Goal: Task Accomplishment & Management: Use online tool/utility

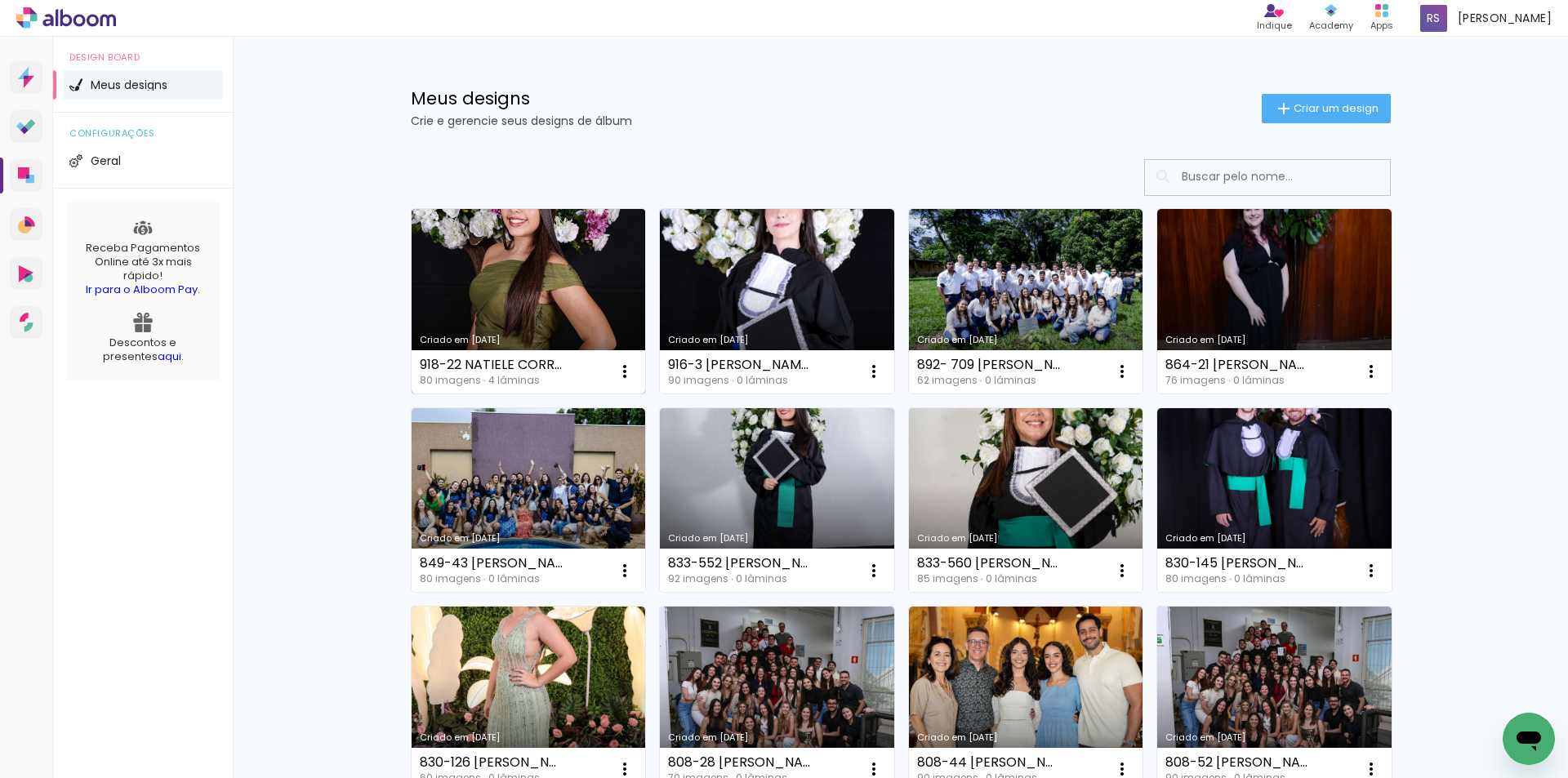
click at [516, 259] on link "Criado em [DATE]" at bounding box center [528, 301] width 234 height 184
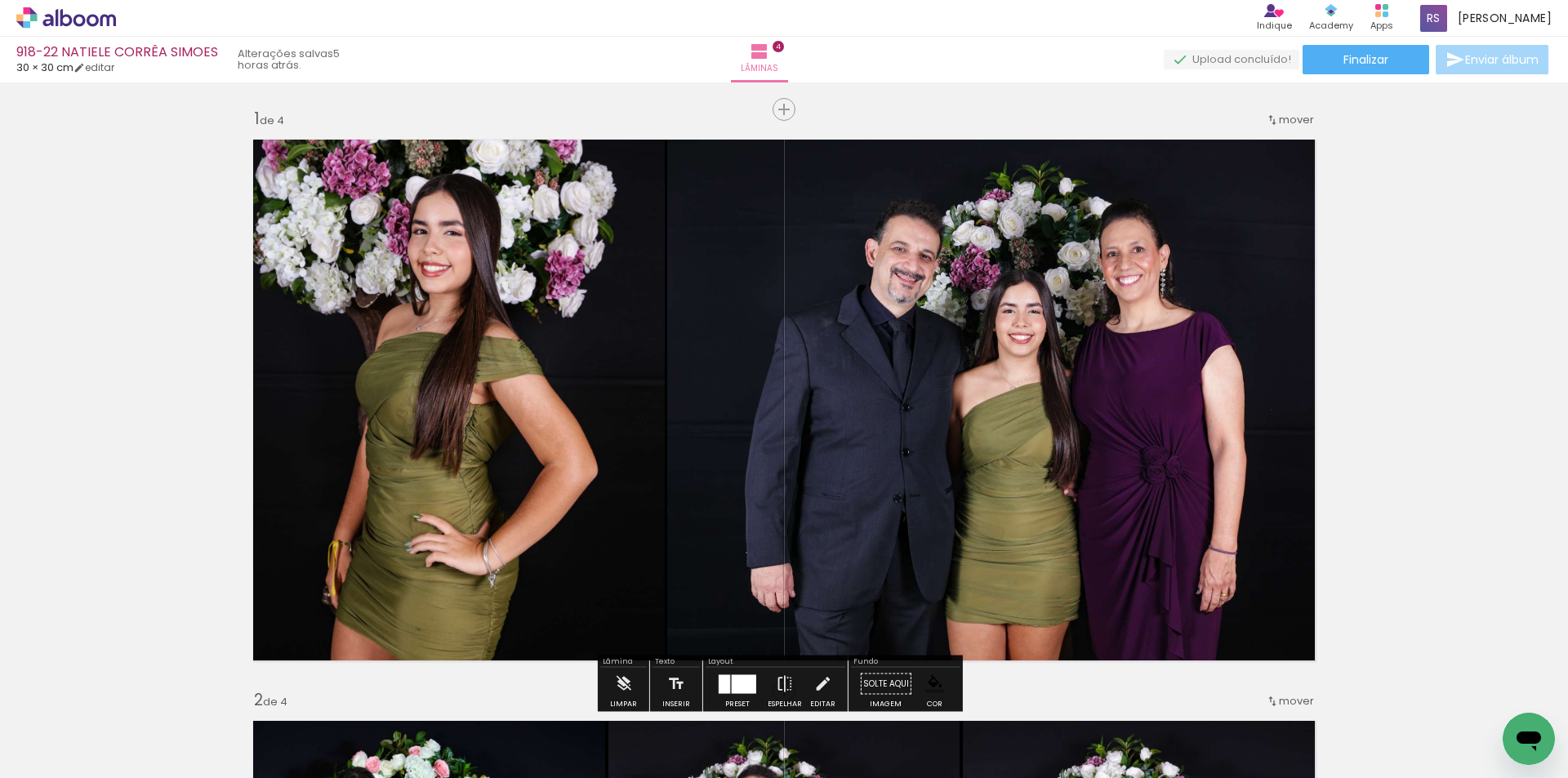
click at [73, 726] on input "Todas as fotos" at bounding box center [46, 728] width 62 height 14
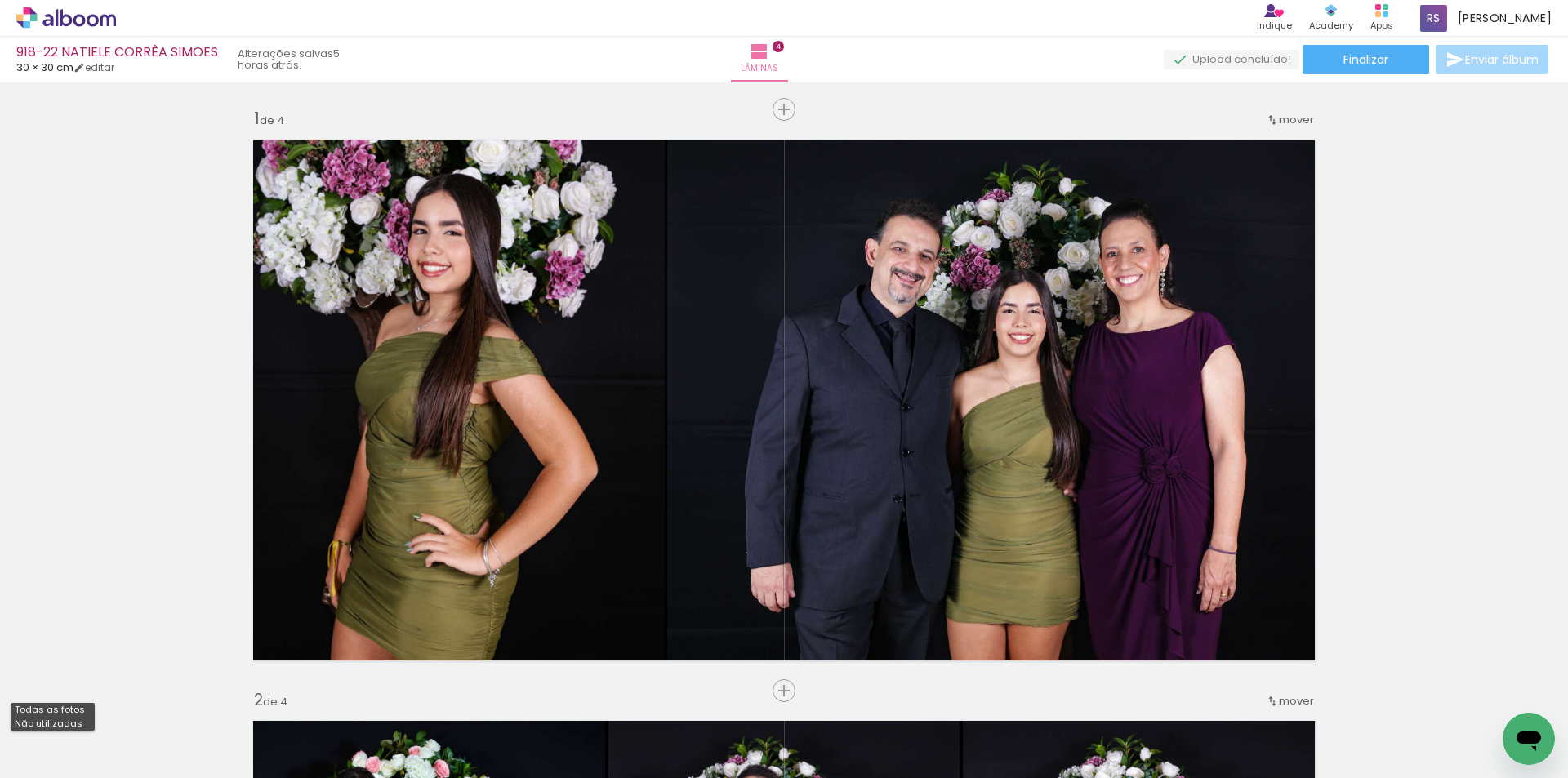
click at [0, 0] on slot "Não utilizadas" at bounding box center [0, 0] width 0 height 0
type input "Não utilizadas"
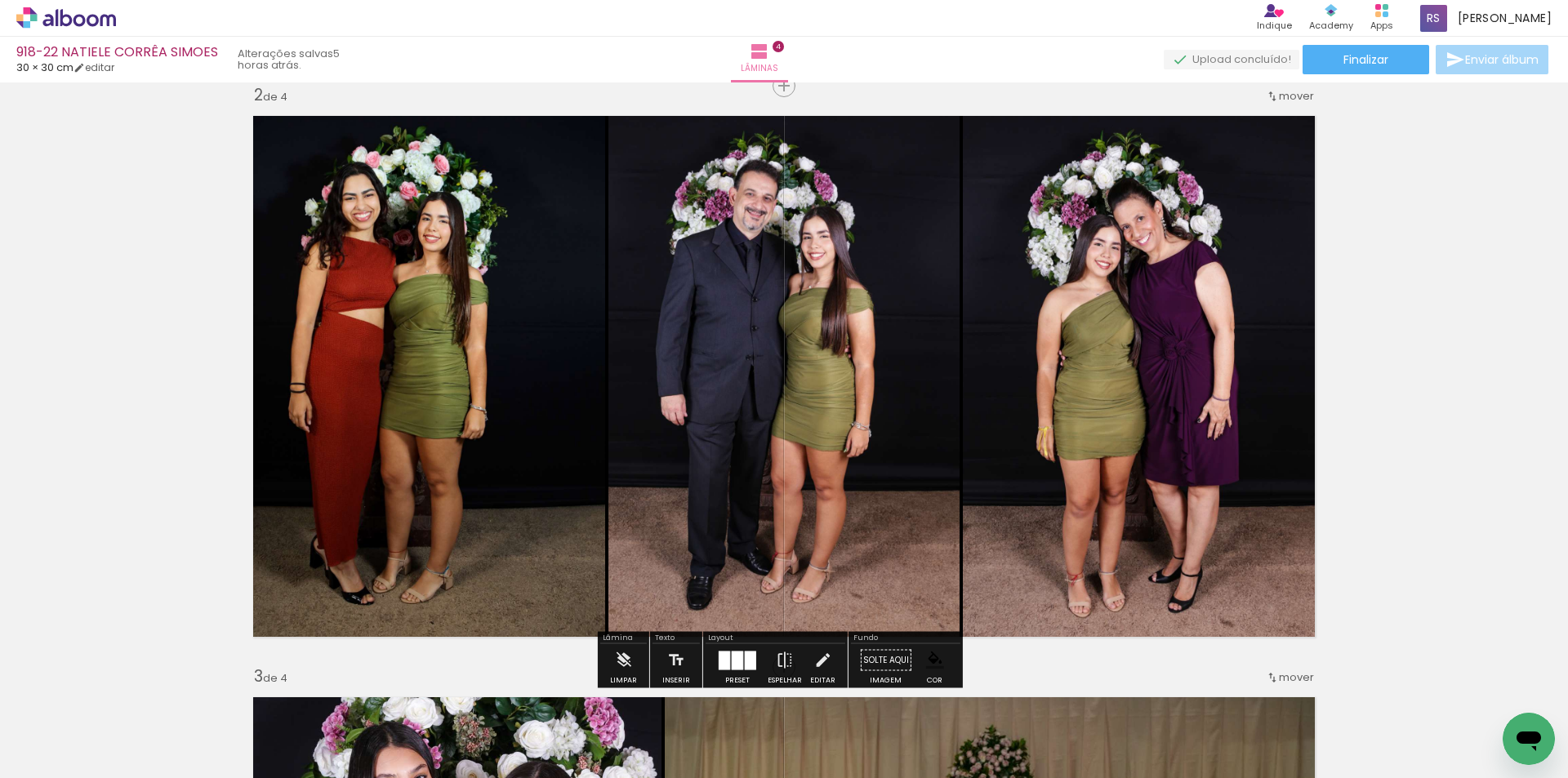
scroll to position [572, 0]
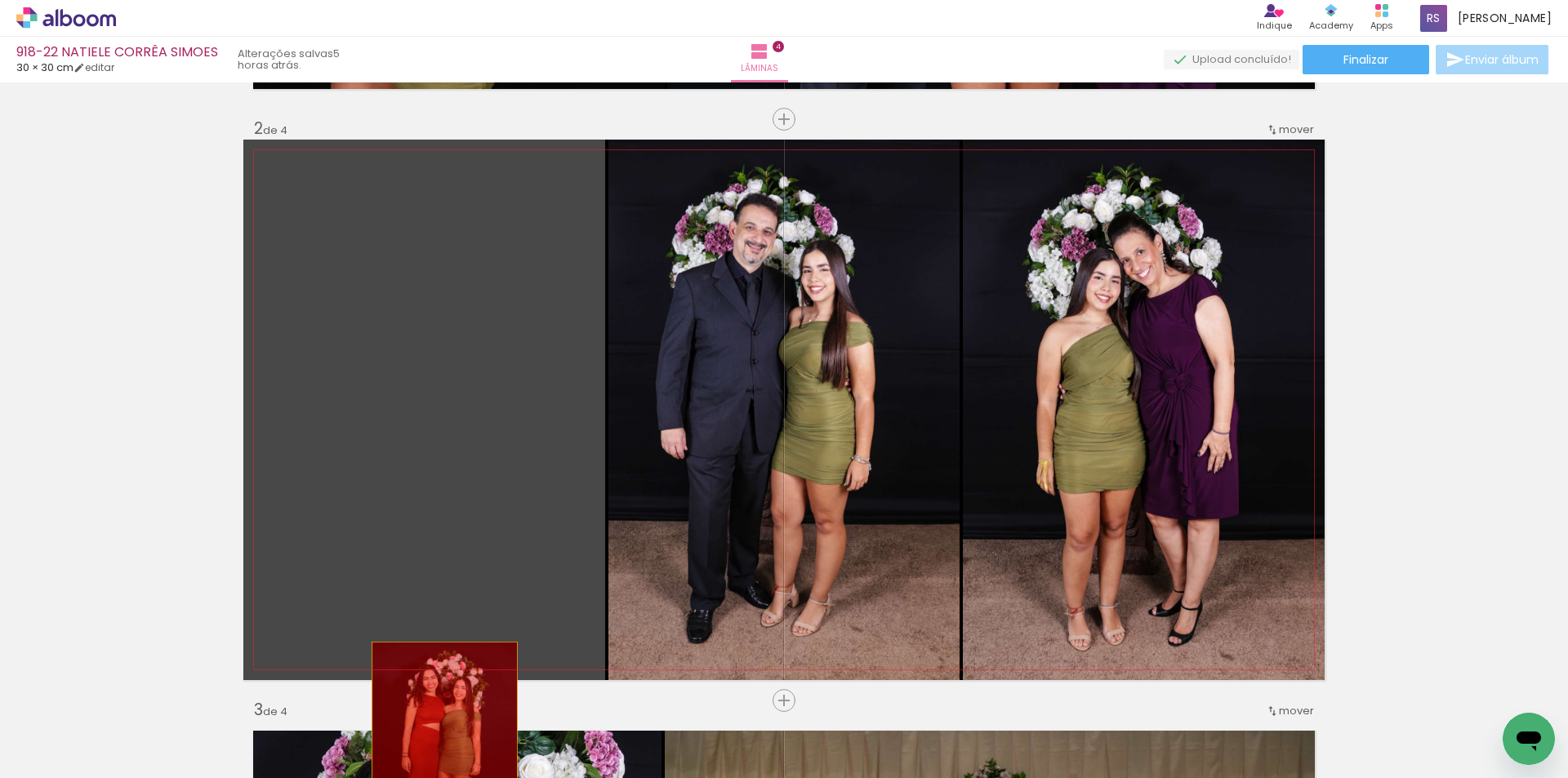
drag, startPoint x: 405, startPoint y: 474, endPoint x: 461, endPoint y: 741, distance: 272.8
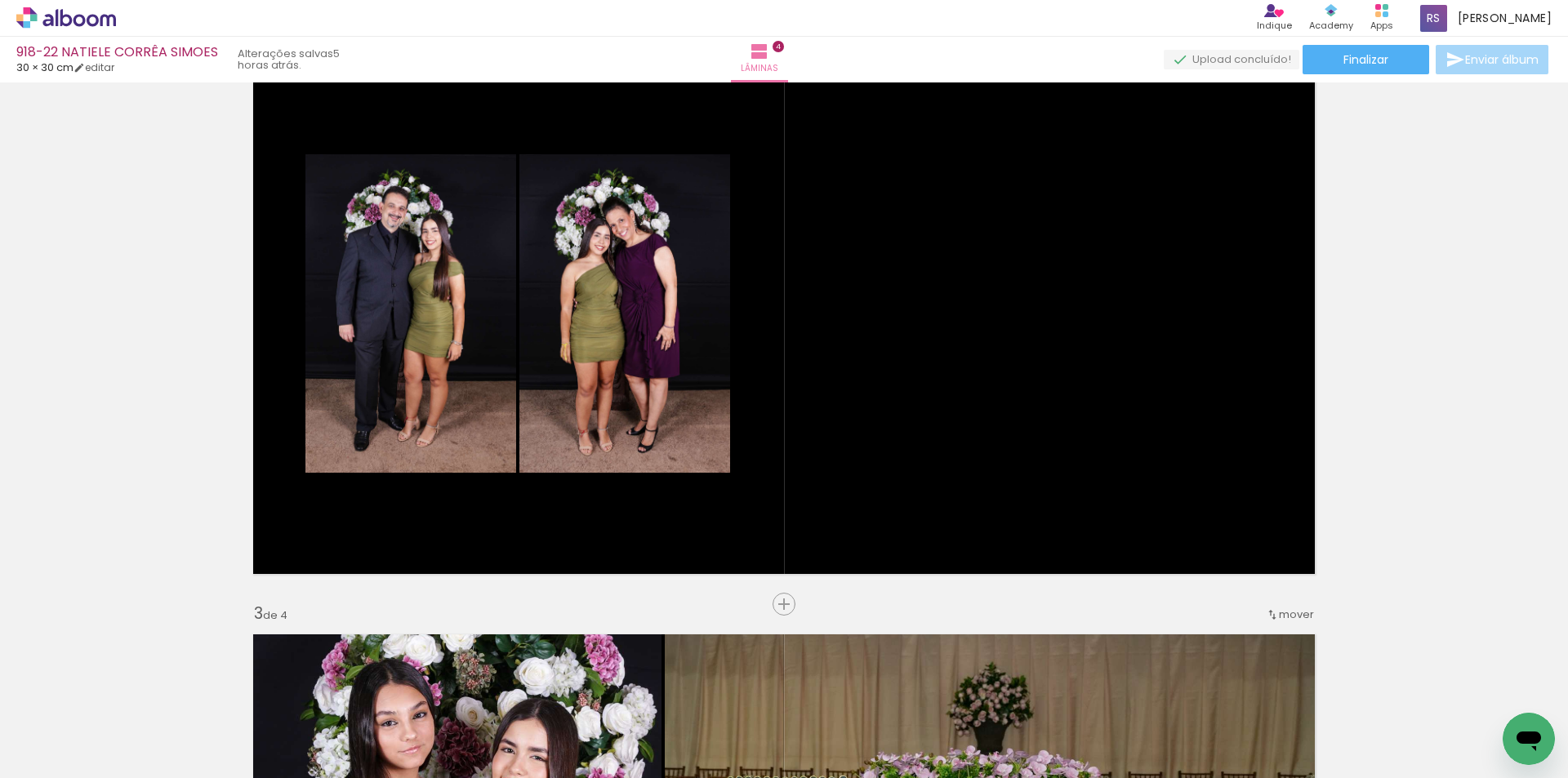
scroll to position [816, 0]
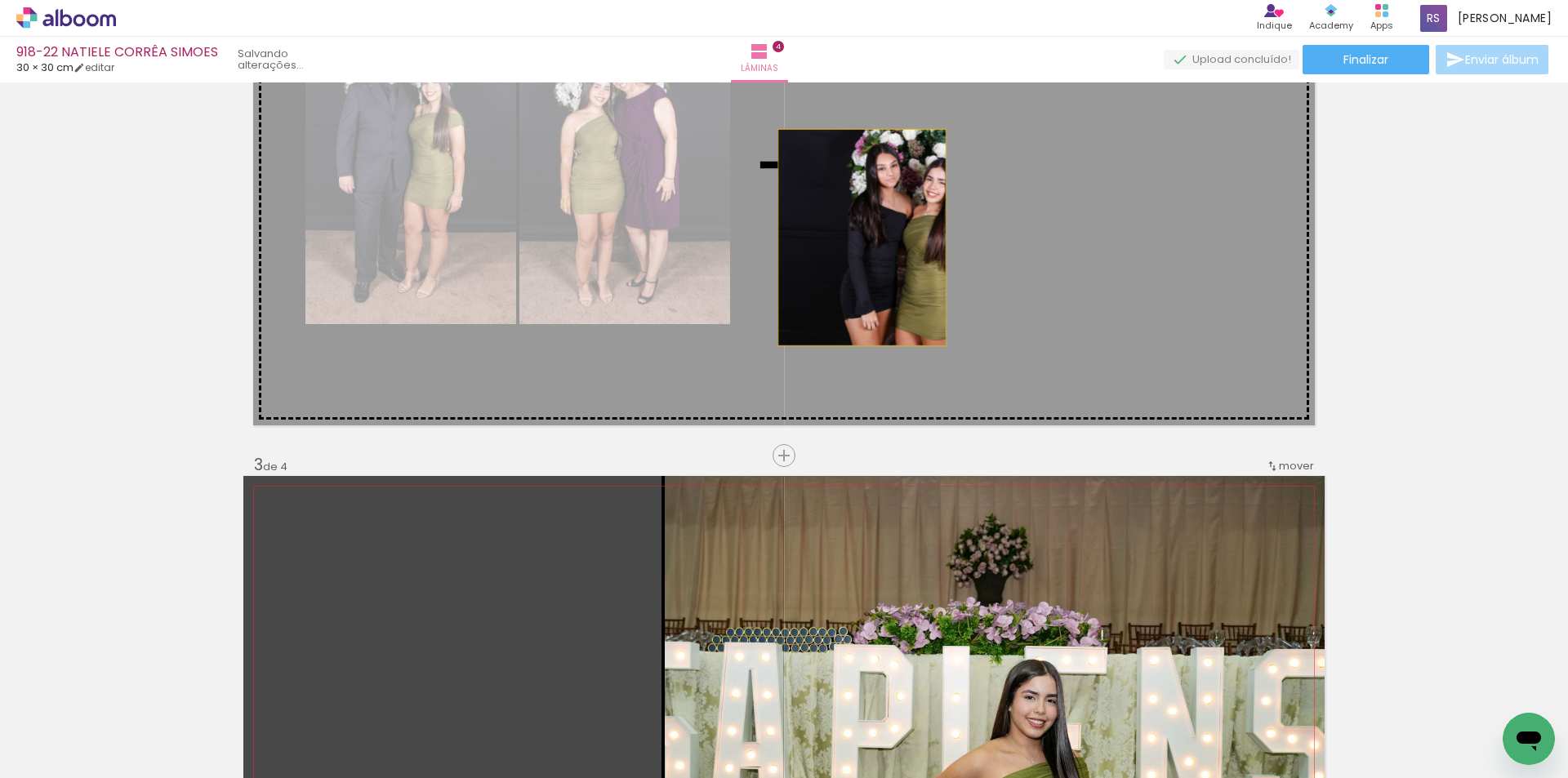
drag, startPoint x: 412, startPoint y: 644, endPoint x: 863, endPoint y: 235, distance: 608.8
click at [863, 235] on div "Inserir lâmina 1 de 4 Inserir lâmina 2 de 4 Inserir lâmina 3 de 4 Inserir lâmin…" at bounding box center [784, 725] width 1568 height 2906
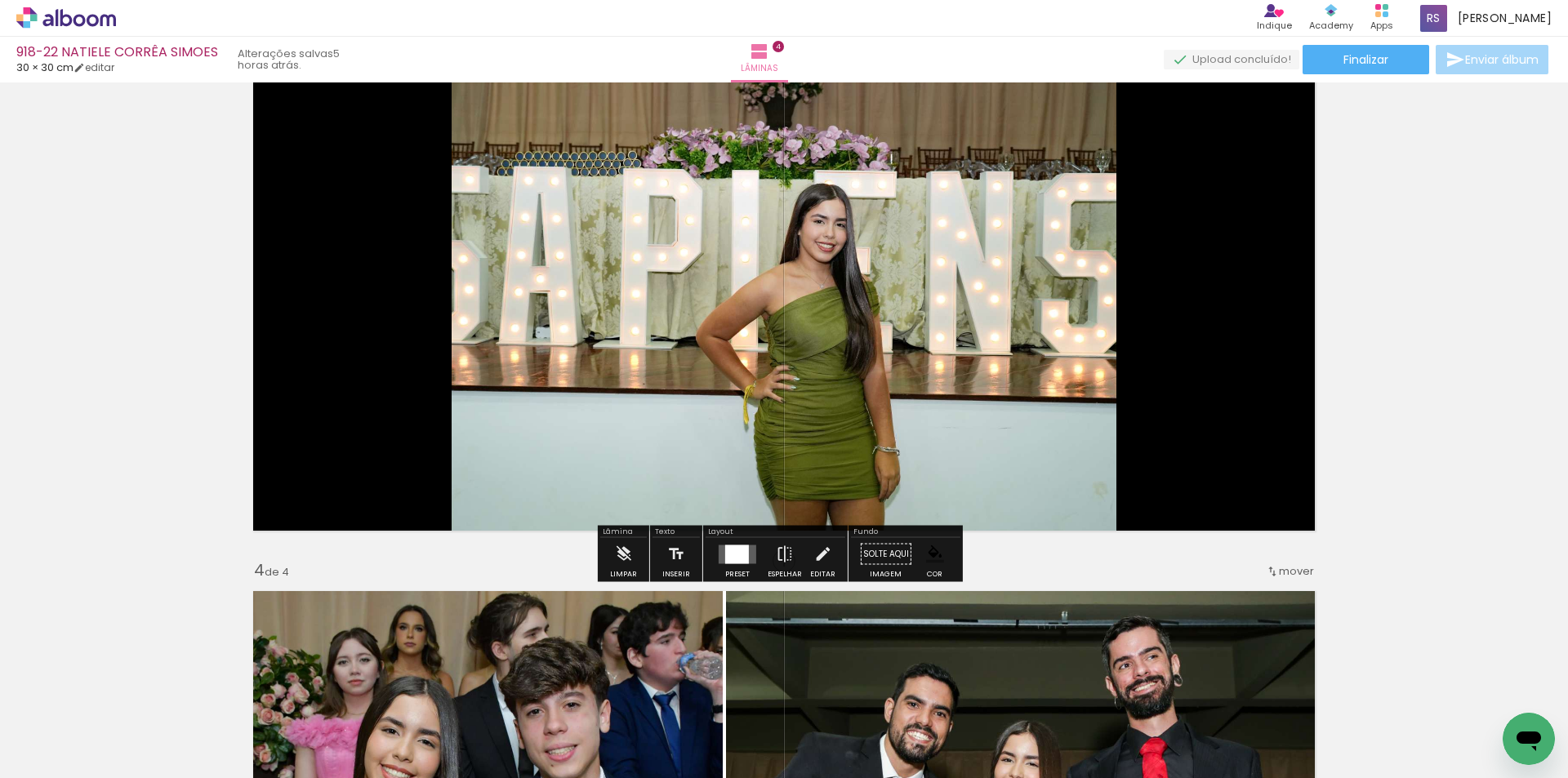
scroll to position [1306, 0]
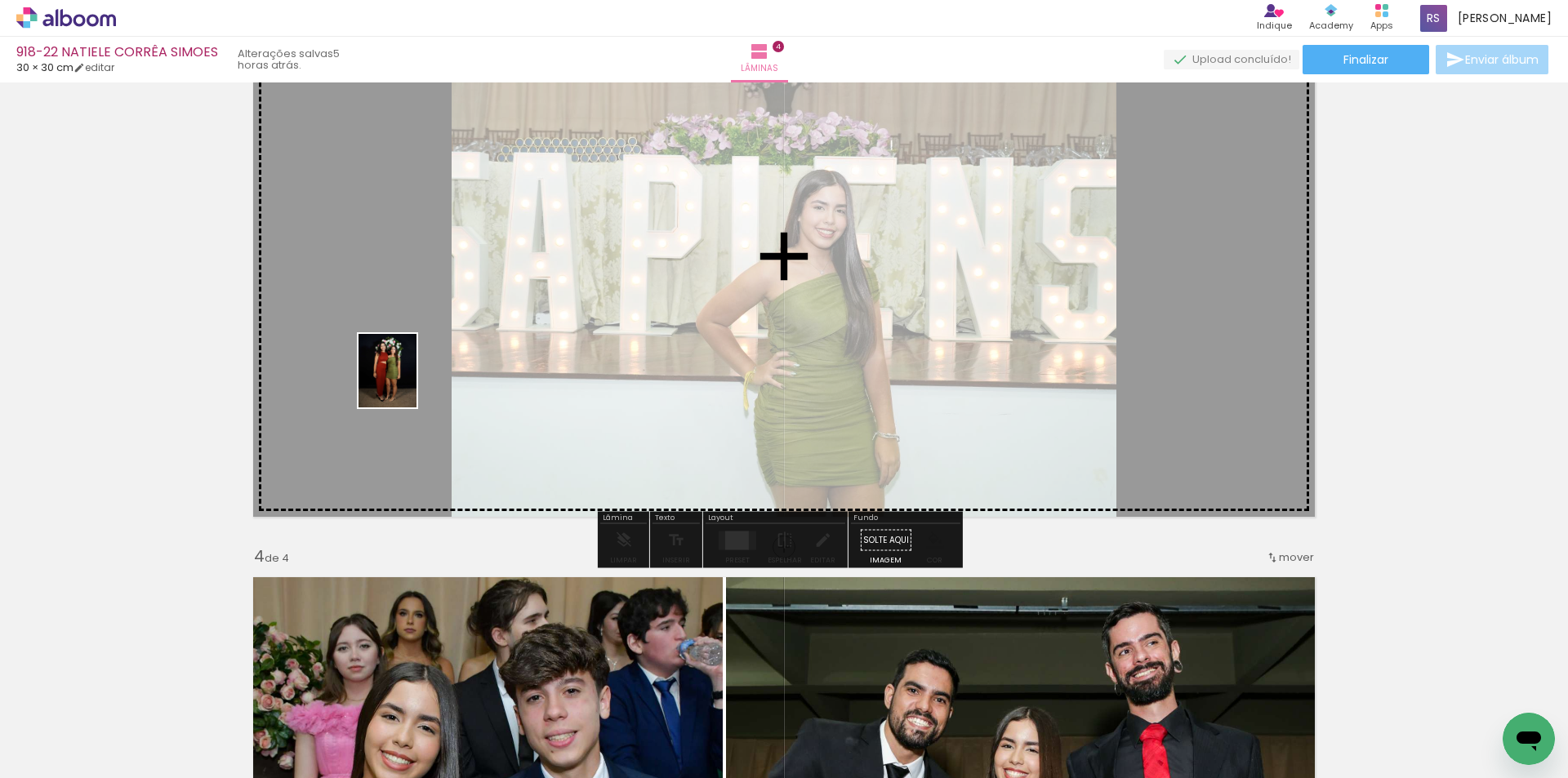
drag, startPoint x: 242, startPoint y: 616, endPoint x: 415, endPoint y: 358, distance: 310.6
click at [415, 358] on quentale-workspace at bounding box center [784, 389] width 1568 height 778
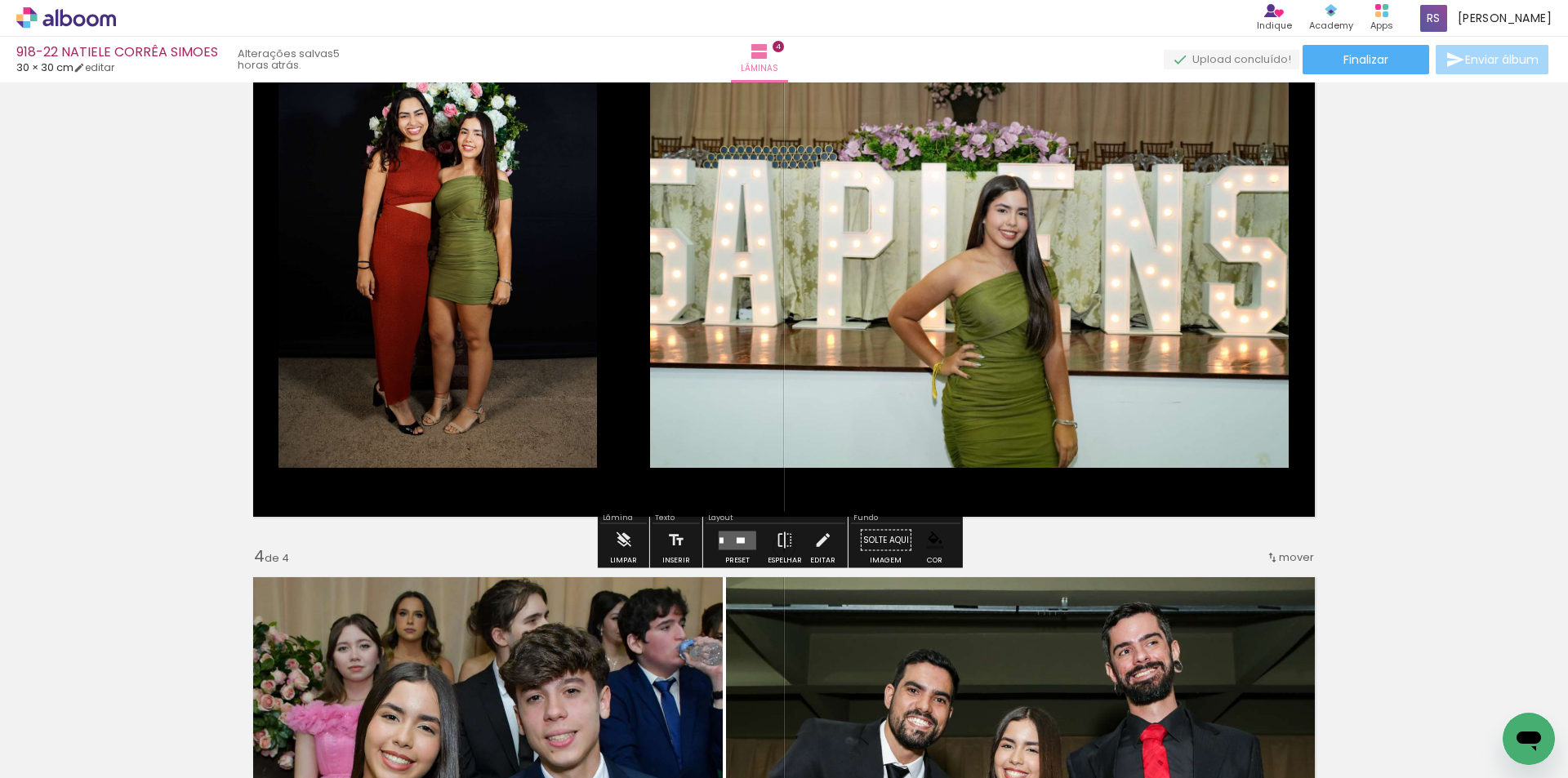
click at [730, 537] on quentale-layouter at bounding box center [737, 539] width 38 height 18
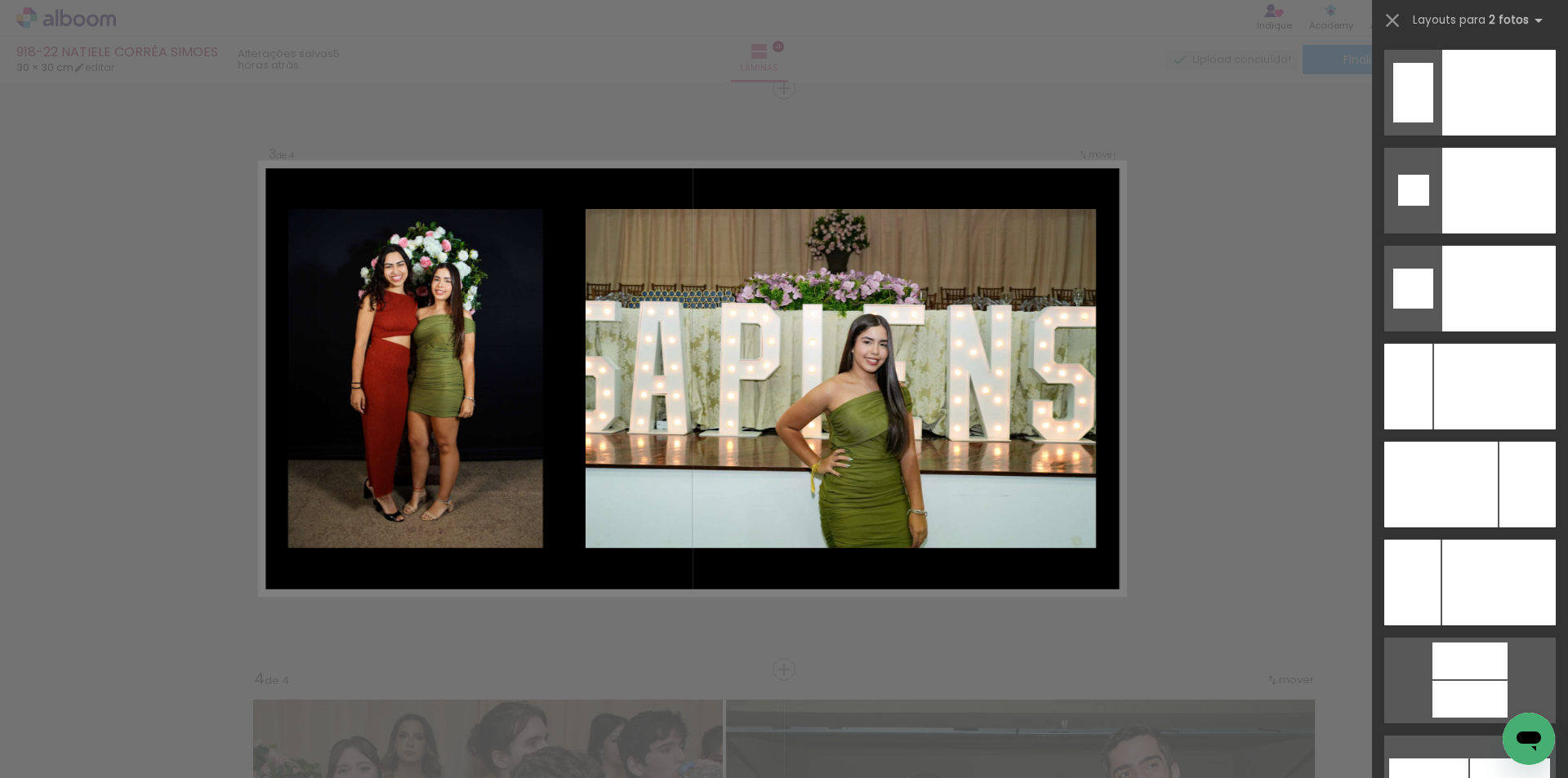
scroll to position [6864, 0]
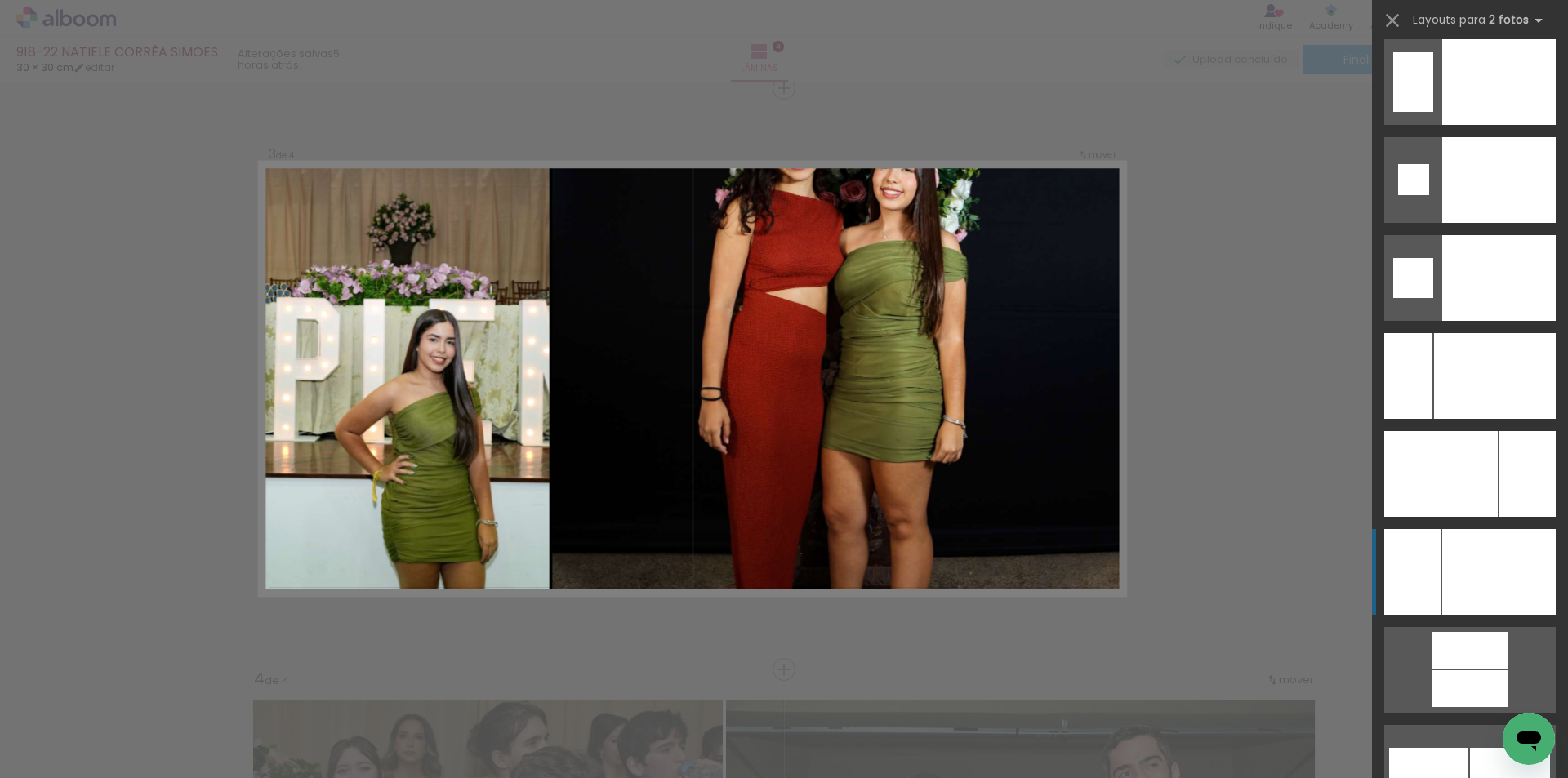
click at [1479, 579] on div at bounding box center [1499, 571] width 114 height 85
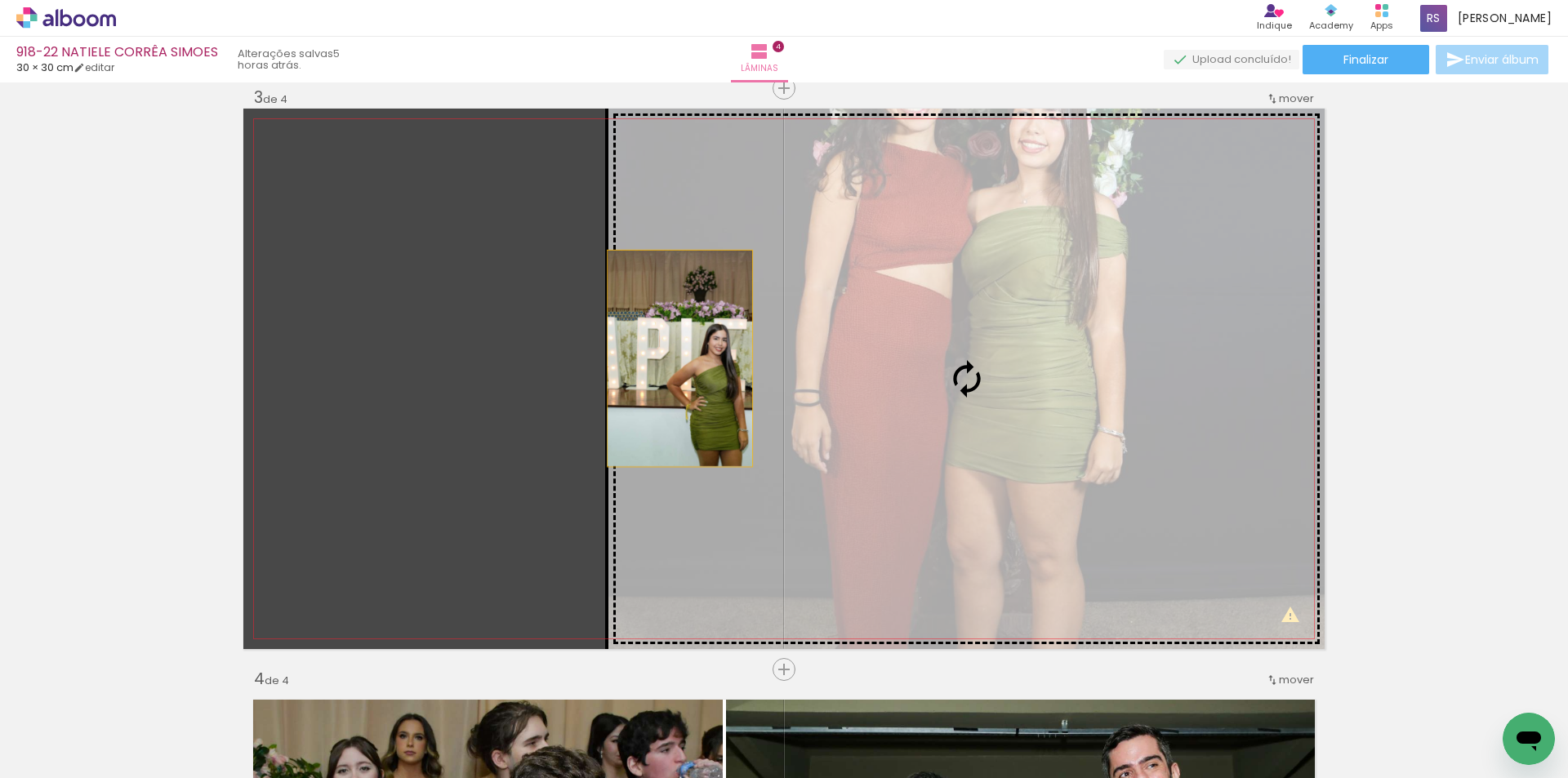
drag, startPoint x: 601, startPoint y: 358, endPoint x: 737, endPoint y: 358, distance: 136.0
click at [0, 0] on slot at bounding box center [0, 0] width 0 height 0
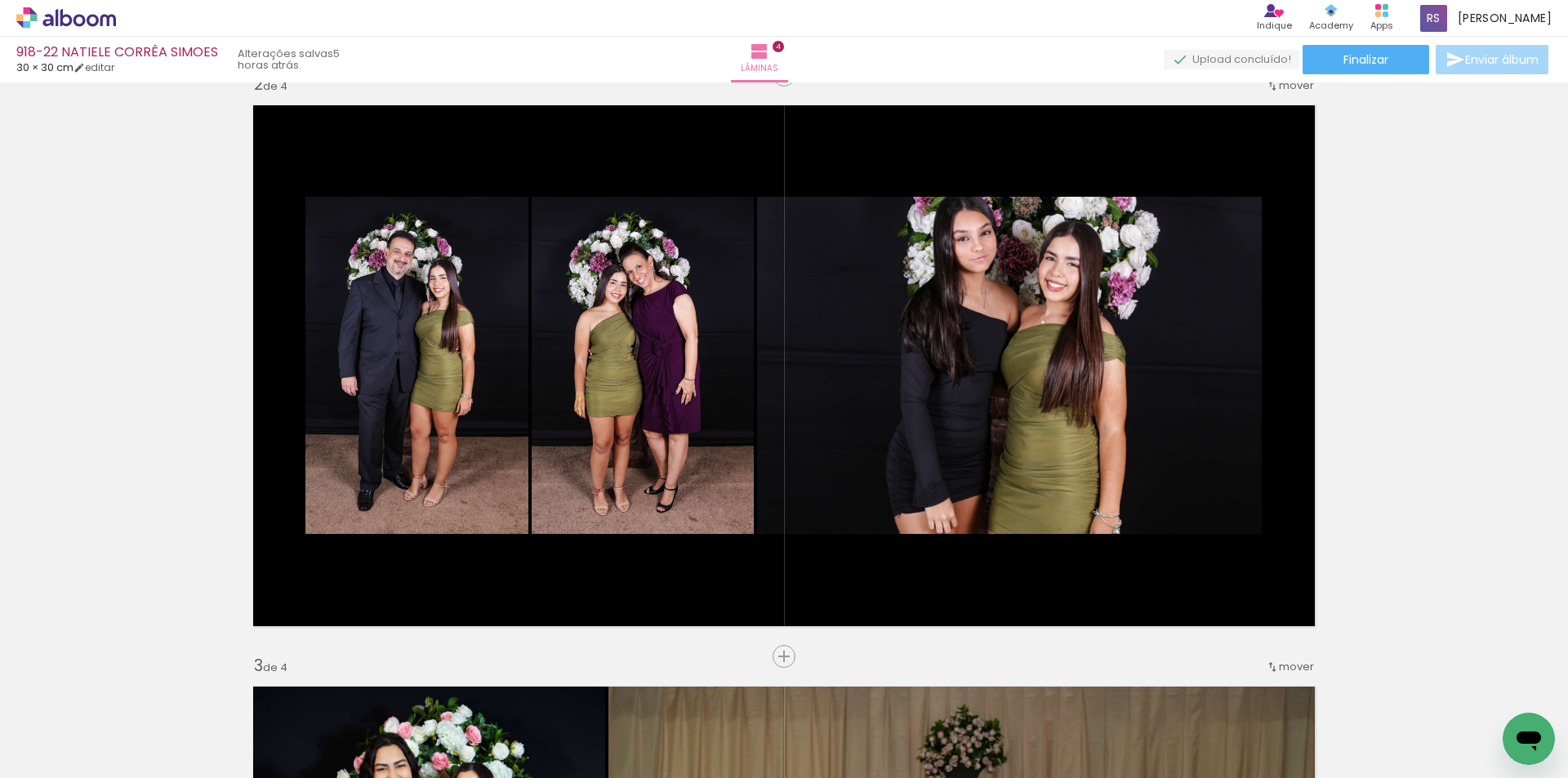
scroll to position [612, 0]
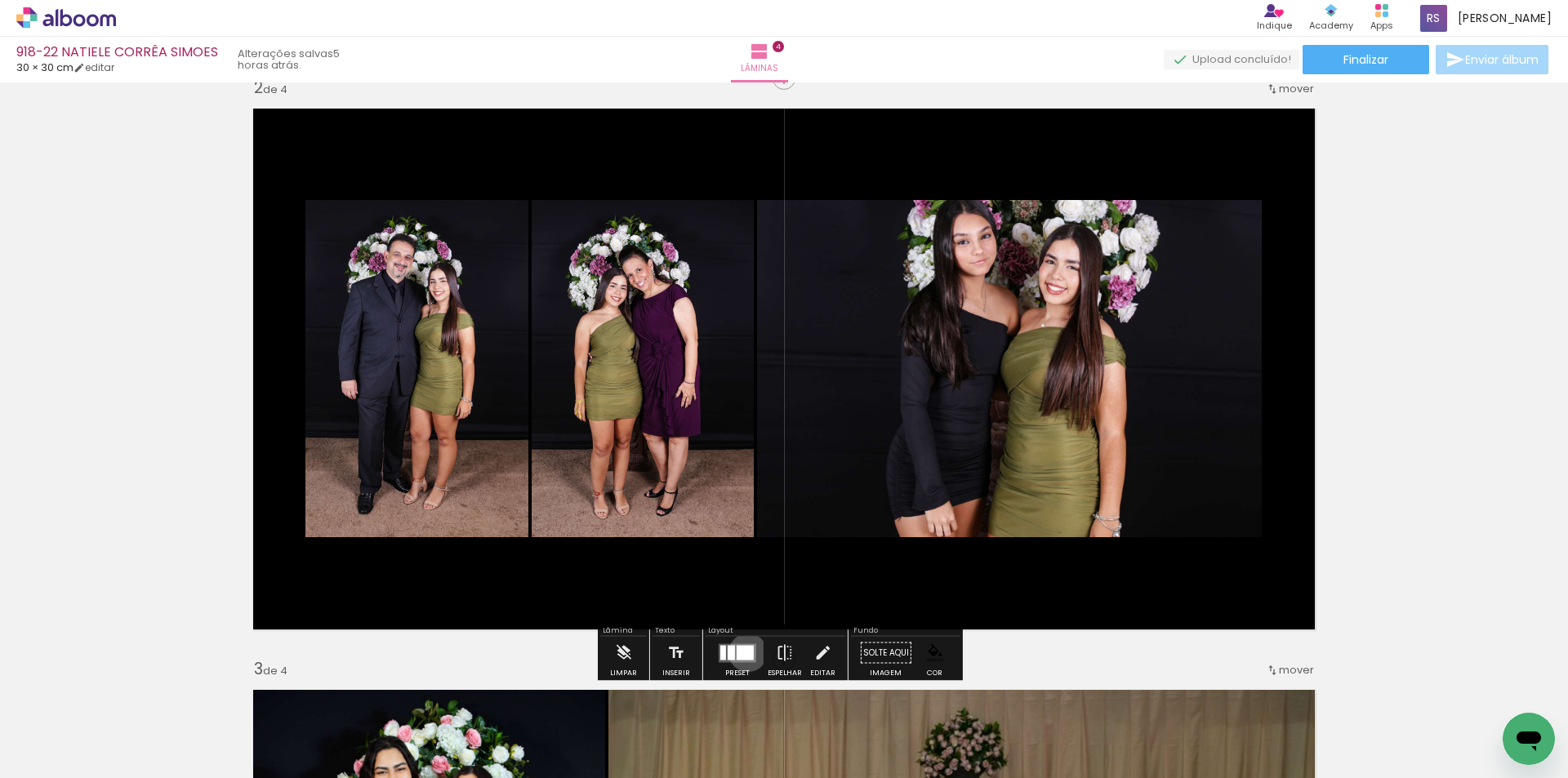
click at [744, 652] on div at bounding box center [745, 652] width 17 height 15
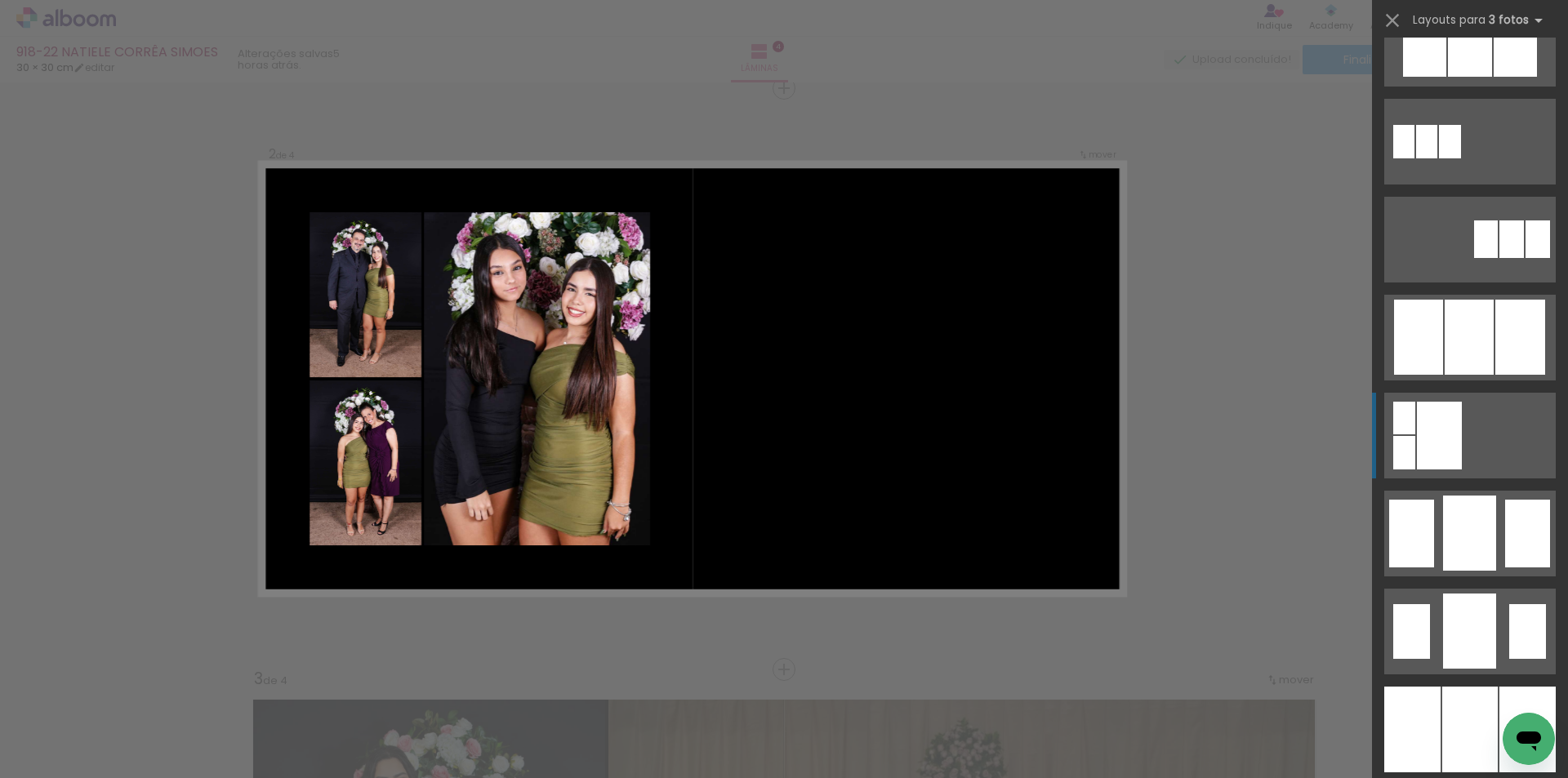
scroll to position [6853, 0]
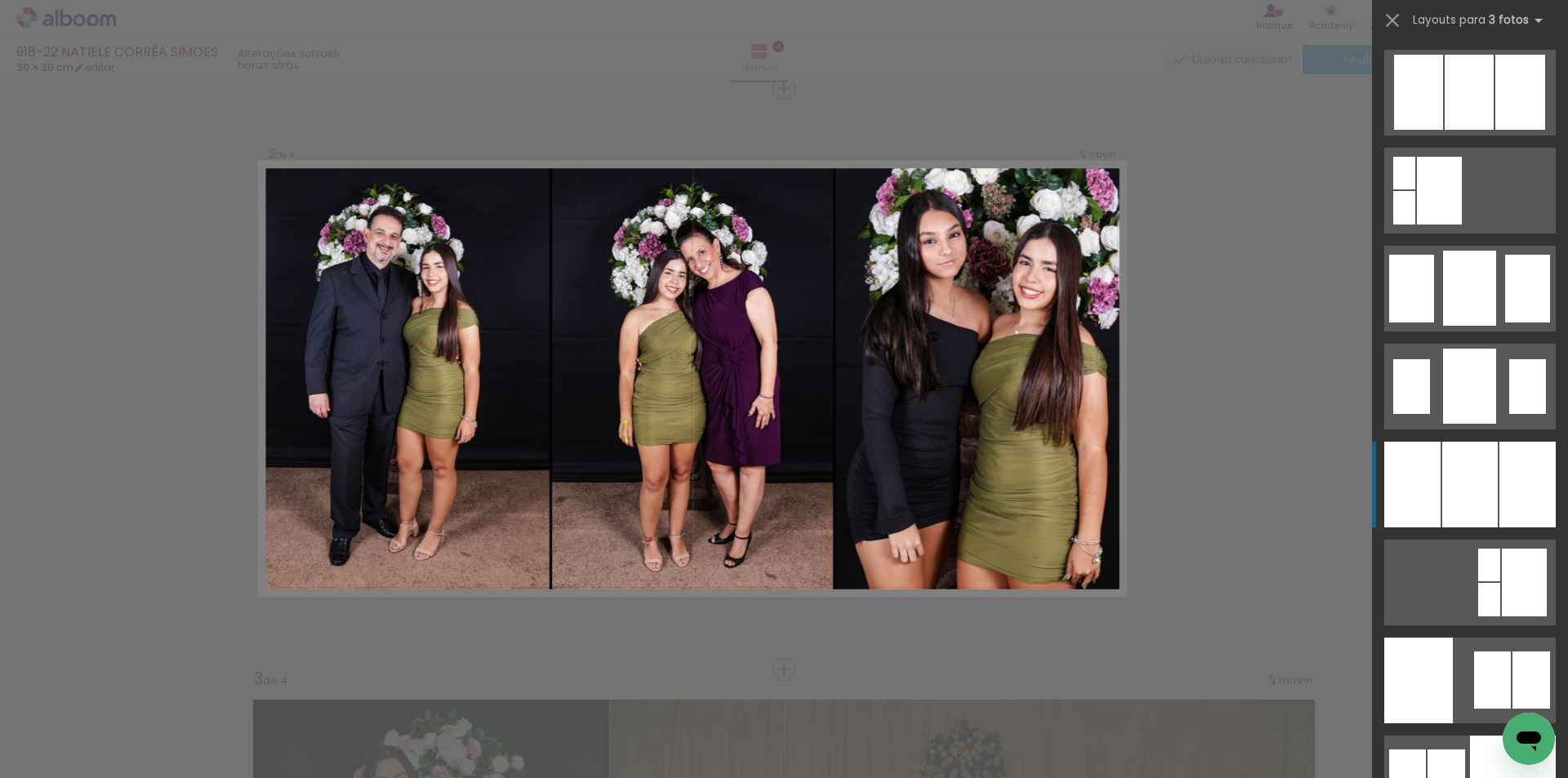
click at [1501, 475] on div at bounding box center [1527, 483] width 56 height 85
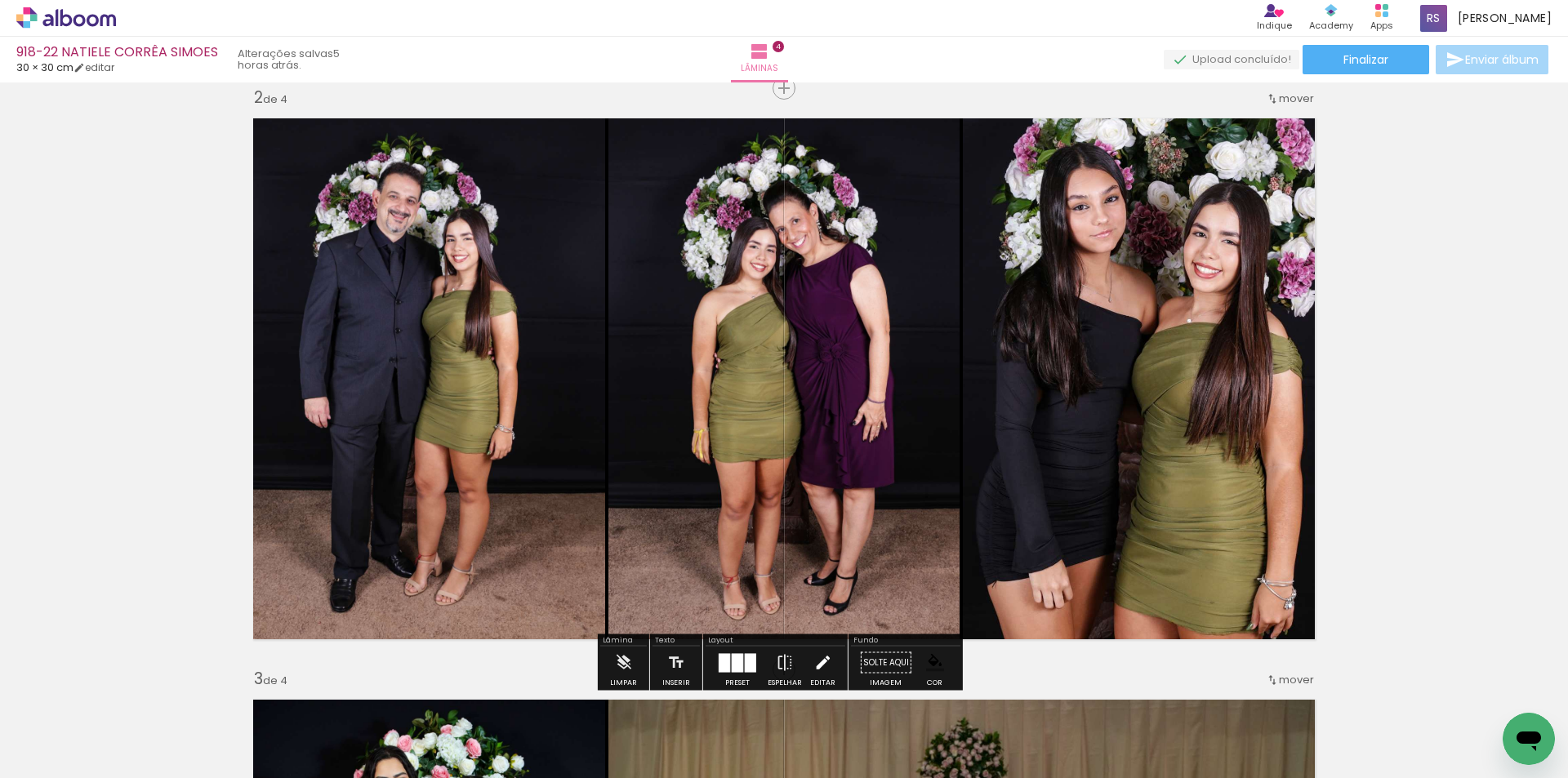
click at [806, 659] on paper-button "Editar" at bounding box center [823, 666] width 33 height 41
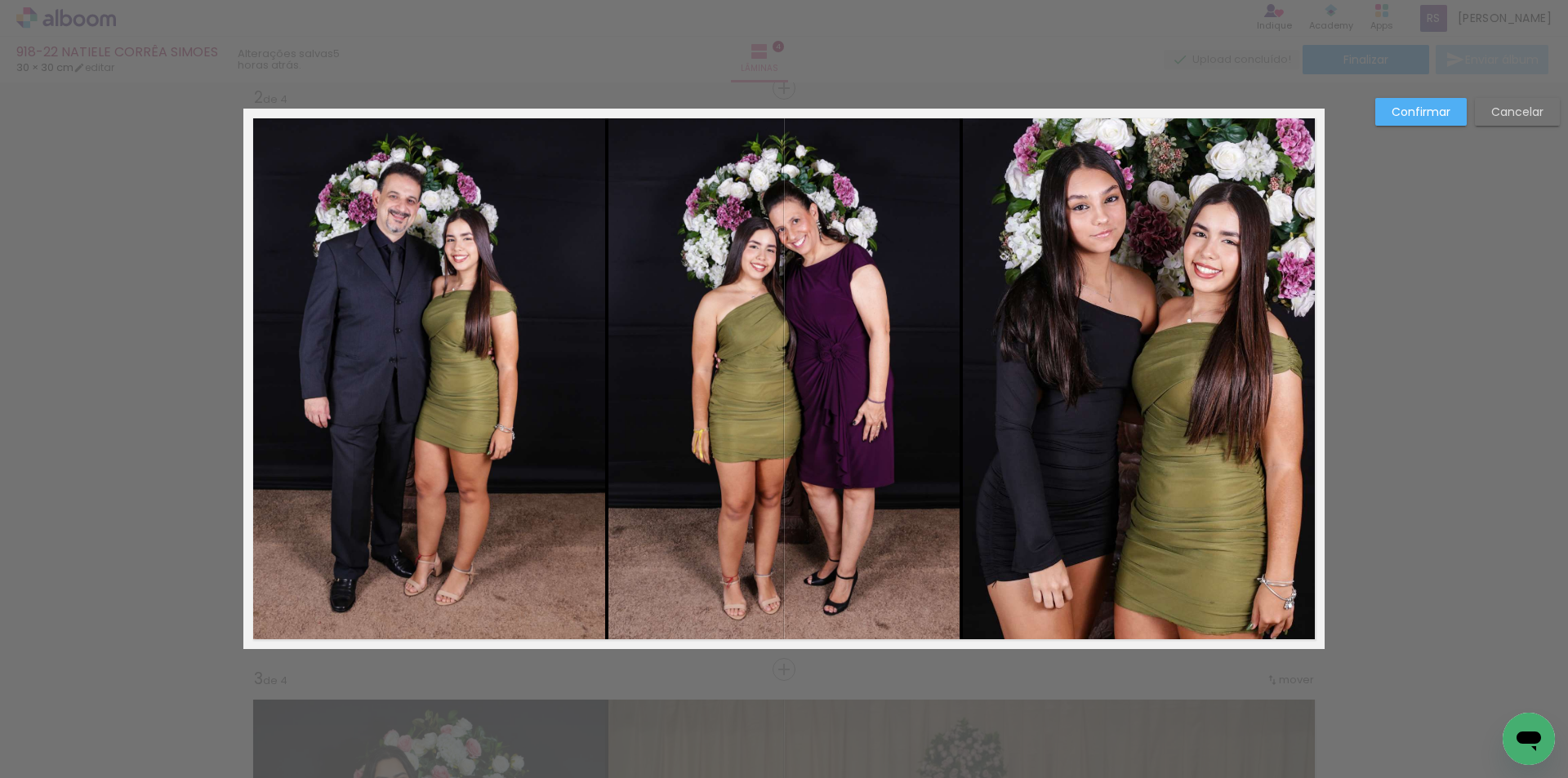
click at [471, 510] on quentale-photo at bounding box center [424, 378] width 362 height 540
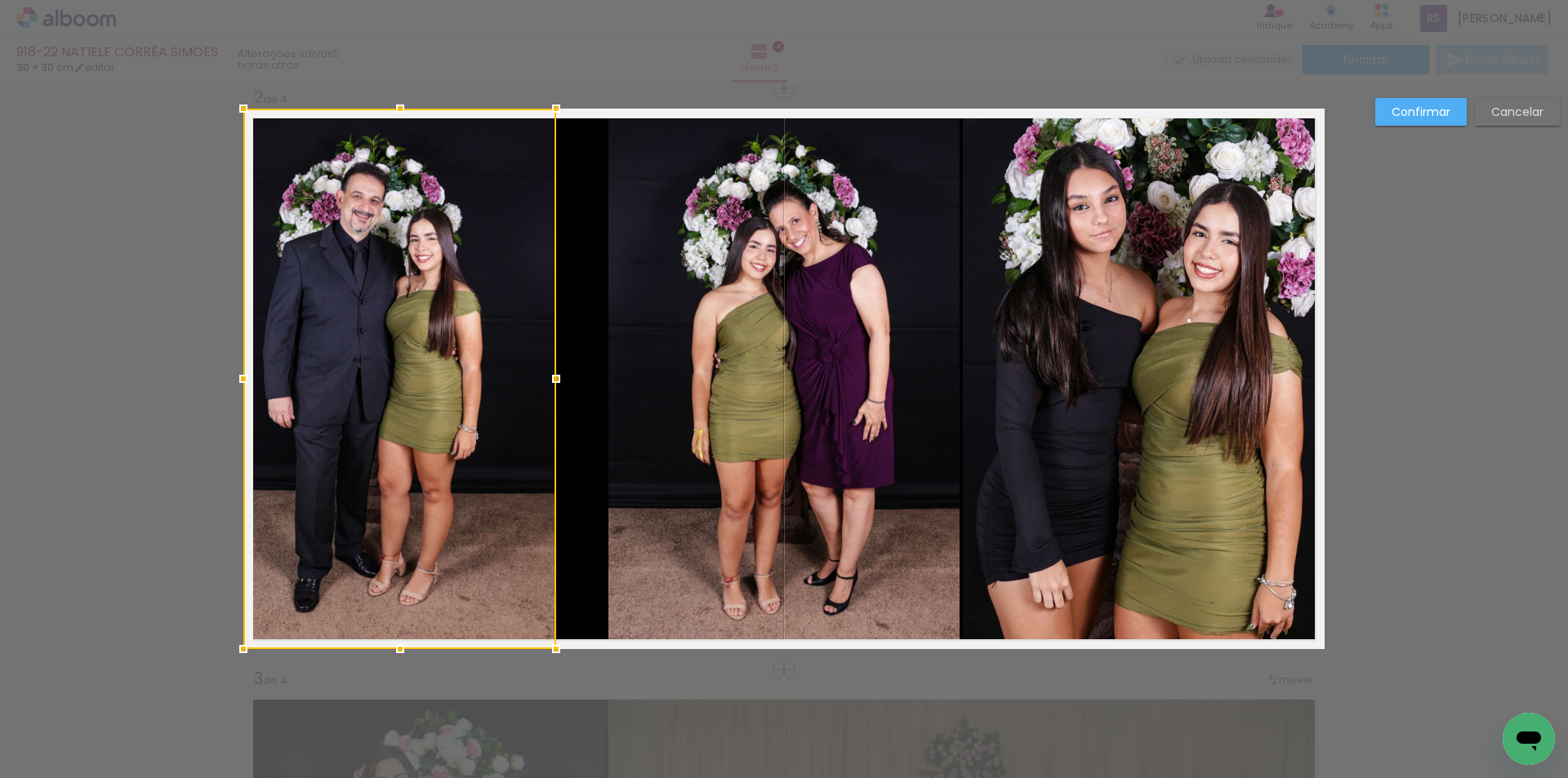
drag, startPoint x: 591, startPoint y: 374, endPoint x: 543, endPoint y: 372, distance: 48.0
click at [543, 372] on div at bounding box center [556, 379] width 33 height 33
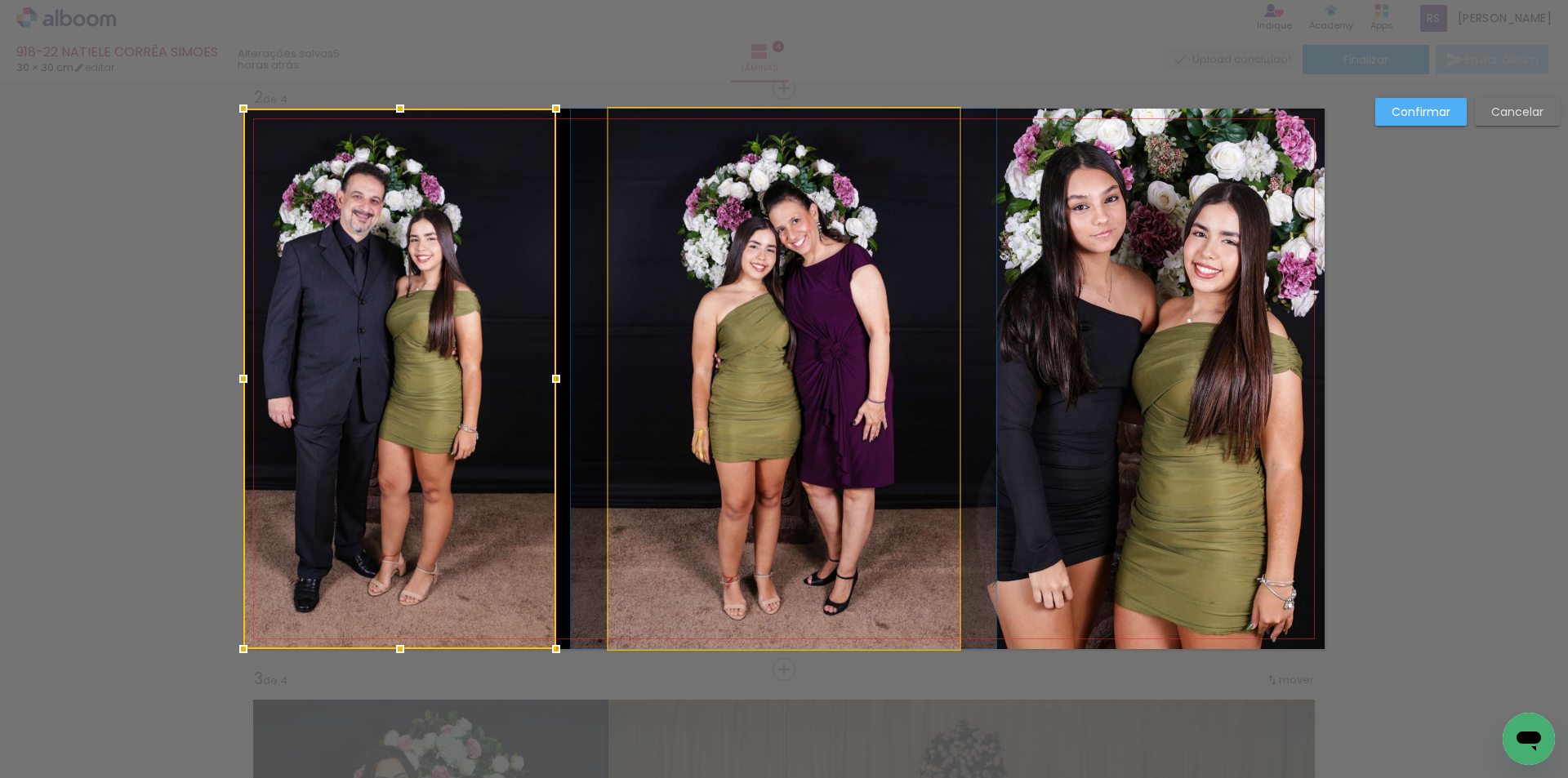
click at [696, 406] on quentale-photo at bounding box center [784, 378] width 351 height 540
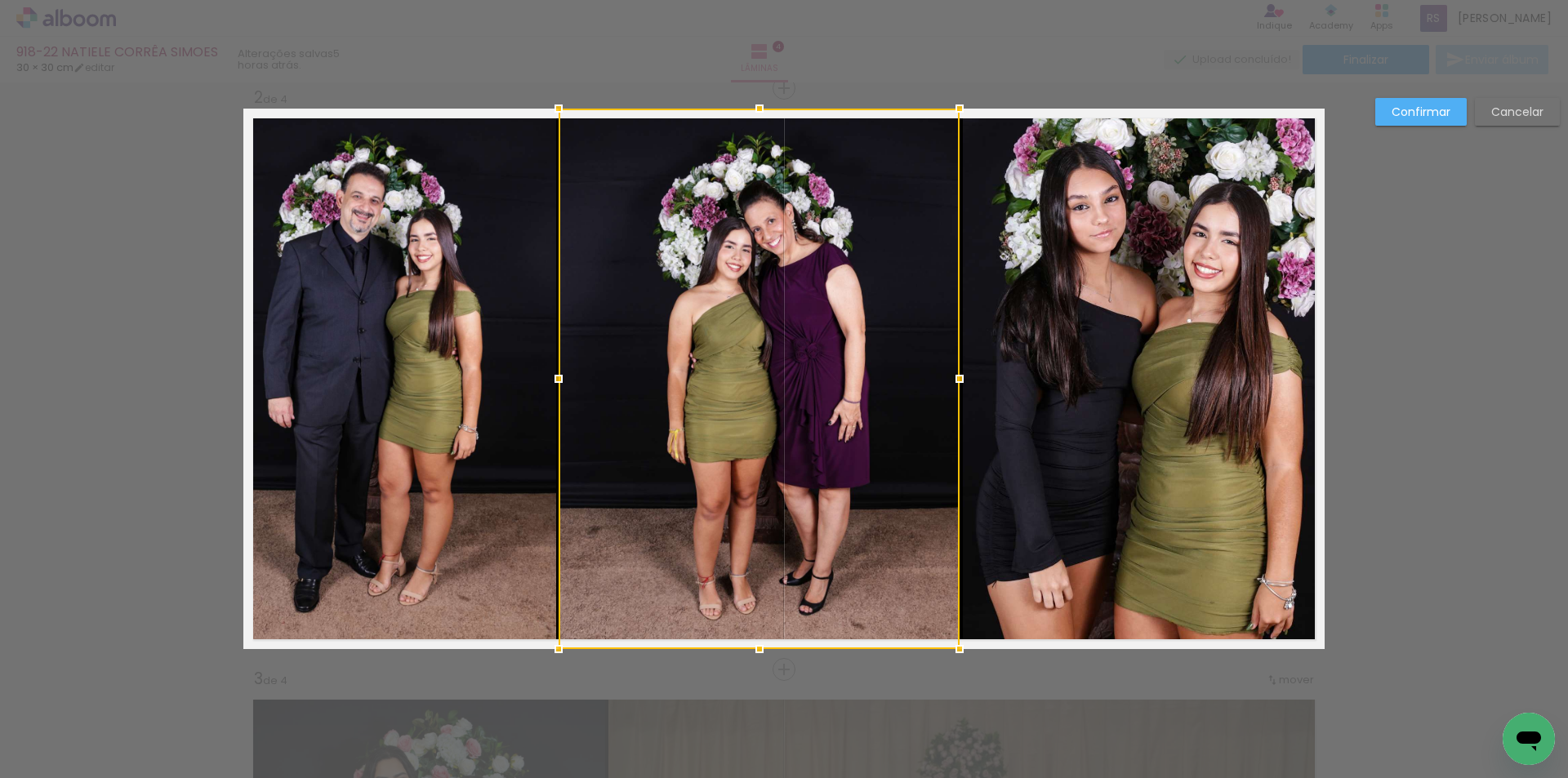
drag, startPoint x: 609, startPoint y: 380, endPoint x: 558, endPoint y: 371, distance: 51.8
click at [558, 371] on div at bounding box center [559, 379] width 33 height 33
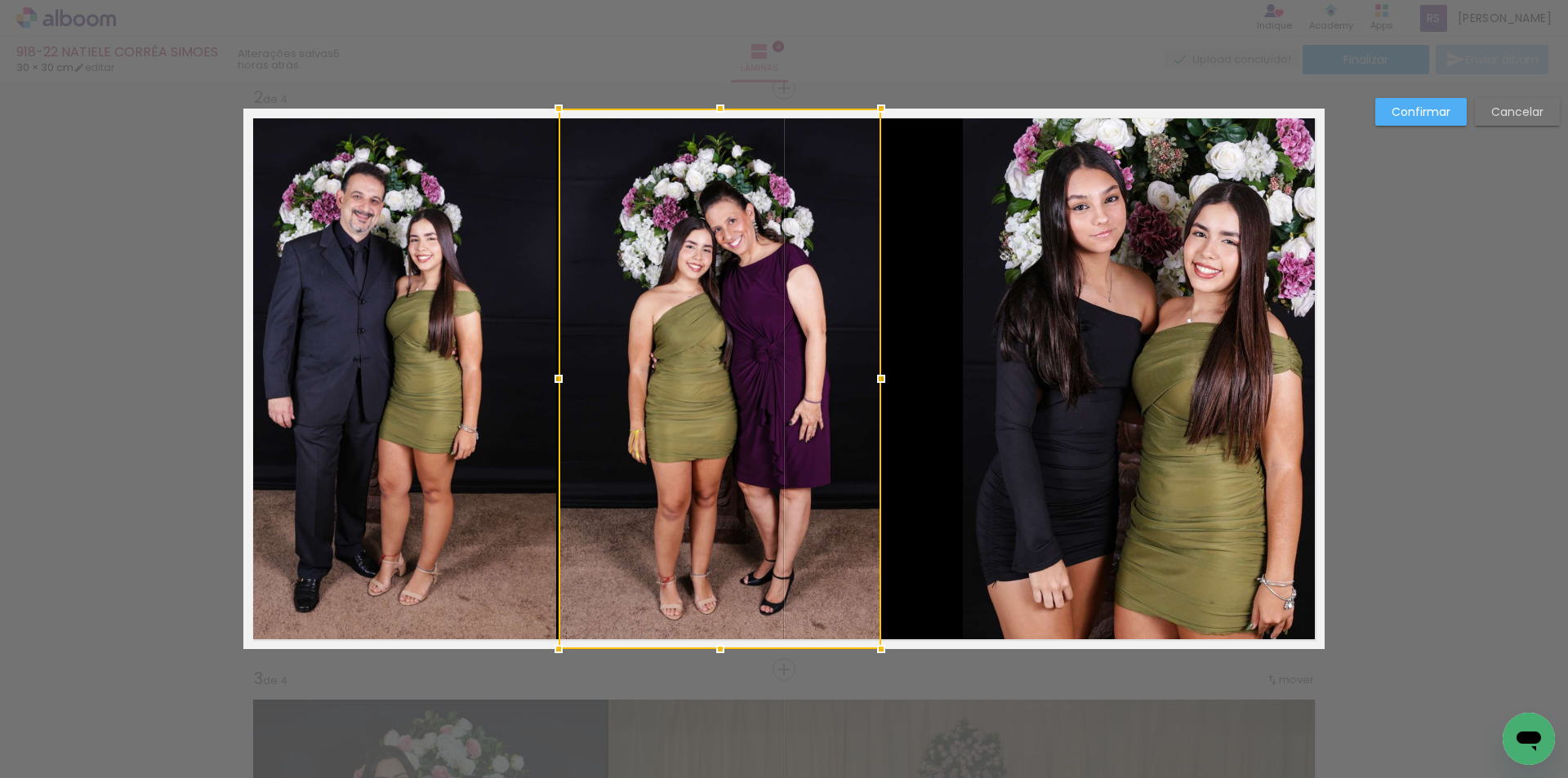
drag, startPoint x: 947, startPoint y: 371, endPoint x: 868, endPoint y: 367, distance: 79.1
click at [868, 367] on div at bounding box center [881, 379] width 33 height 33
click at [983, 384] on quentale-photo at bounding box center [1144, 378] width 362 height 540
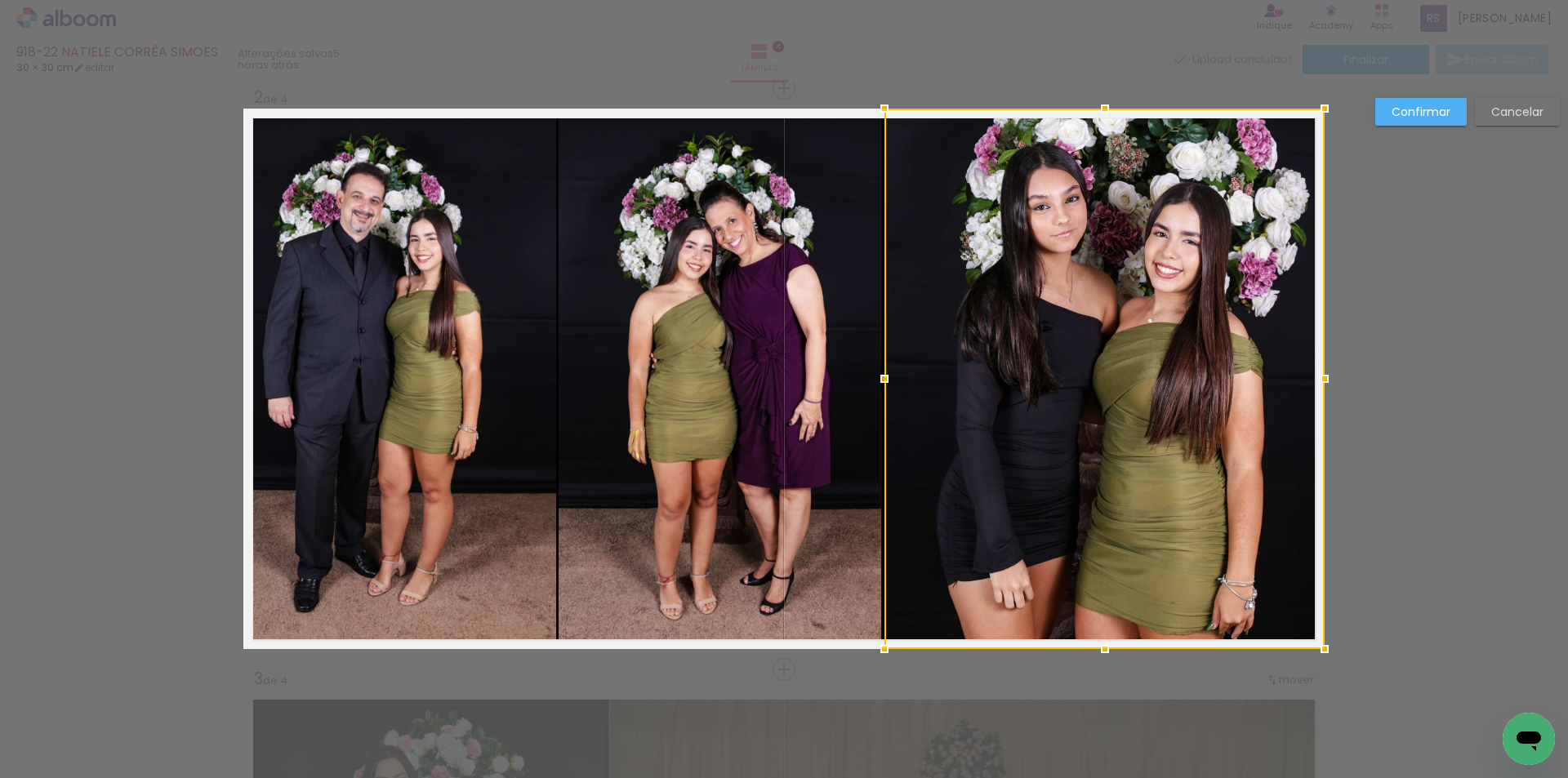
drag, startPoint x: 958, startPoint y: 381, endPoint x: 879, endPoint y: 377, distance: 79.1
click at [879, 377] on div at bounding box center [884, 379] width 33 height 33
click at [0, 0] on slot "Confirmar" at bounding box center [0, 0] width 0 height 0
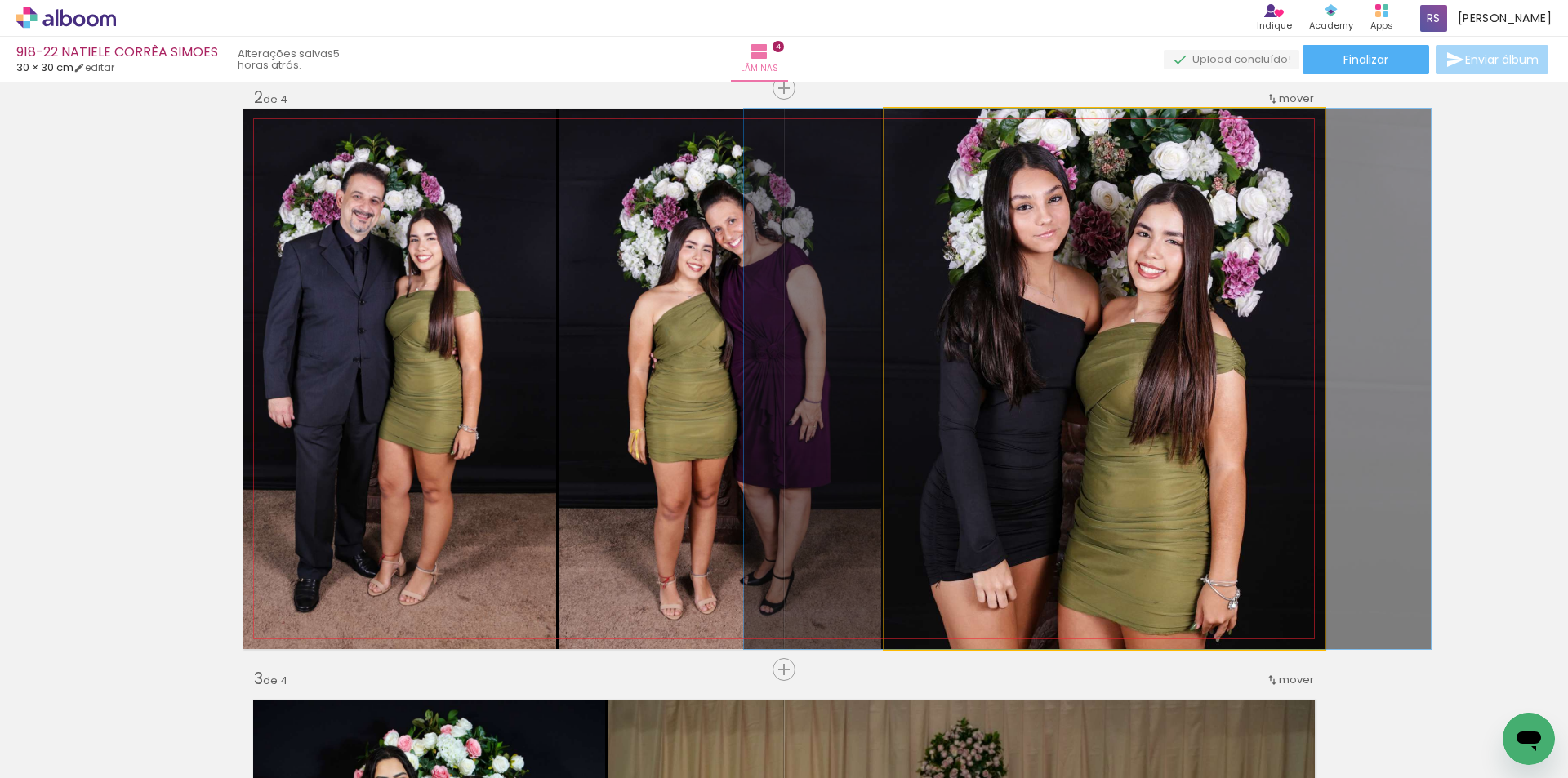
drag, startPoint x: 1135, startPoint y: 351, endPoint x: 1117, endPoint y: 350, distance: 18.0
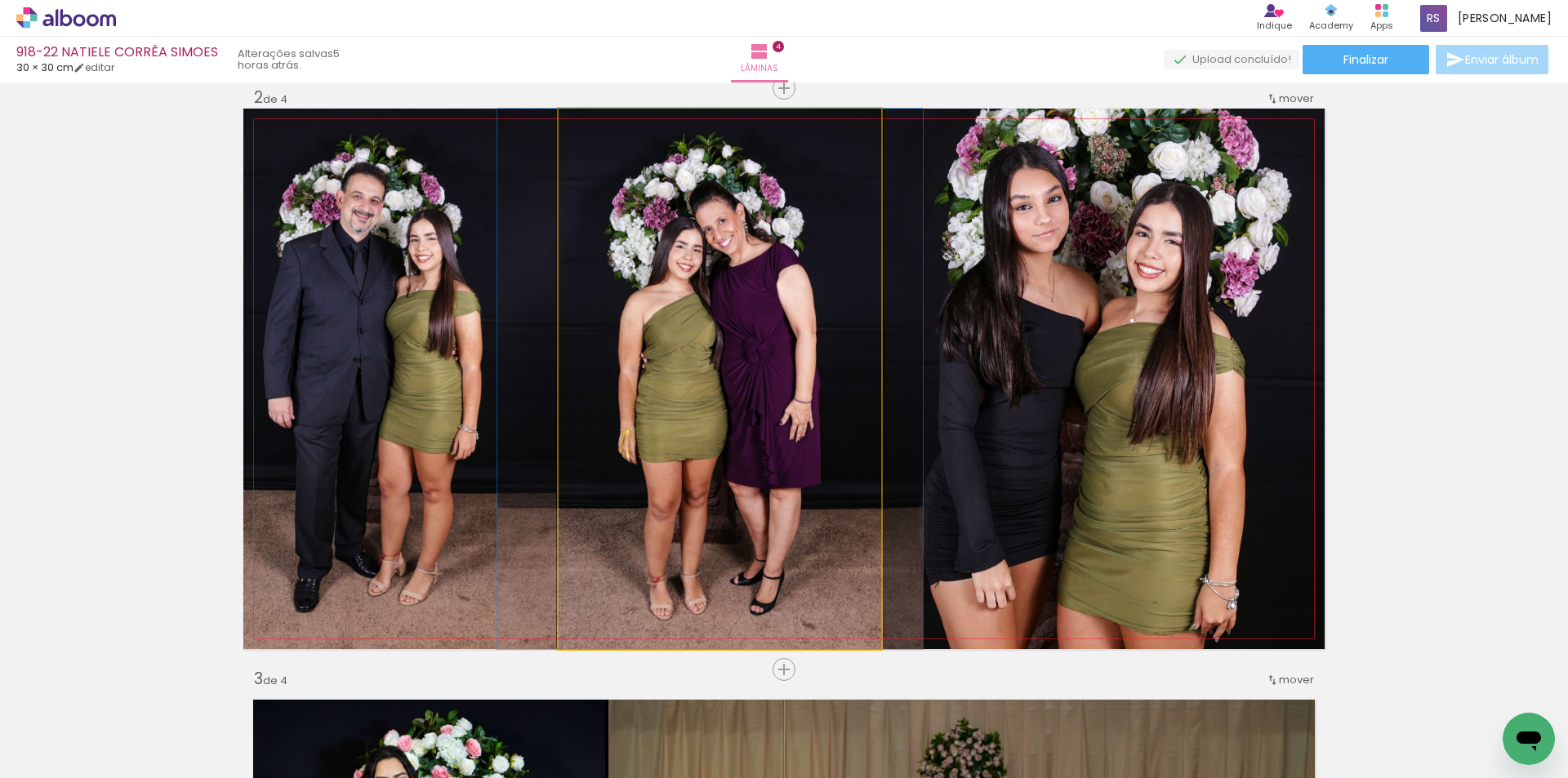
drag, startPoint x: 767, startPoint y: 424, endPoint x: 756, endPoint y: 424, distance: 11.0
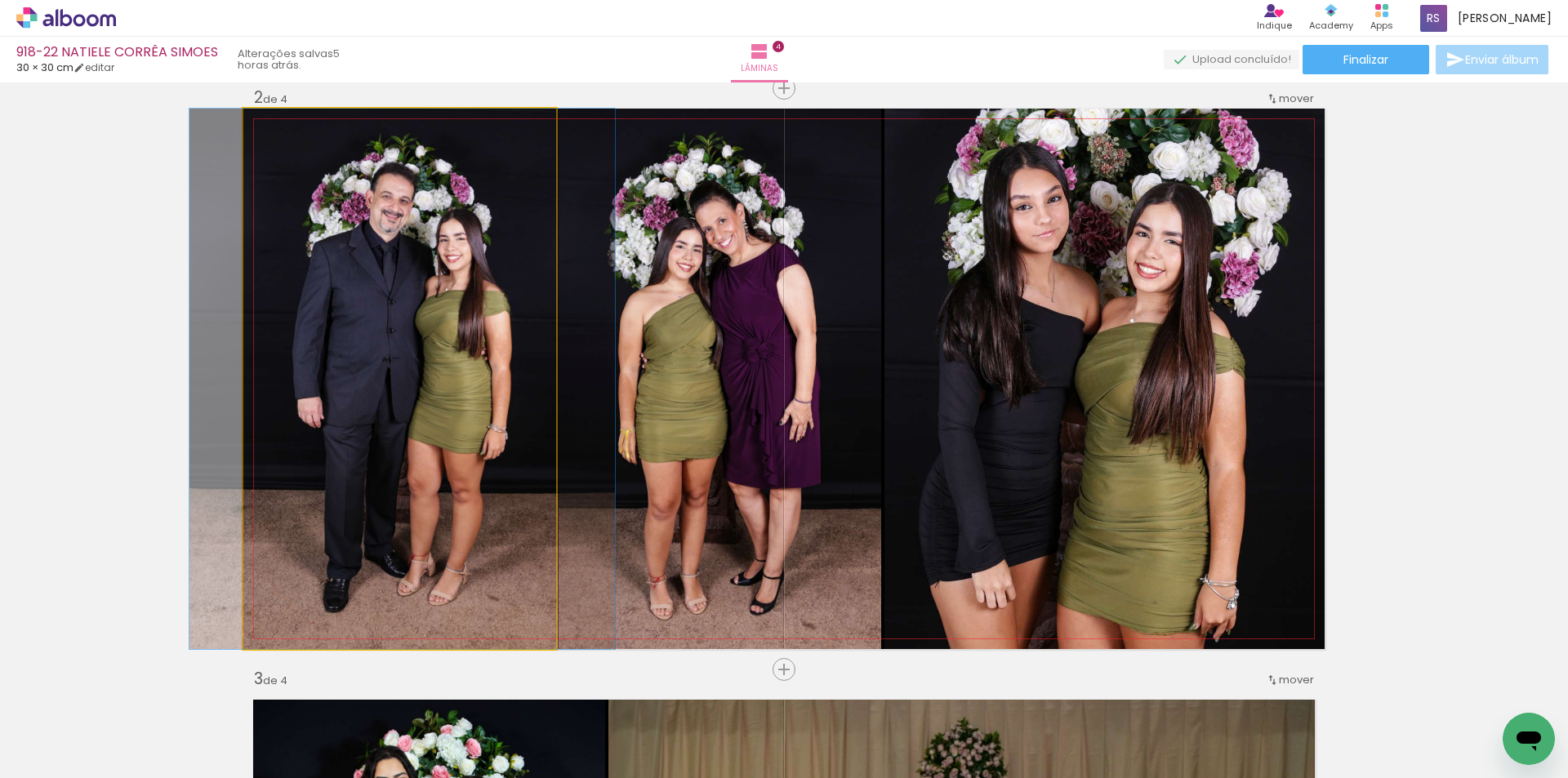
drag, startPoint x: 410, startPoint y: 418, endPoint x: 440, endPoint y: 414, distance: 30.3
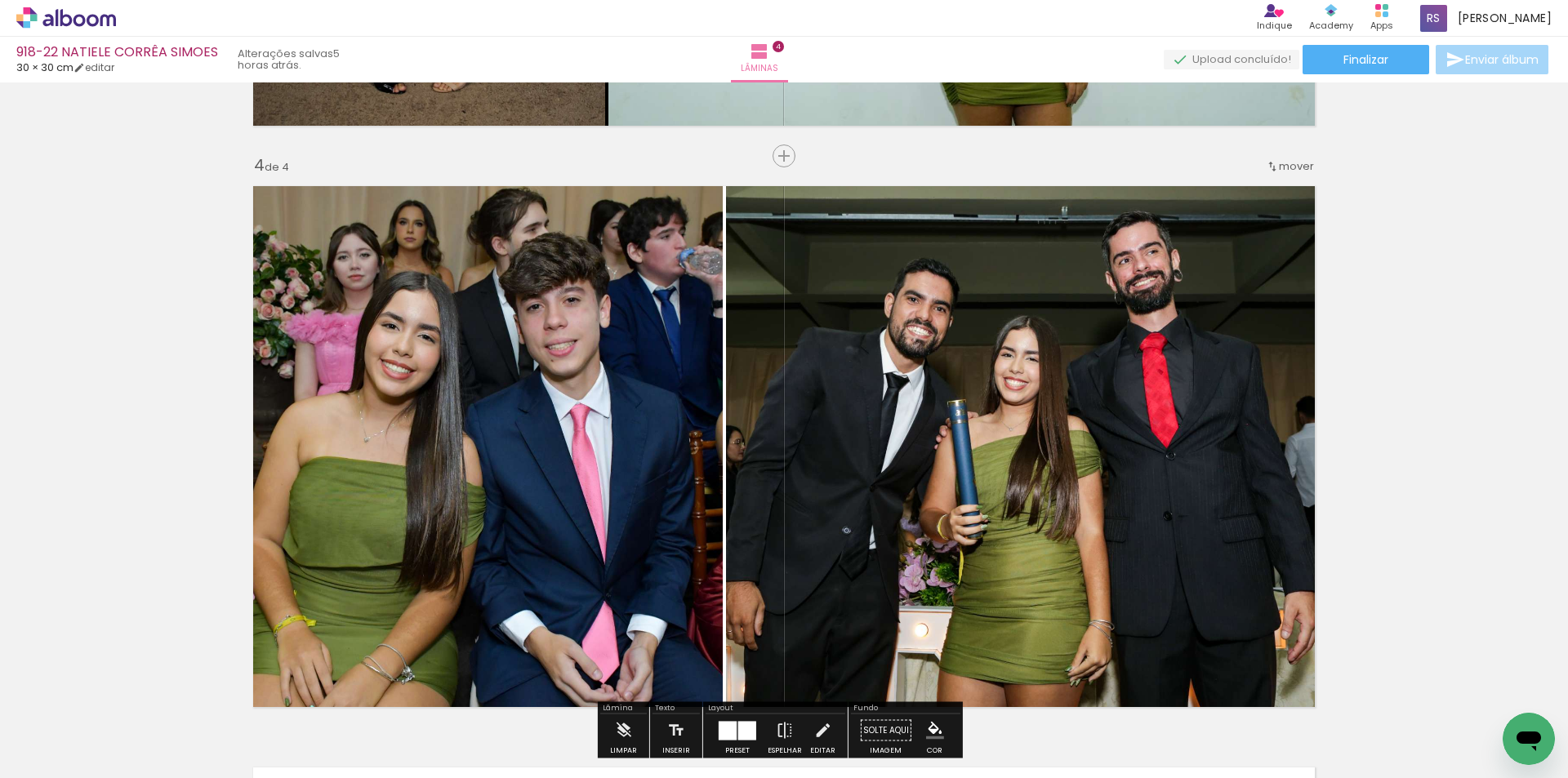
scroll to position [1744, 0]
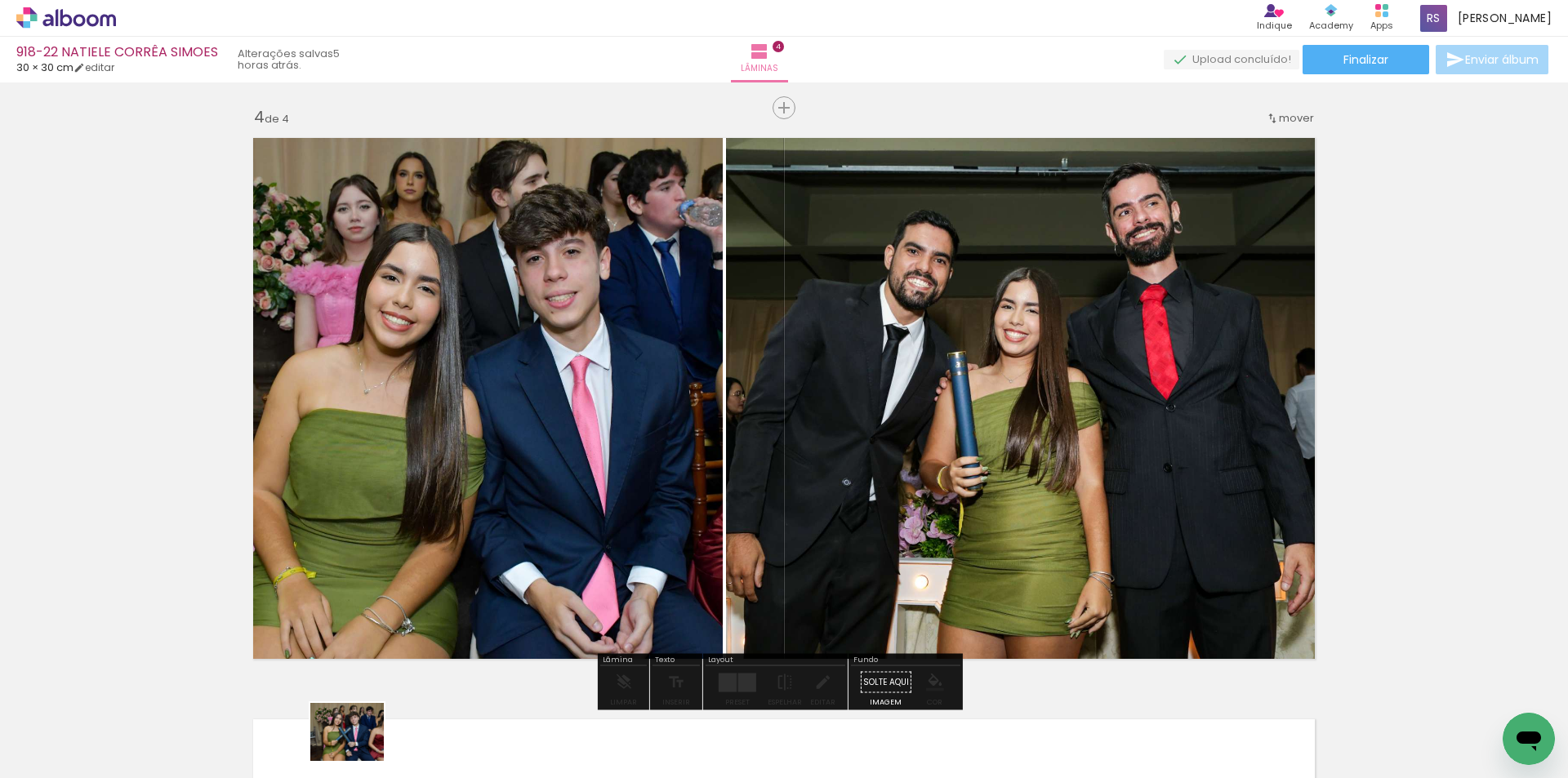
drag, startPoint x: 367, startPoint y: 729, endPoint x: 357, endPoint y: 758, distance: 30.7
click at [357, 755] on div at bounding box center [346, 722] width 81 height 63
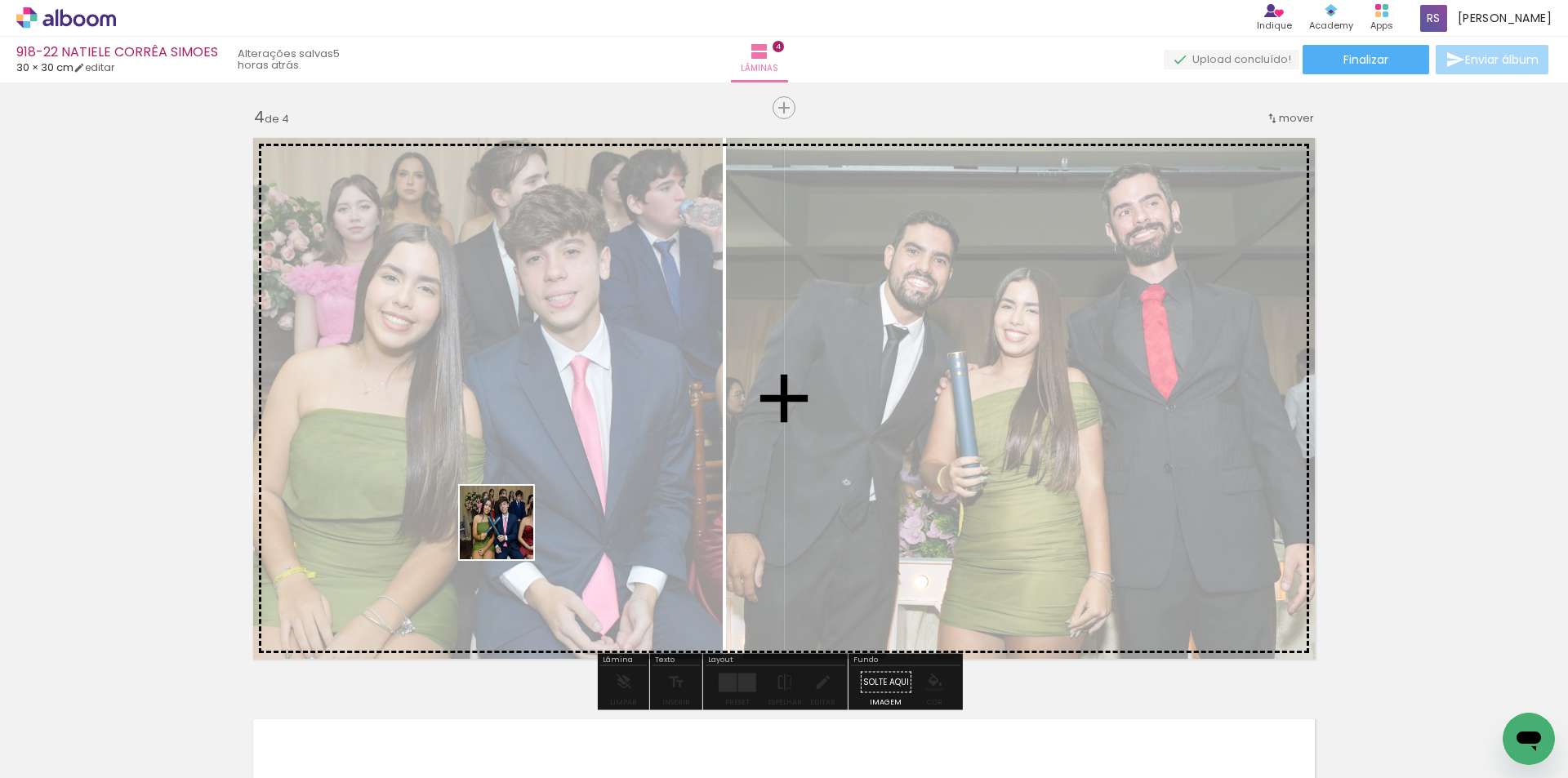
drag, startPoint x: 358, startPoint y: 739, endPoint x: 622, endPoint y: 452, distance: 390.0
click at [622, 452] on quentale-workspace at bounding box center [784, 389] width 1568 height 778
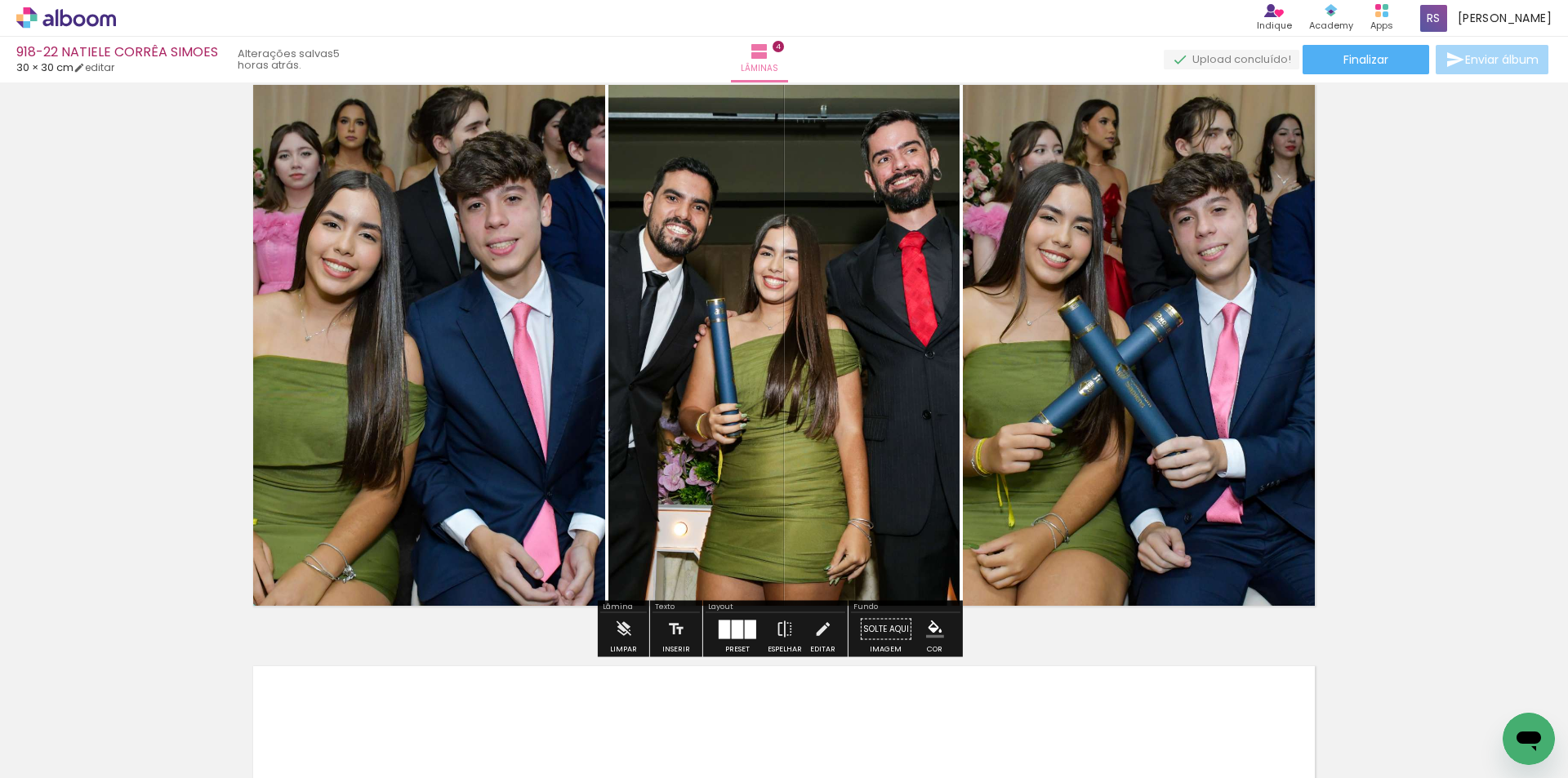
scroll to position [1826, 0]
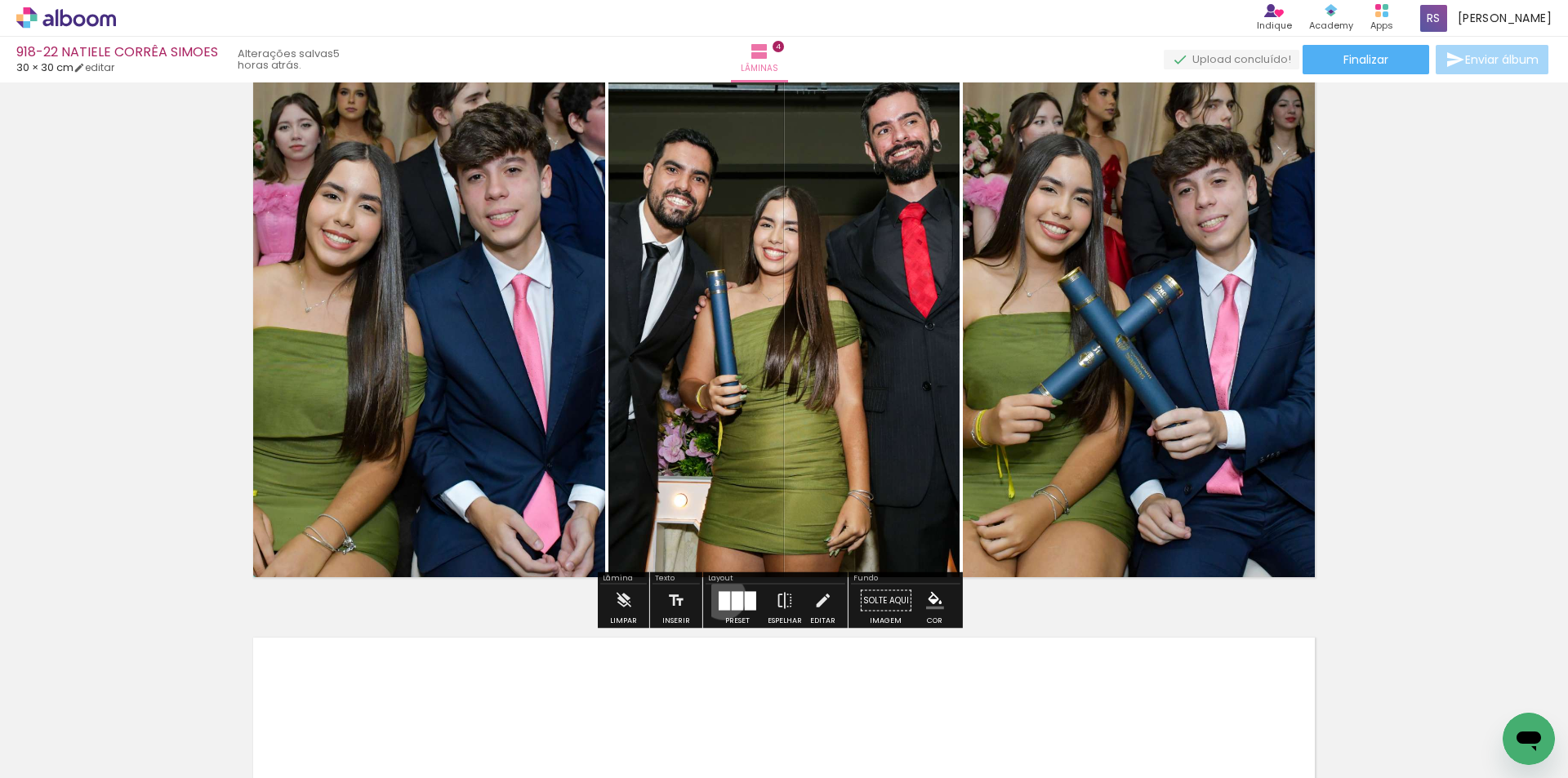
click at [719, 596] on div at bounding box center [724, 600] width 11 height 18
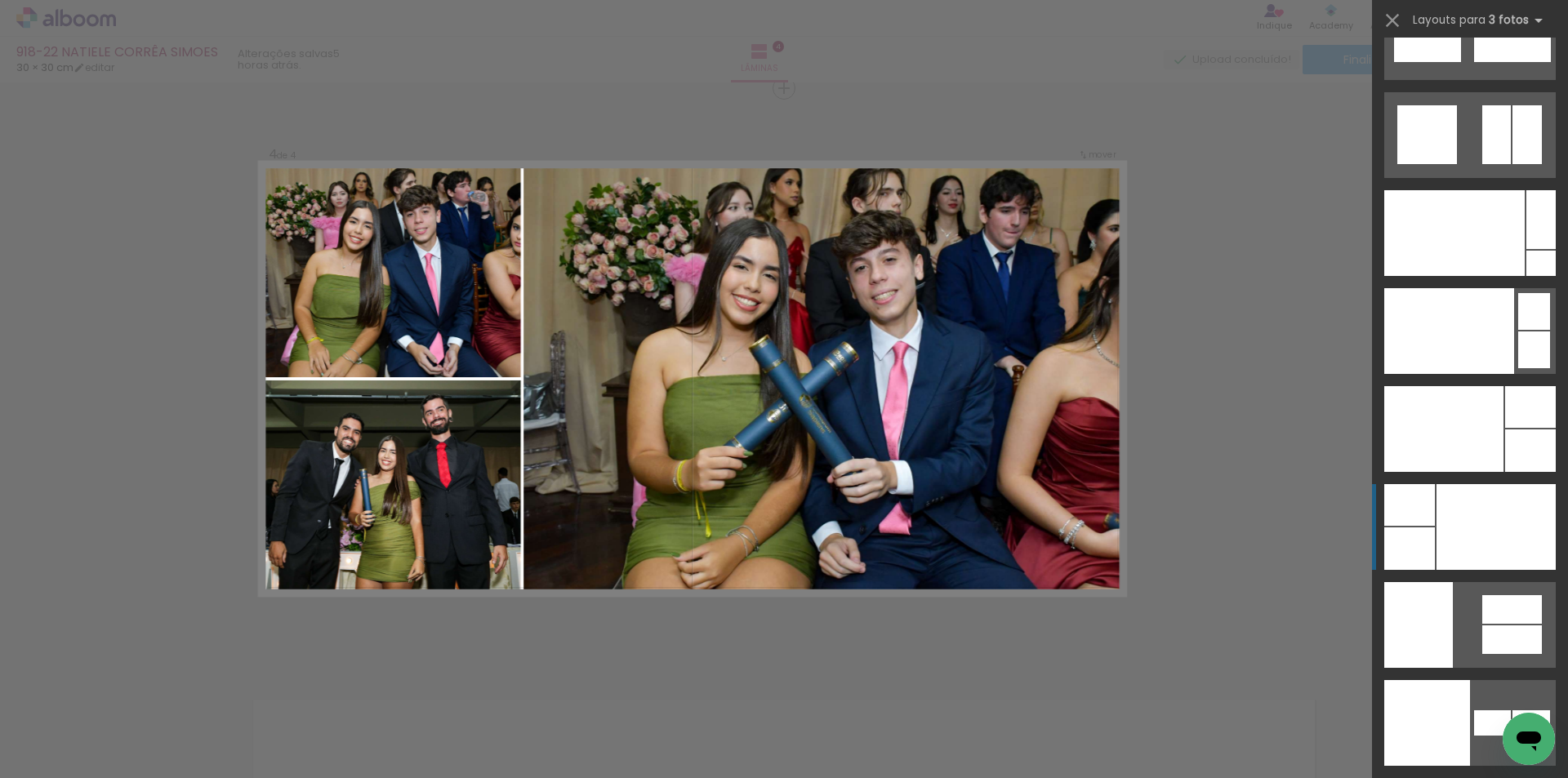
scroll to position [19665, 0]
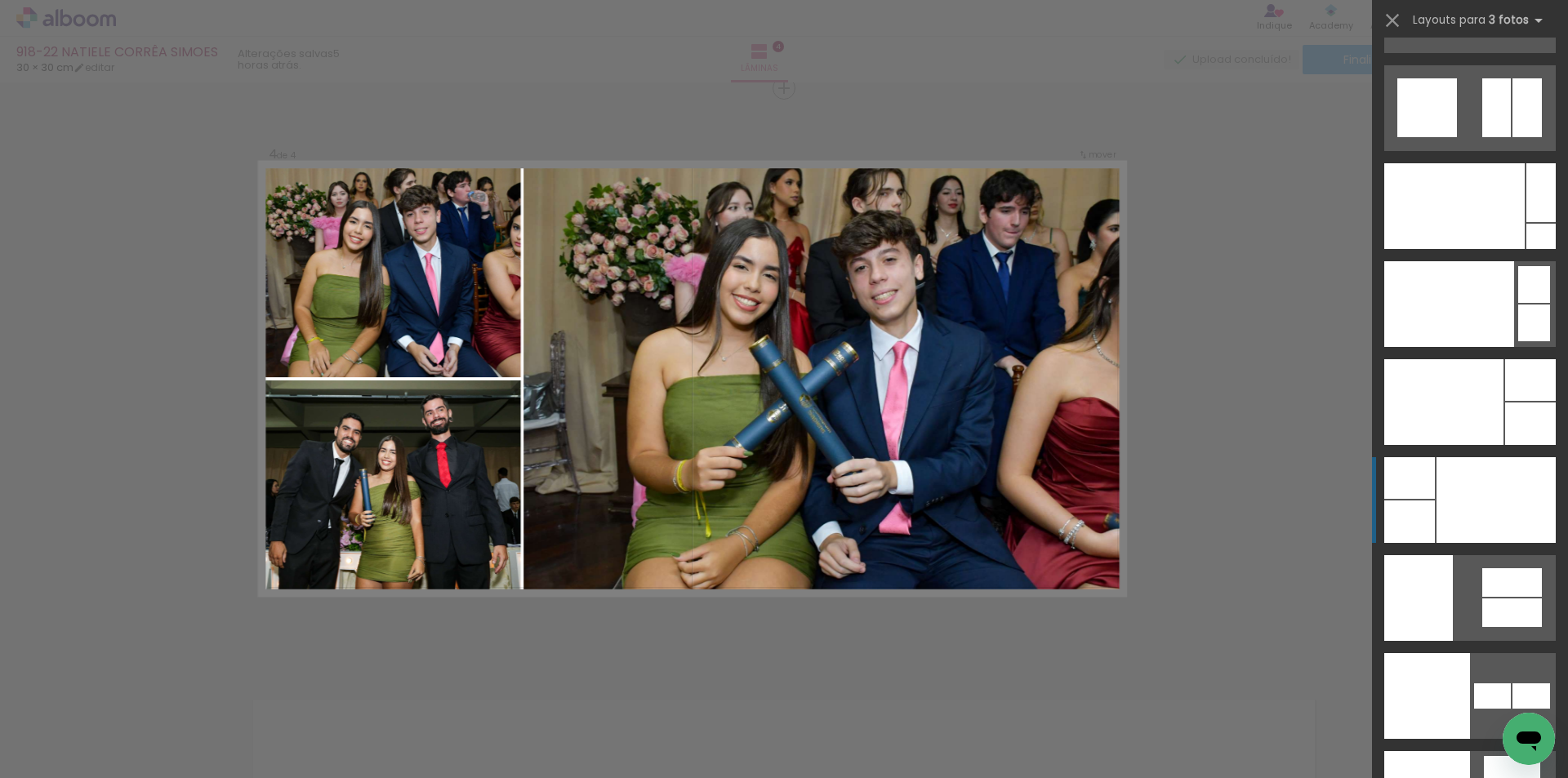
click at [1453, 525] on div at bounding box center [1495, 499] width 119 height 85
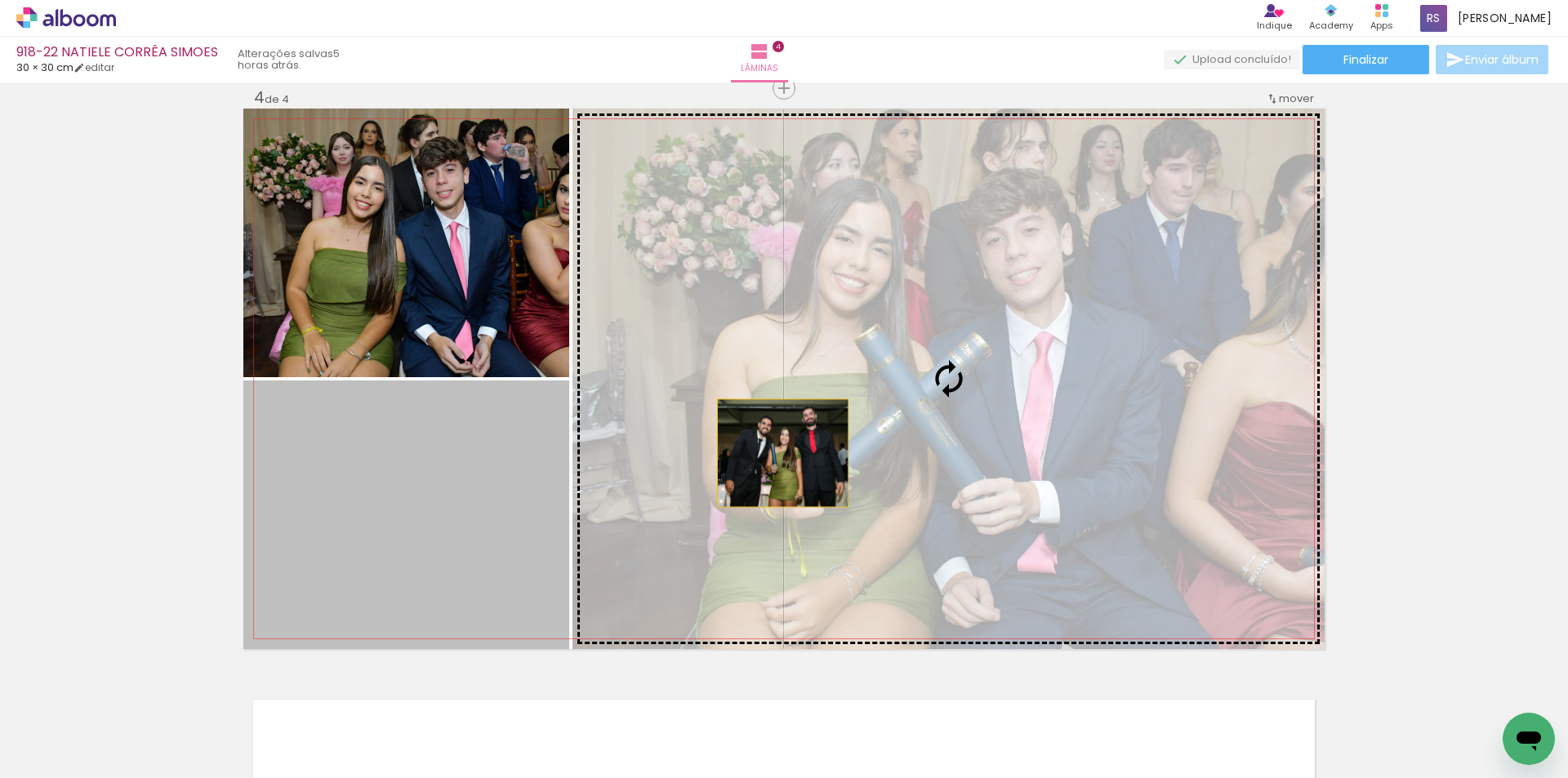
drag, startPoint x: 468, startPoint y: 512, endPoint x: 777, endPoint y: 453, distance: 314.6
click at [0, 0] on slot at bounding box center [0, 0] width 0 height 0
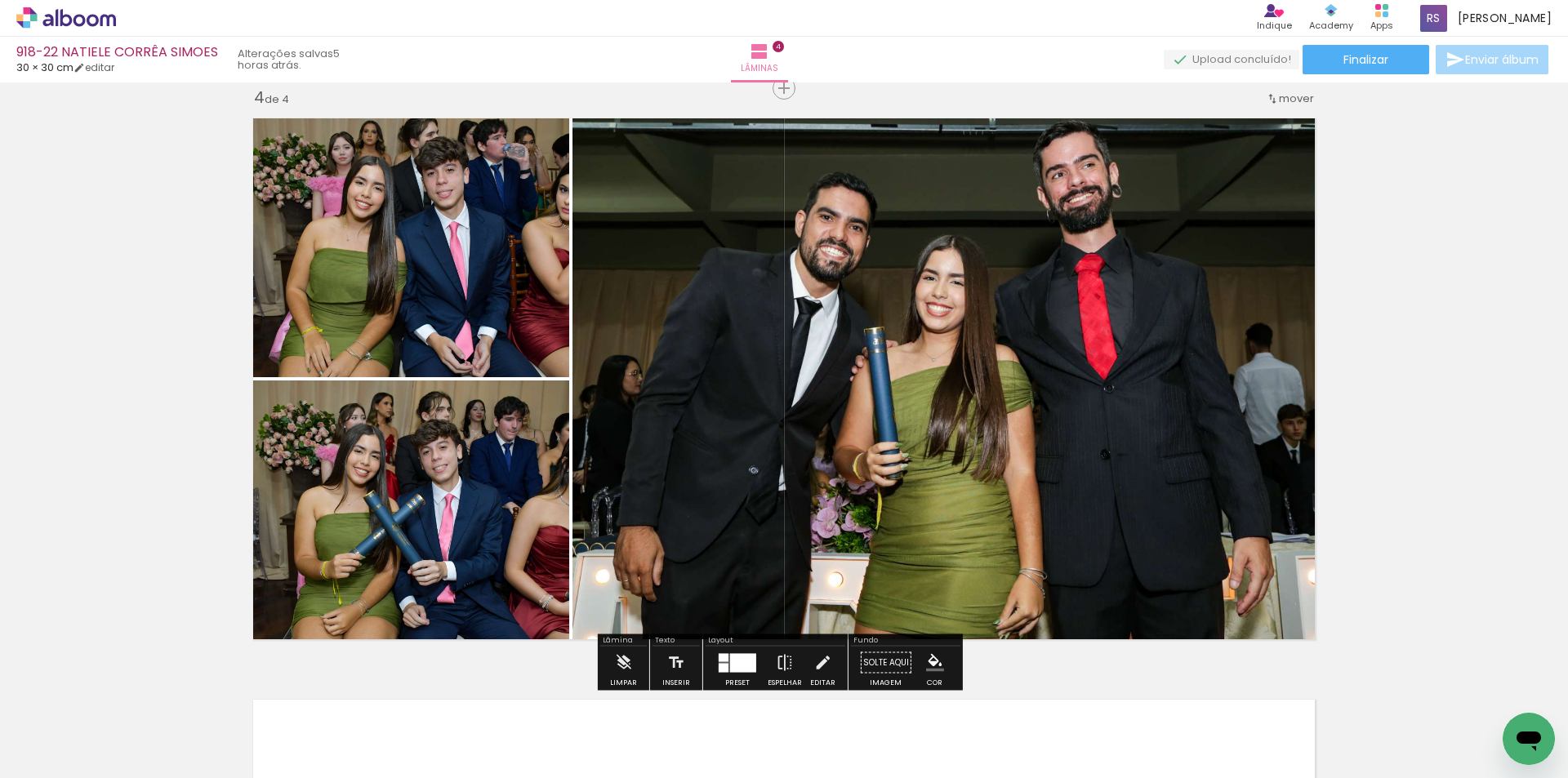
click at [925, 662] on iron-icon "color picker" at bounding box center [935, 662] width 18 height 18
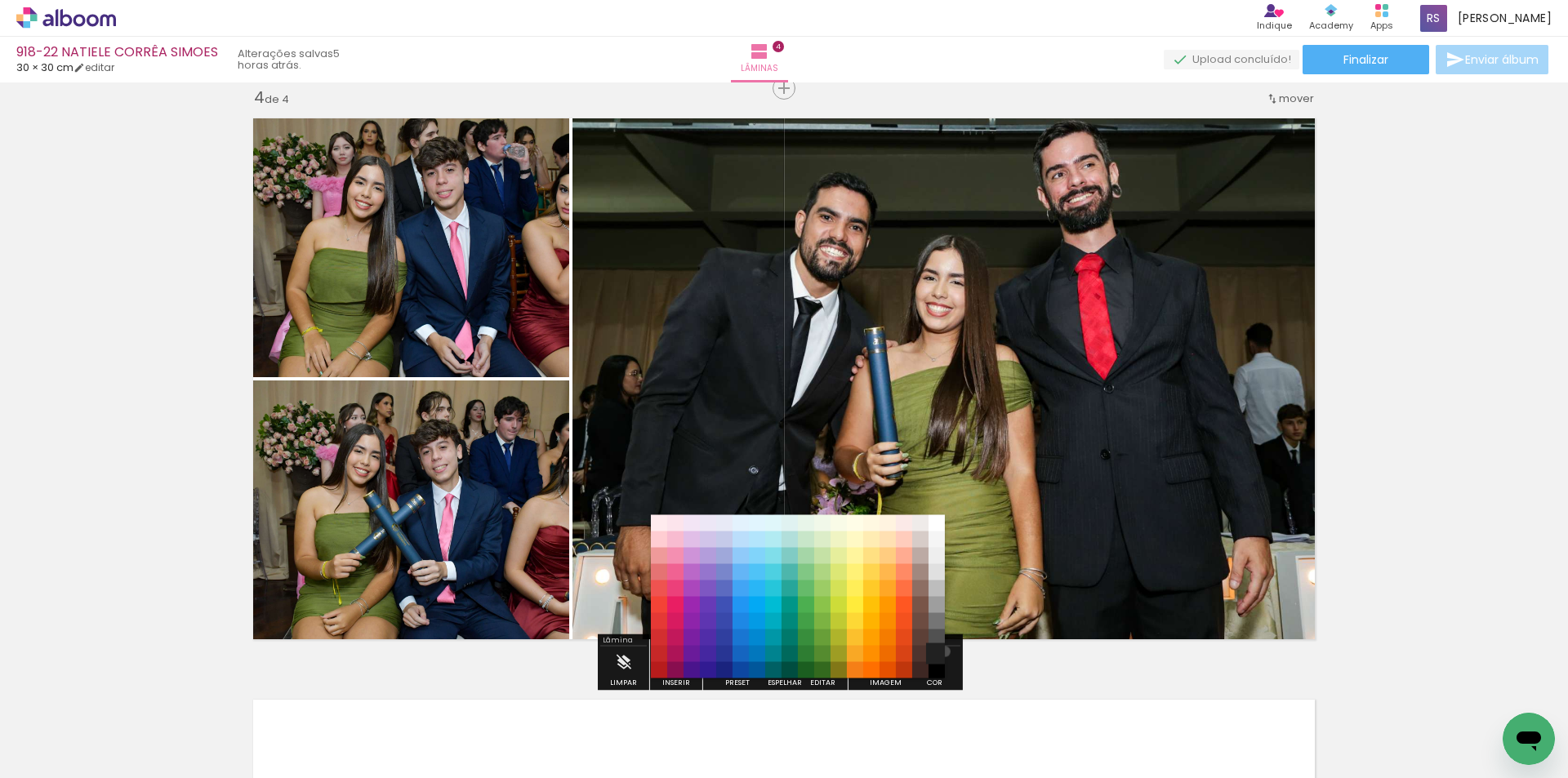
click at [939, 651] on paper-item "#212121" at bounding box center [936, 653] width 17 height 17
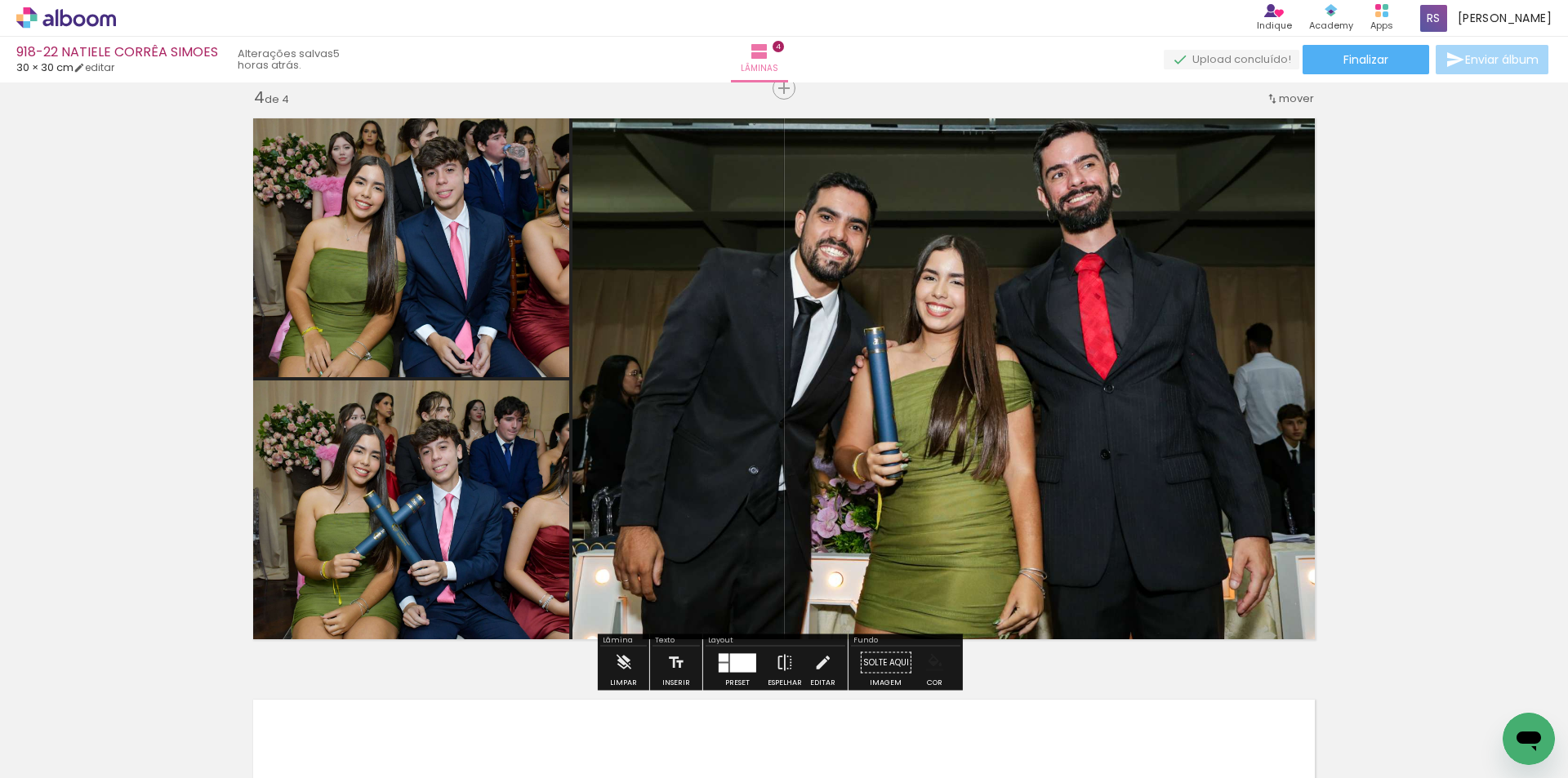
click at [941, 661] on paper-menu-button "#ffebee #ffcdd2 #ef9a9a #e57373 #ef5350 #f44336 #e53935 #d32f2f #c62828 #b71c1c…" at bounding box center [935, 662] width 31 height 31
click at [931, 667] on iron-icon "color picker" at bounding box center [935, 662] width 18 height 18
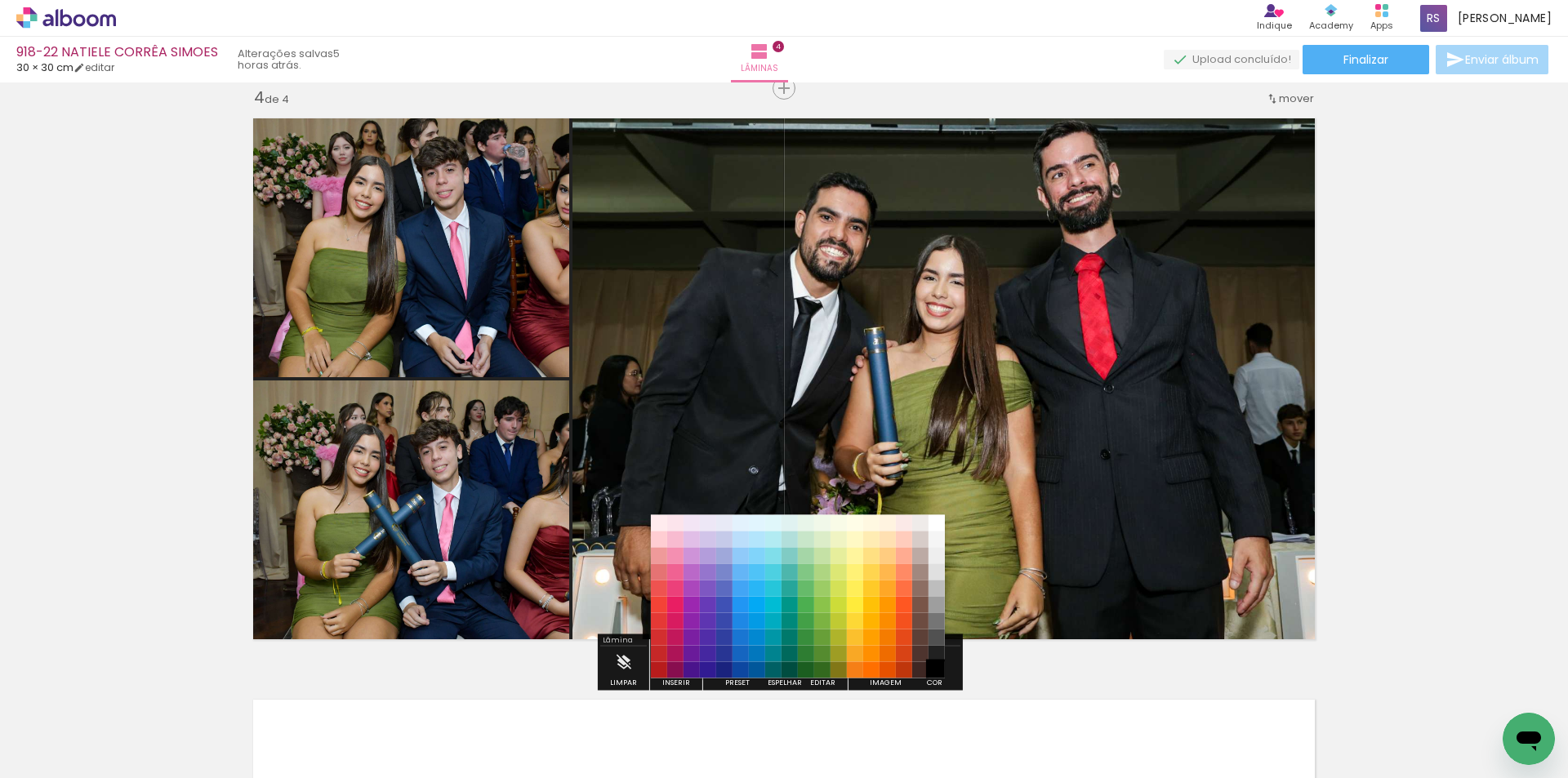
click at [940, 672] on paper-item "#000000" at bounding box center [936, 670] width 17 height 17
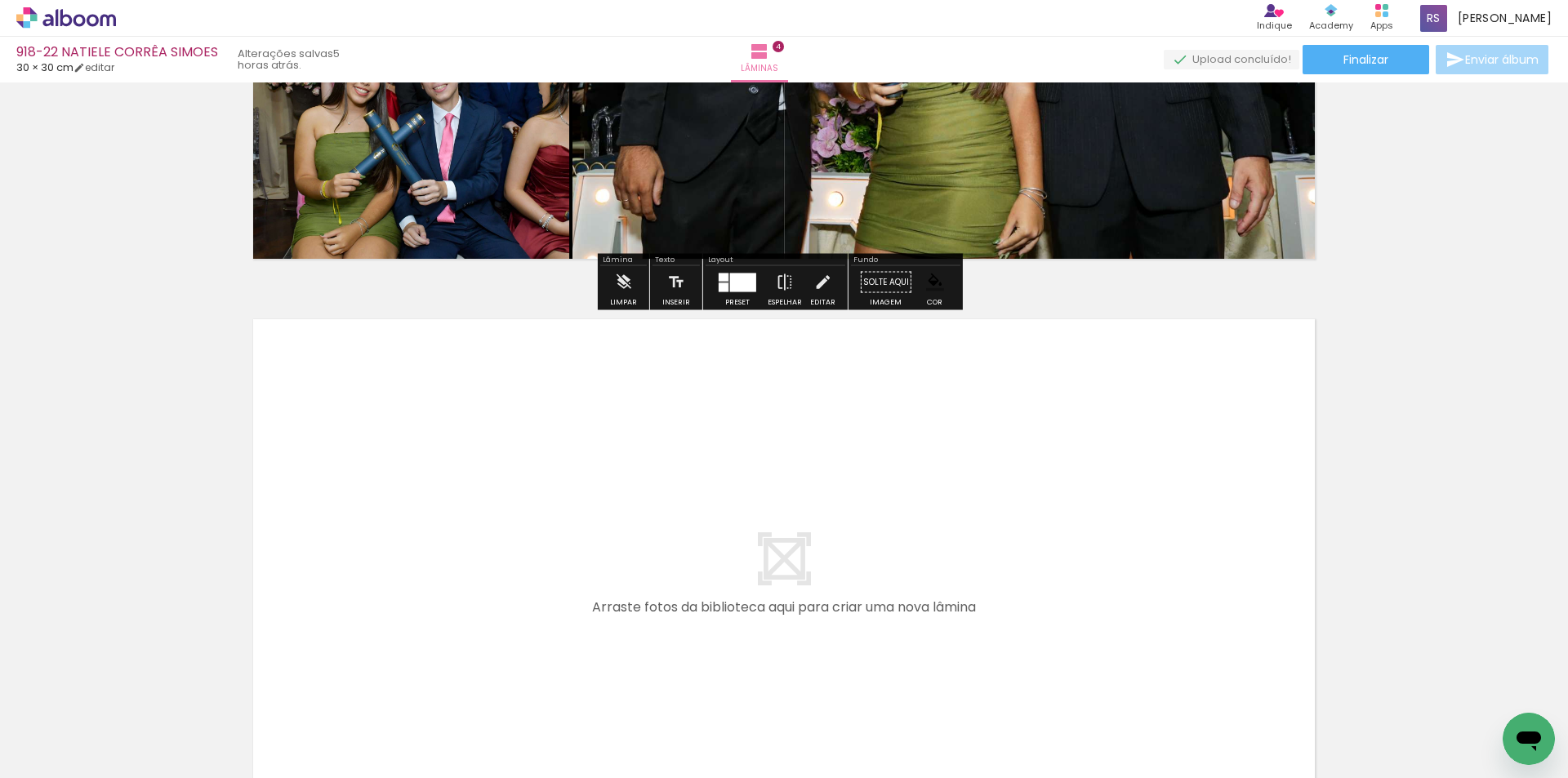
scroll to position [2172, 0]
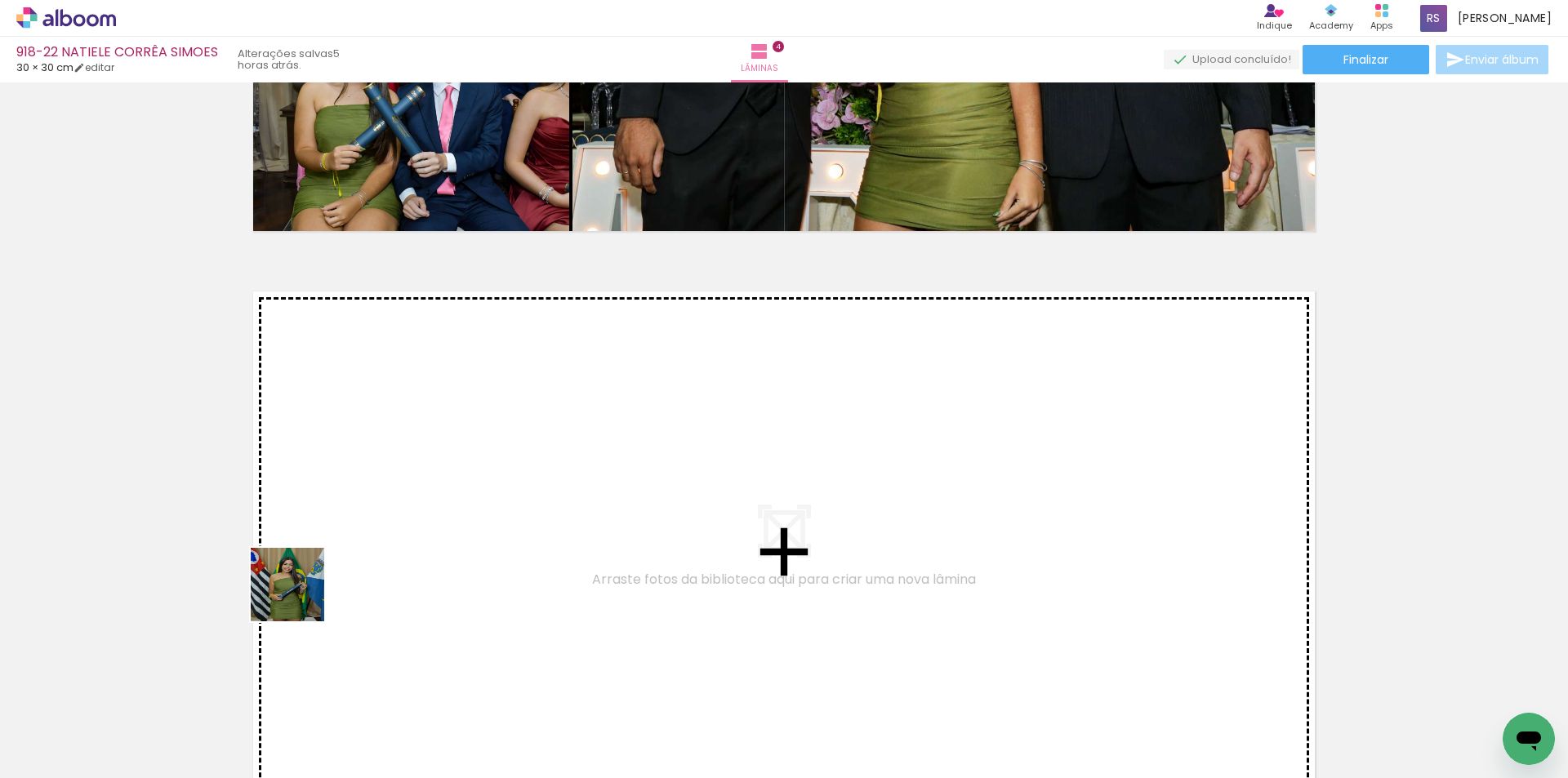
drag, startPoint x: 178, startPoint y: 713, endPoint x: 536, endPoint y: 453, distance: 442.5
click at [536, 453] on quentale-workspace at bounding box center [784, 389] width 1568 height 778
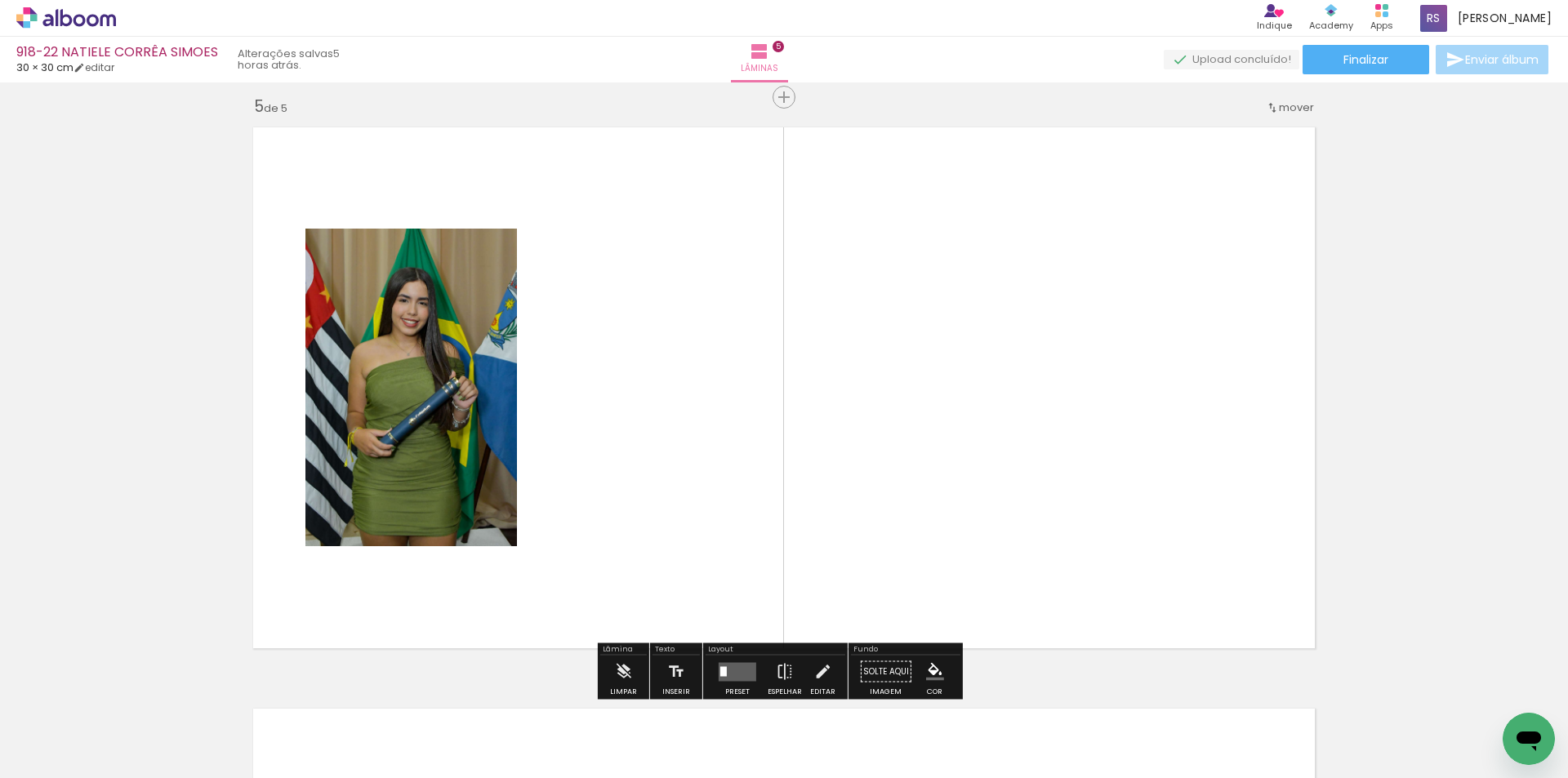
scroll to position [2345, 0]
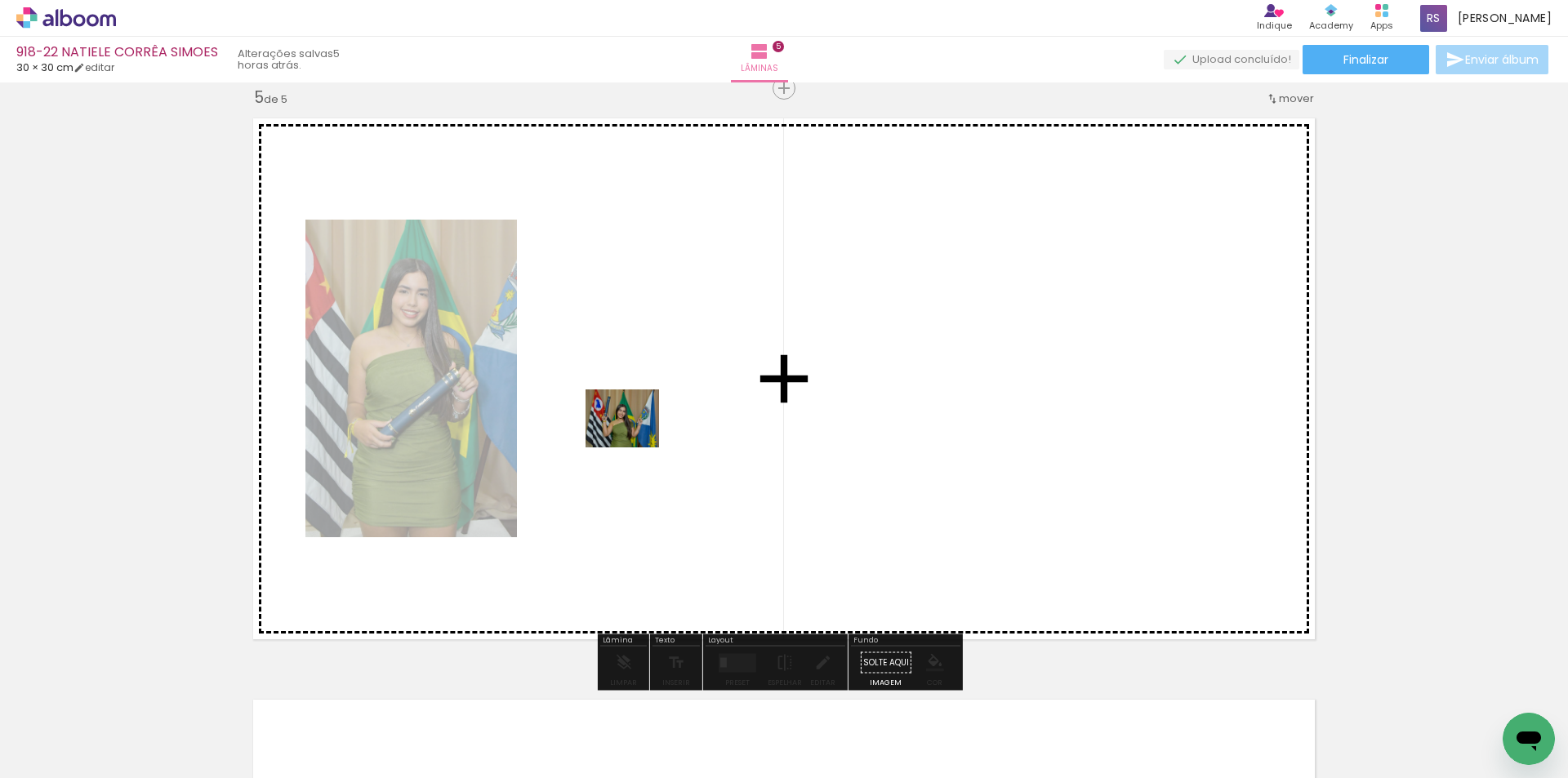
drag, startPoint x: 184, startPoint y: 727, endPoint x: 634, endPoint y: 439, distance: 534.3
click at [634, 439] on quentale-workspace at bounding box center [784, 389] width 1568 height 778
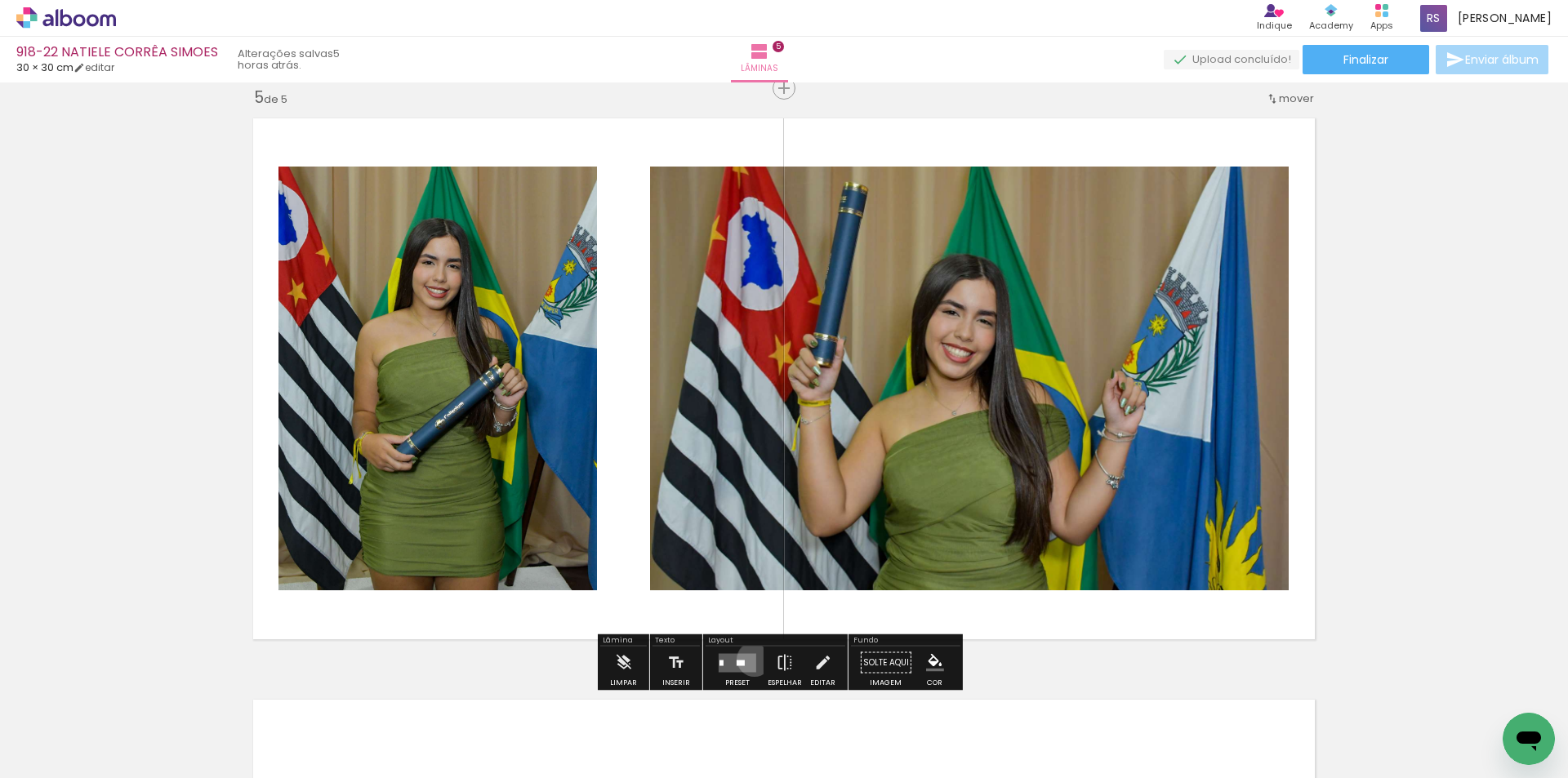
click at [750, 659] on quentale-layouter at bounding box center [737, 661] width 38 height 18
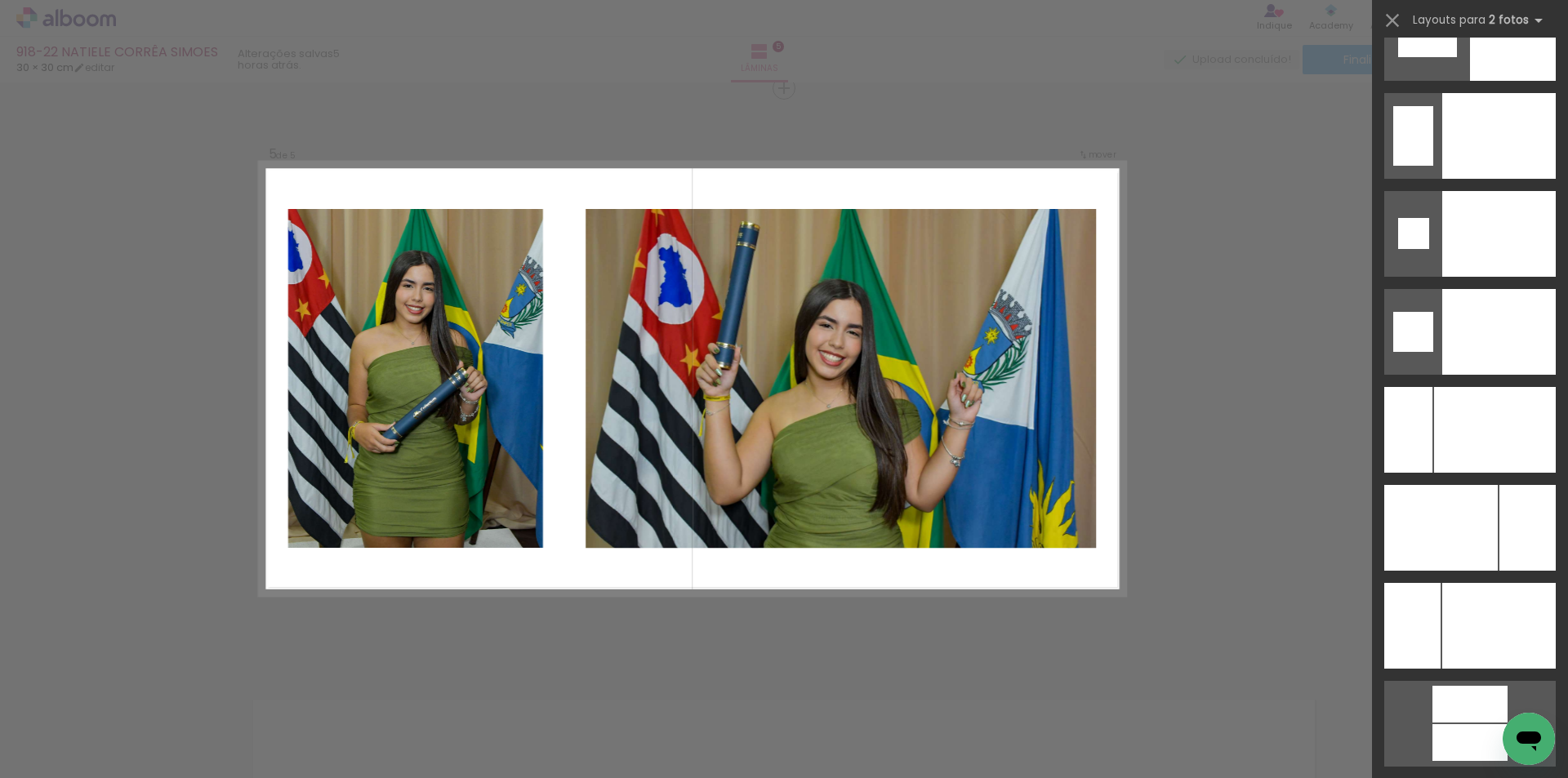
scroll to position [6821, 0]
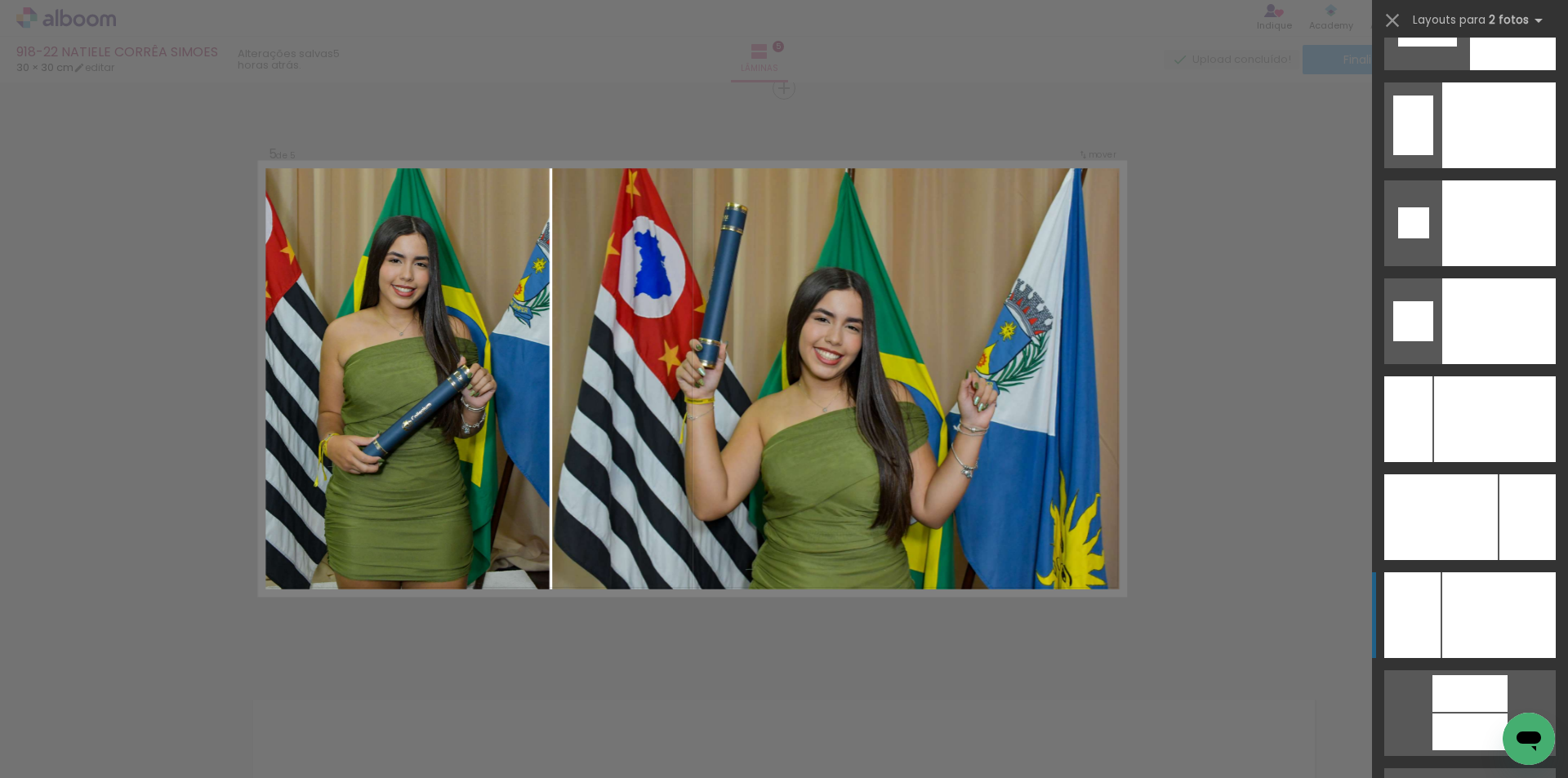
click at [1512, 601] on div at bounding box center [1499, 614] width 114 height 85
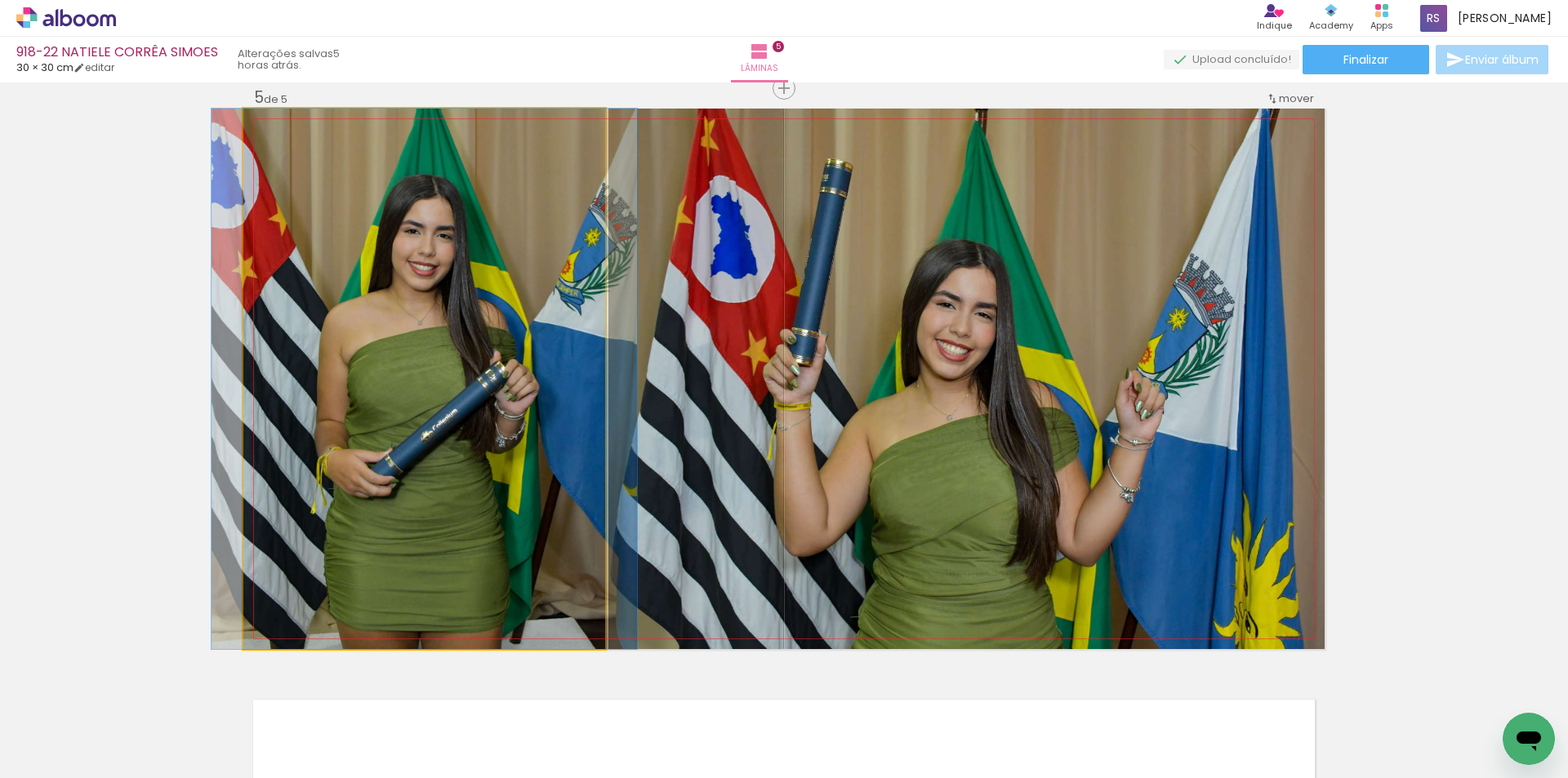
click at [553, 520] on quentale-photo at bounding box center [424, 378] width 362 height 540
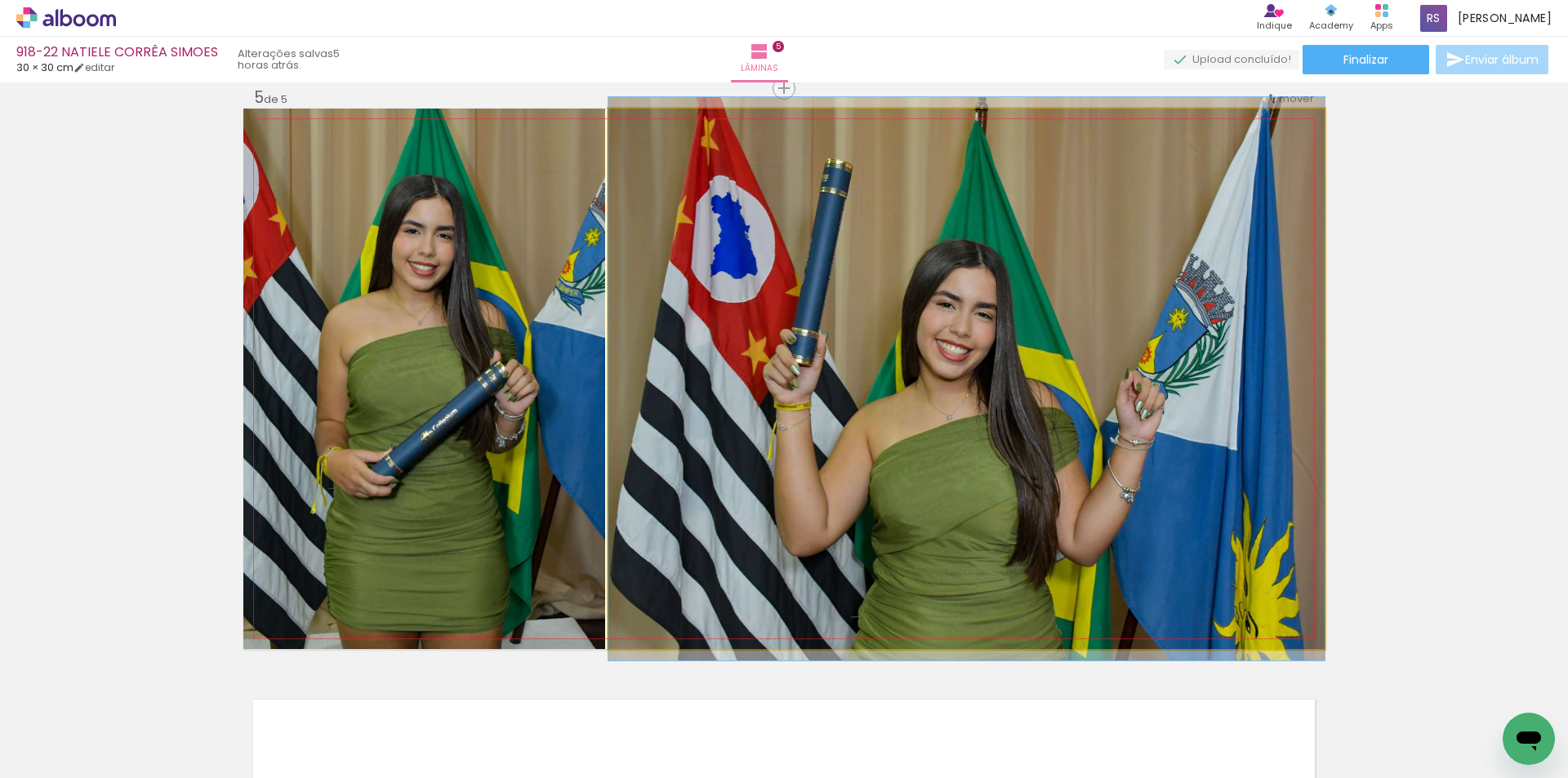
click at [816, 510] on quentale-photo at bounding box center [967, 378] width 716 height 540
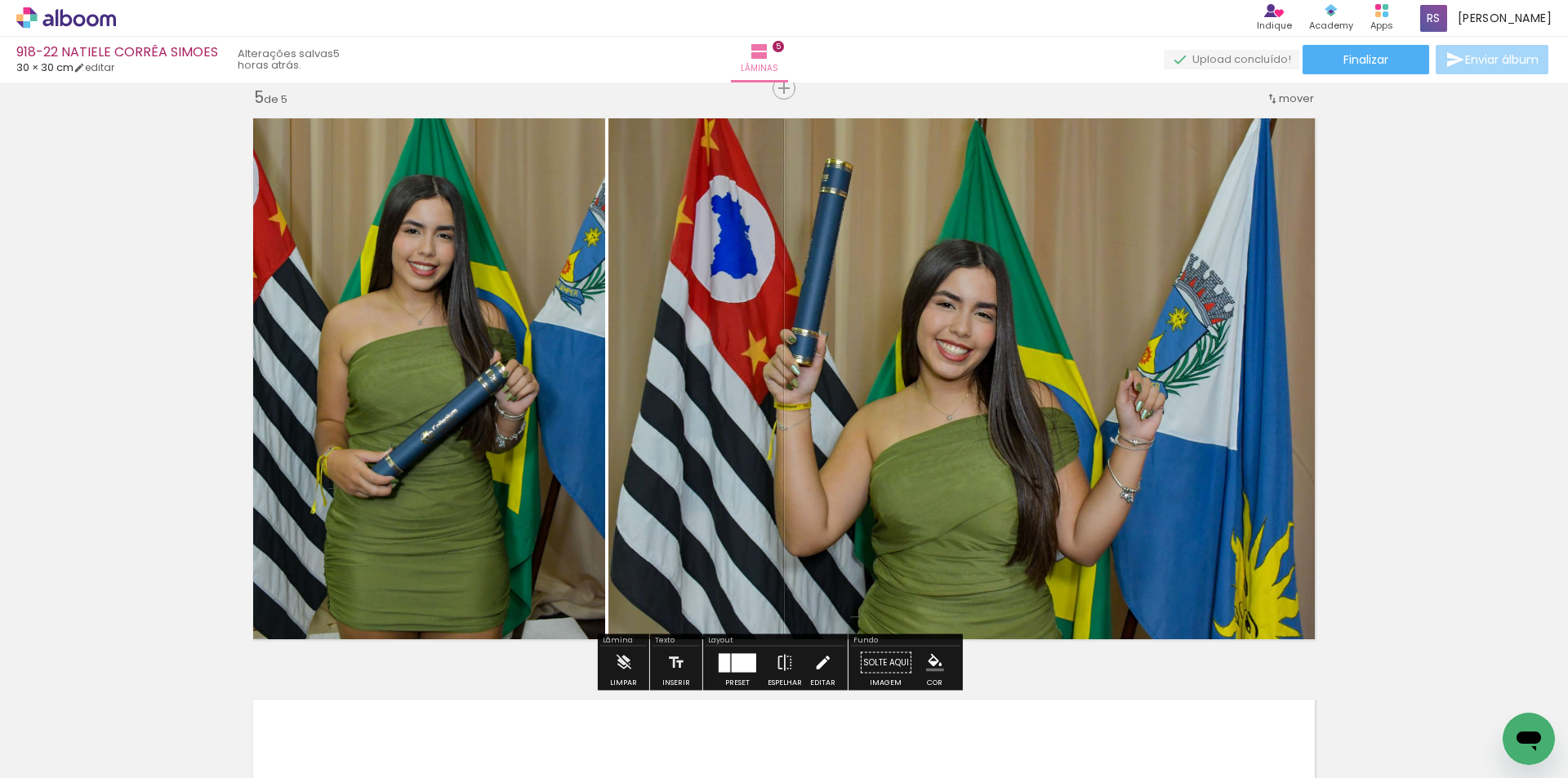
click at [813, 664] on iron-icon at bounding box center [823, 662] width 18 height 33
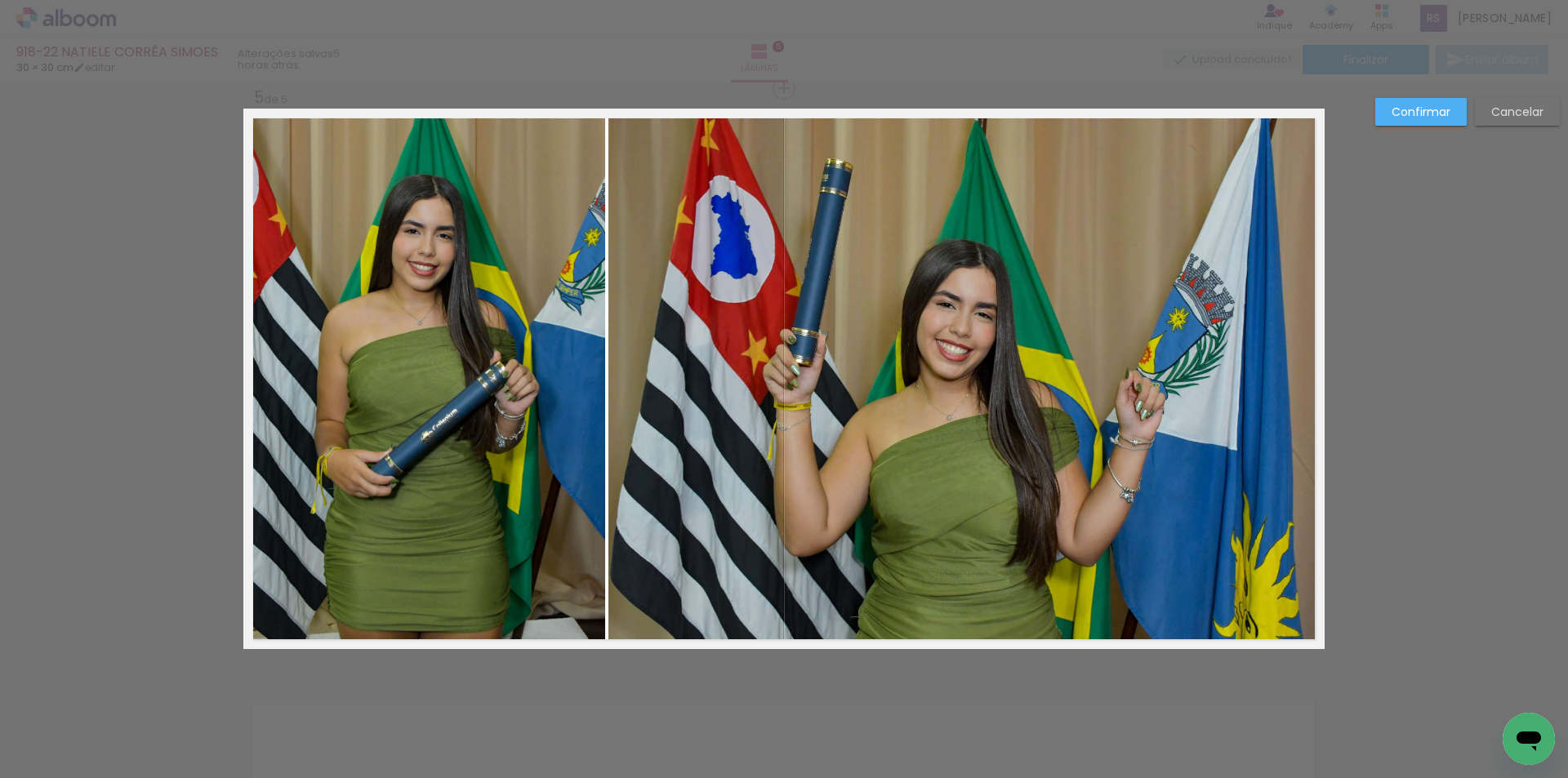
click at [741, 515] on quentale-photo at bounding box center [967, 378] width 716 height 540
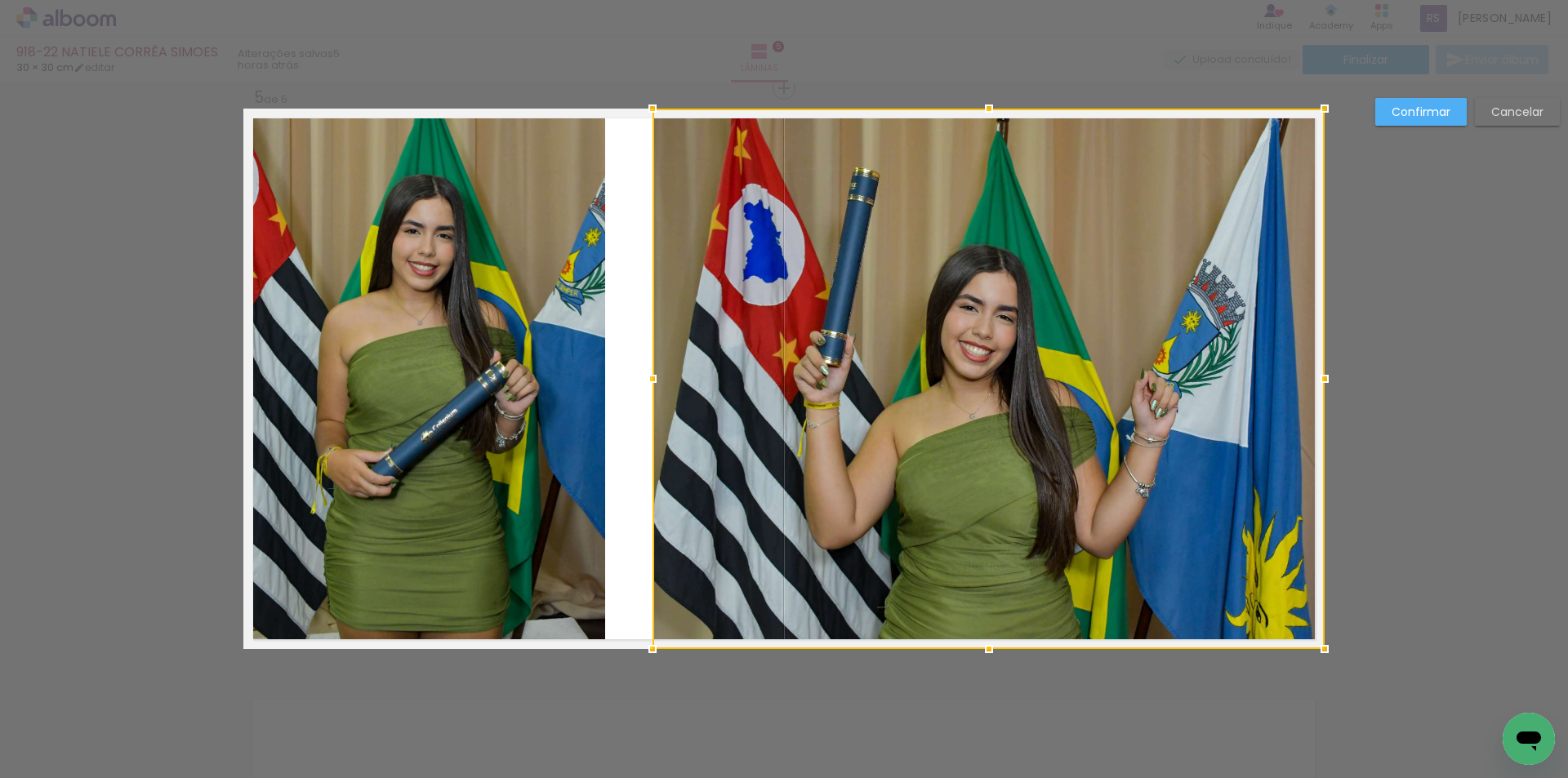
drag, startPoint x: 610, startPoint y: 378, endPoint x: 655, endPoint y: 372, distance: 45.4
click at [655, 372] on div at bounding box center [653, 379] width 33 height 33
click at [594, 372] on quentale-photo at bounding box center [424, 378] width 362 height 540
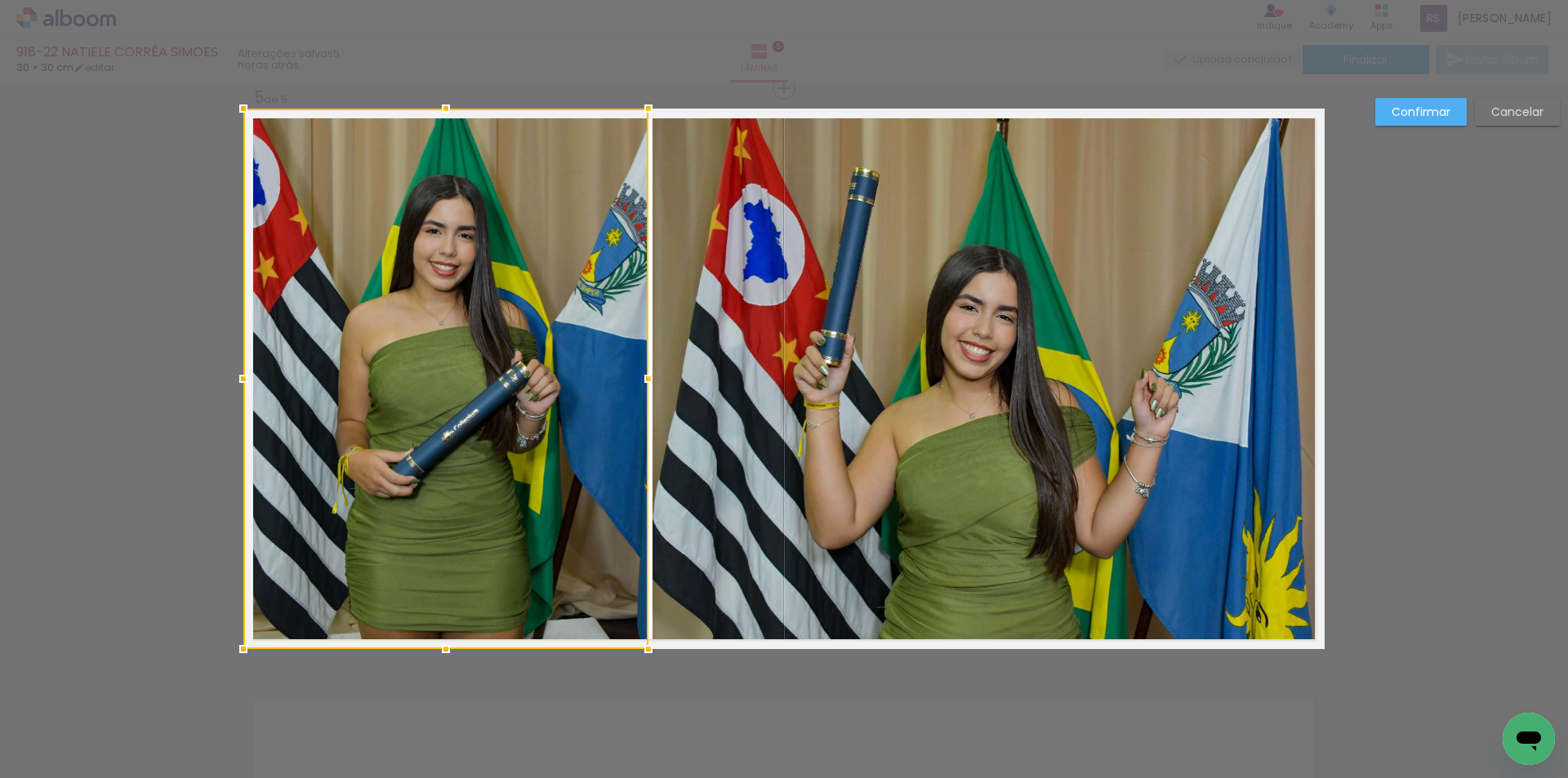
drag, startPoint x: 603, startPoint y: 376, endPoint x: 645, endPoint y: 371, distance: 42.3
click at [645, 371] on div at bounding box center [648, 379] width 33 height 33
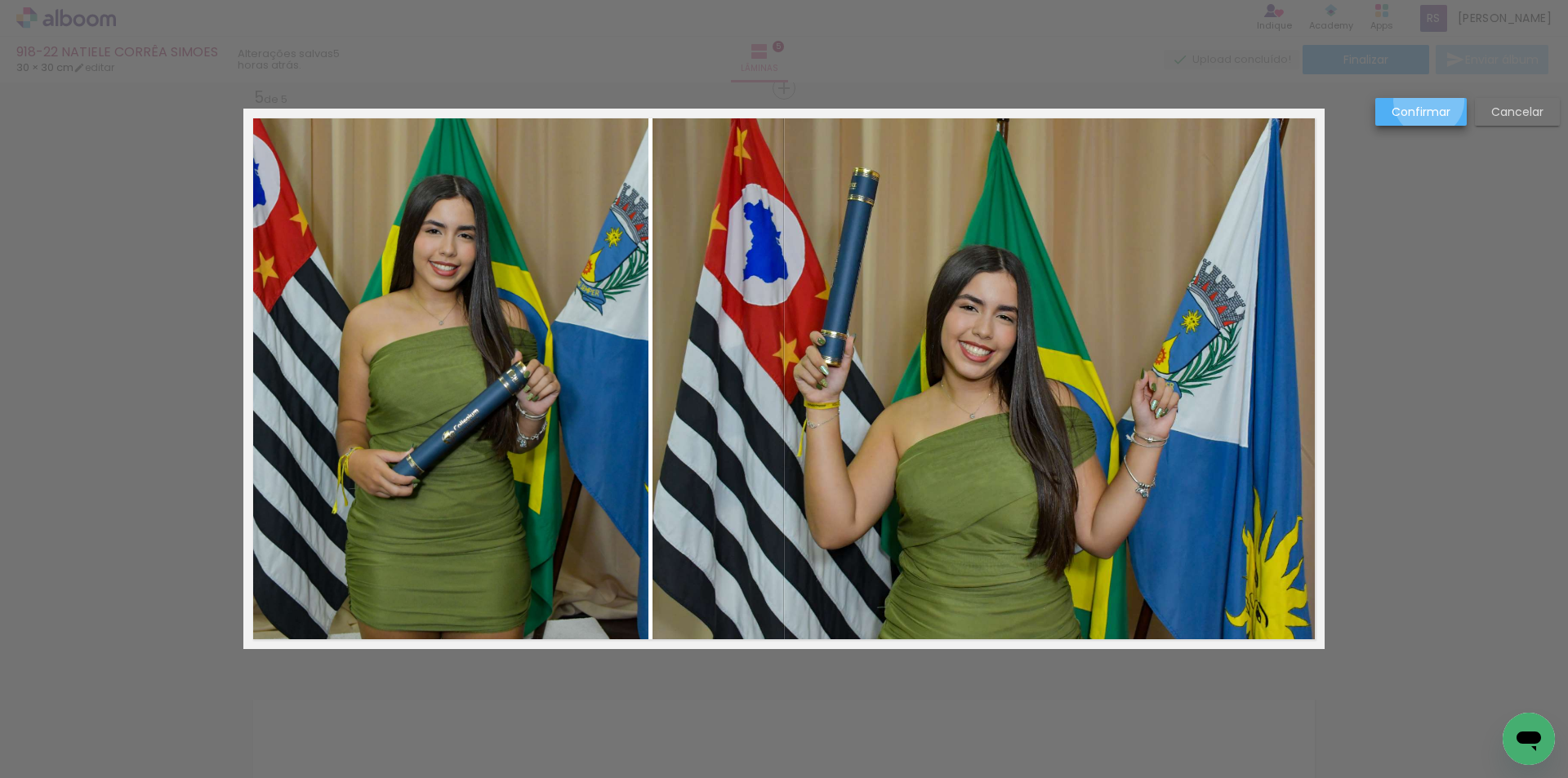
click at [1428, 101] on paper-button "Confirmar" at bounding box center [1421, 112] width 92 height 28
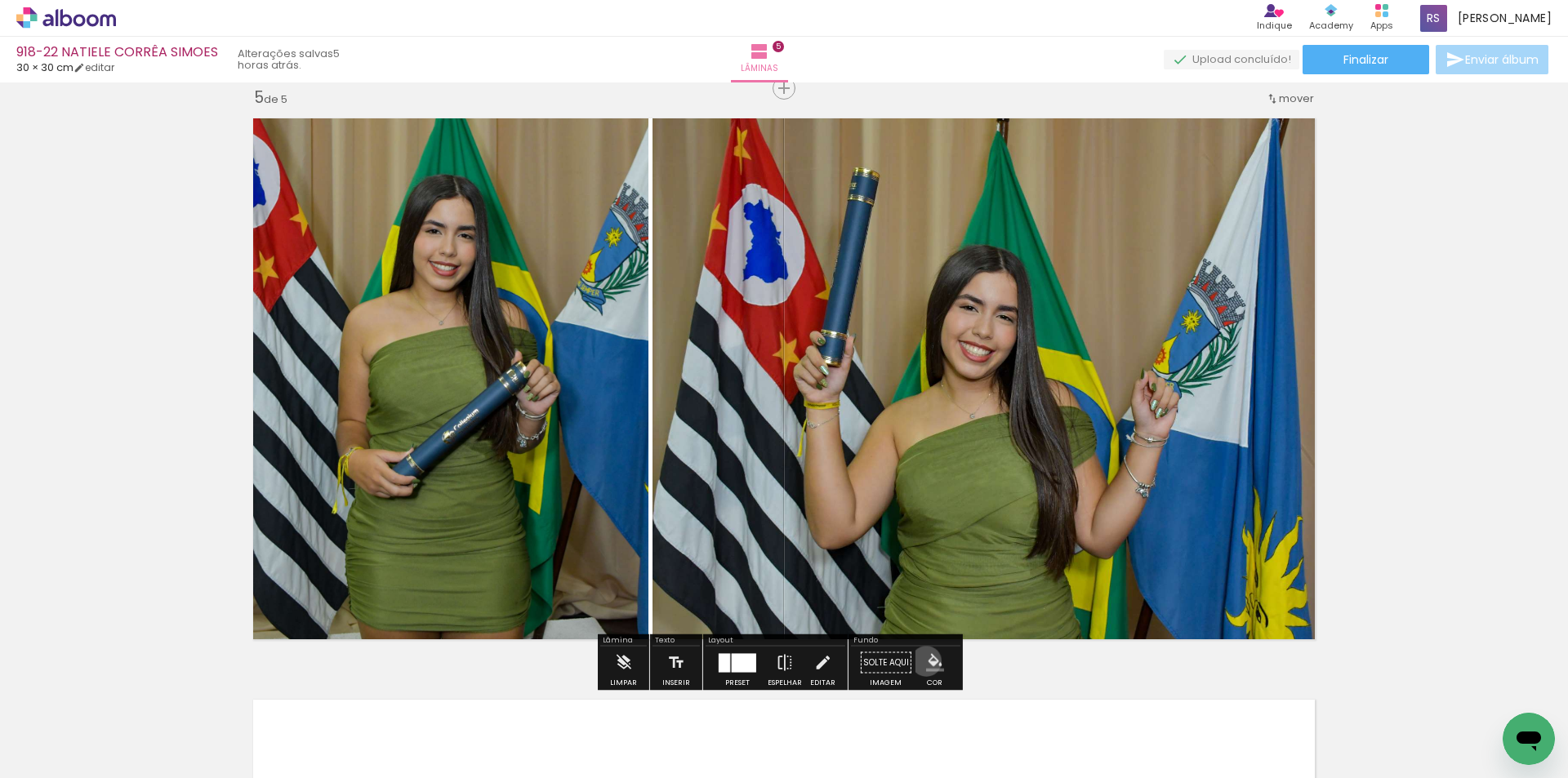
click at [925, 661] on iron-icon "color picker" at bounding box center [935, 662] width 18 height 18
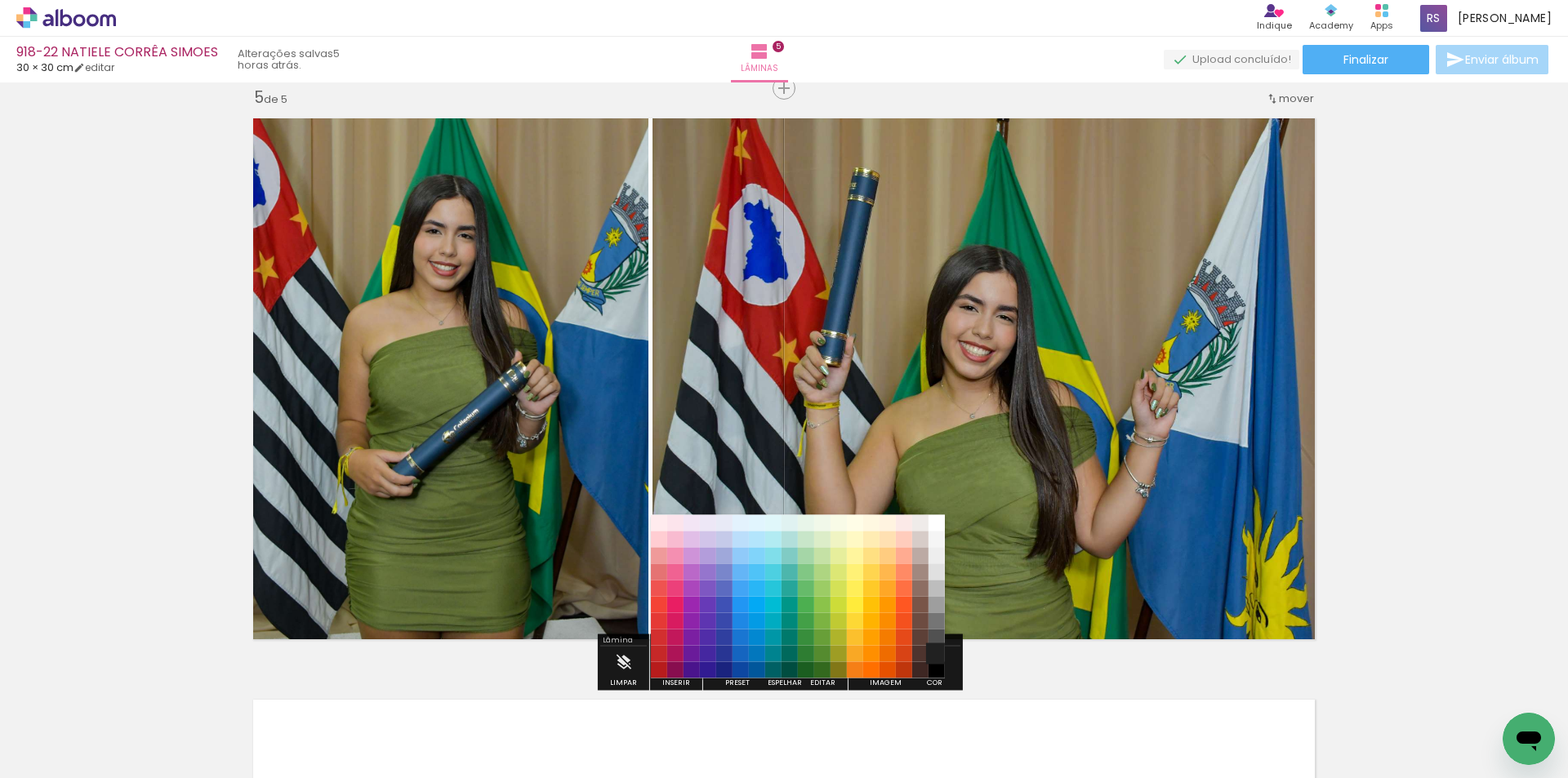
click at [934, 656] on paper-item "#212121" at bounding box center [936, 653] width 17 height 17
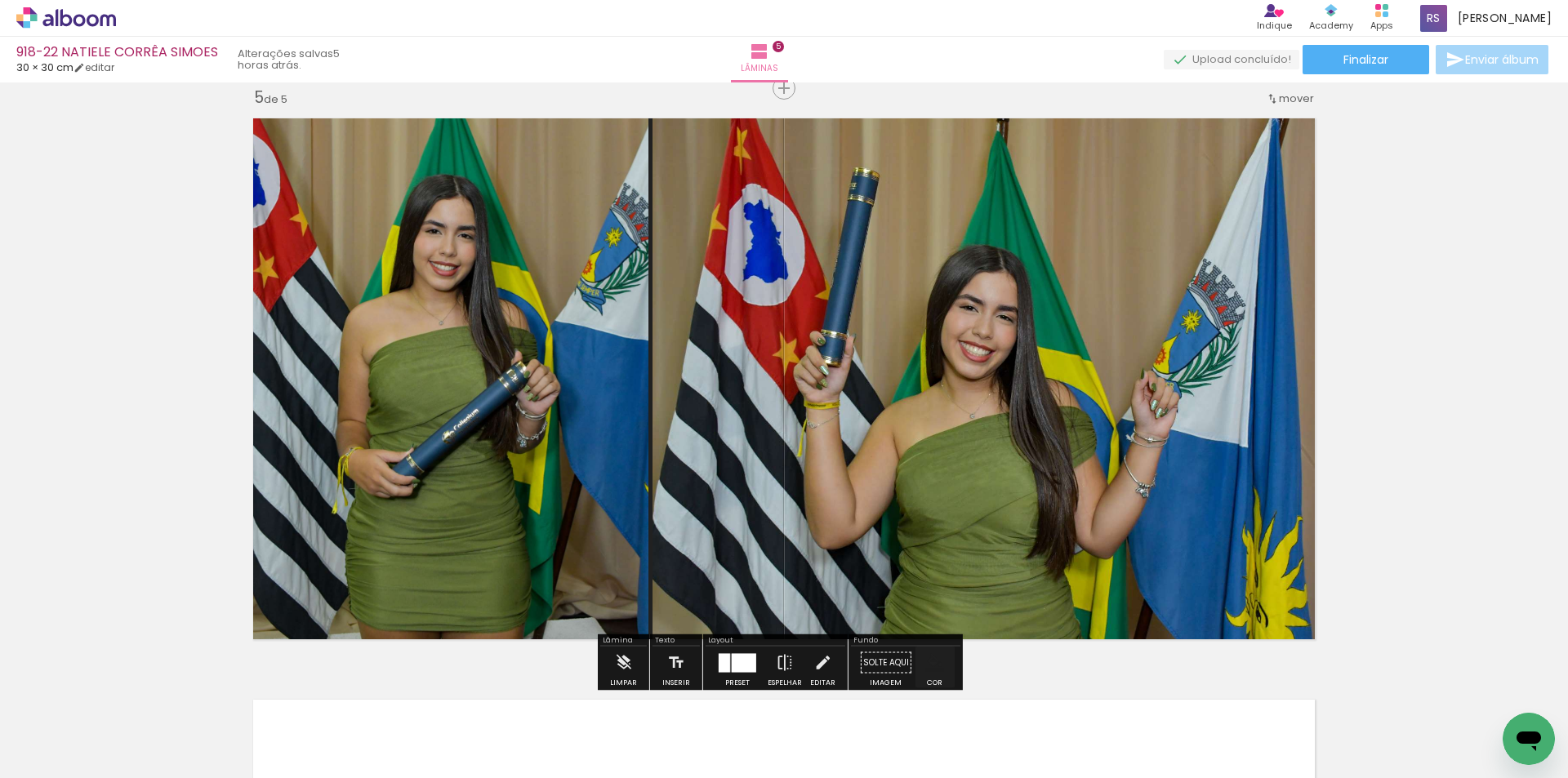
click at [931, 666] on iron-icon "color picker" at bounding box center [935, 662] width 18 height 18
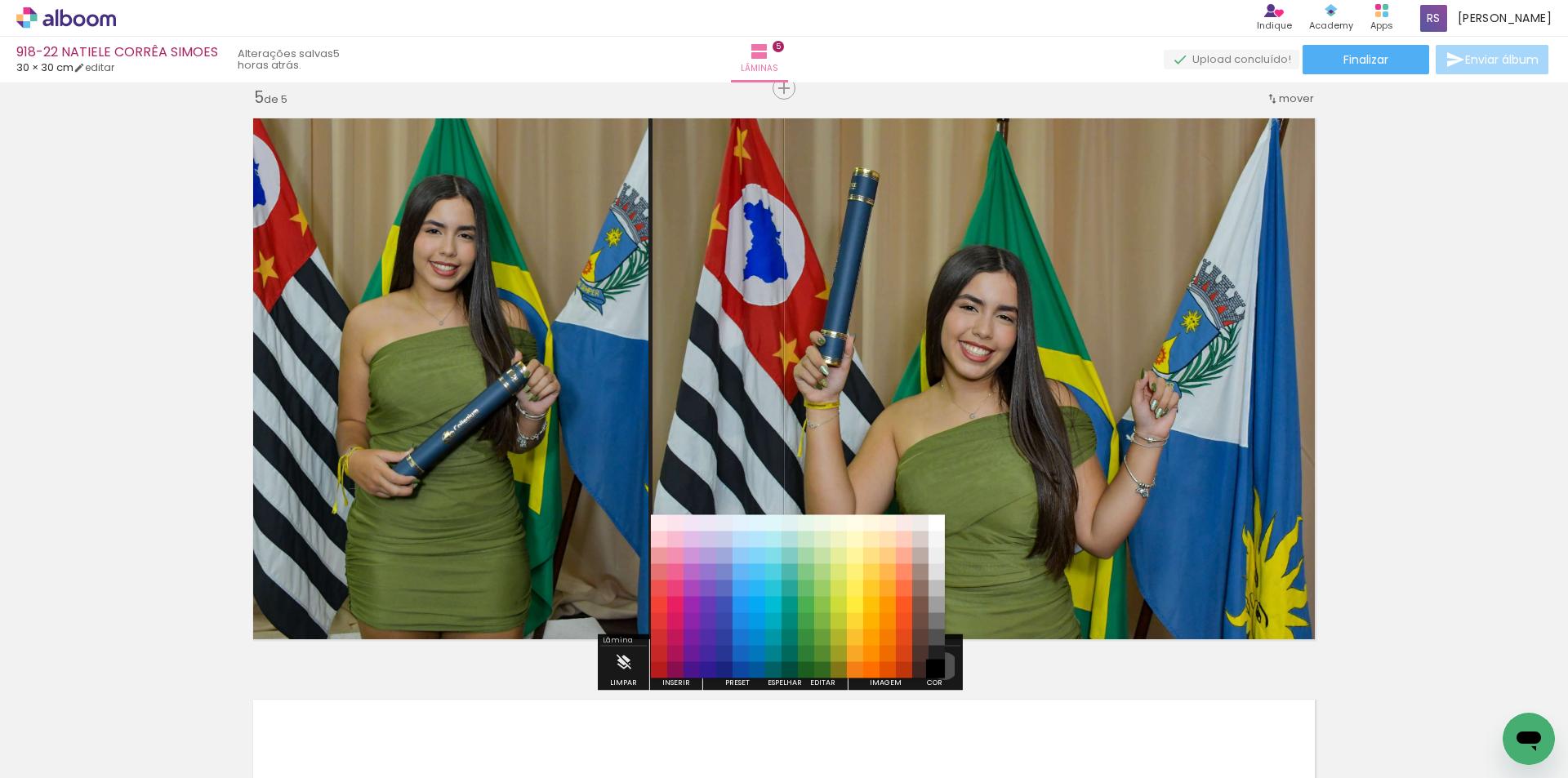
click at [938, 666] on paper-item "#000000" at bounding box center [936, 670] width 17 height 17
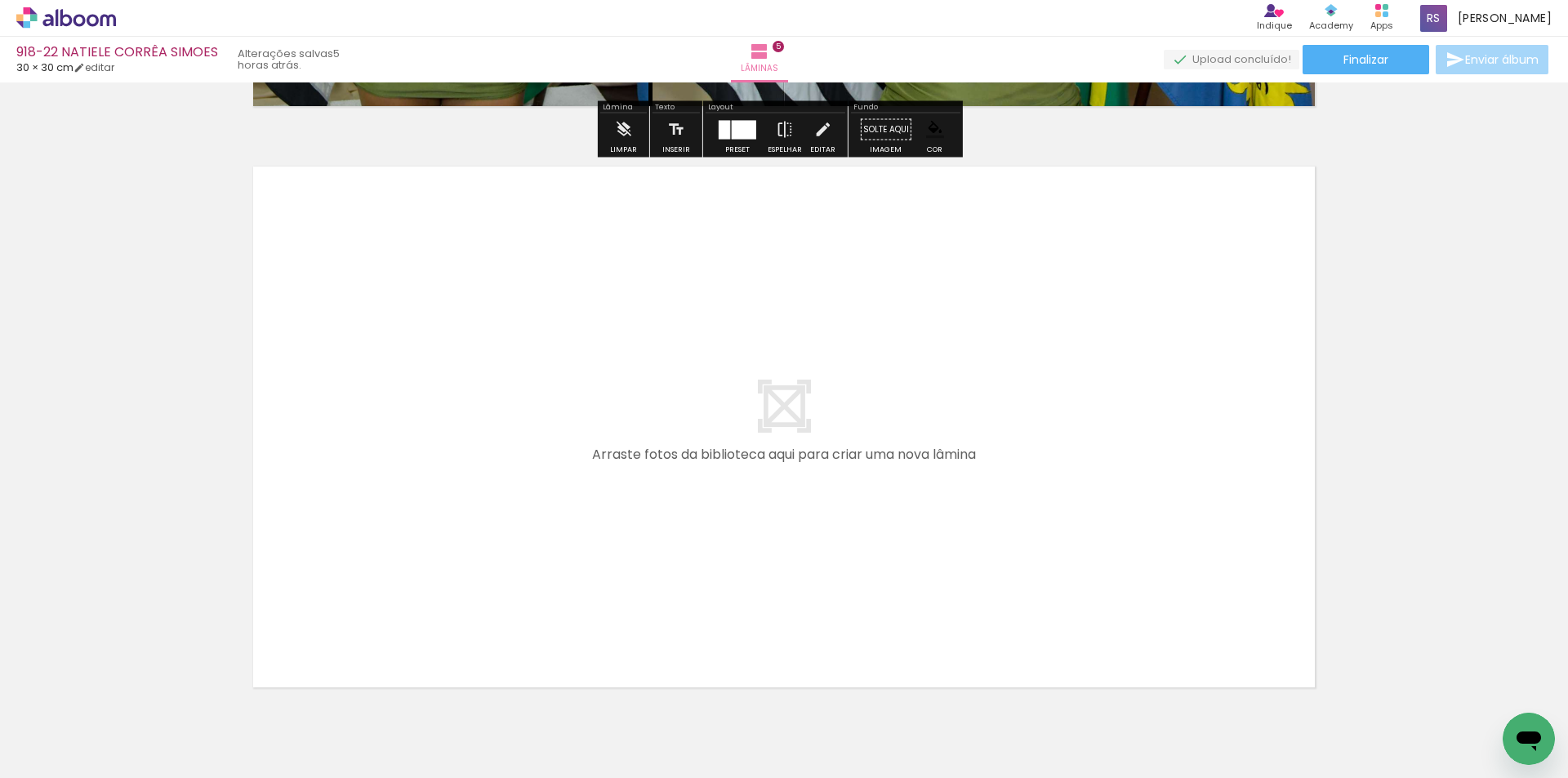
scroll to position [2916, 0]
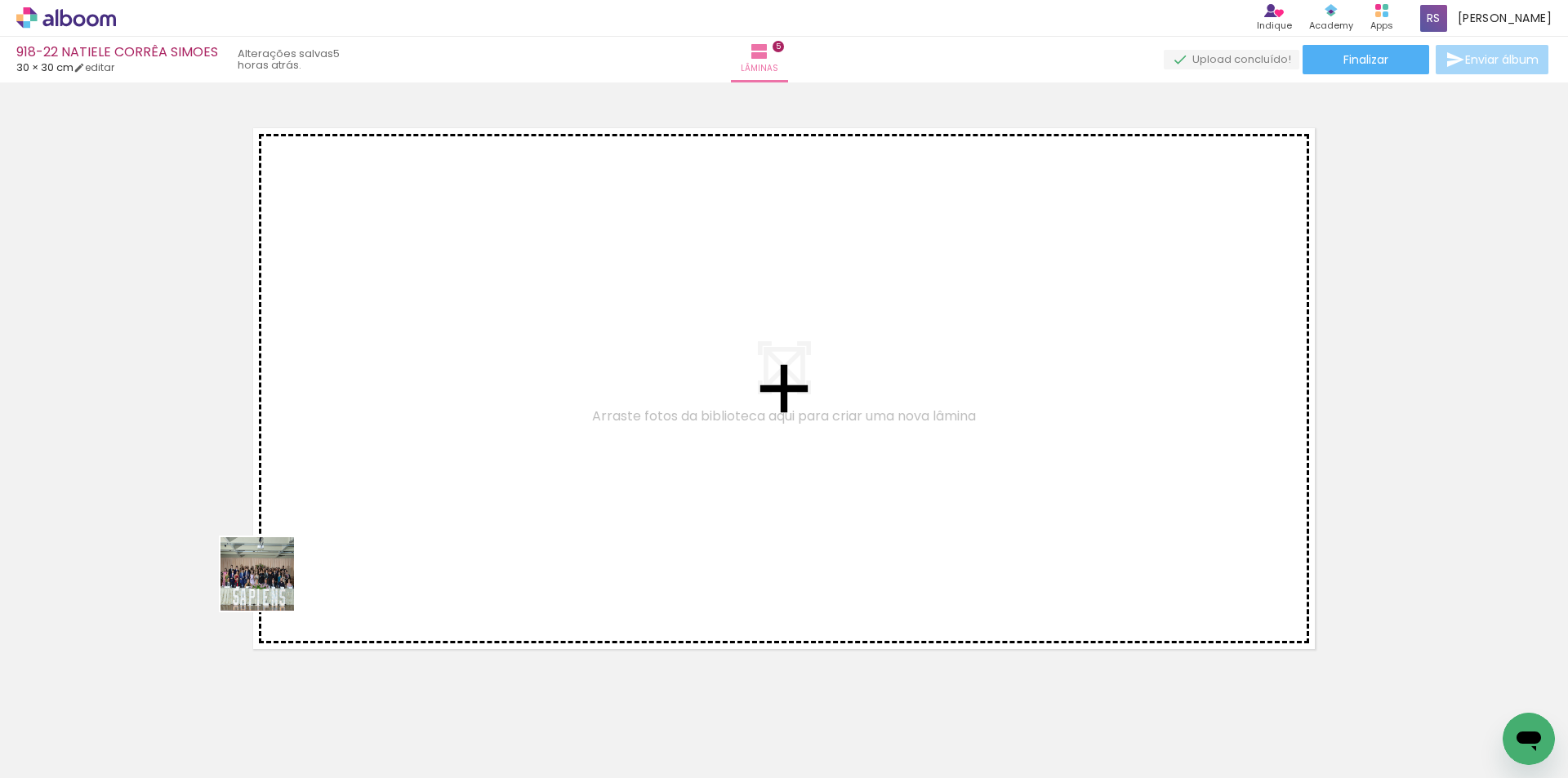
drag, startPoint x: 186, startPoint y: 694, endPoint x: 401, endPoint y: 460, distance: 317.8
click at [401, 460] on quentale-workspace at bounding box center [784, 389] width 1568 height 778
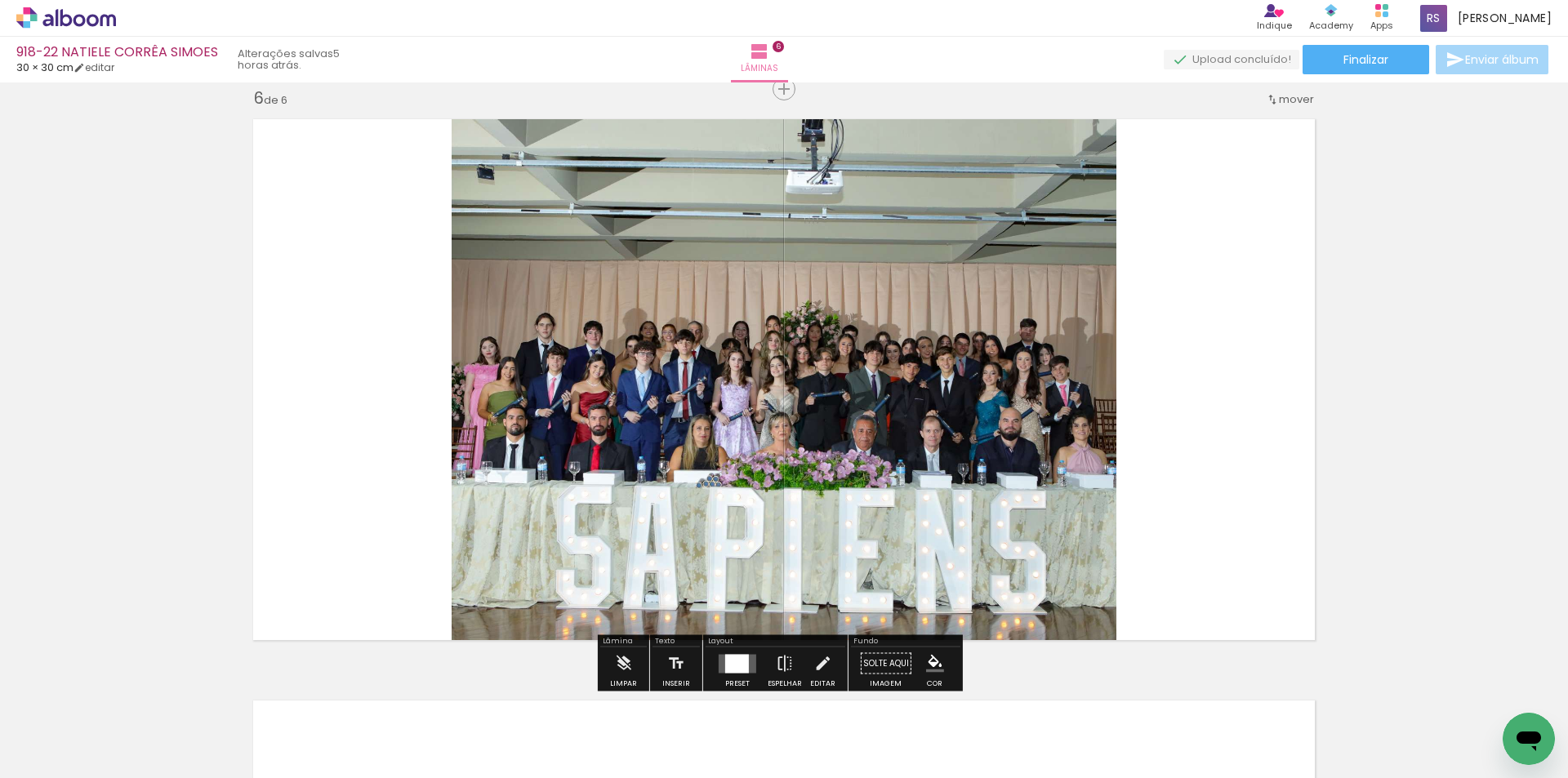
scroll to position [2926, 0]
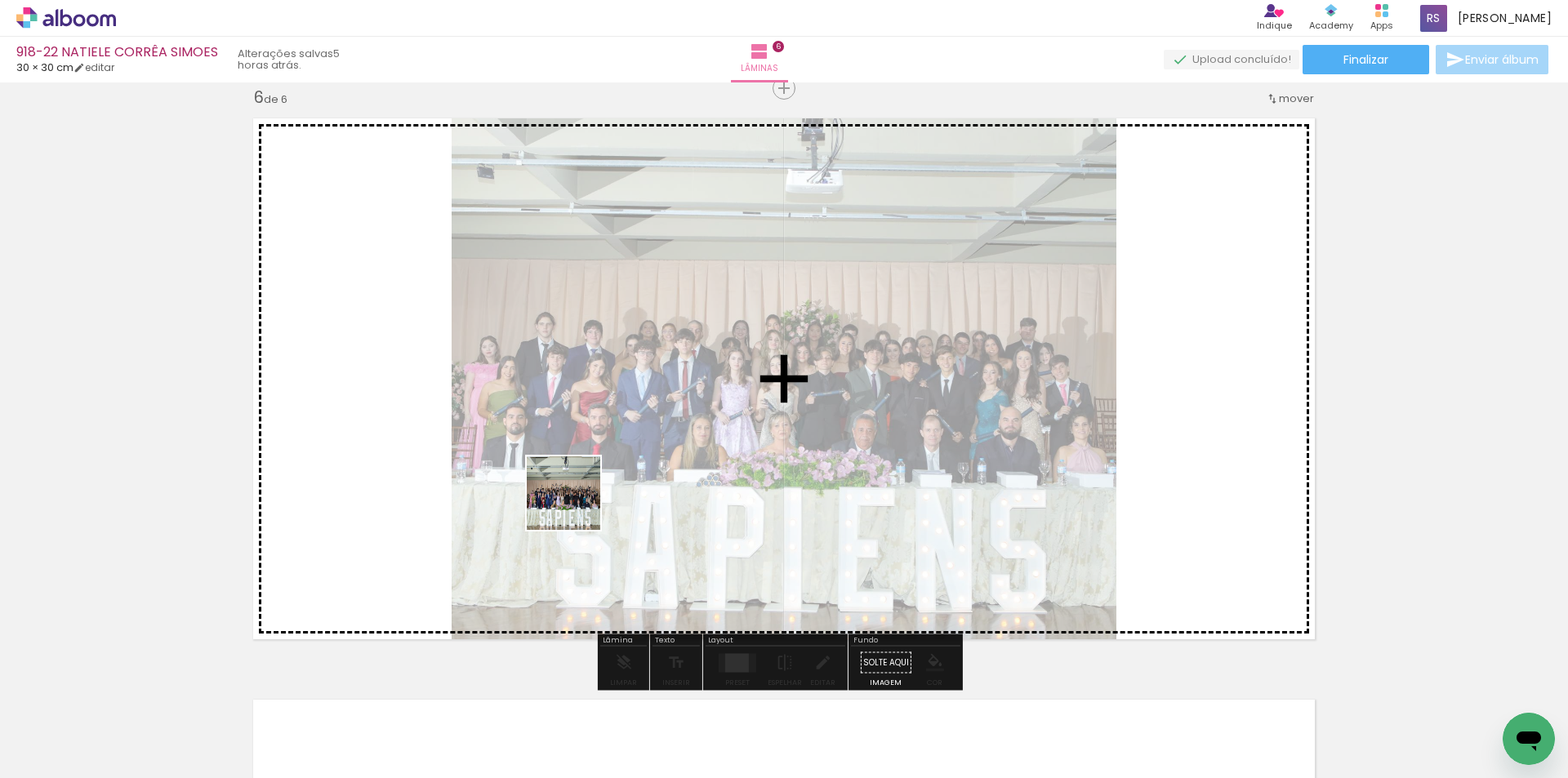
drag, startPoint x: 156, startPoint y: 728, endPoint x: 652, endPoint y: 475, distance: 556.8
click at [652, 475] on quentale-workspace at bounding box center [784, 389] width 1568 height 778
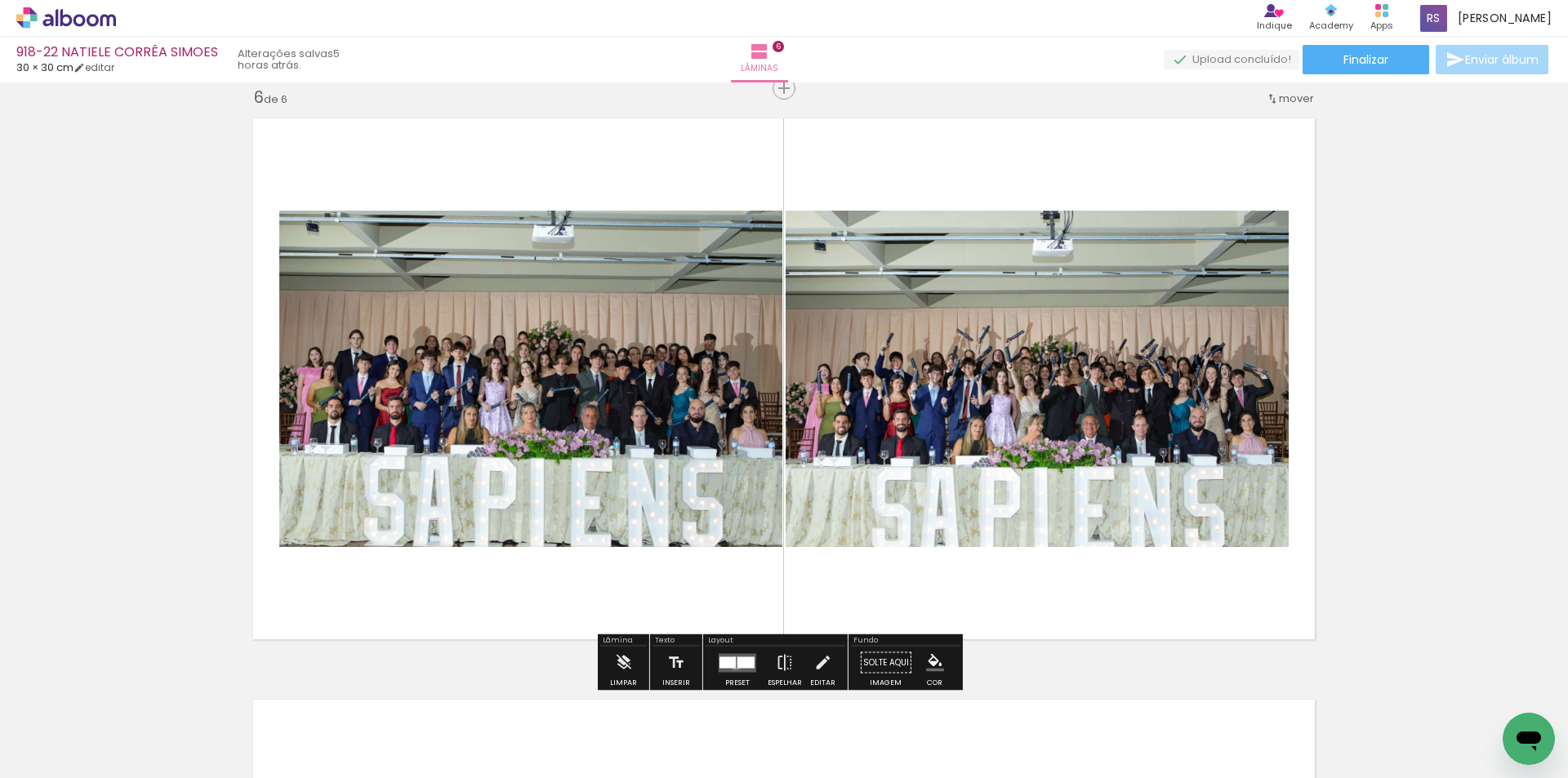
click at [732, 662] on div at bounding box center [727, 661] width 17 height 11
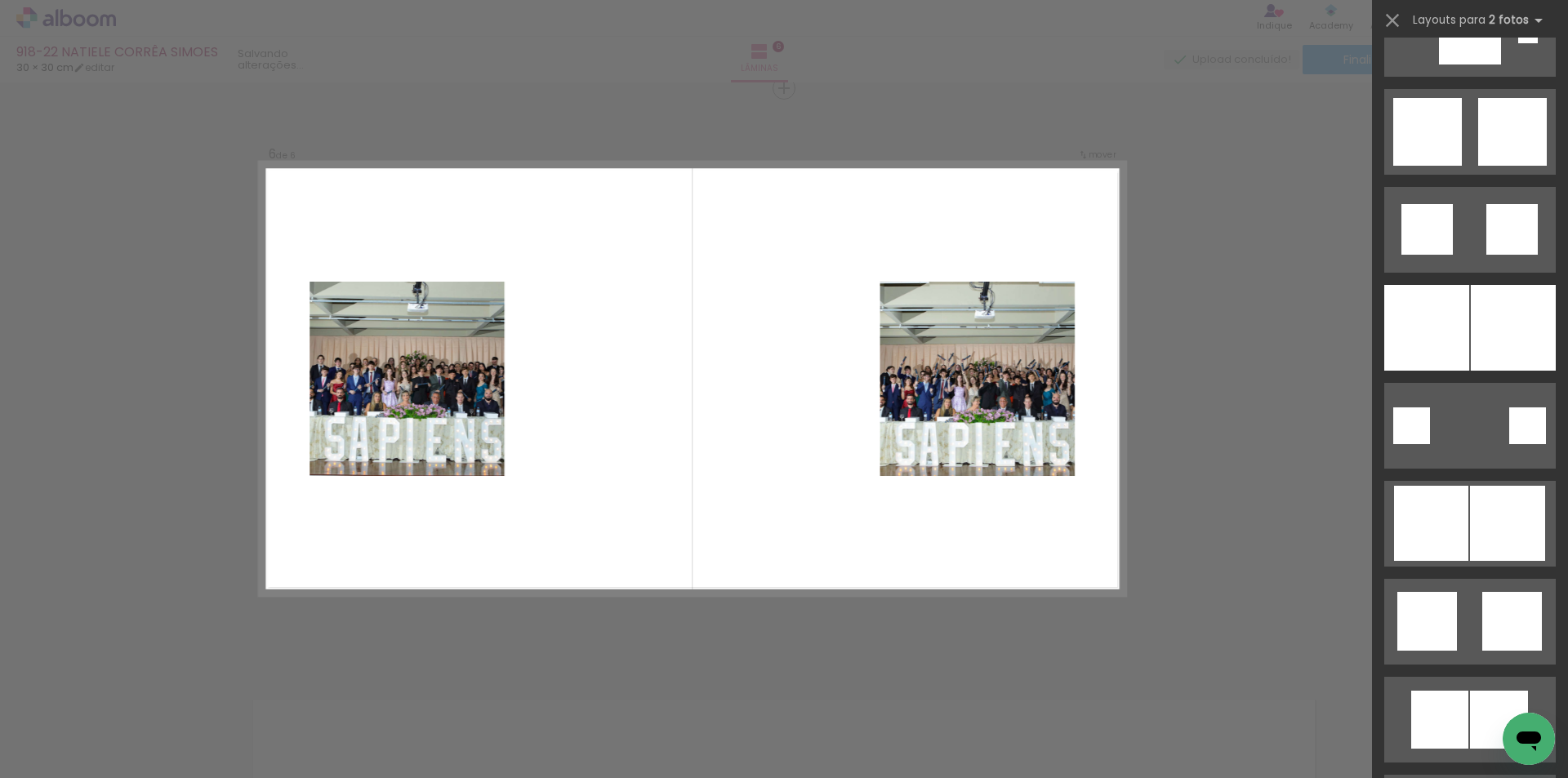
scroll to position [2366, 0]
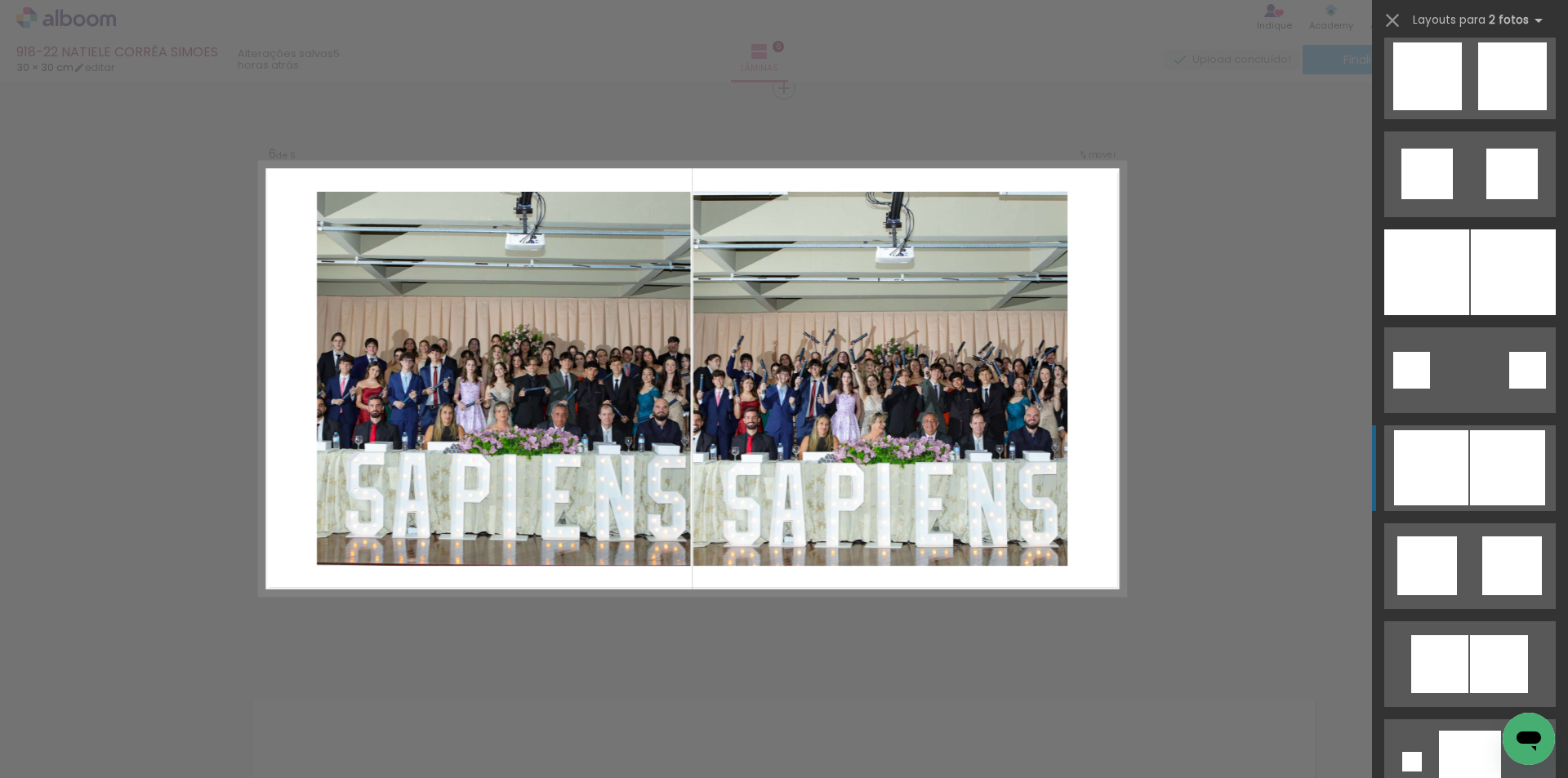
click at [1485, 466] on div at bounding box center [1507, 468] width 75 height 75
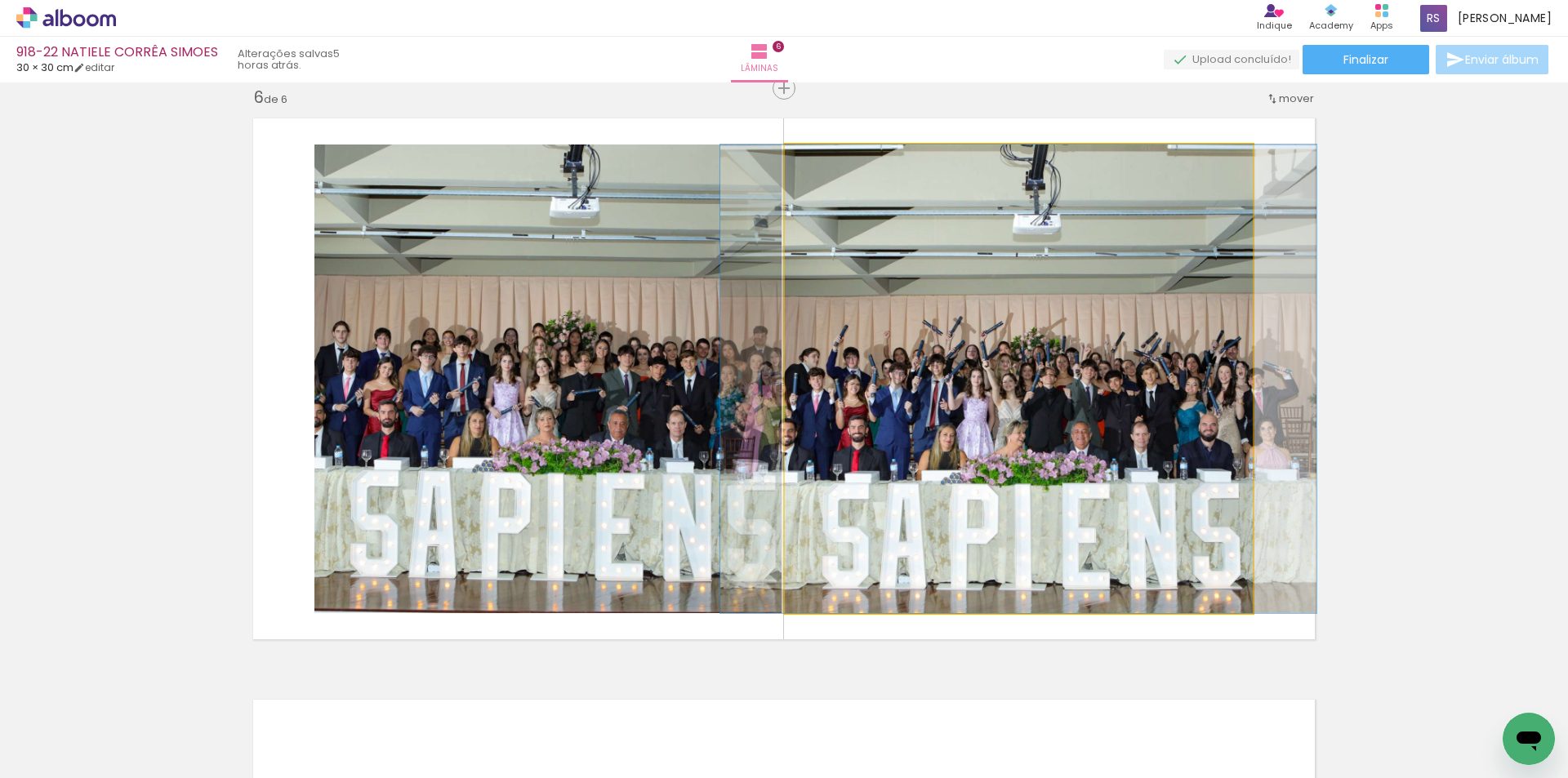
click at [904, 396] on quentale-photo at bounding box center [1019, 378] width 468 height 468
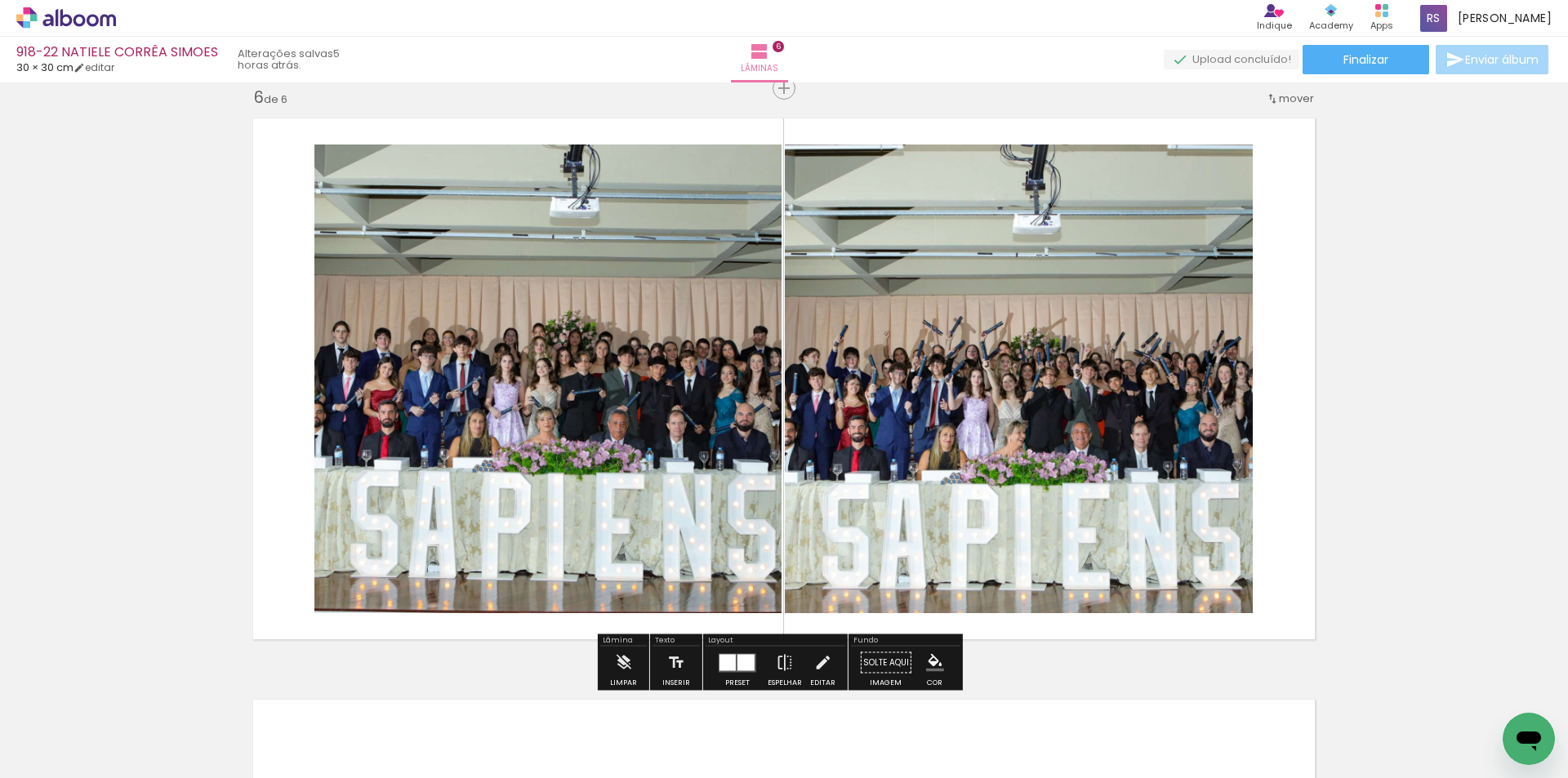
click at [743, 662] on div at bounding box center [745, 661] width 17 height 17
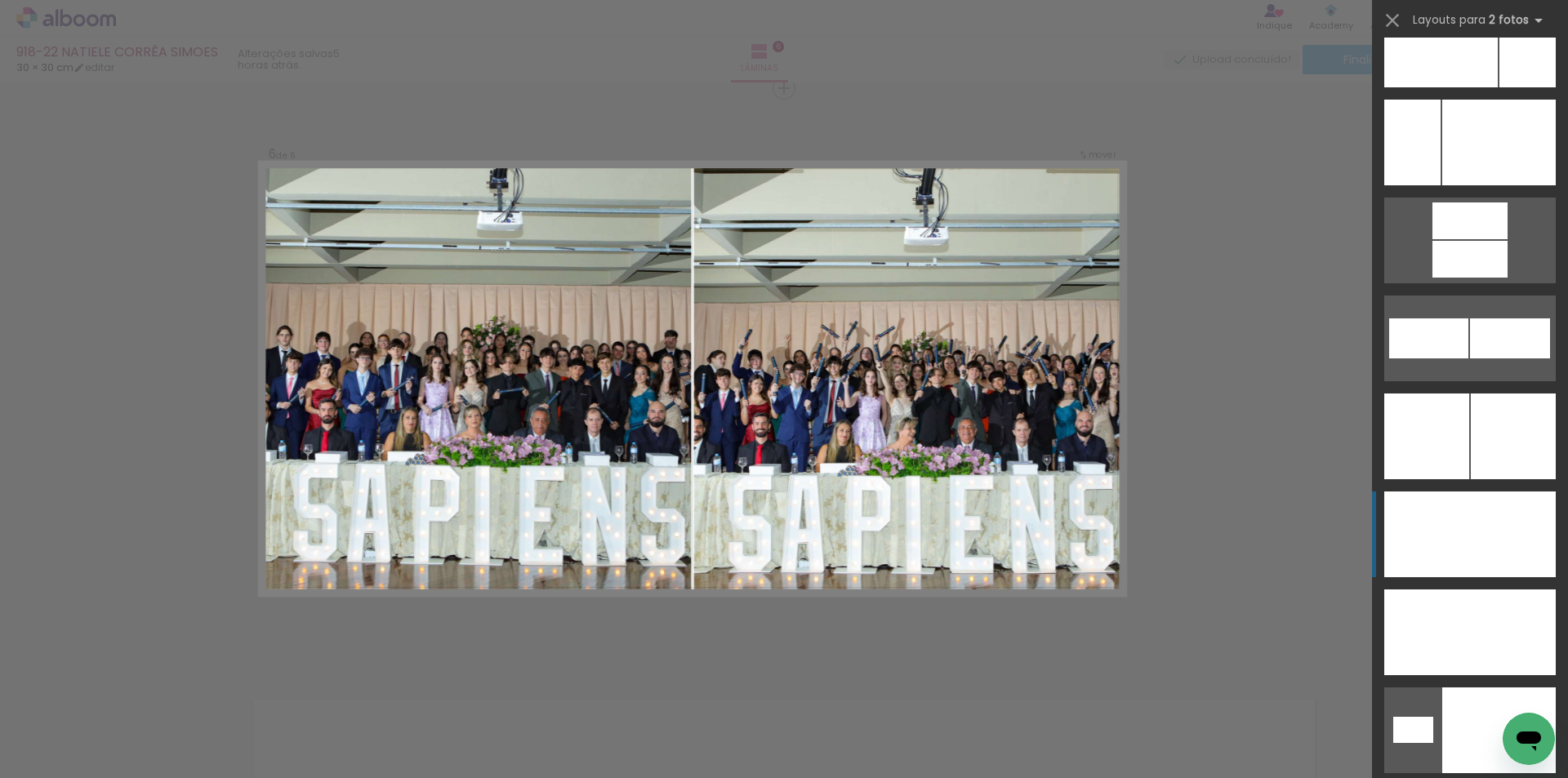
scroll to position [6903, 0]
click at [1499, 514] on div at bounding box center [1512, 532] width 85 height 85
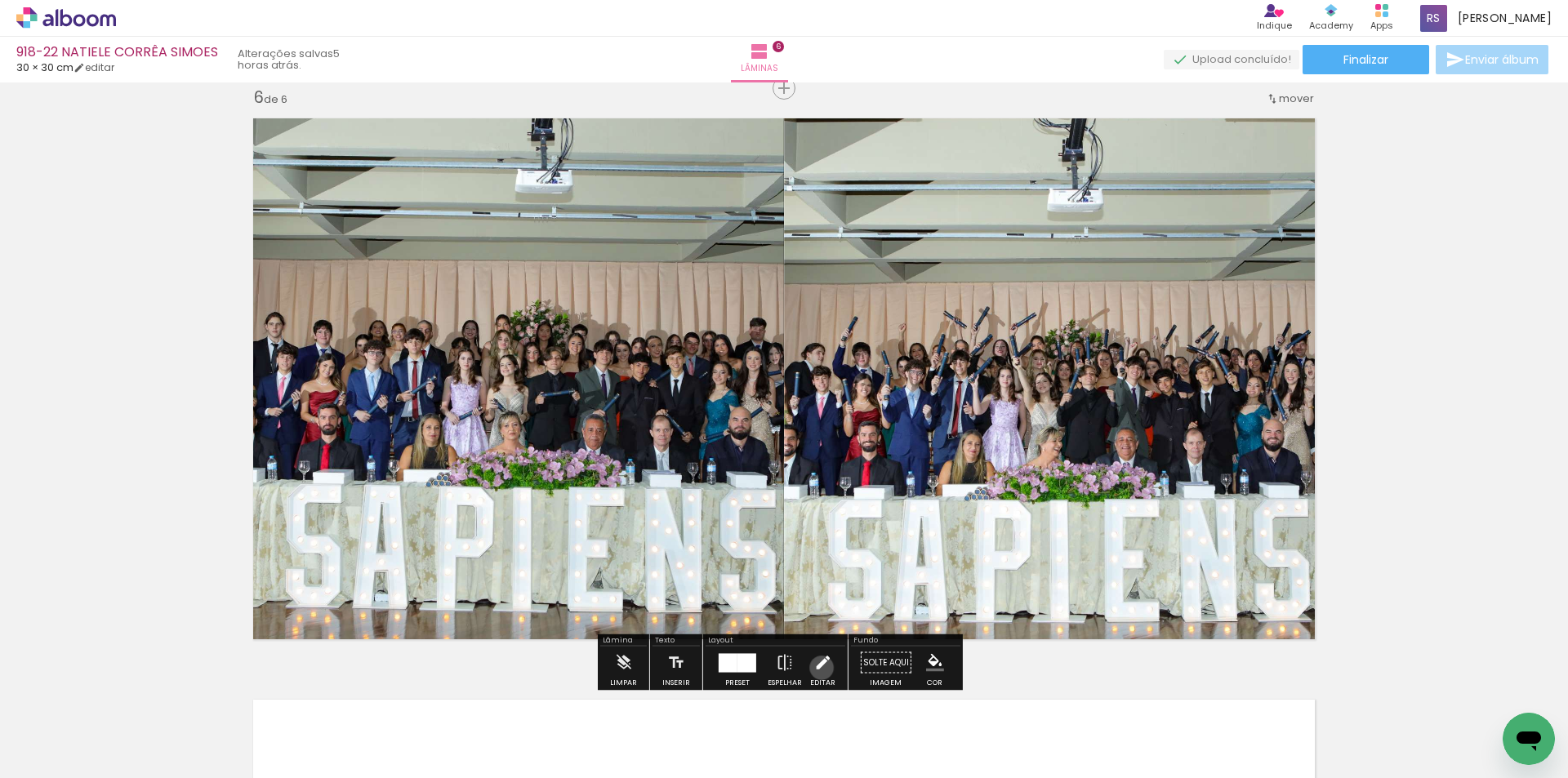
click at [818, 667] on iron-icon at bounding box center [823, 662] width 18 height 33
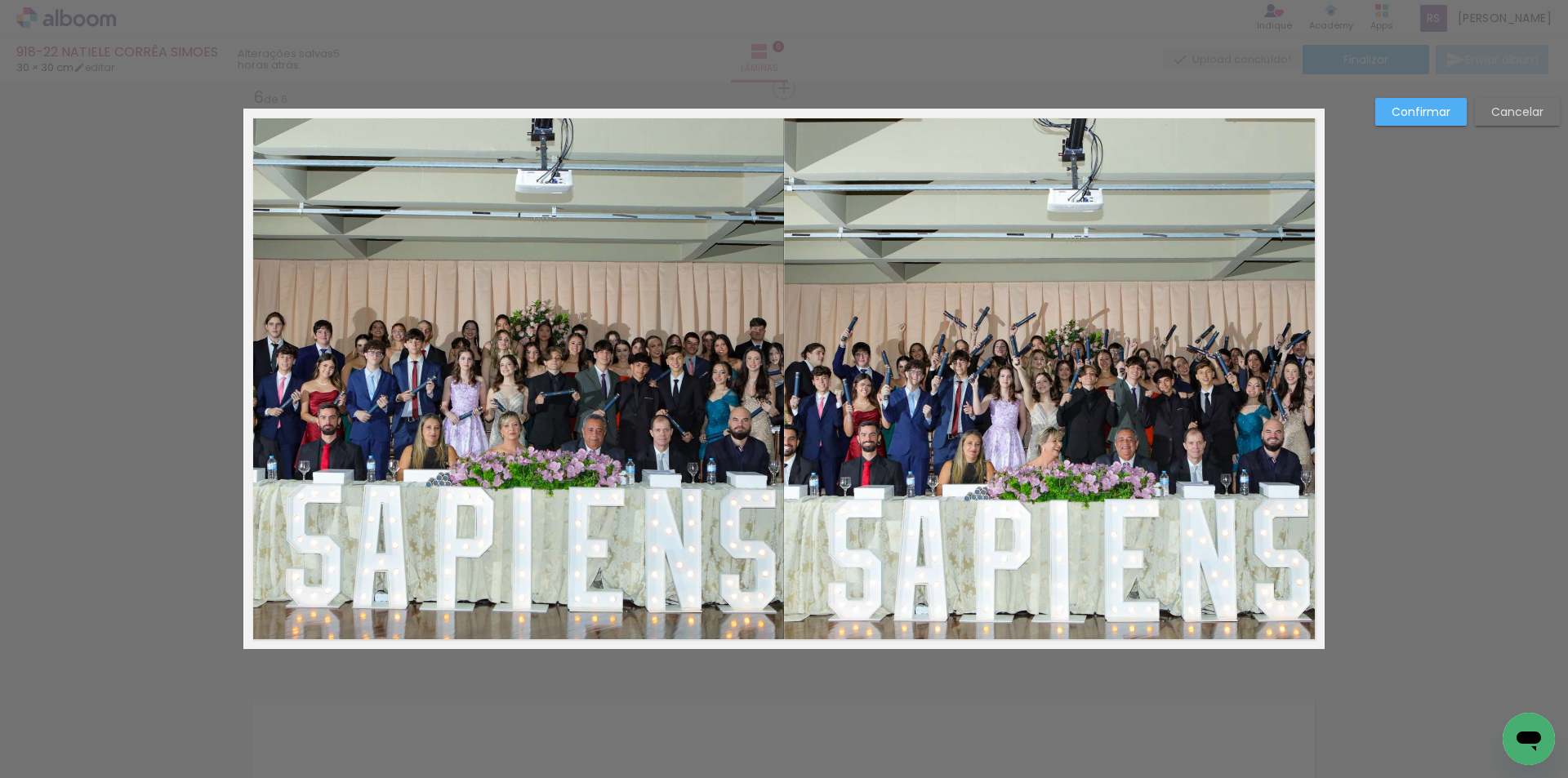
drag, startPoint x: 926, startPoint y: 581, endPoint x: 946, endPoint y: 580, distance: 20.0
click at [928, 581] on quentale-photo at bounding box center [1054, 378] width 541 height 540
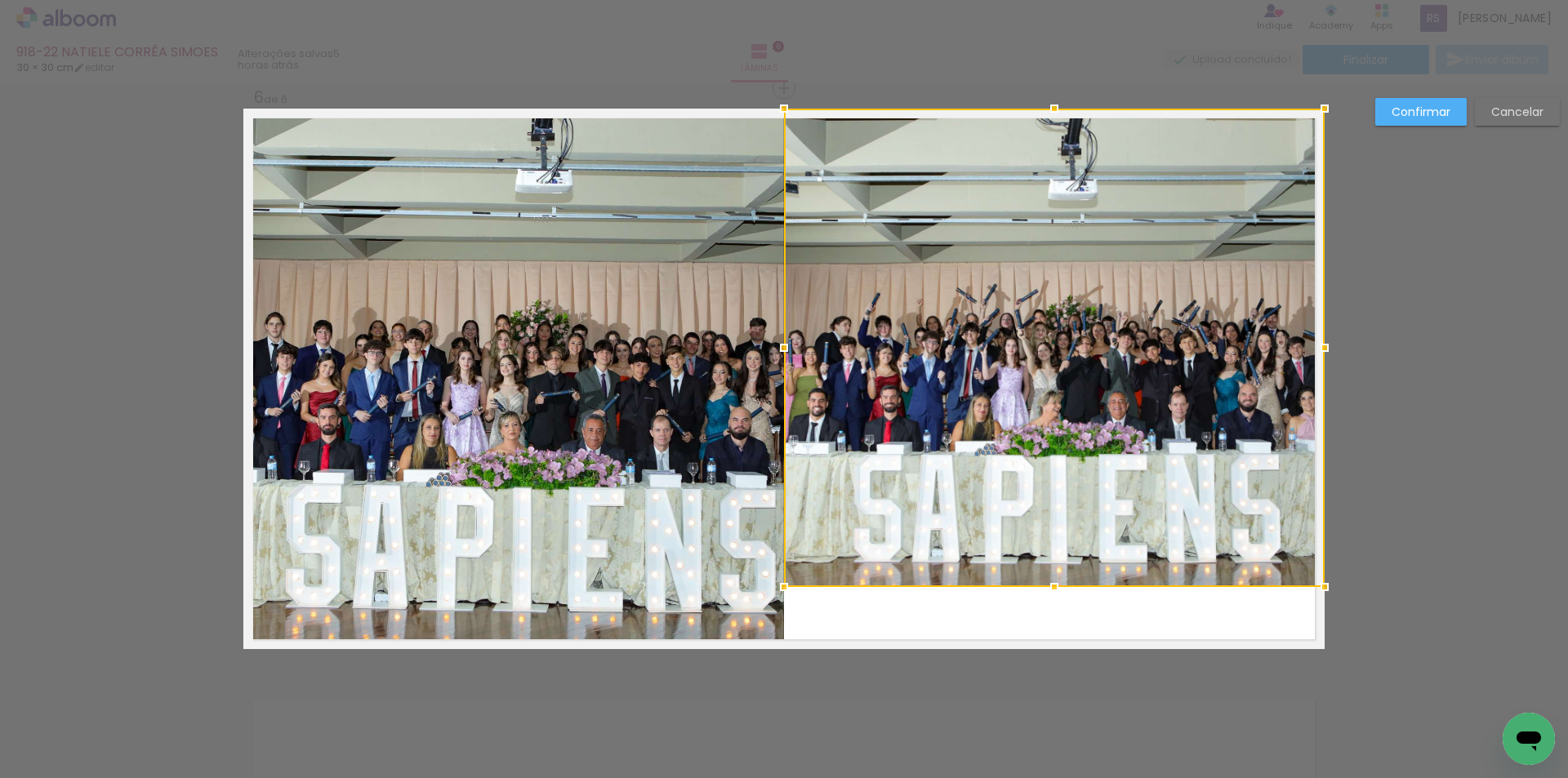
drag, startPoint x: 1043, startPoint y: 648, endPoint x: 1024, endPoint y: 586, distance: 64.8
click at [1024, 586] on div at bounding box center [1054, 347] width 541 height 478
click at [1001, 216] on div at bounding box center [1054, 347] width 541 height 478
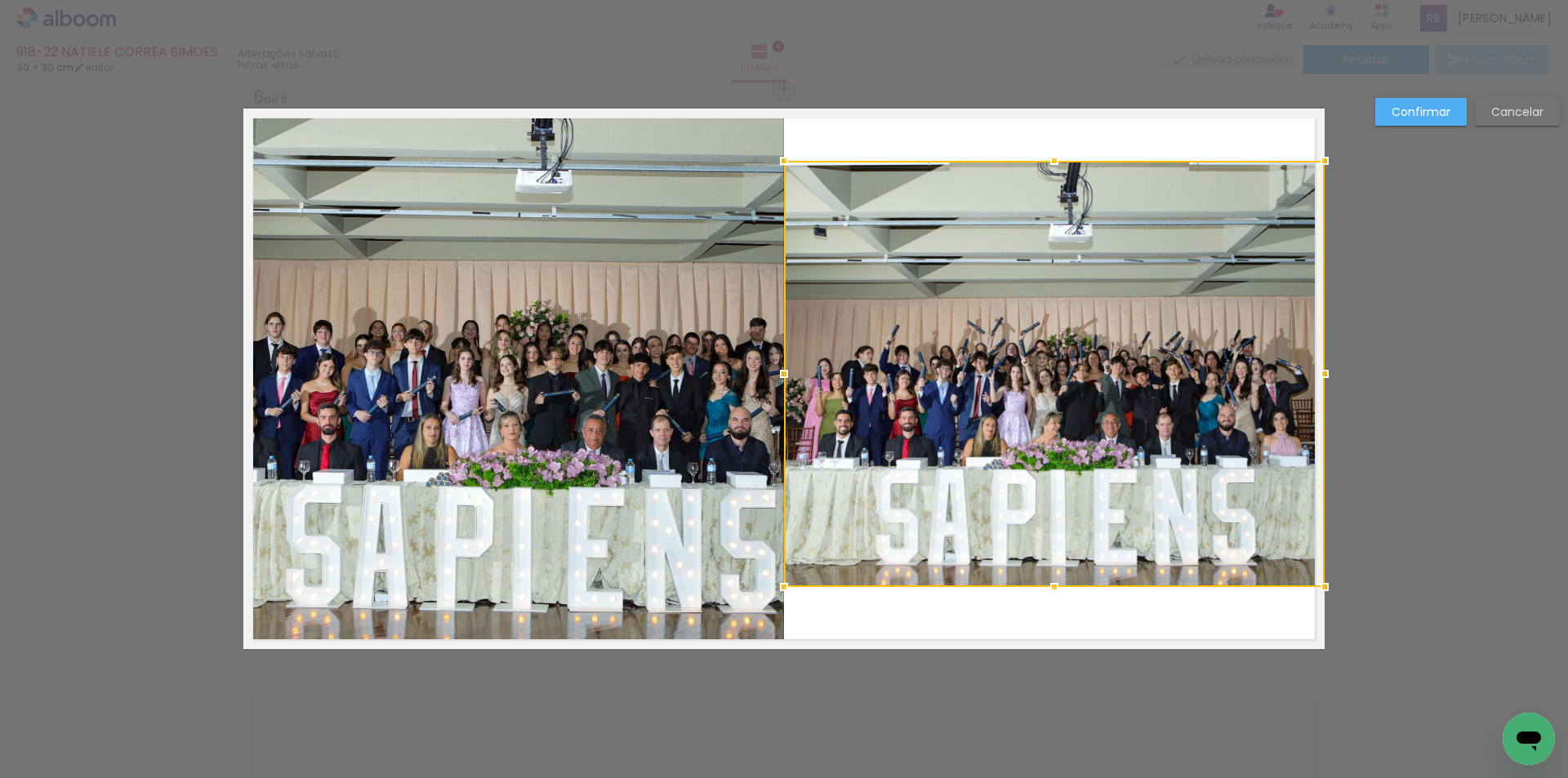
drag, startPoint x: 1055, startPoint y: 107, endPoint x: 1067, endPoint y: 159, distance: 53.4
click at [1067, 159] on album-spread "6 de 6" at bounding box center [783, 378] width 1081 height 540
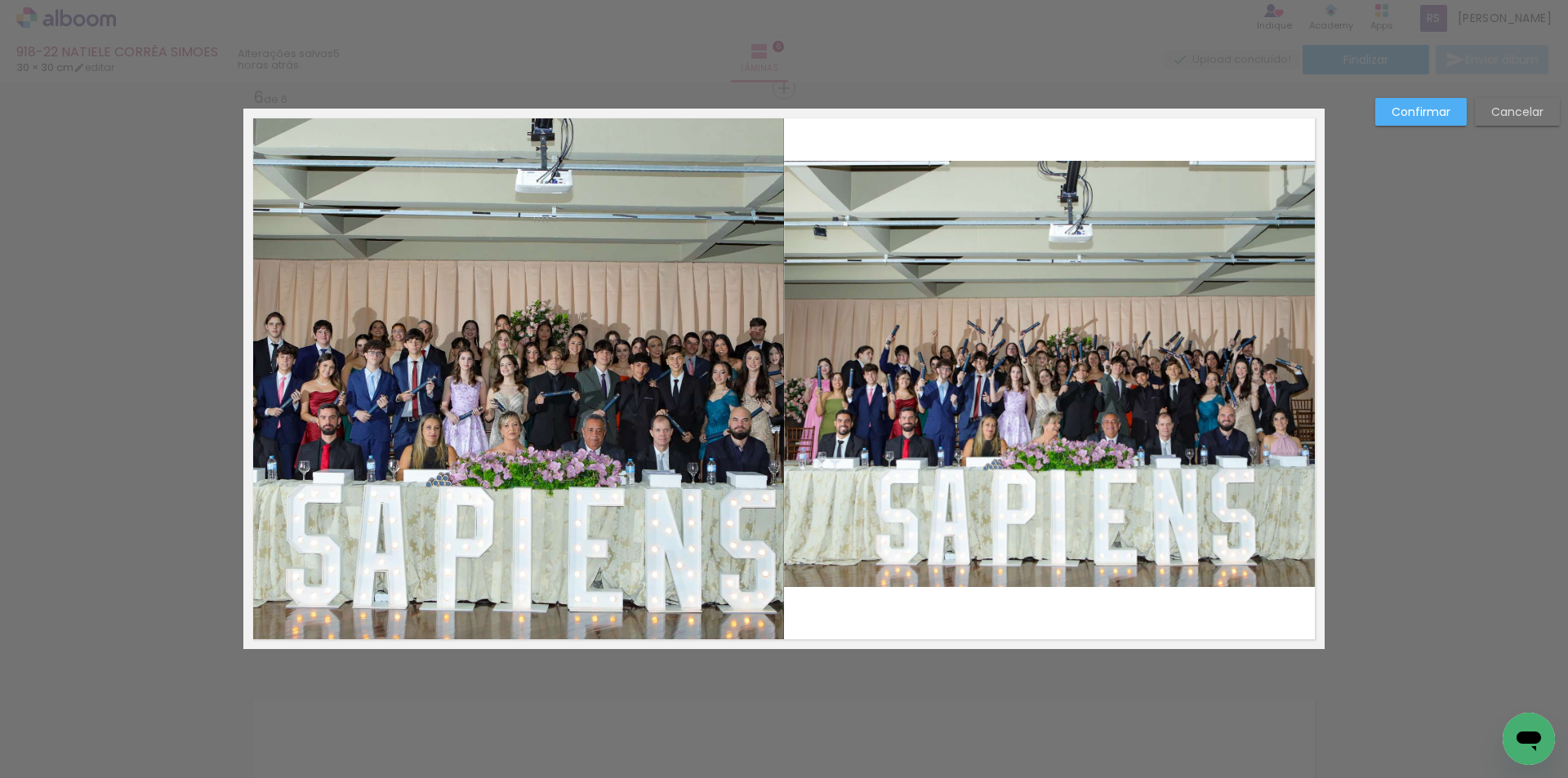
click at [1132, 571] on quentale-photo at bounding box center [1054, 373] width 541 height 426
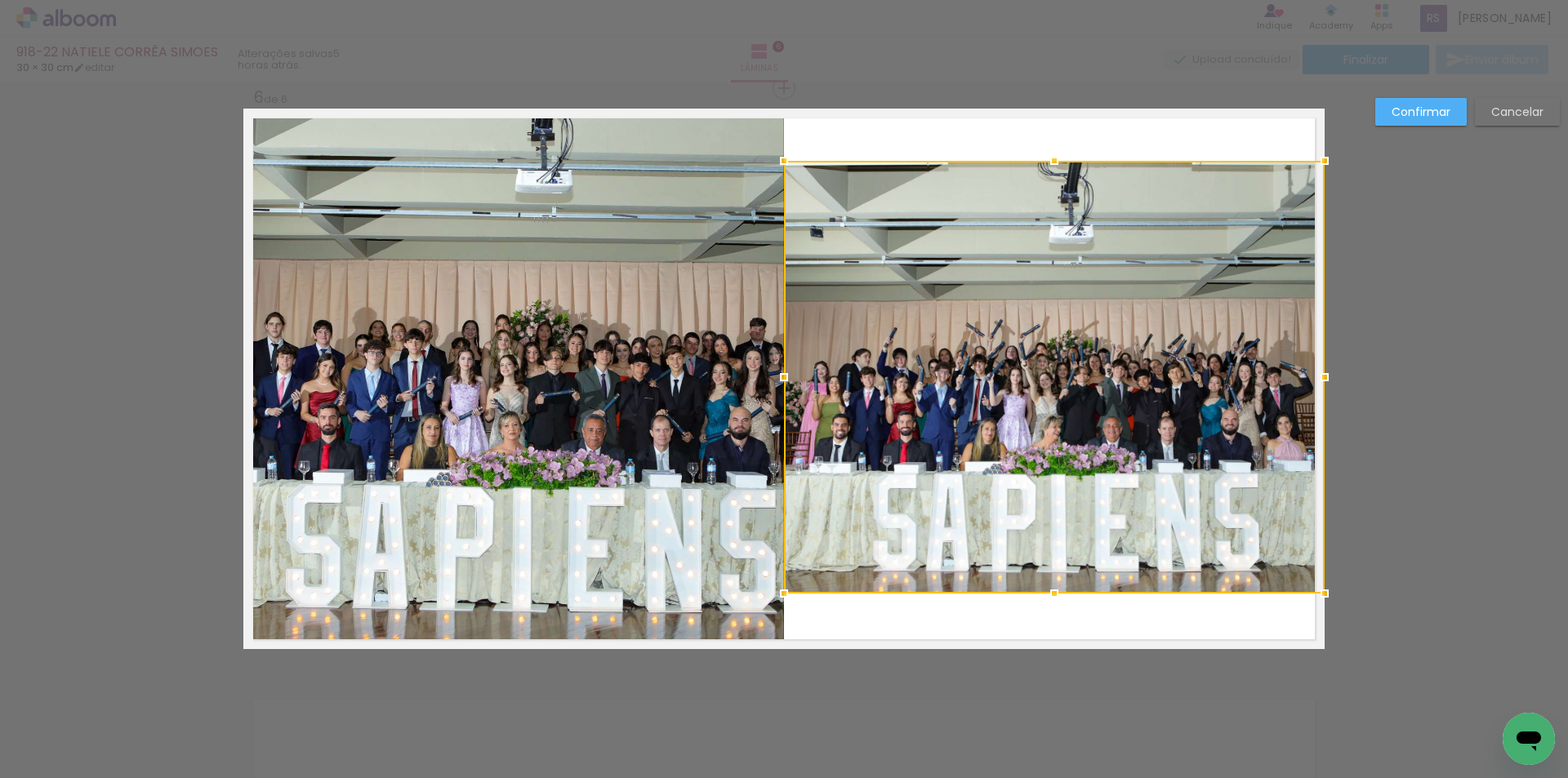
drag, startPoint x: 1058, startPoint y: 586, endPoint x: 1044, endPoint y: 593, distance: 15.7
click at [1044, 593] on div at bounding box center [1054, 594] width 33 height 33
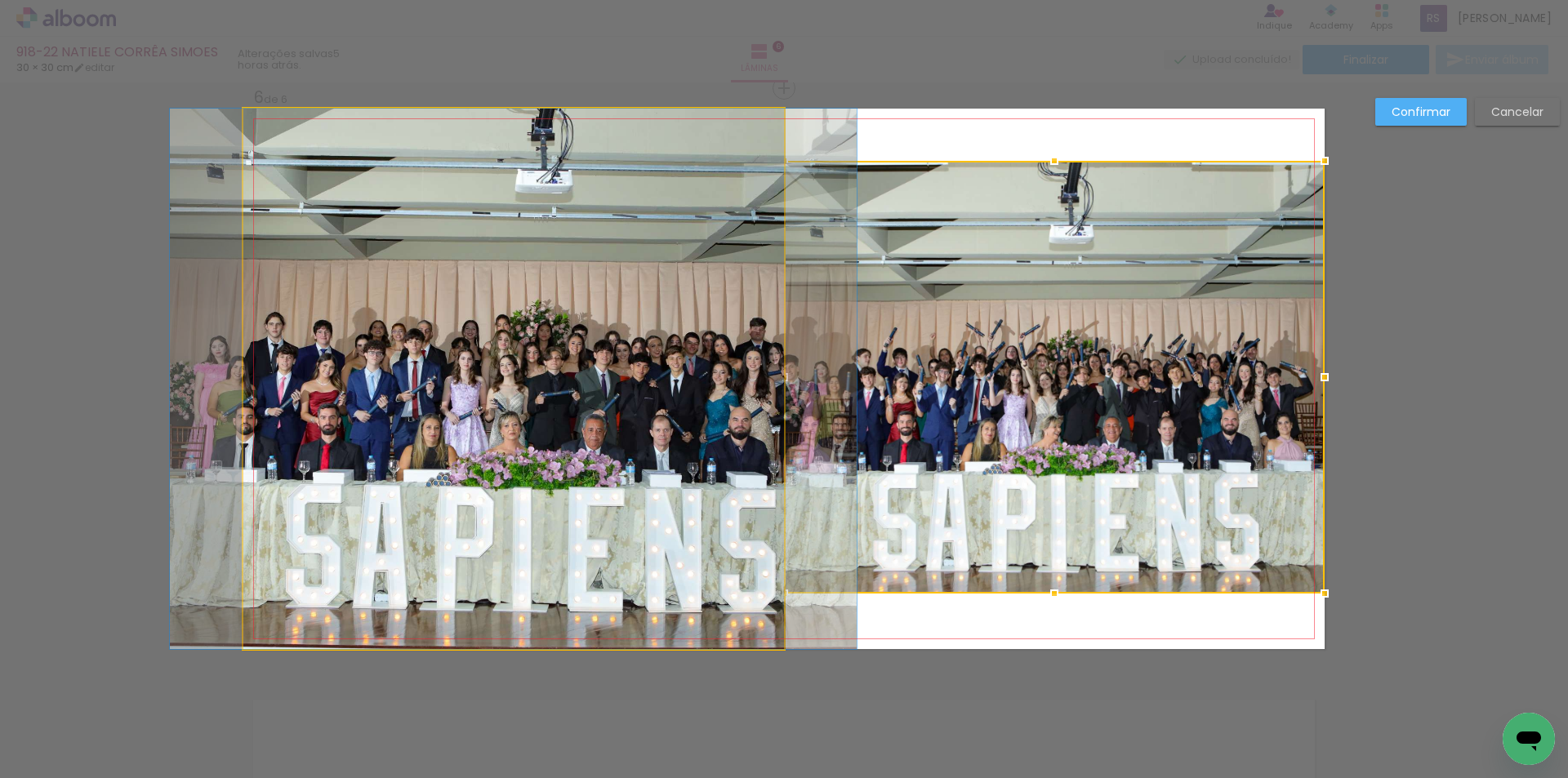
click at [640, 499] on quentale-photo at bounding box center [513, 378] width 541 height 540
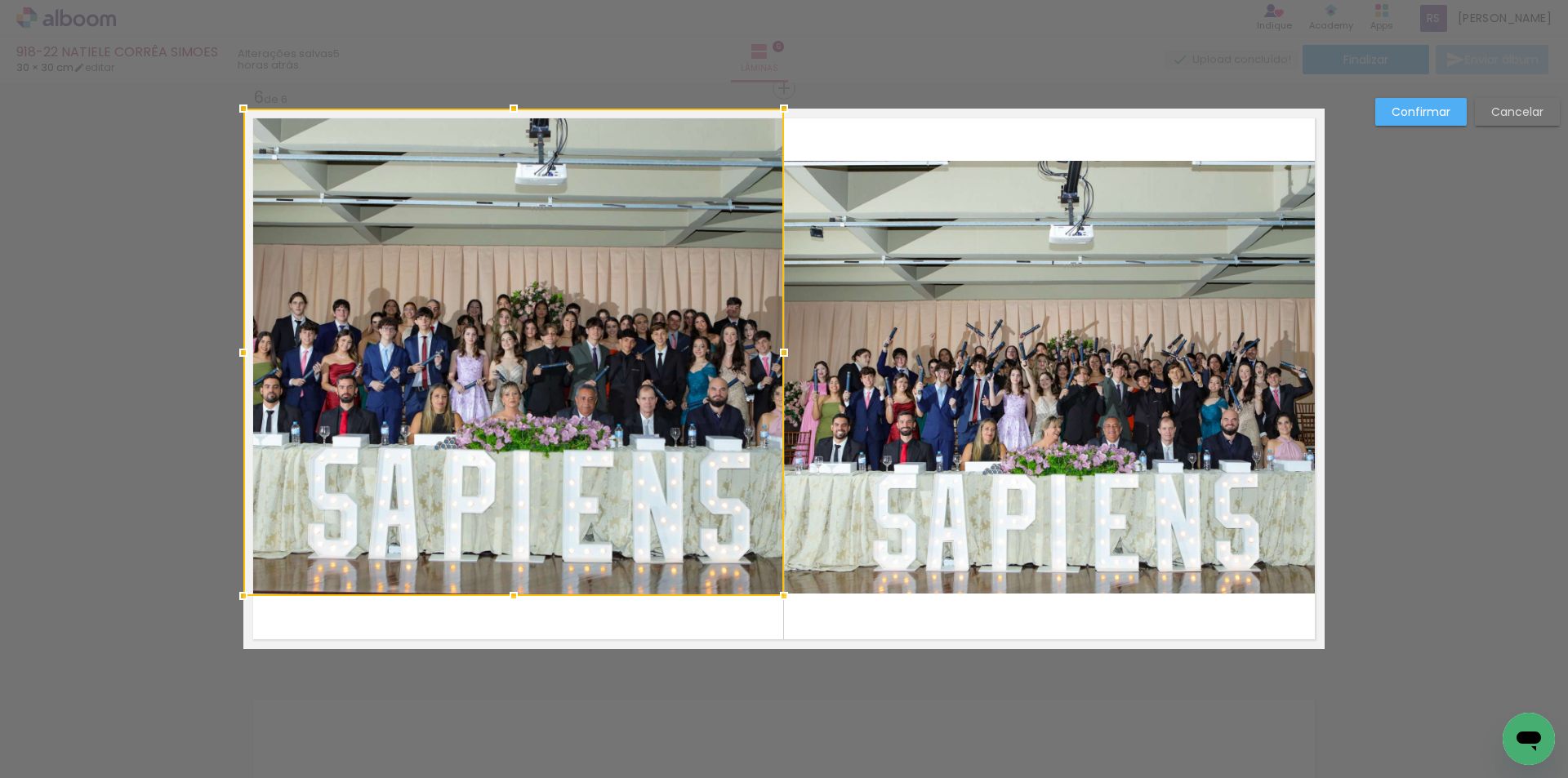
drag, startPoint x: 508, startPoint y: 651, endPoint x: 504, endPoint y: 598, distance: 53.2
click at [504, 598] on div at bounding box center [514, 595] width 33 height 33
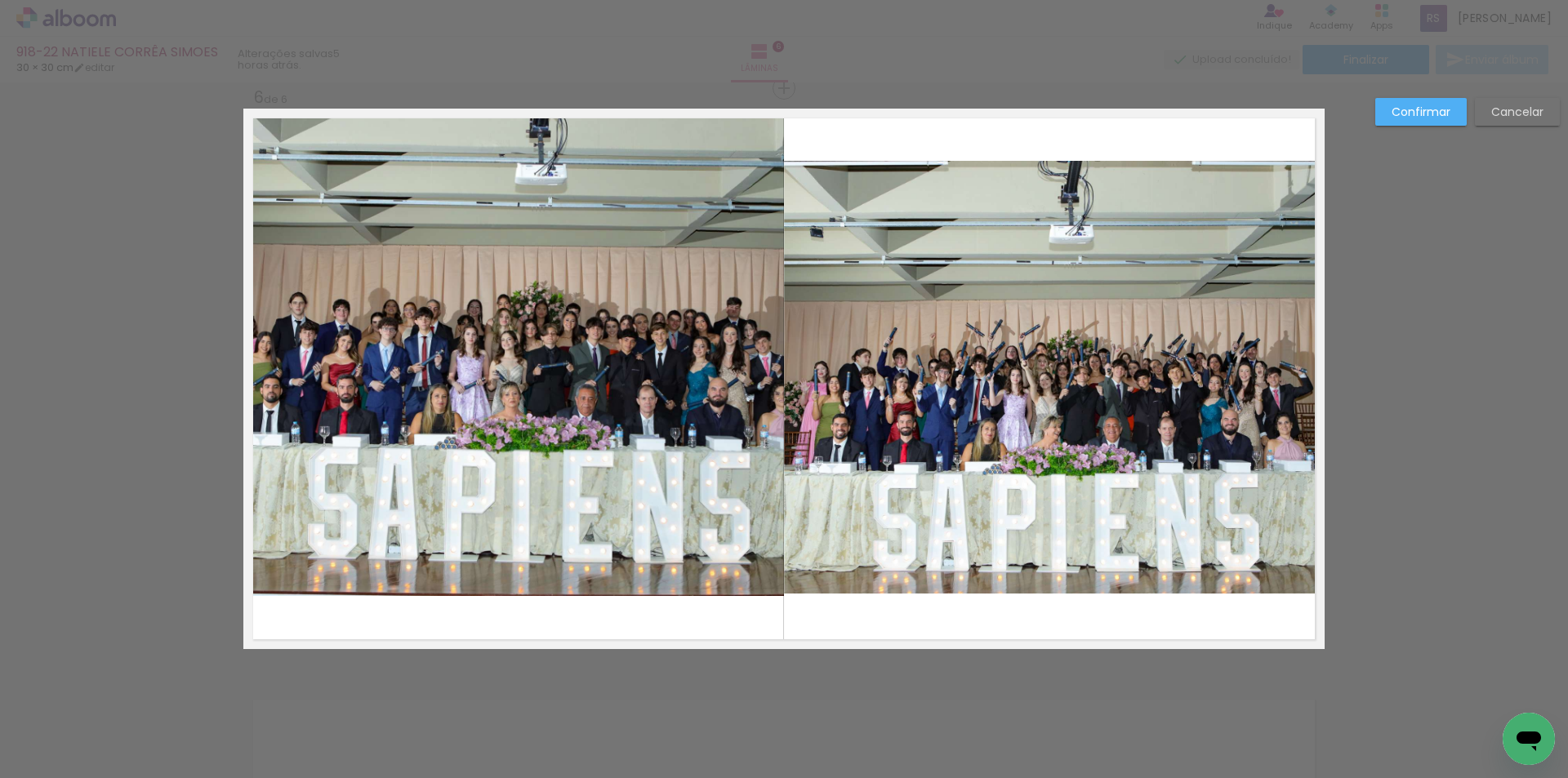
click at [514, 531] on quentale-photo at bounding box center [513, 351] width 541 height 487
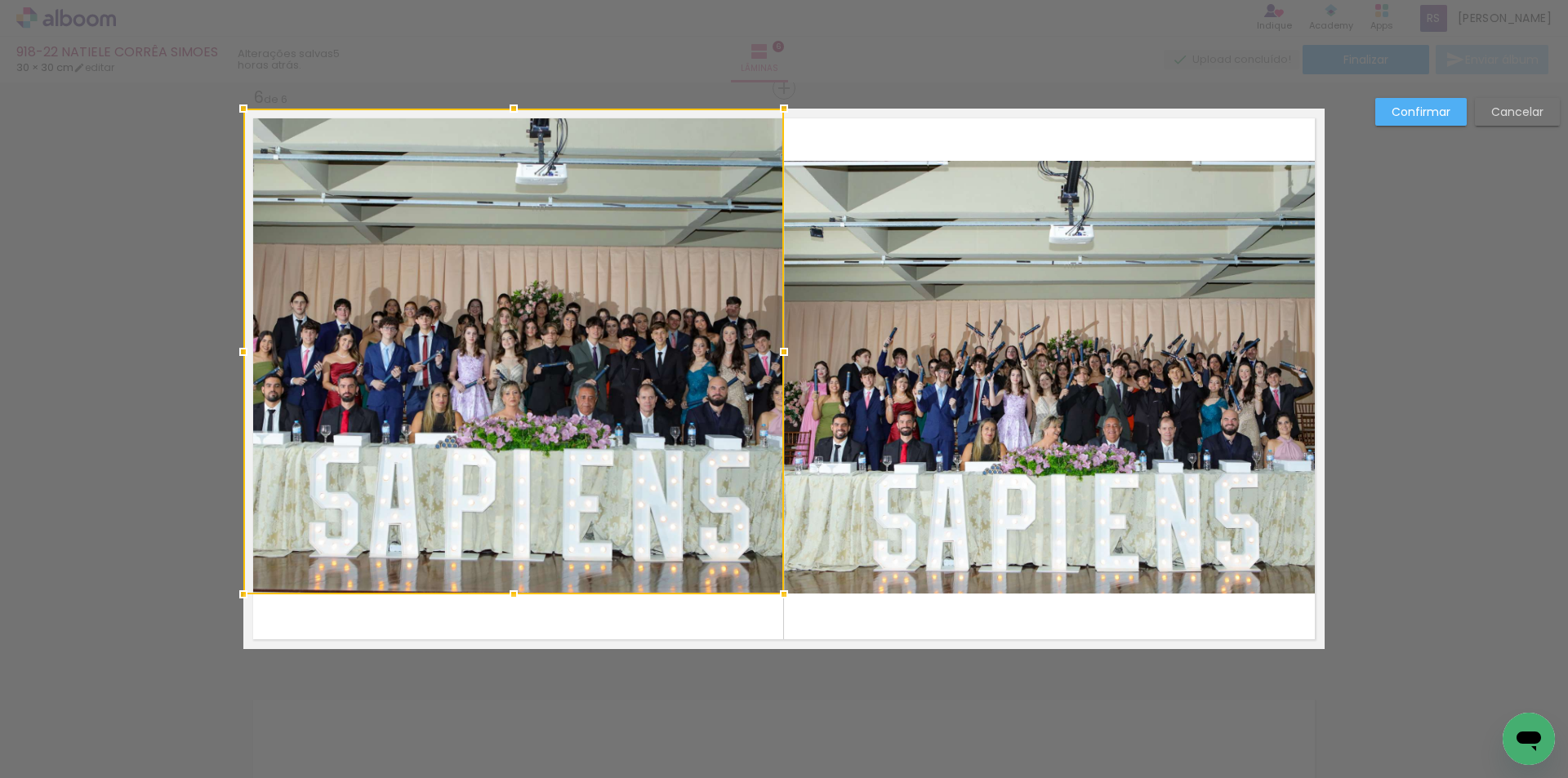
click at [509, 589] on div at bounding box center [514, 595] width 33 height 33
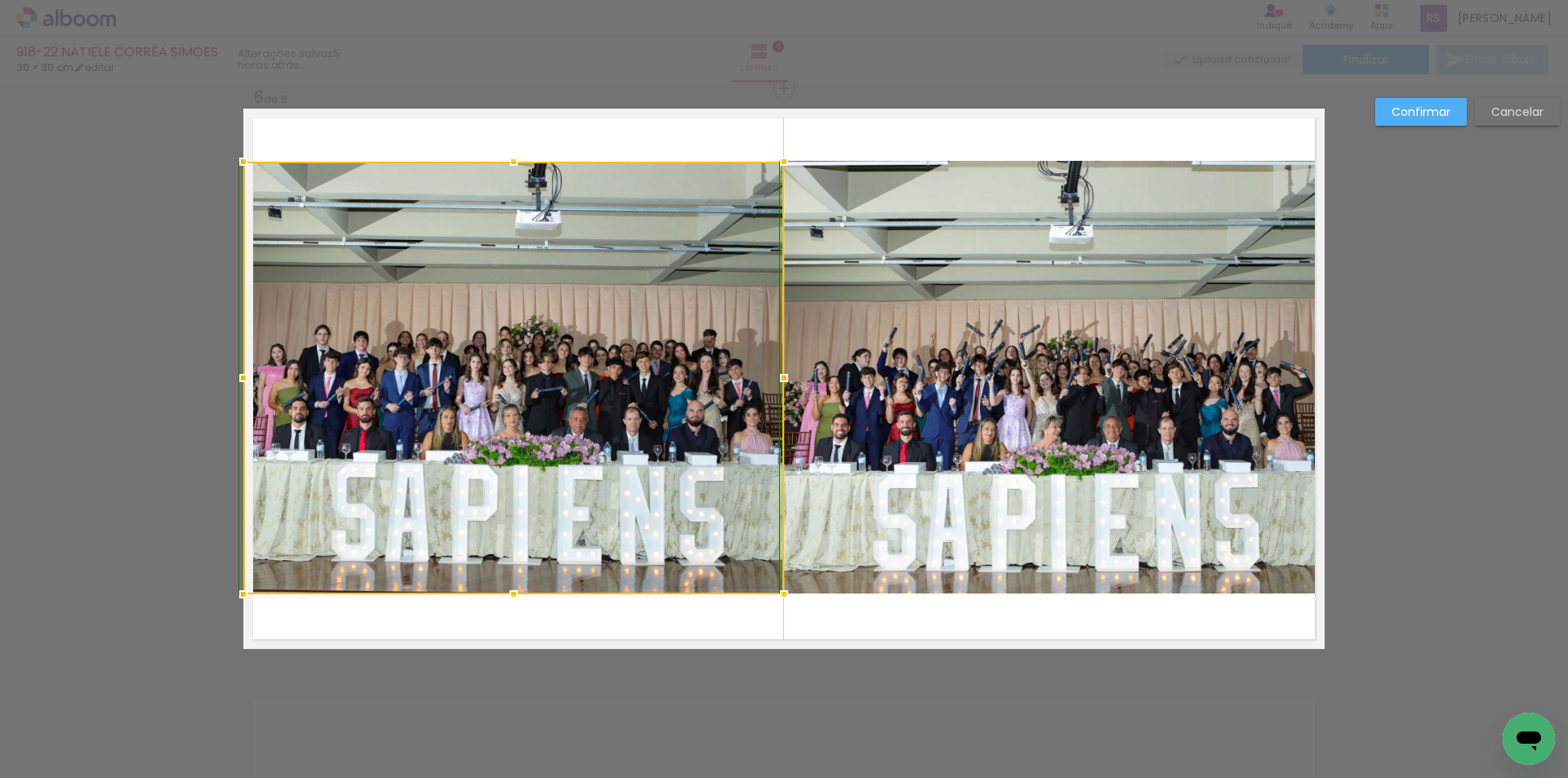
drag, startPoint x: 505, startPoint y: 115, endPoint x: 488, endPoint y: 161, distance: 49.0
click at [488, 161] on album-spread "6 de 6" at bounding box center [783, 378] width 1081 height 540
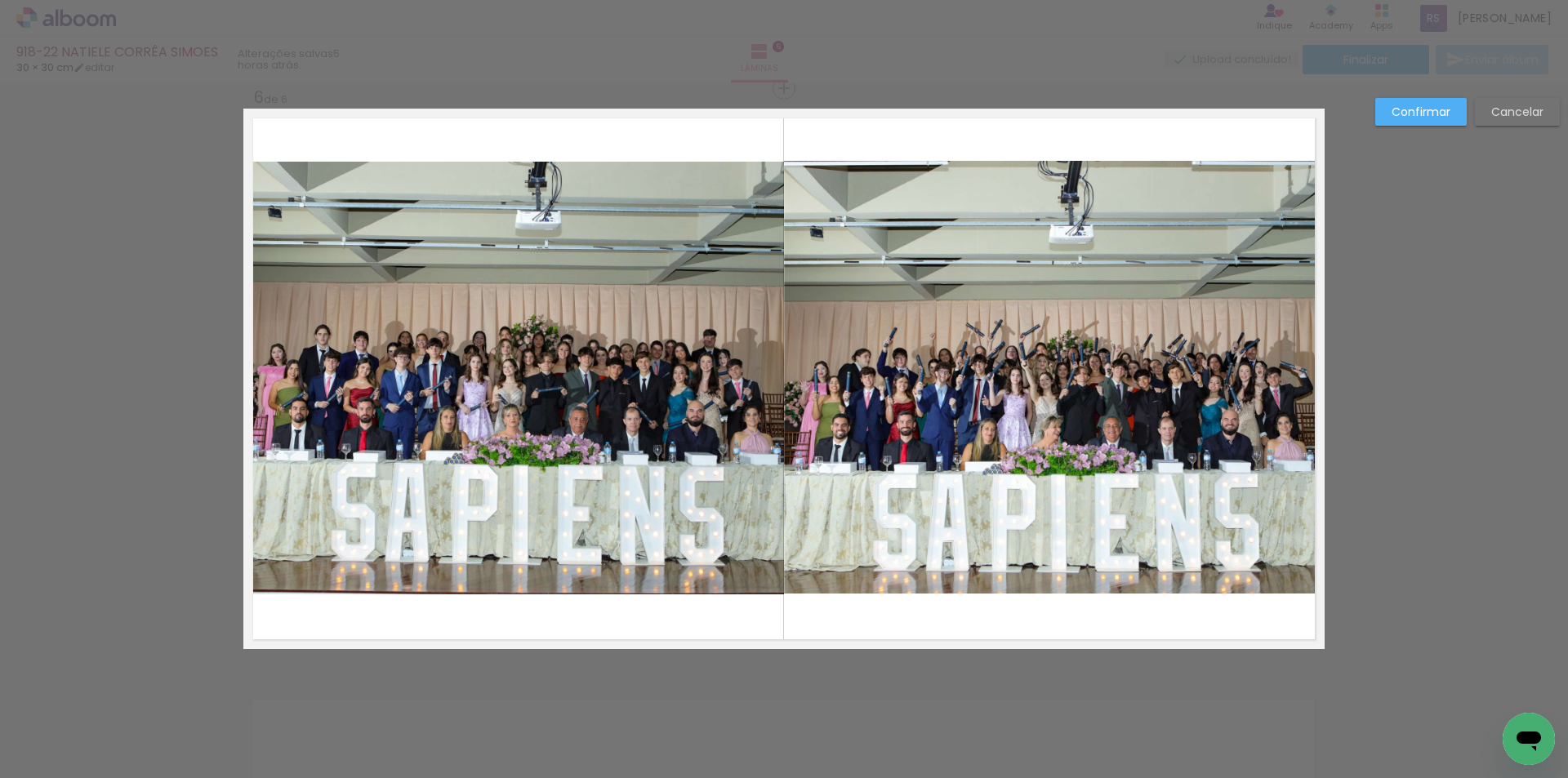
click at [0, 0] on slot "Confirmar" at bounding box center [0, 0] width 0 height 0
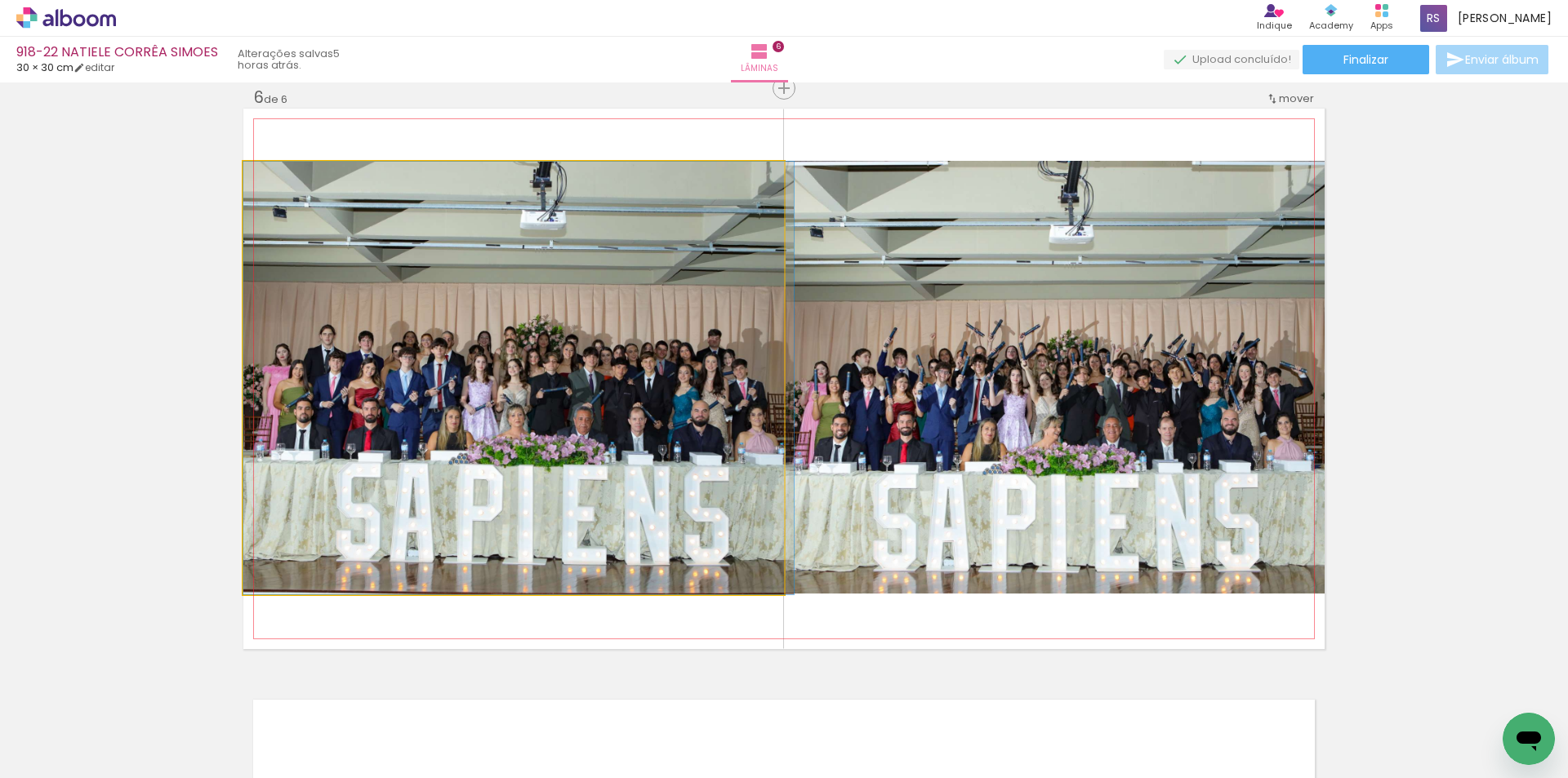
drag, startPoint x: 493, startPoint y: 437, endPoint x: 517, endPoint y: 435, distance: 24.1
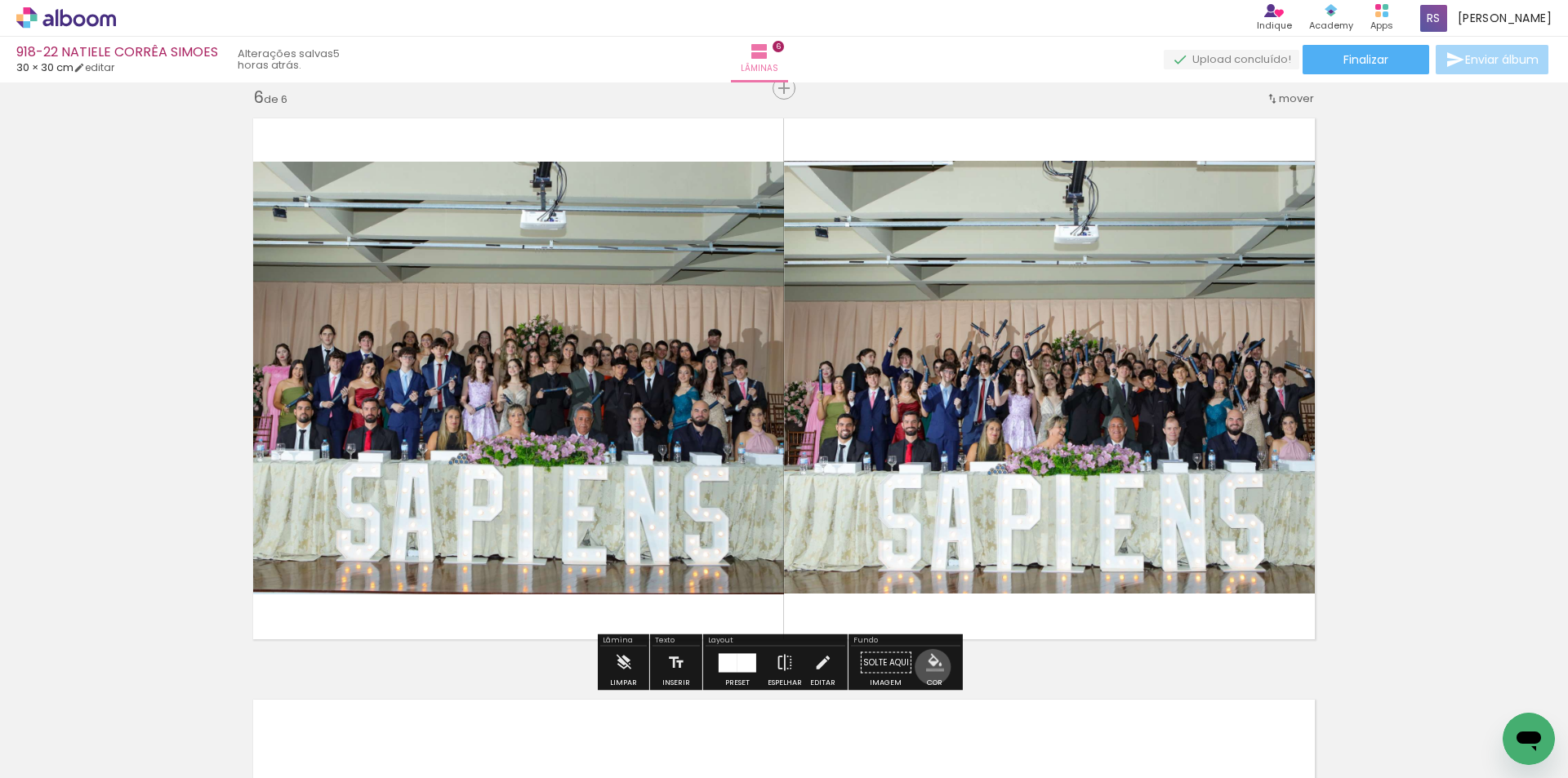
click at [927, 666] on iron-icon "color picker" at bounding box center [935, 662] width 18 height 18
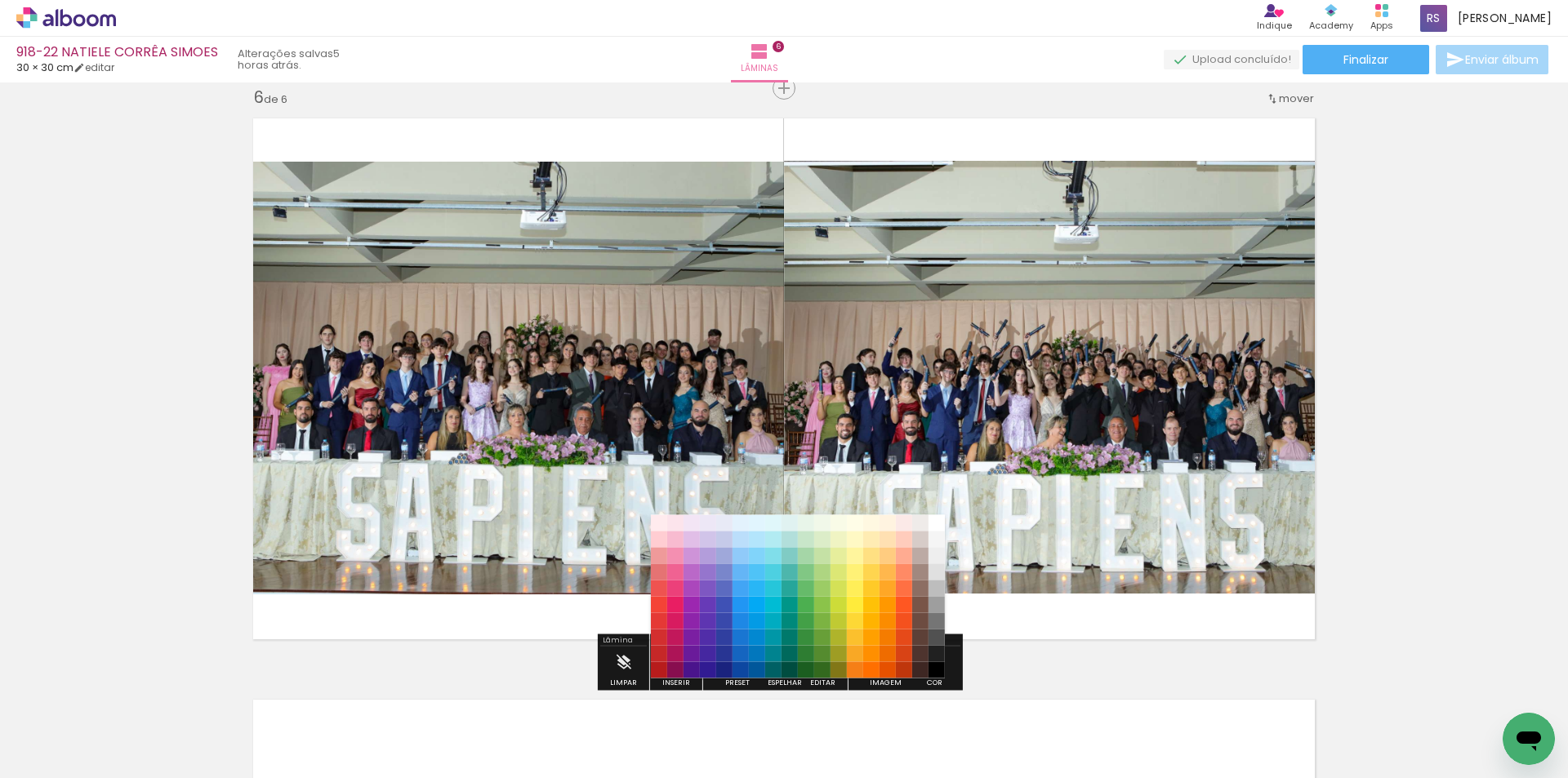
click at [934, 645] on paper-item "#212121" at bounding box center [936, 653] width 17 height 17
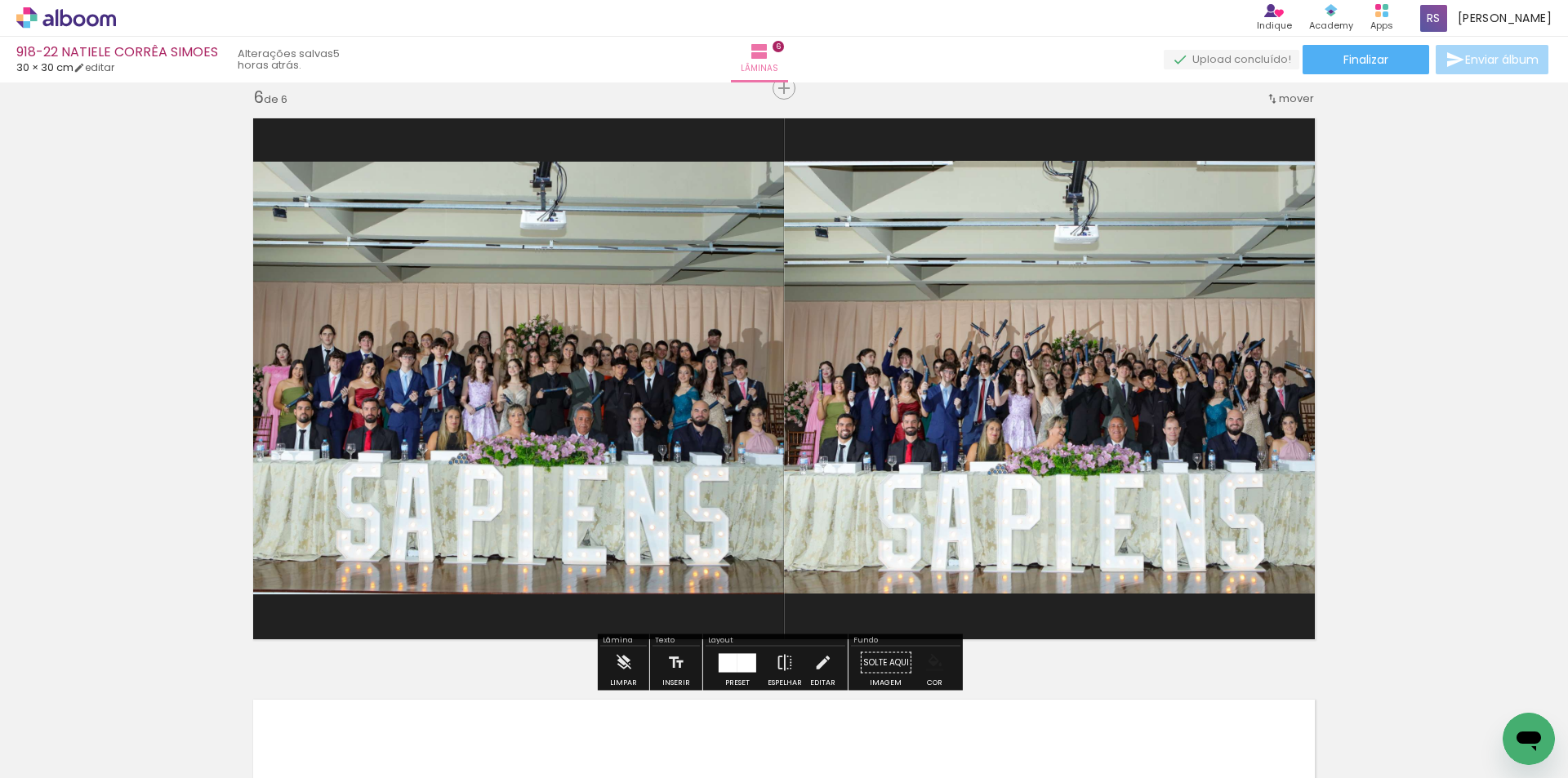
click at [933, 655] on iron-icon "color picker" at bounding box center [935, 662] width 18 height 18
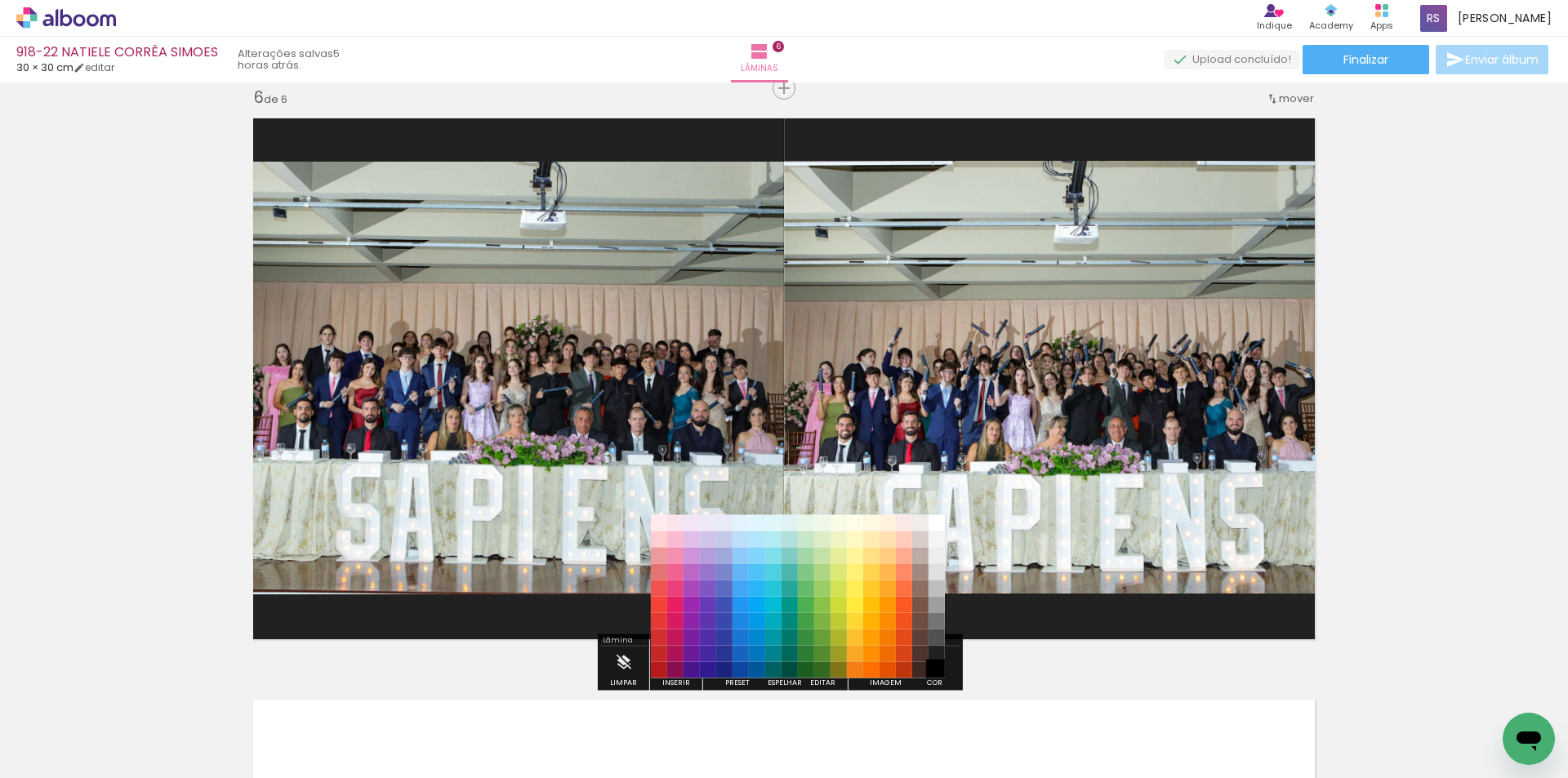
click at [935, 666] on paper-item "#000000" at bounding box center [936, 670] width 17 height 17
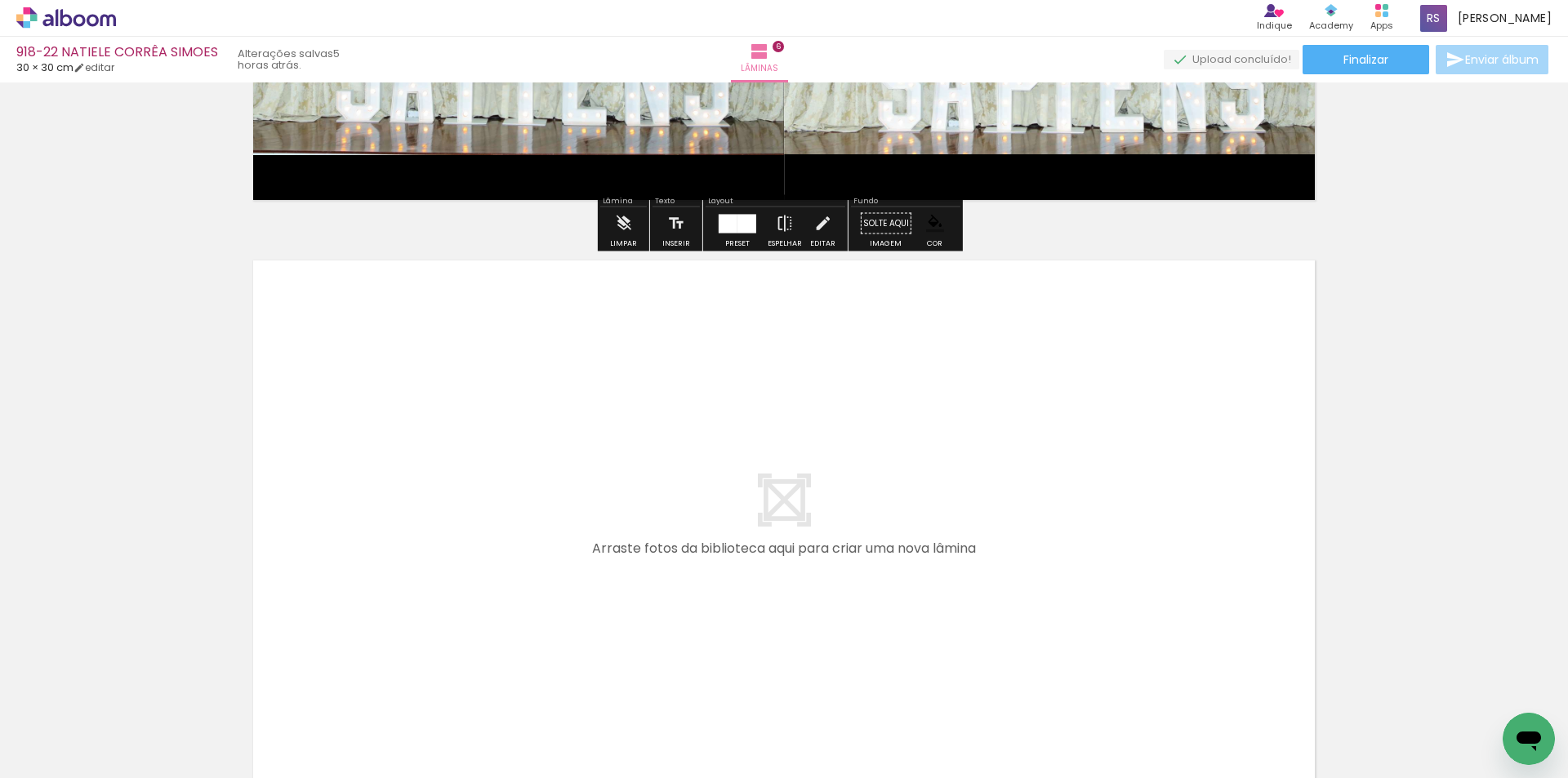
scroll to position [3416, 0]
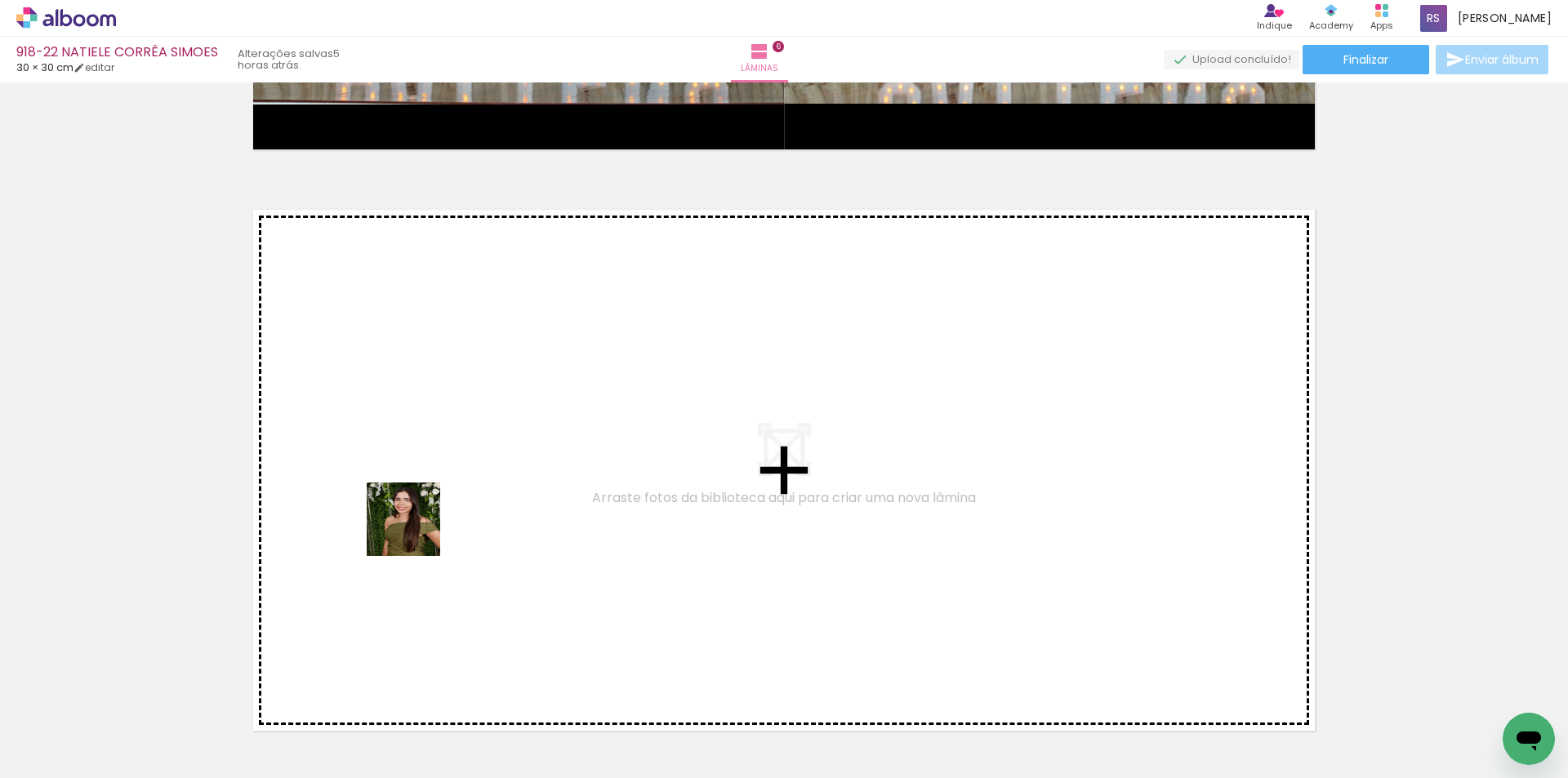
drag, startPoint x: 178, startPoint y: 719, endPoint x: 422, endPoint y: 527, distance: 310.5
click at [422, 527] on quentale-workspace at bounding box center [784, 389] width 1568 height 778
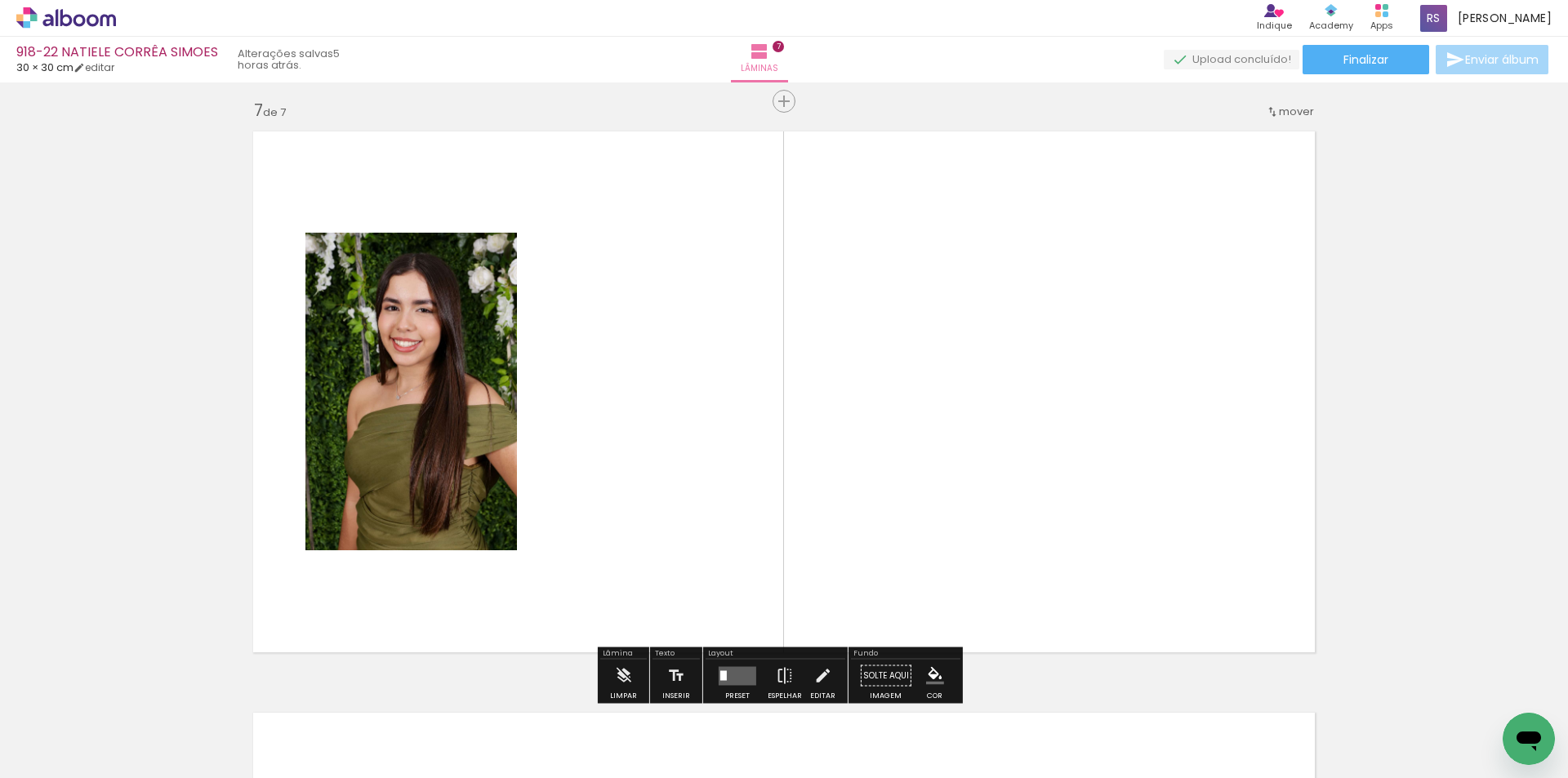
scroll to position [3507, 0]
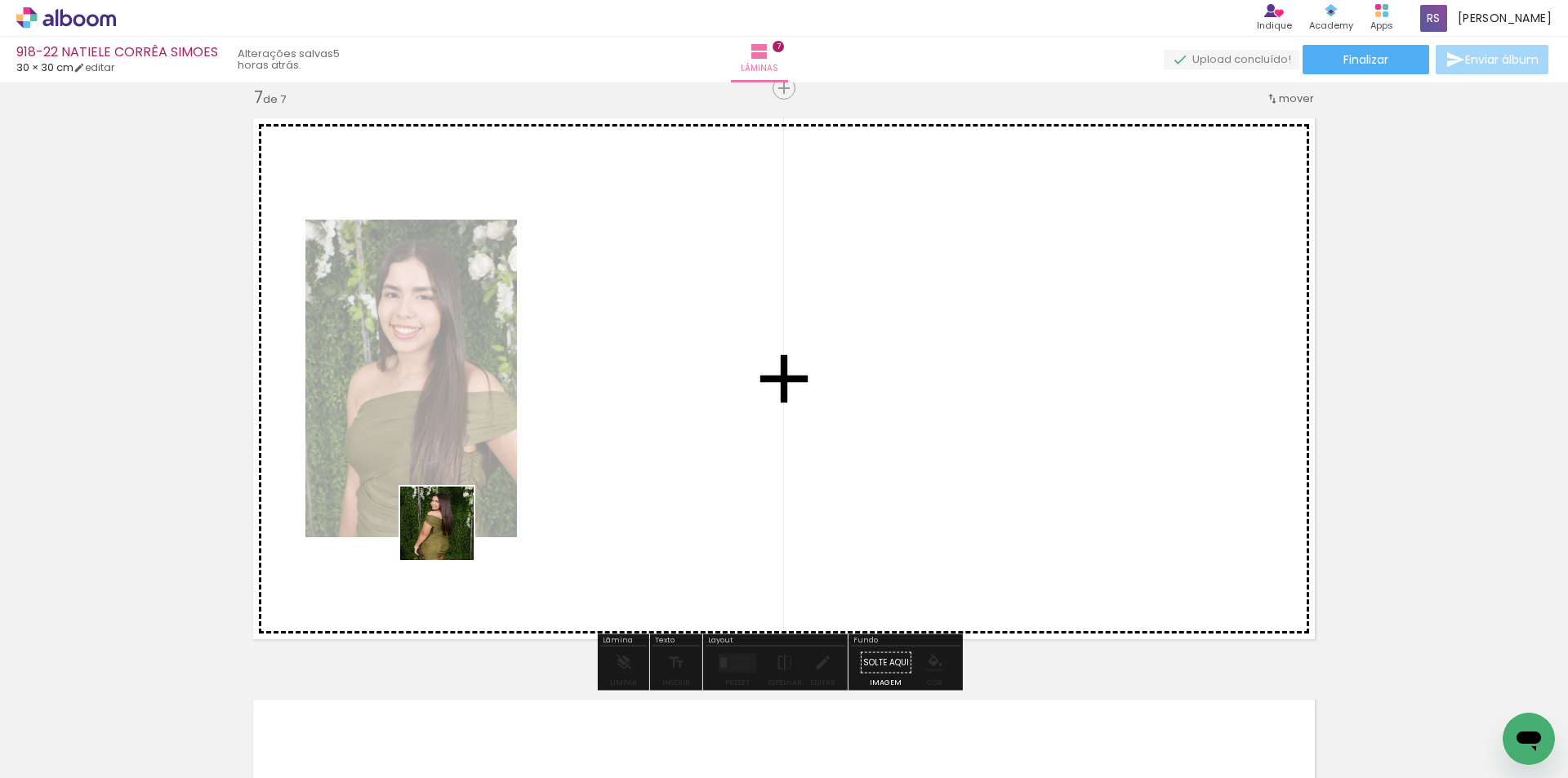
drag, startPoint x: 171, startPoint y: 710, endPoint x: 370, endPoint y: 628, distance: 215.2
click at [575, 449] on quentale-workspace at bounding box center [784, 389] width 1568 height 778
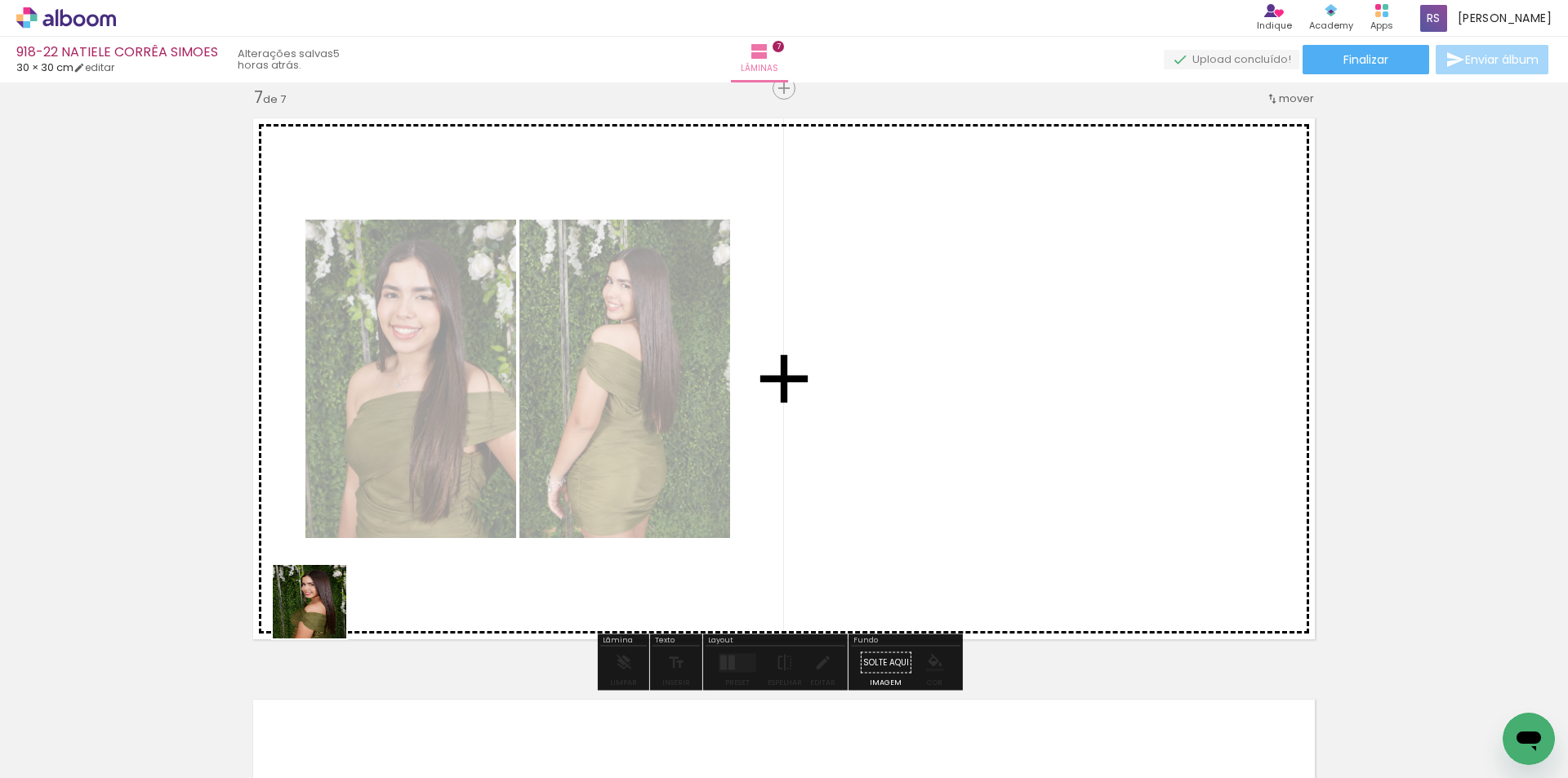
drag, startPoint x: 179, startPoint y: 716, endPoint x: 783, endPoint y: 553, distance: 625.6
click at [733, 431] on quentale-workspace at bounding box center [784, 389] width 1568 height 778
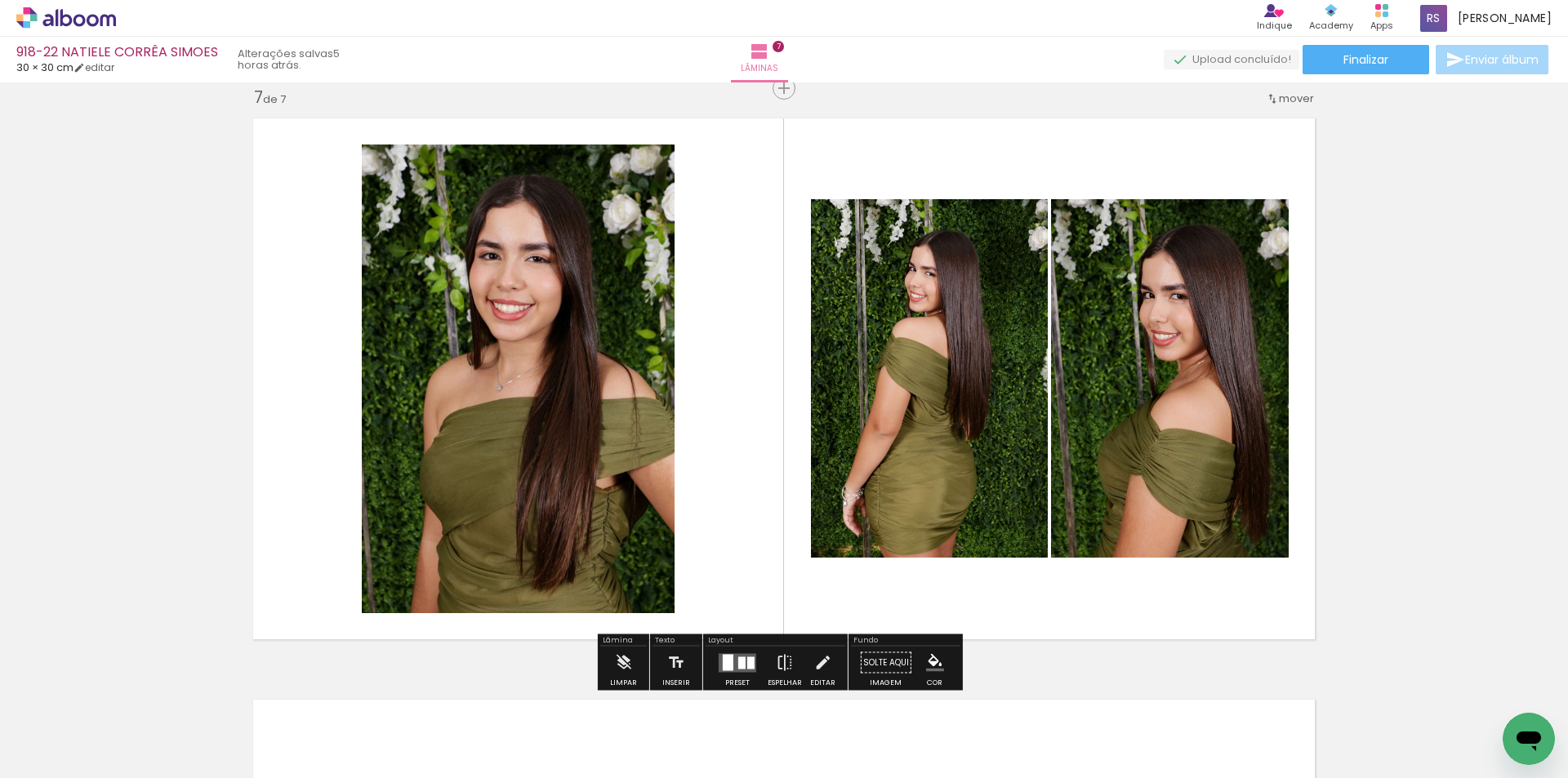
drag, startPoint x: 741, startPoint y: 660, endPoint x: 985, endPoint y: 570, distance: 260.1
click at [740, 660] on div at bounding box center [742, 661] width 7 height 12
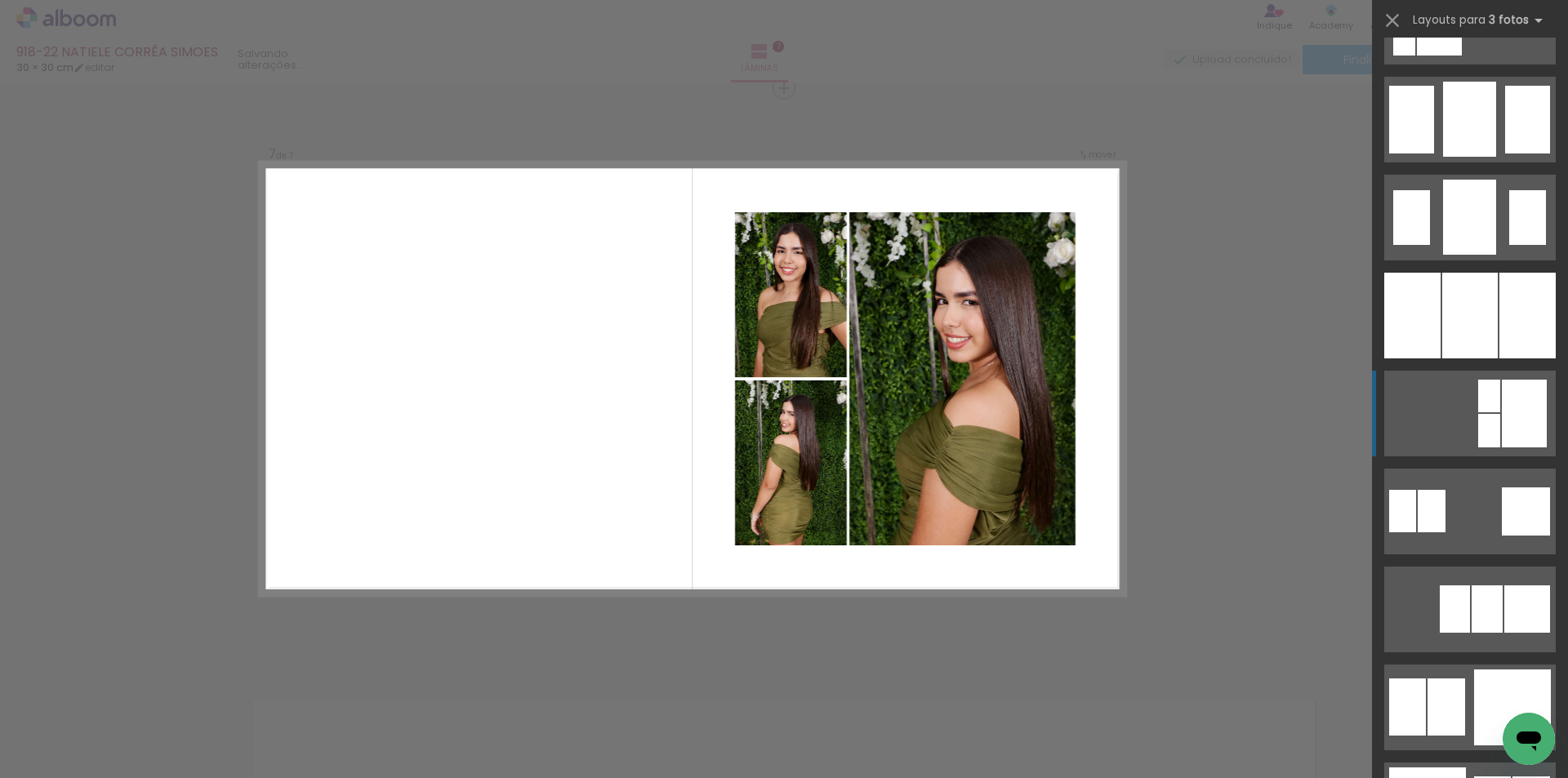
scroll to position [1306, 0]
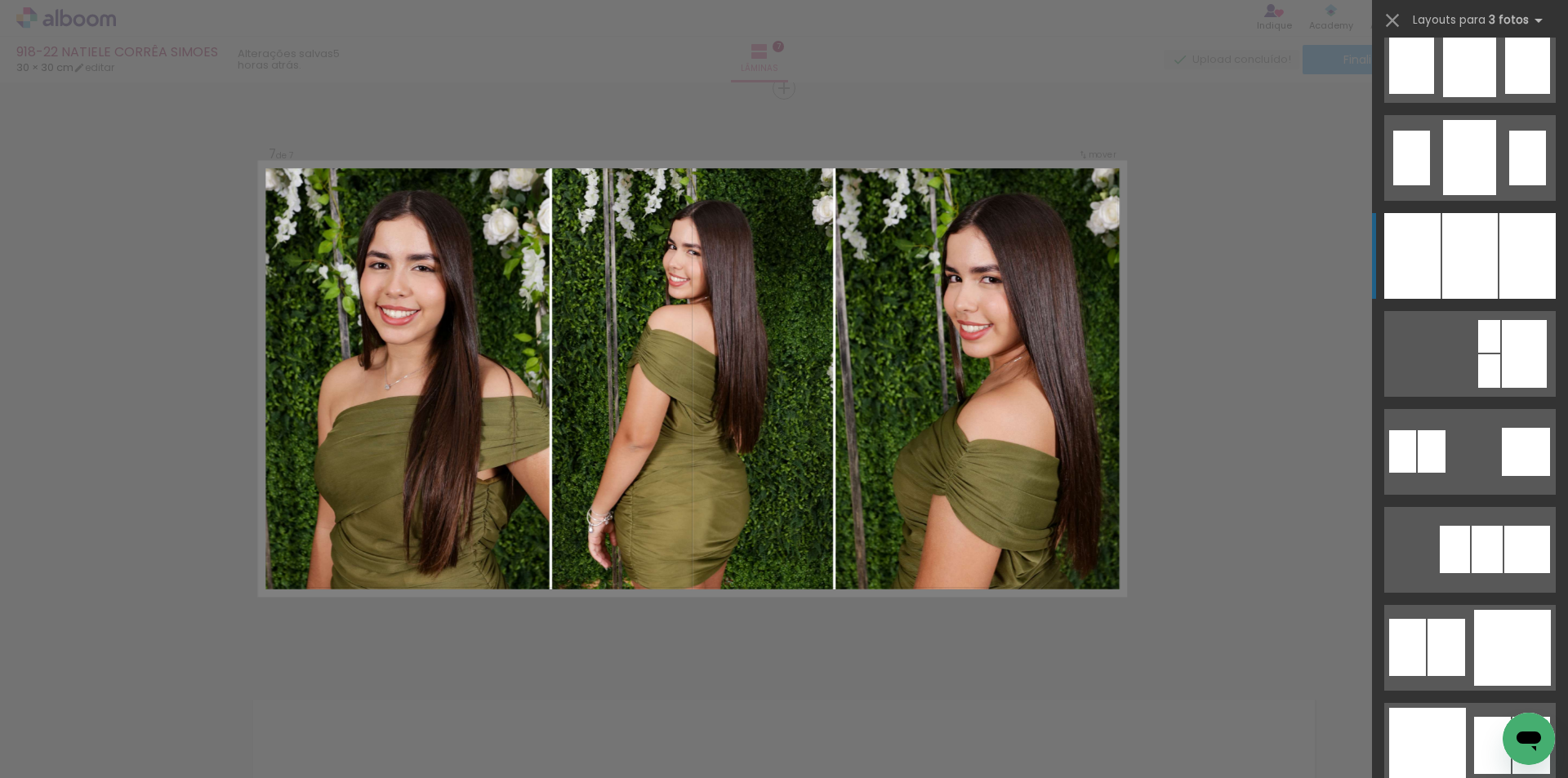
click at [1501, 242] on div at bounding box center [1527, 255] width 56 height 85
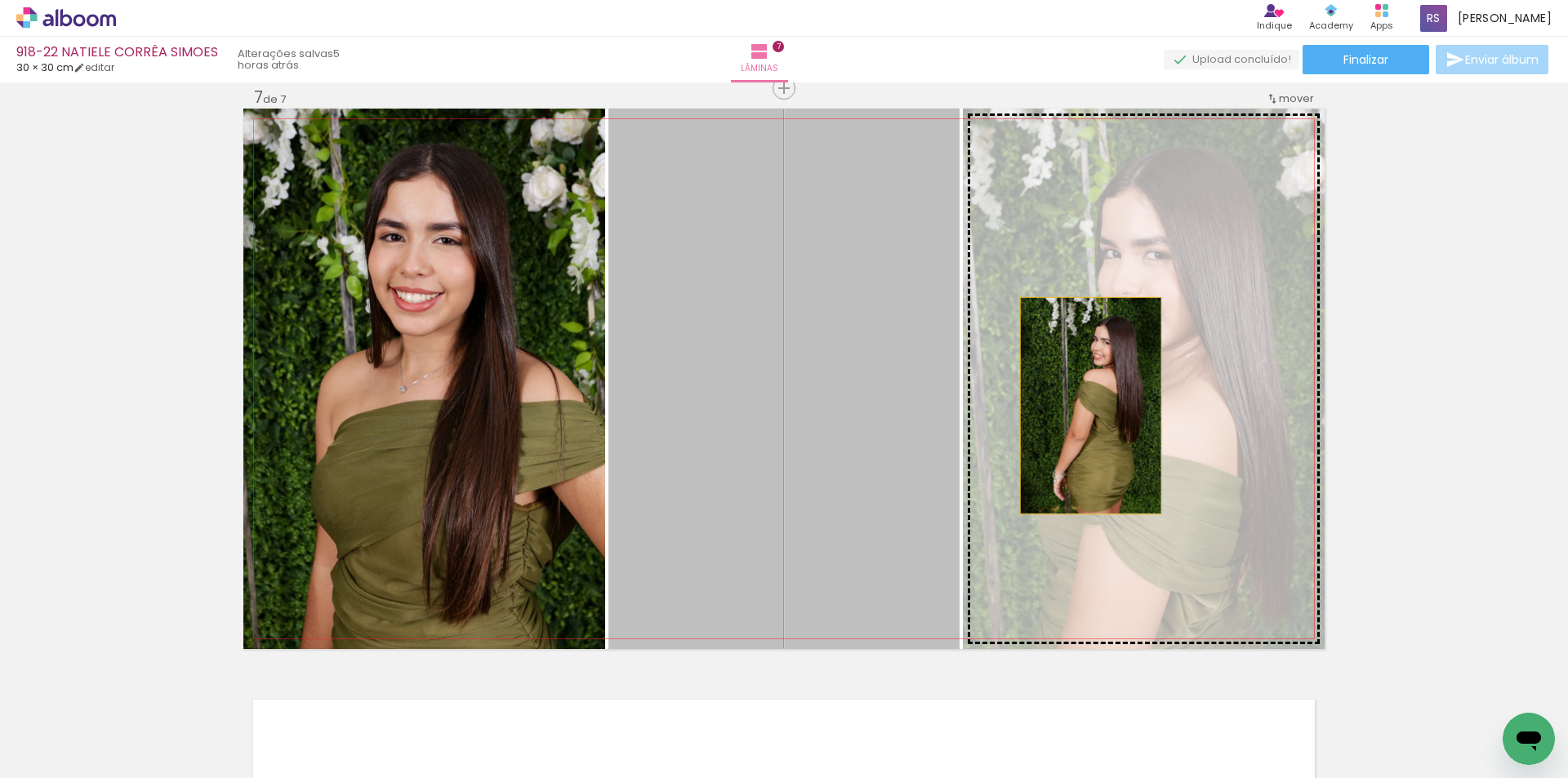
drag, startPoint x: 733, startPoint y: 442, endPoint x: 1087, endPoint y: 406, distance: 355.8
click at [0, 0] on slot at bounding box center [0, 0] width 0 height 0
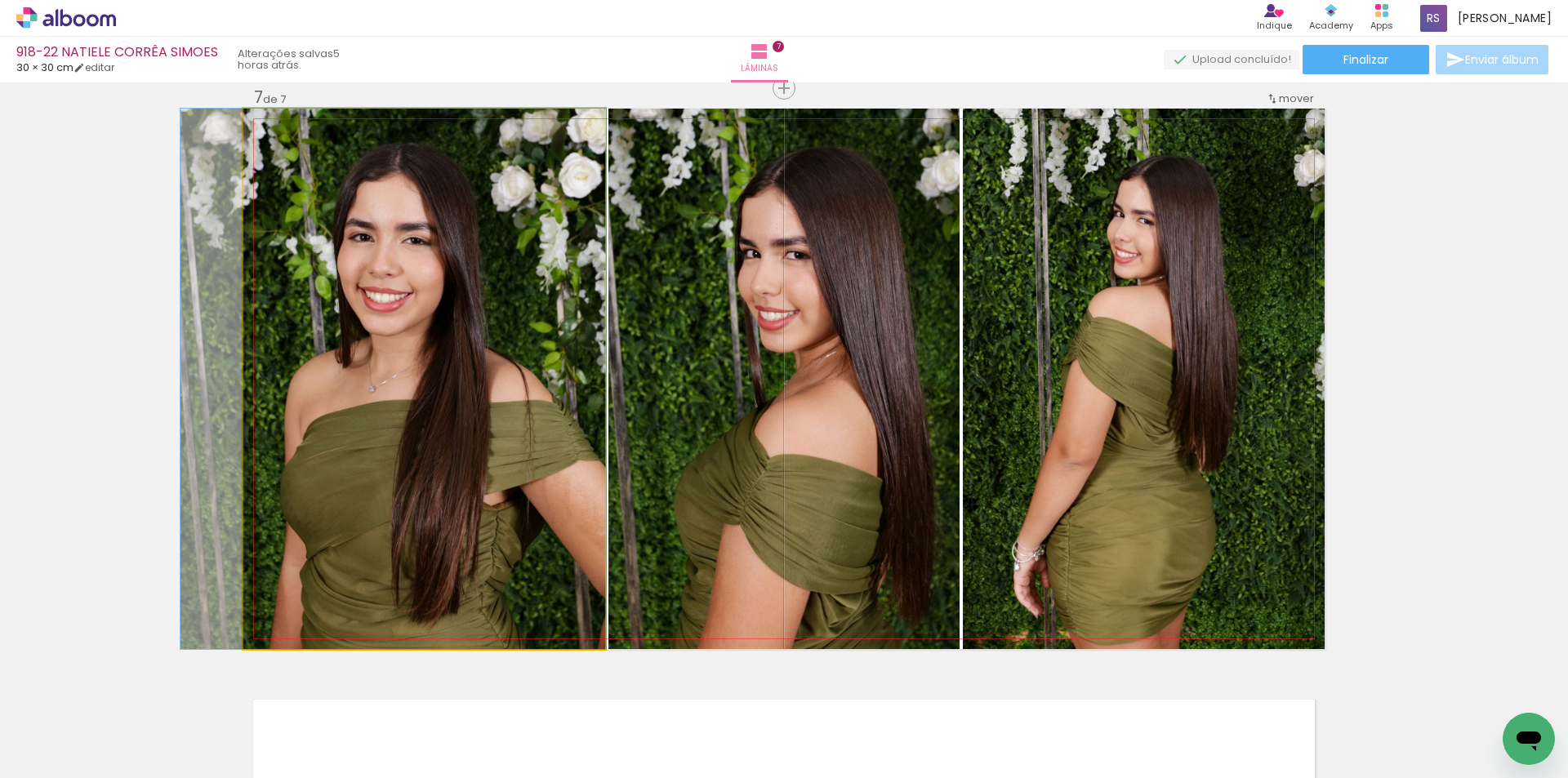
drag, startPoint x: 504, startPoint y: 431, endPoint x: 473, endPoint y: 440, distance: 32.3
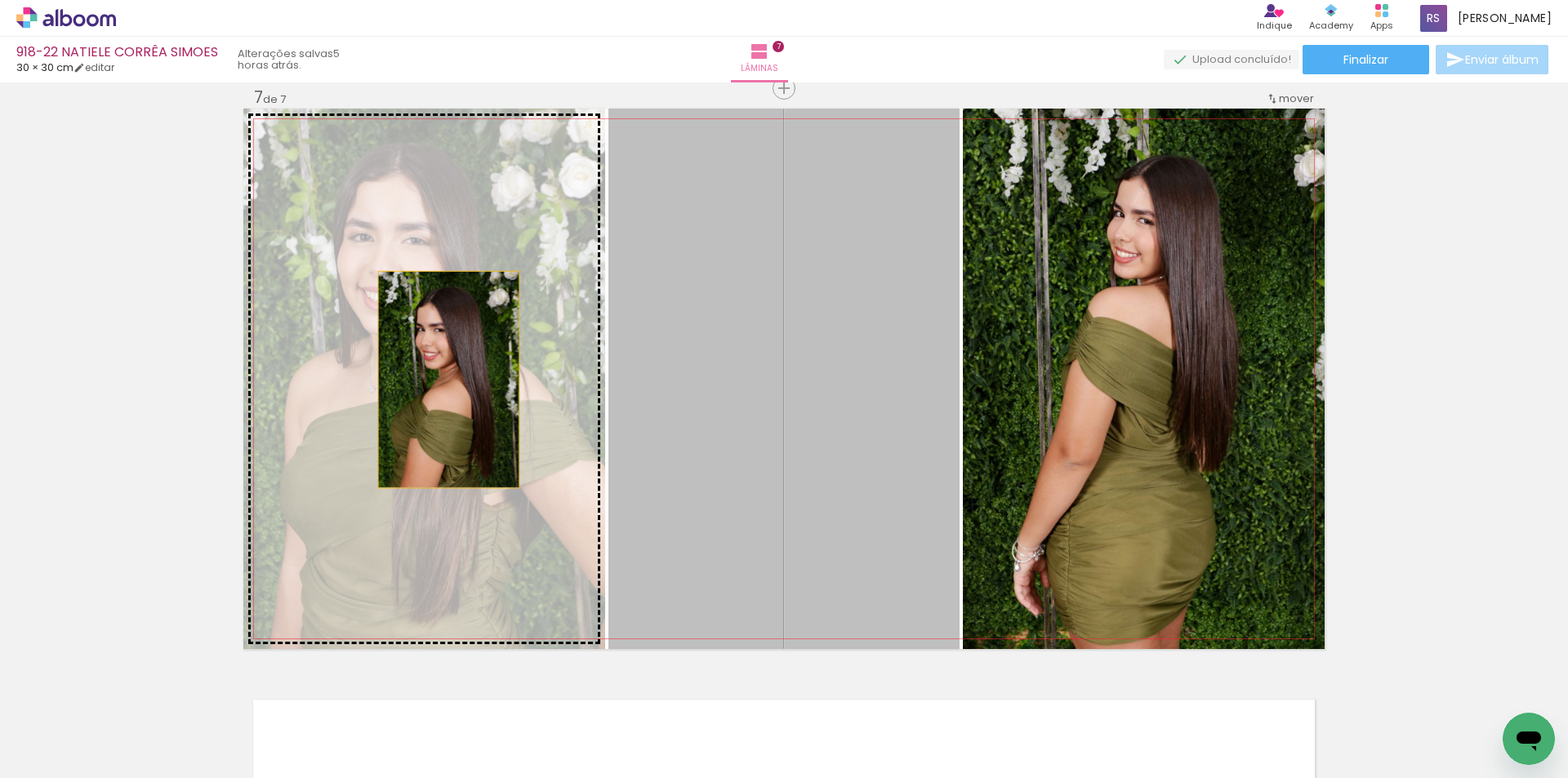
drag, startPoint x: 728, startPoint y: 406, endPoint x: 432, endPoint y: 379, distance: 297.2
click at [0, 0] on slot at bounding box center [0, 0] width 0 height 0
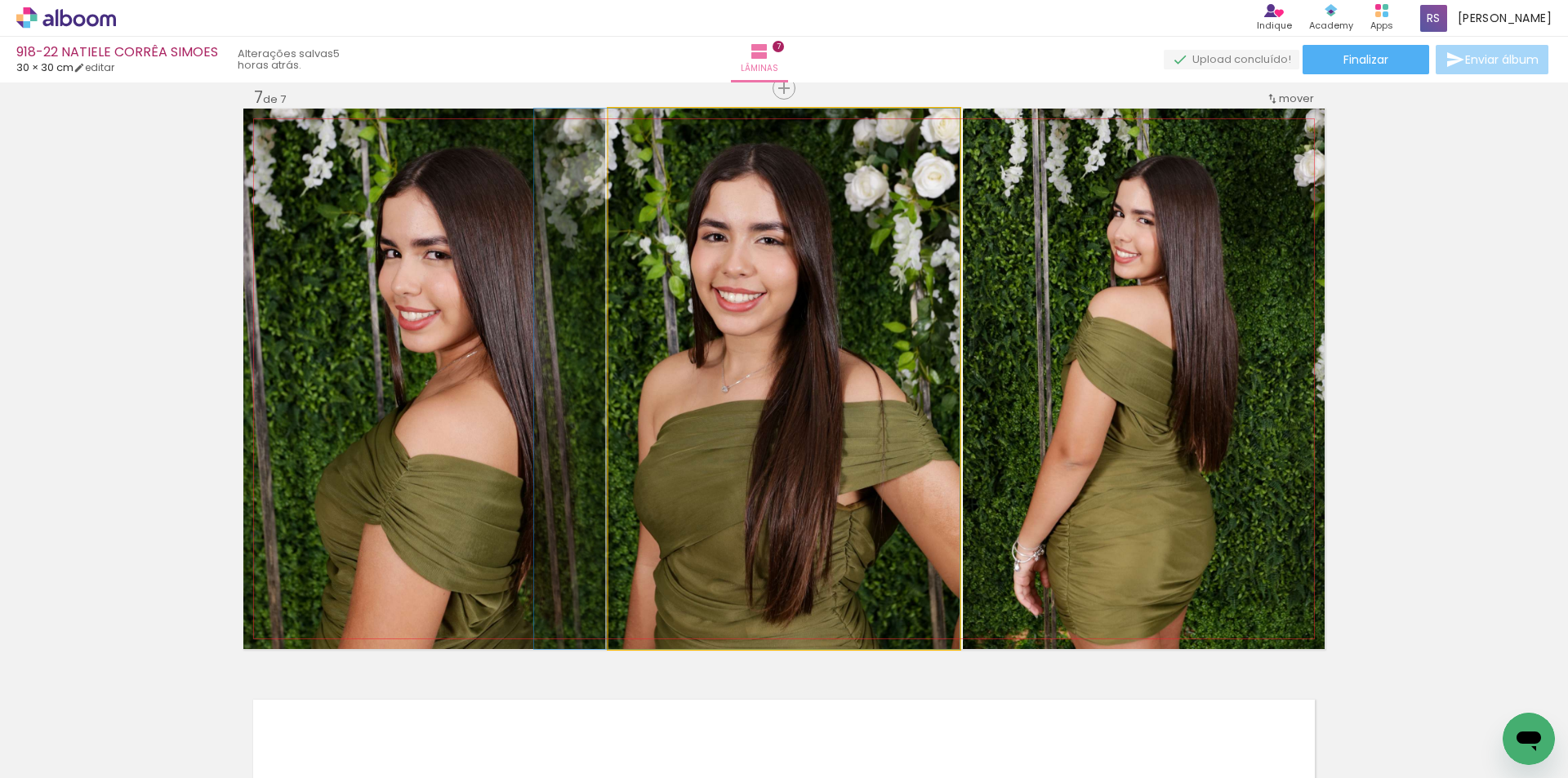
drag, startPoint x: 758, startPoint y: 395, endPoint x: 719, endPoint y: 409, distance: 41.4
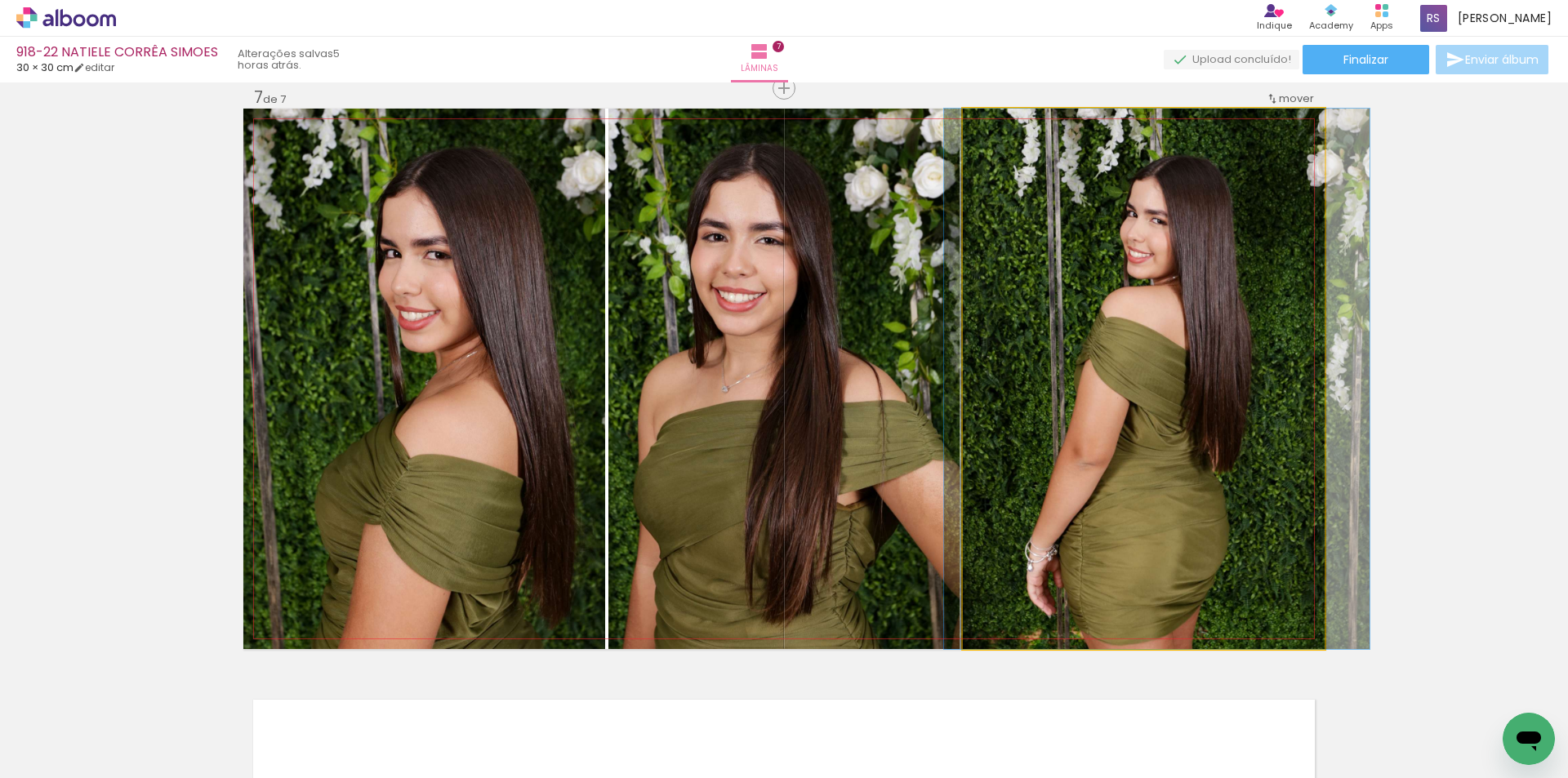
drag, startPoint x: 1064, startPoint y: 425, endPoint x: 1077, endPoint y: 425, distance: 13.0
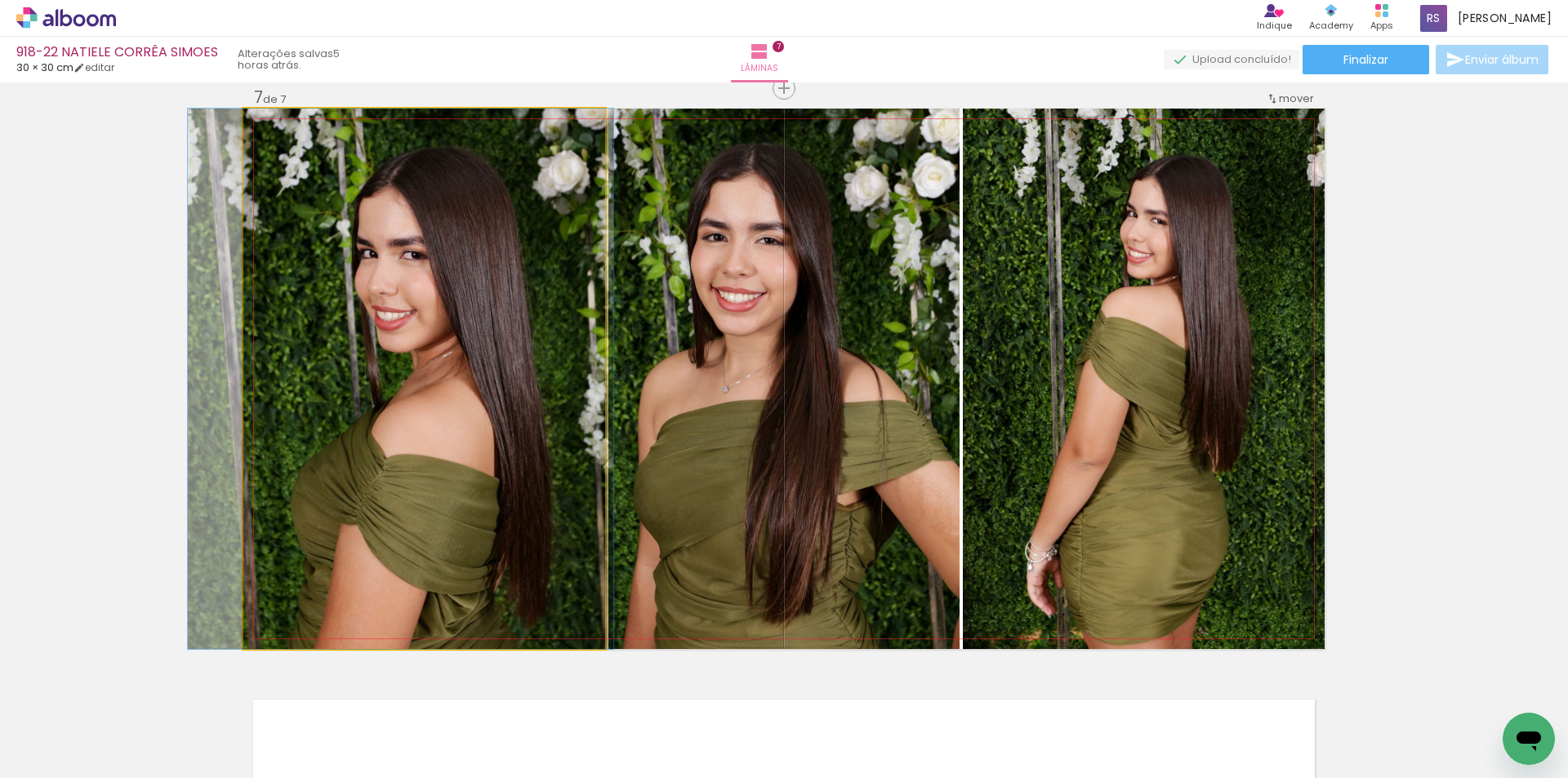
drag, startPoint x: 507, startPoint y: 481, endPoint x: 487, endPoint y: 483, distance: 20.1
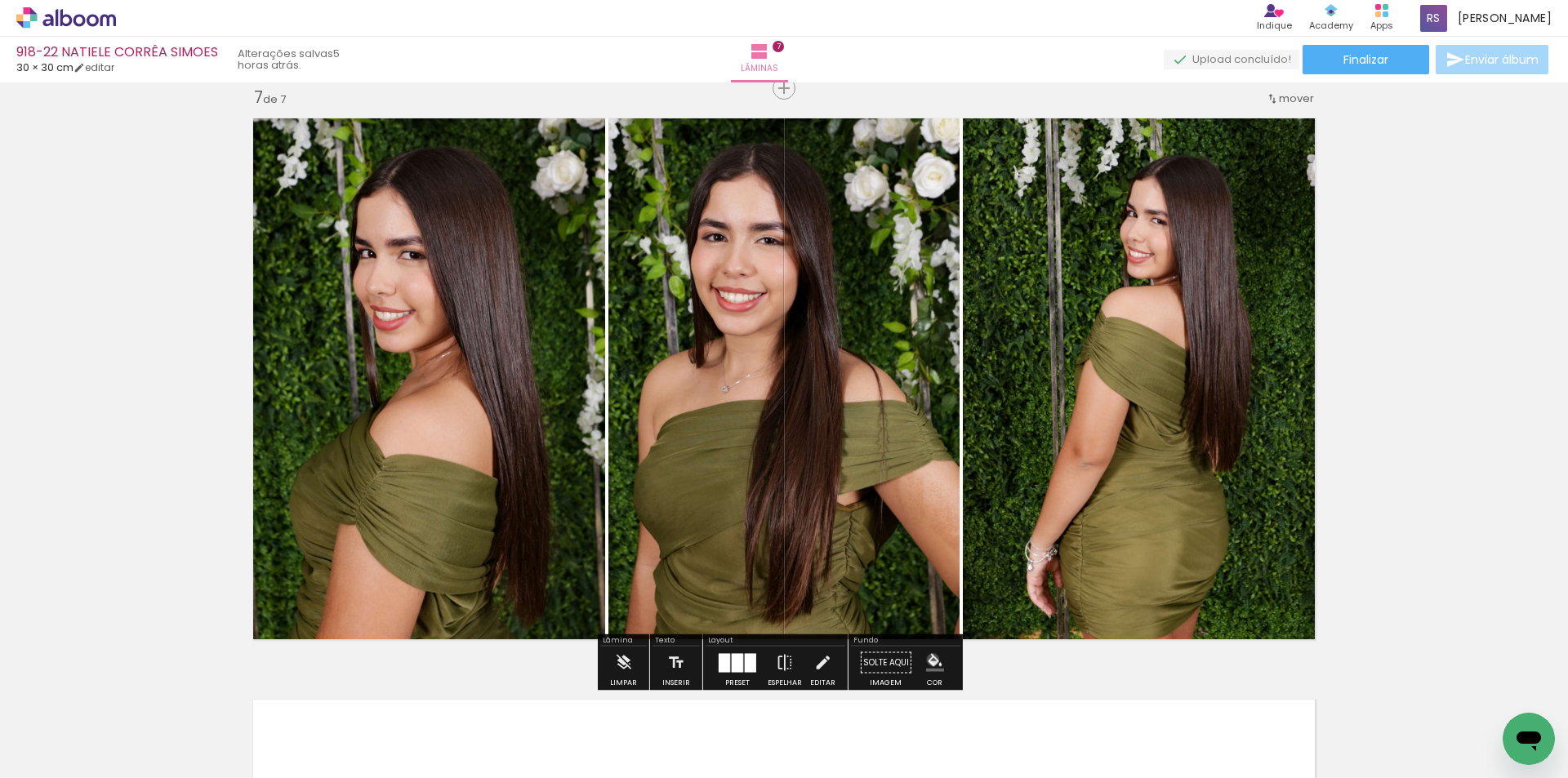
click at [926, 660] on iron-icon "color picker" at bounding box center [935, 662] width 18 height 18
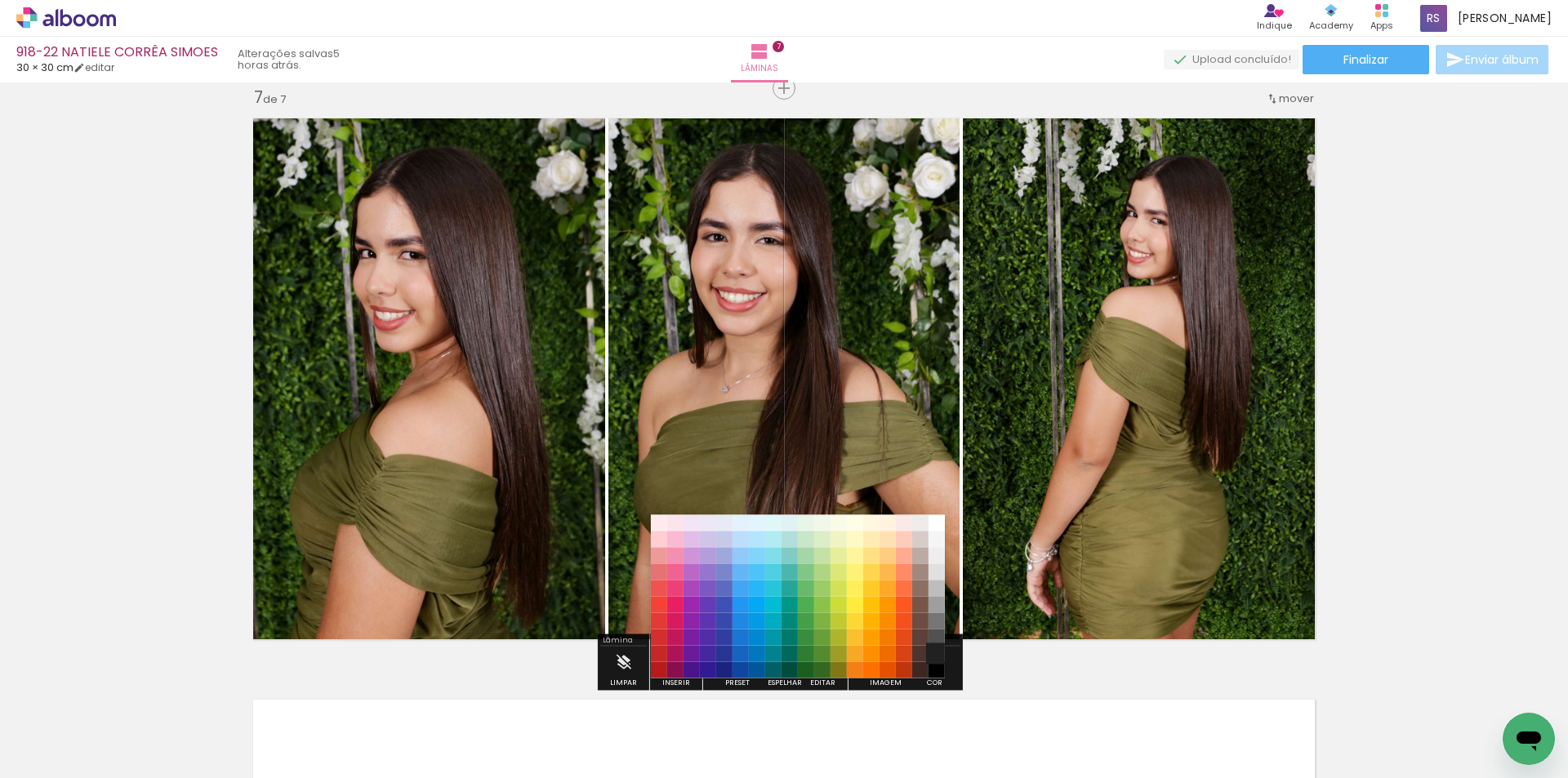
click at [936, 656] on paper-item "#212121" at bounding box center [936, 653] width 17 height 17
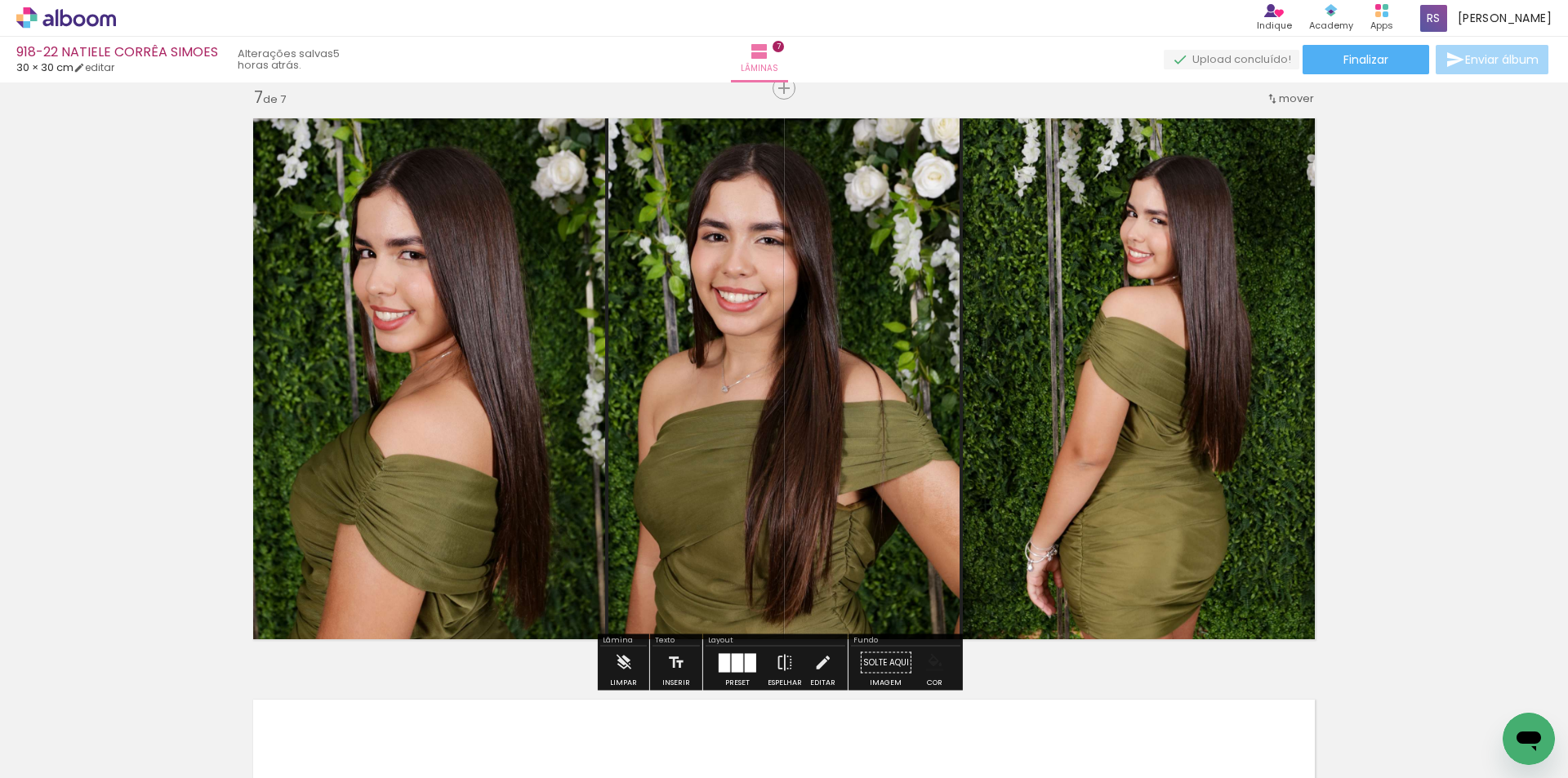
click at [935, 666] on iron-icon "color picker" at bounding box center [935, 662] width 18 height 18
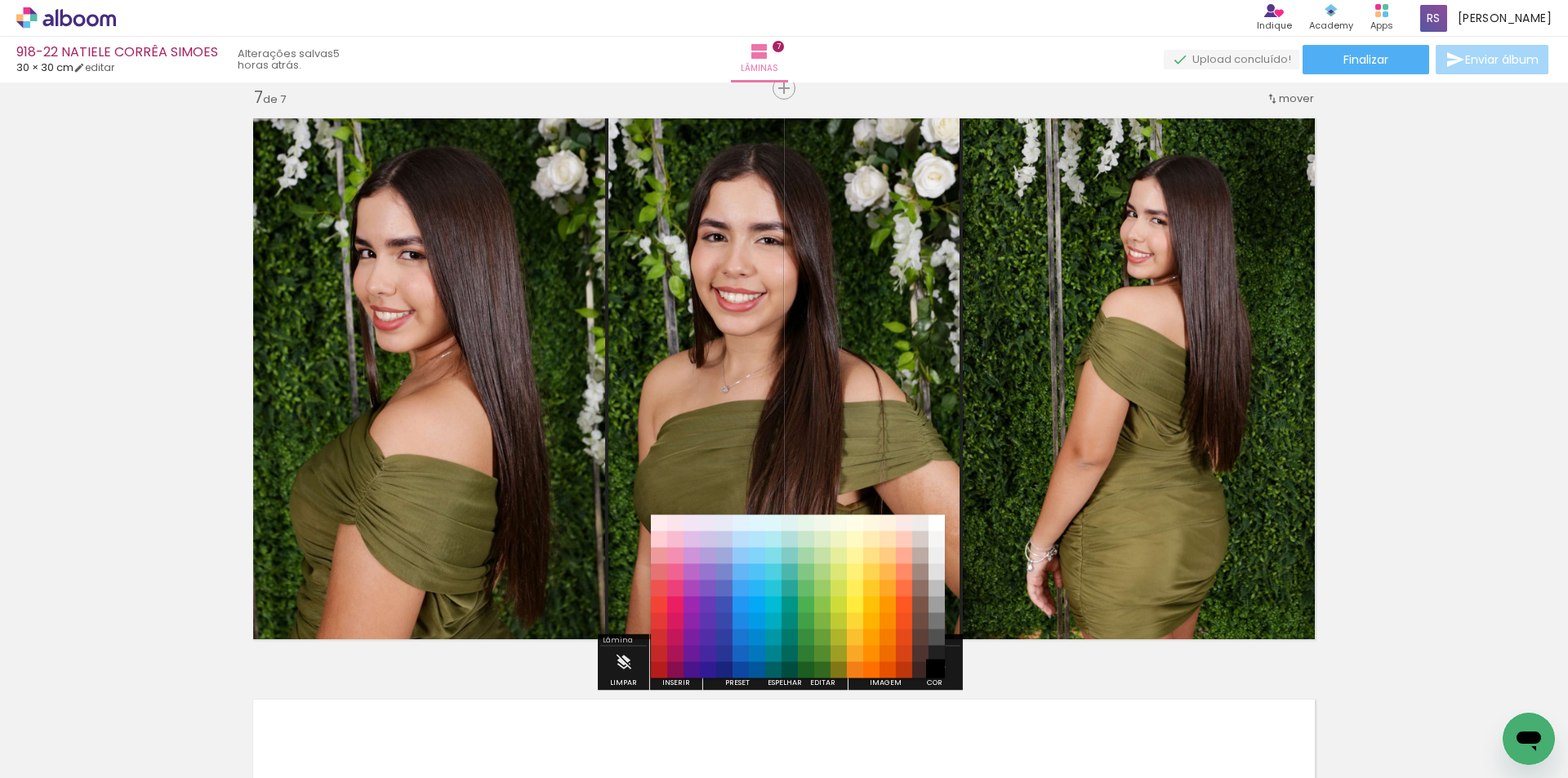
click at [938, 667] on paper-item "#000000" at bounding box center [936, 670] width 17 height 17
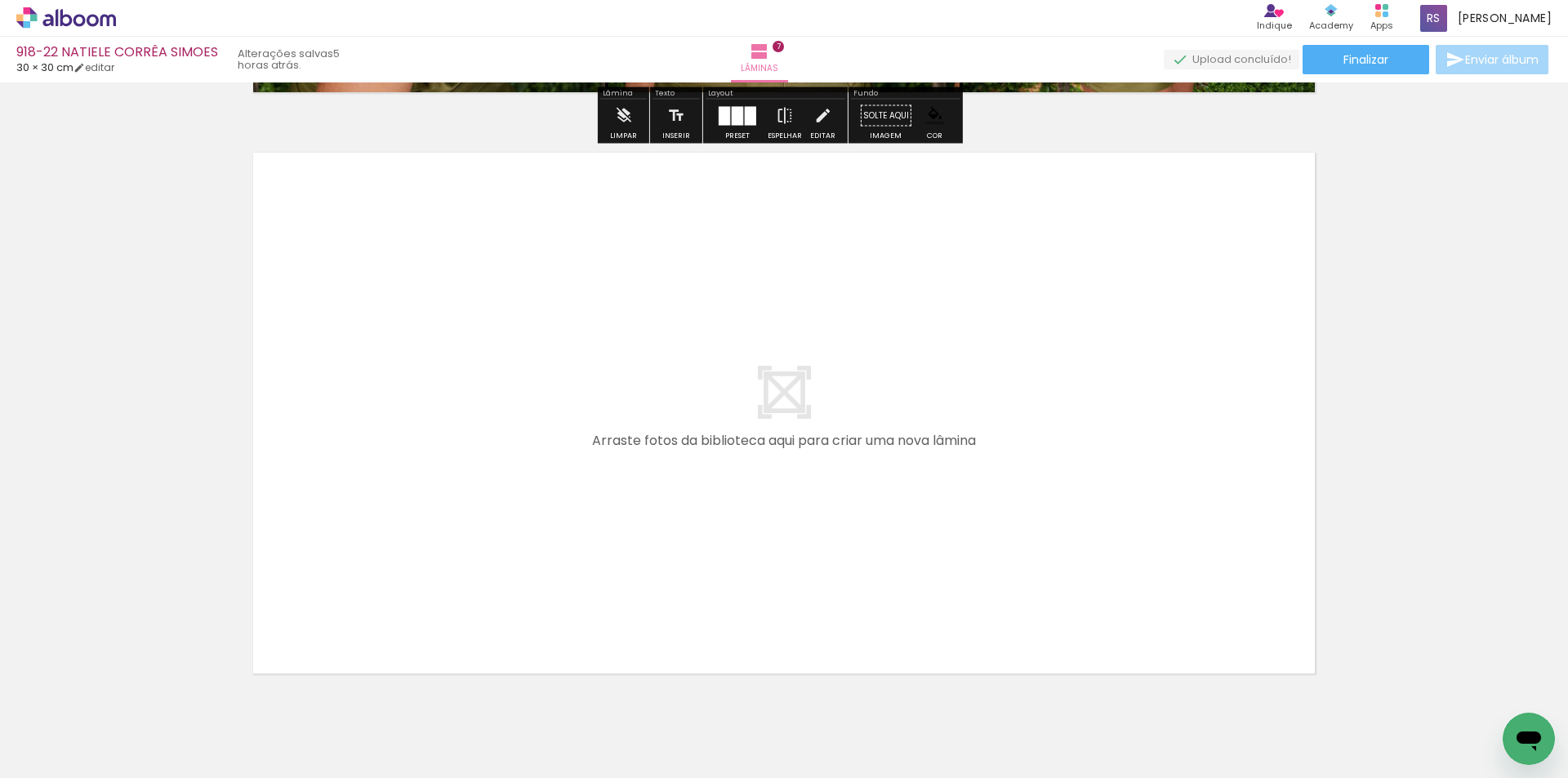
scroll to position [4078, 0]
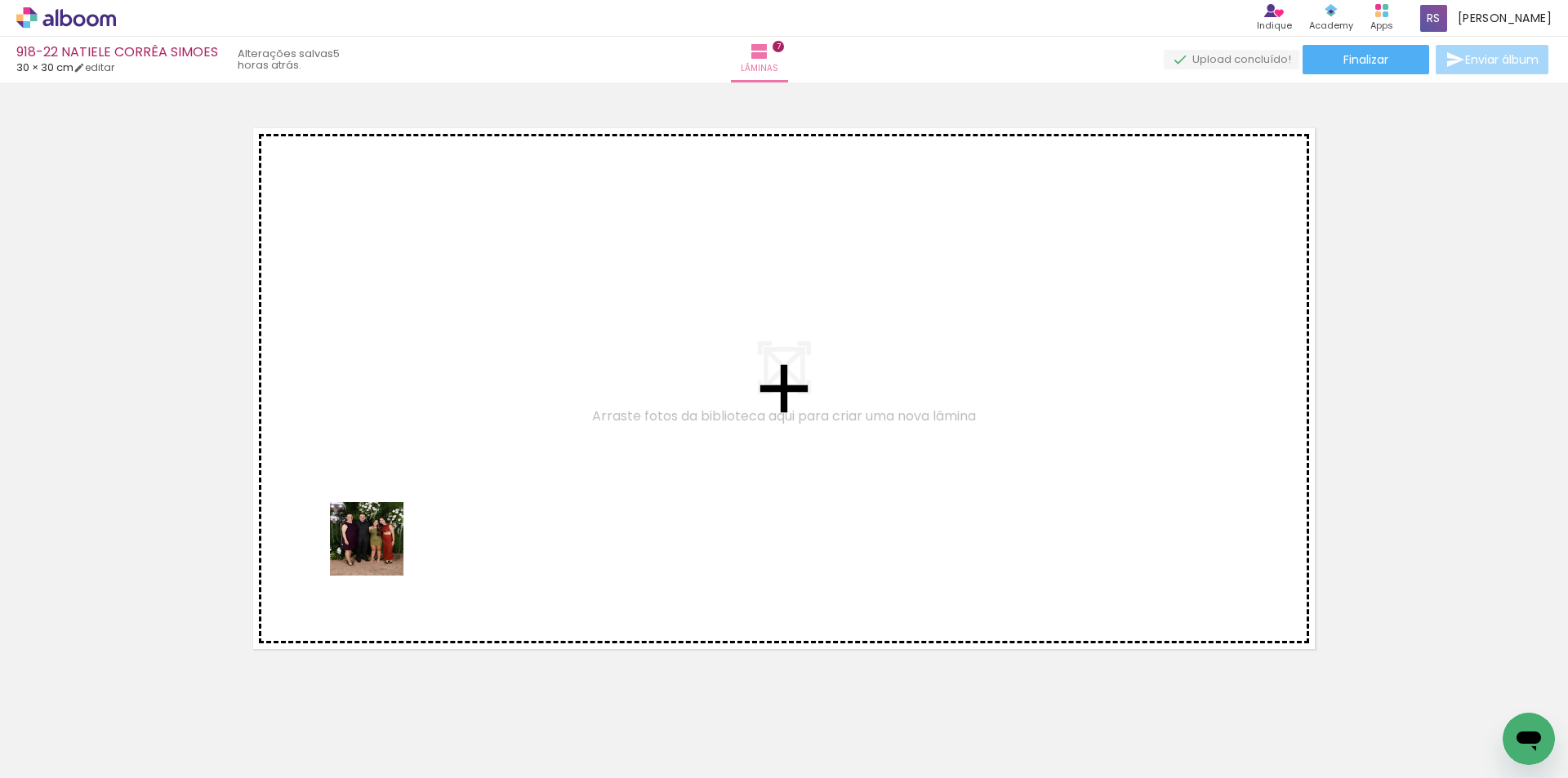
drag, startPoint x: 161, startPoint y: 731, endPoint x: 432, endPoint y: 495, distance: 359.4
click at [432, 495] on quentale-workspace at bounding box center [784, 389] width 1568 height 778
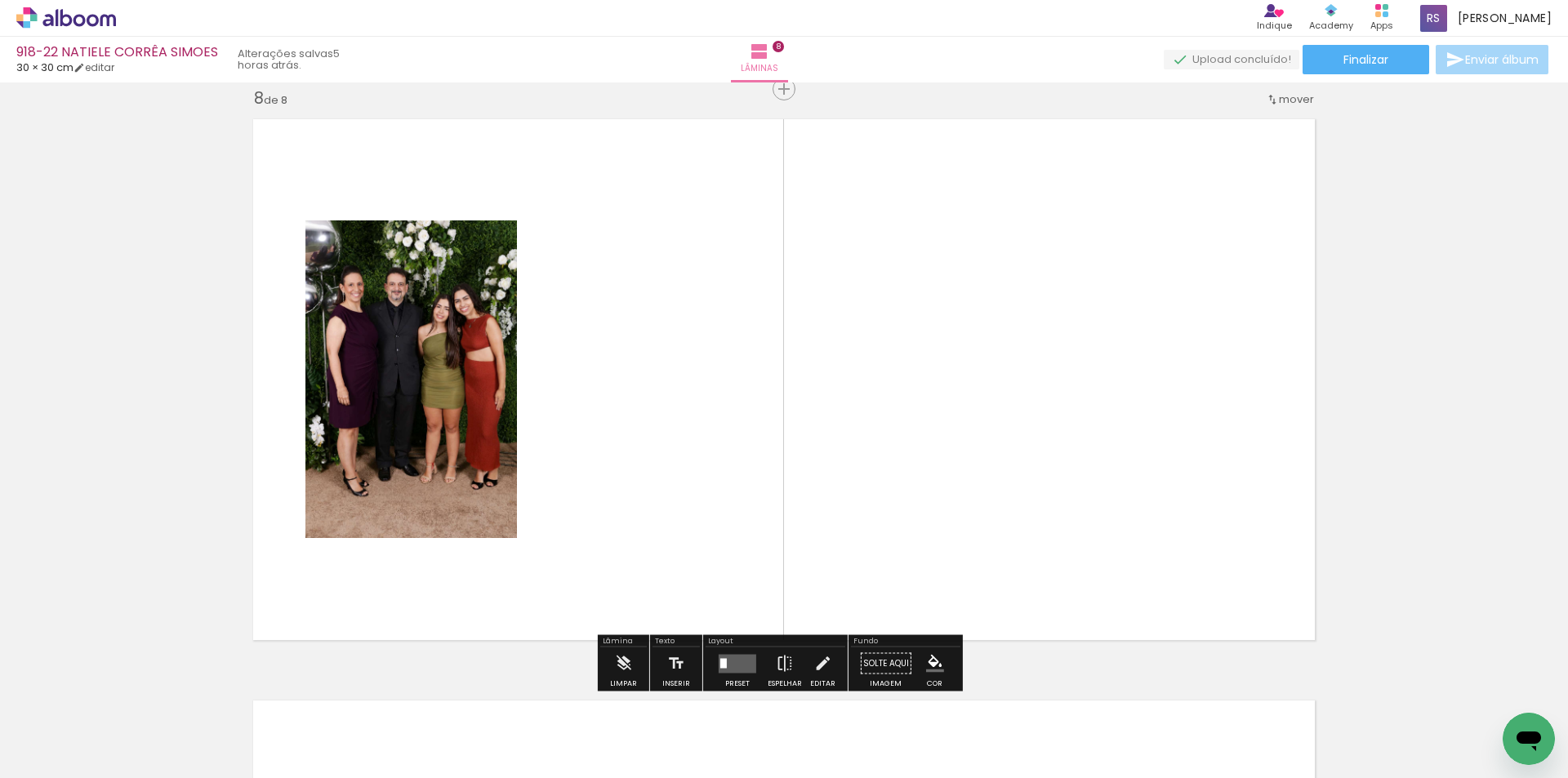
scroll to position [4088, 0]
click at [188, 725] on div at bounding box center [163, 722] width 81 height 63
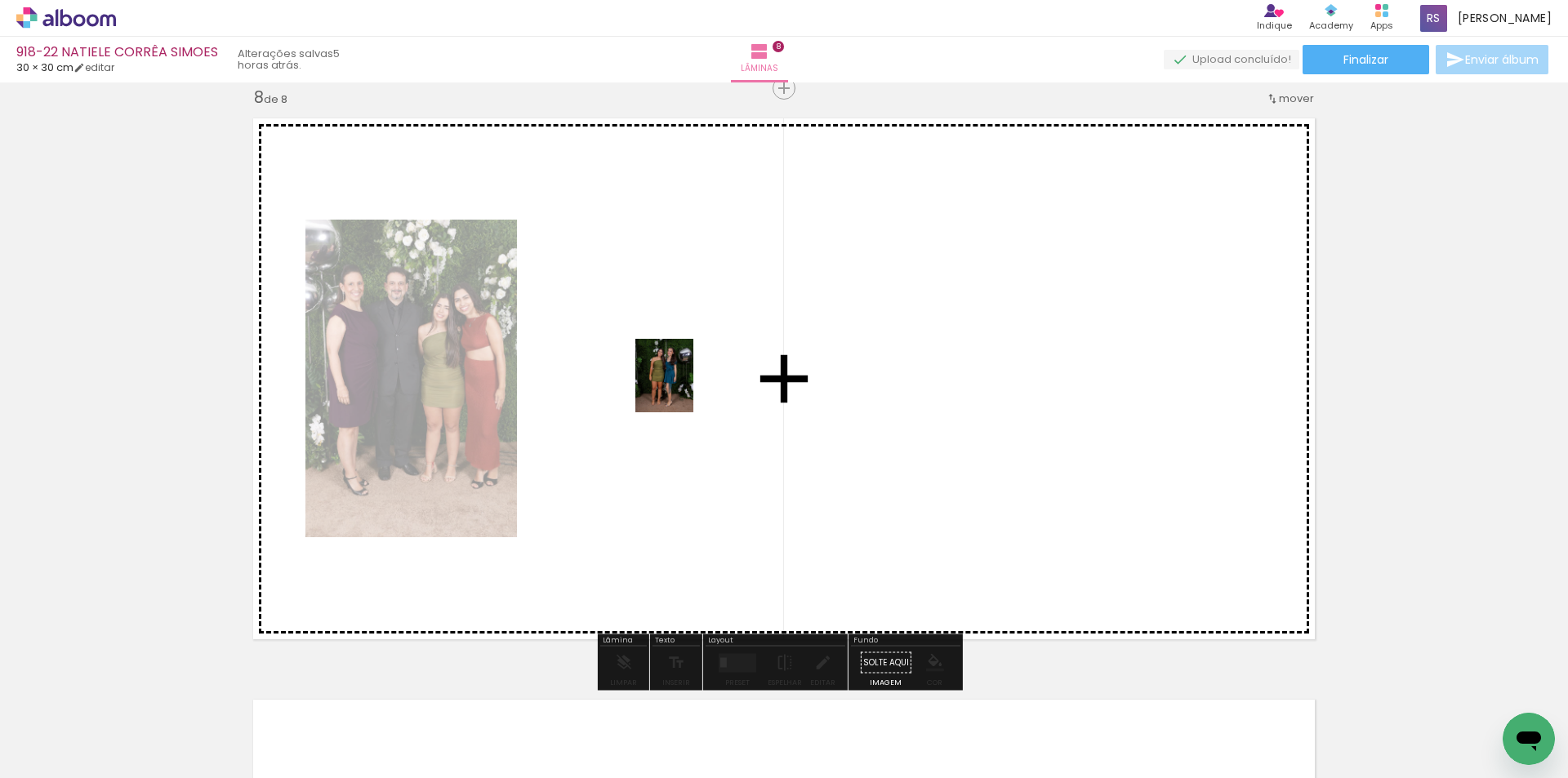
drag, startPoint x: 276, startPoint y: 711, endPoint x: 685, endPoint y: 387, distance: 521.8
click at [685, 387] on quentale-workspace at bounding box center [784, 389] width 1568 height 778
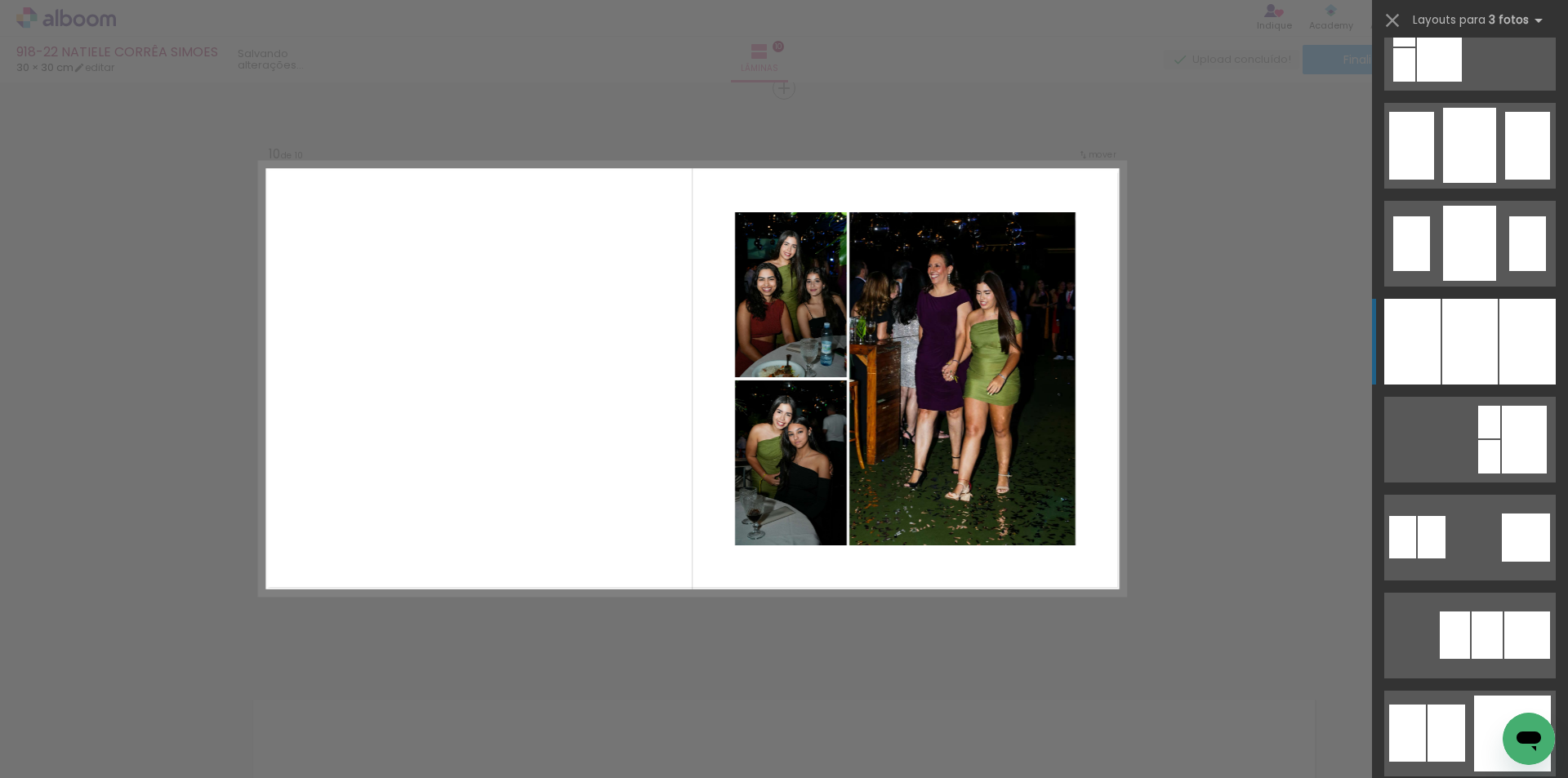
scroll to position [1224, 0]
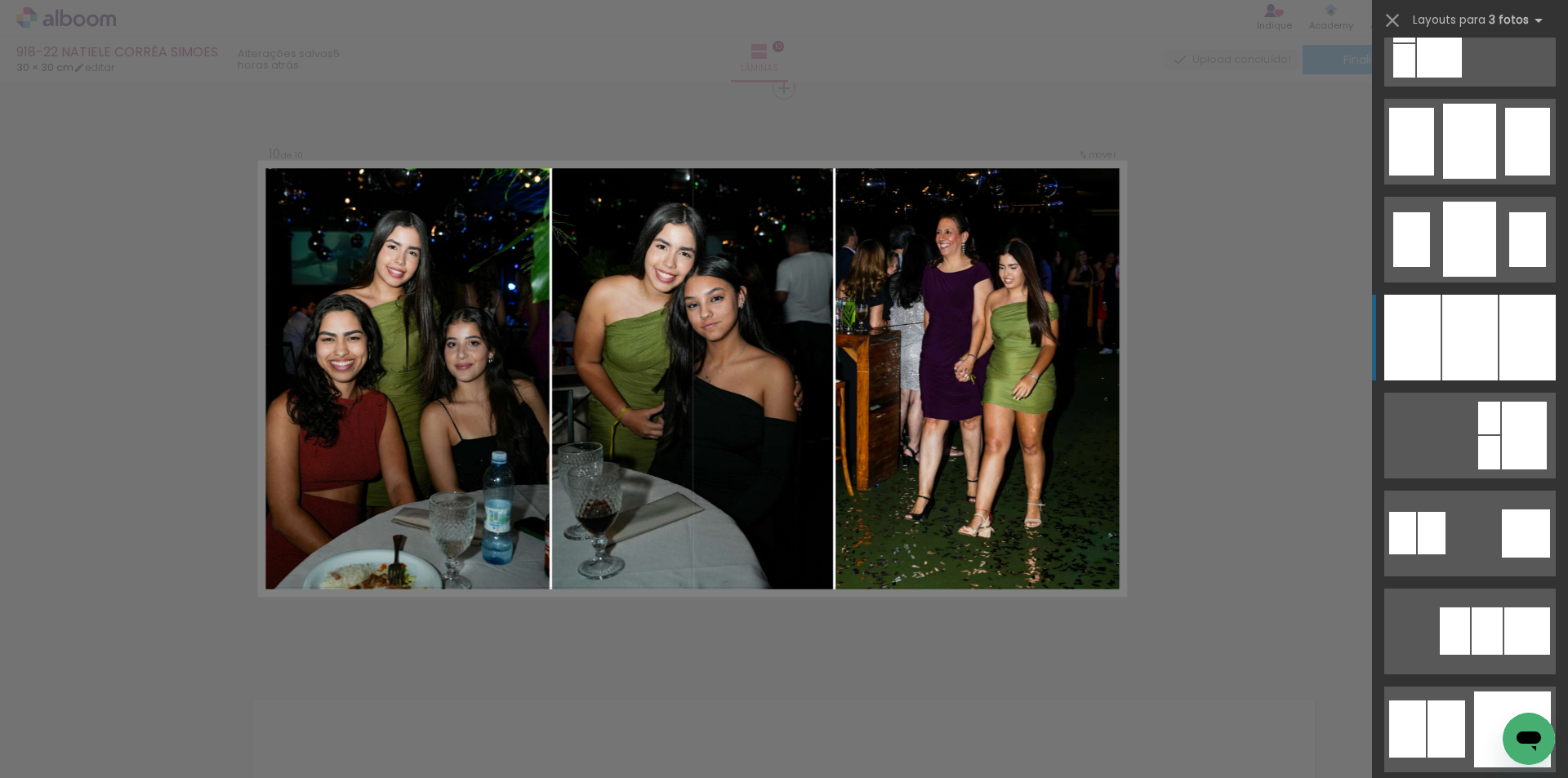
click at [1472, 346] on div at bounding box center [1470, 337] width 55 height 85
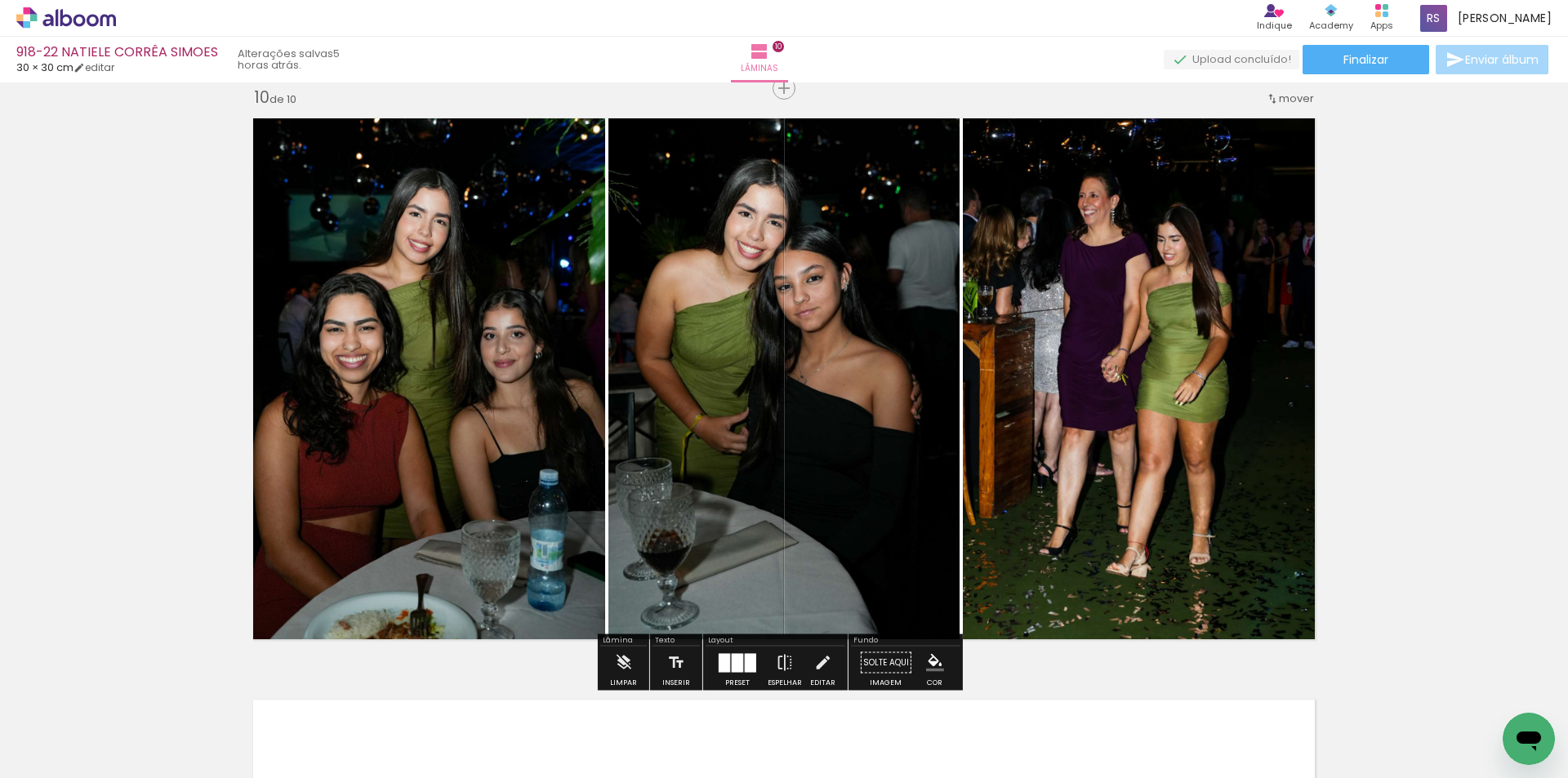
click at [938, 655] on iron-icon "color picker" at bounding box center [935, 662] width 18 height 18
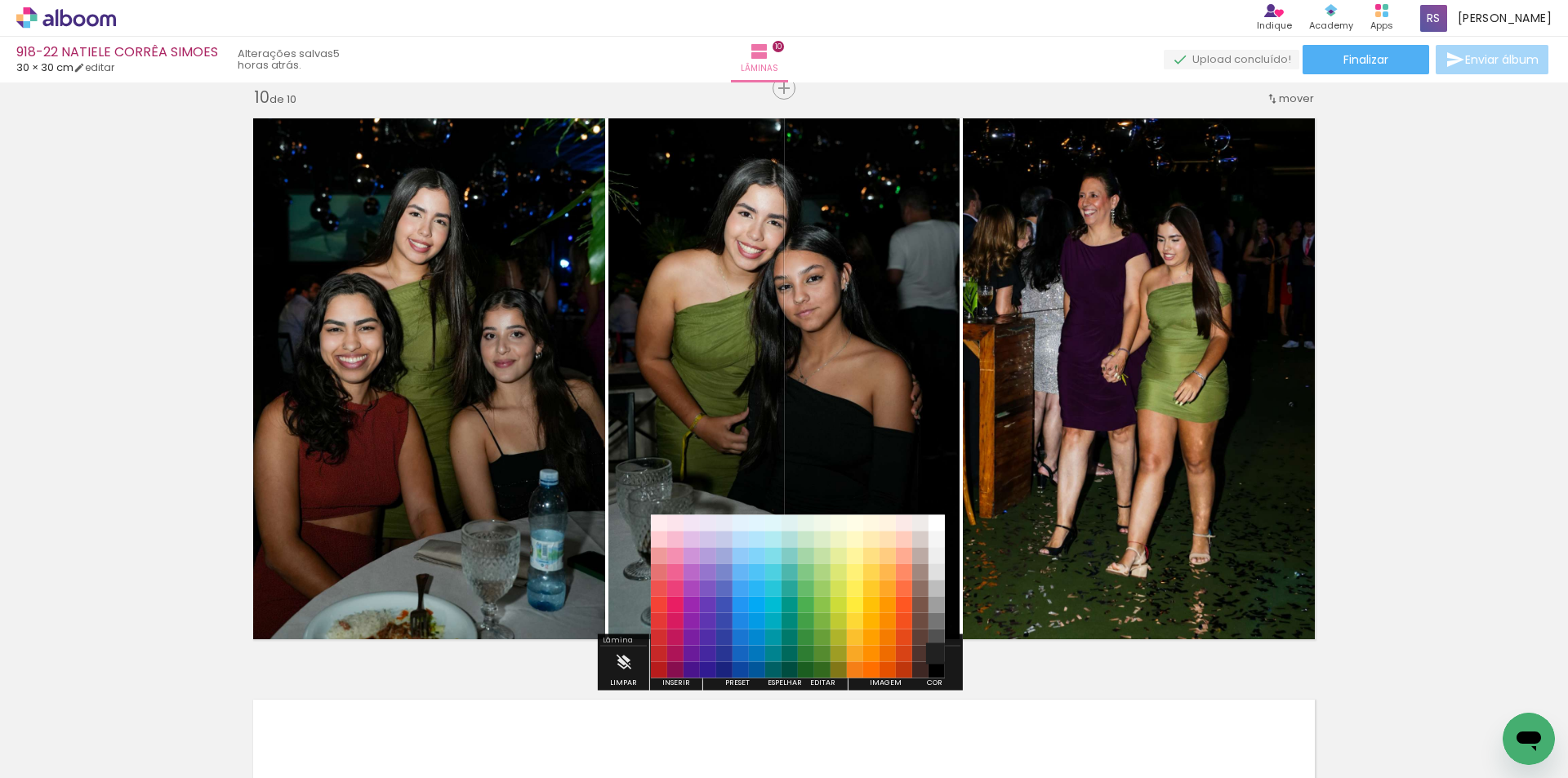
click at [941, 650] on paper-item "#212121" at bounding box center [936, 653] width 17 height 17
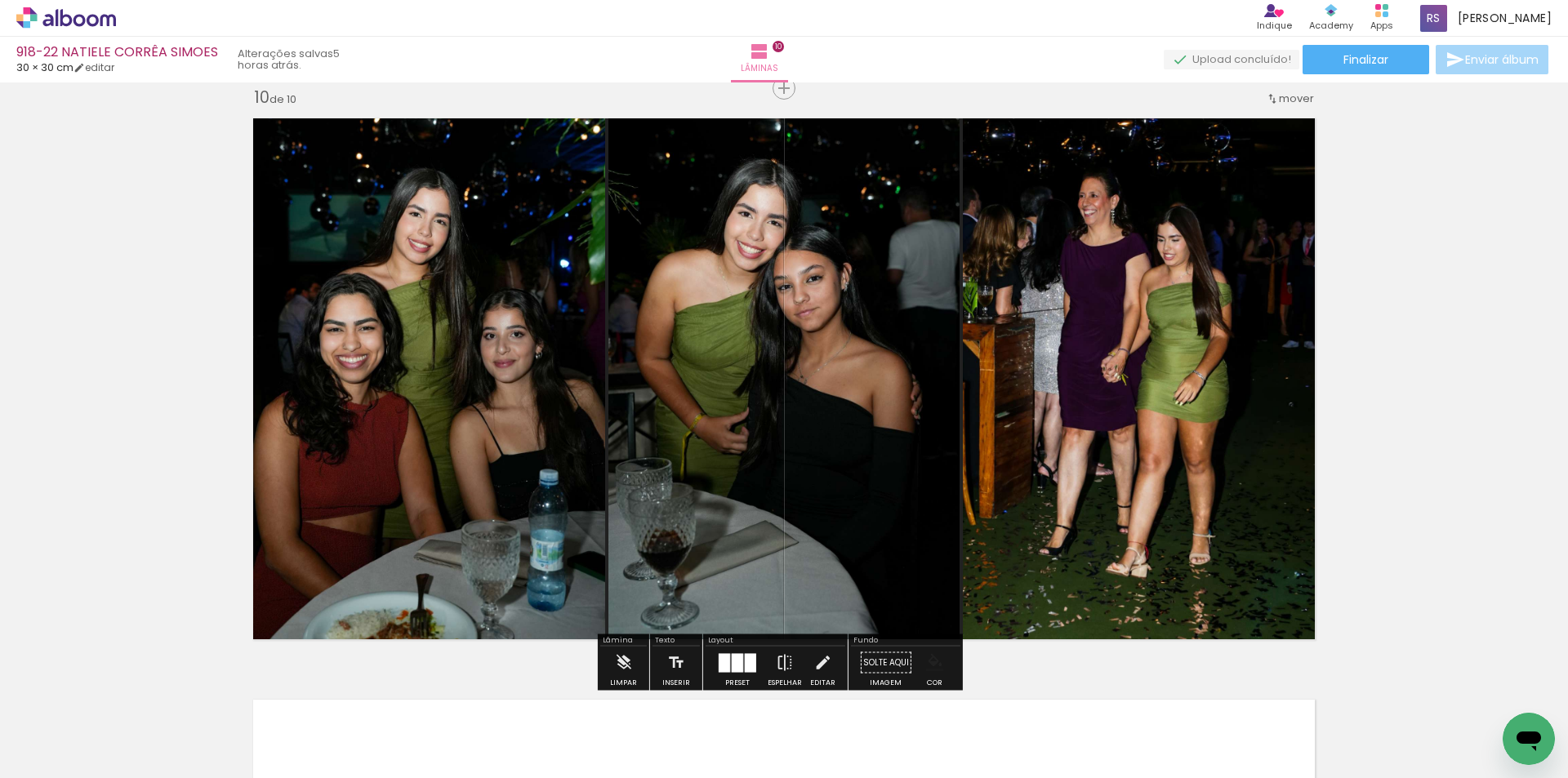
click at [940, 670] on paper-menu-button "#ffebee #ffcdd2 #ef9a9a #e57373 #ef5350 #f44336 #e53935 #d32f2f #c62828 #b71c1c…" at bounding box center [935, 662] width 31 height 31
click at [933, 662] on iron-icon "color picker" at bounding box center [935, 662] width 18 height 18
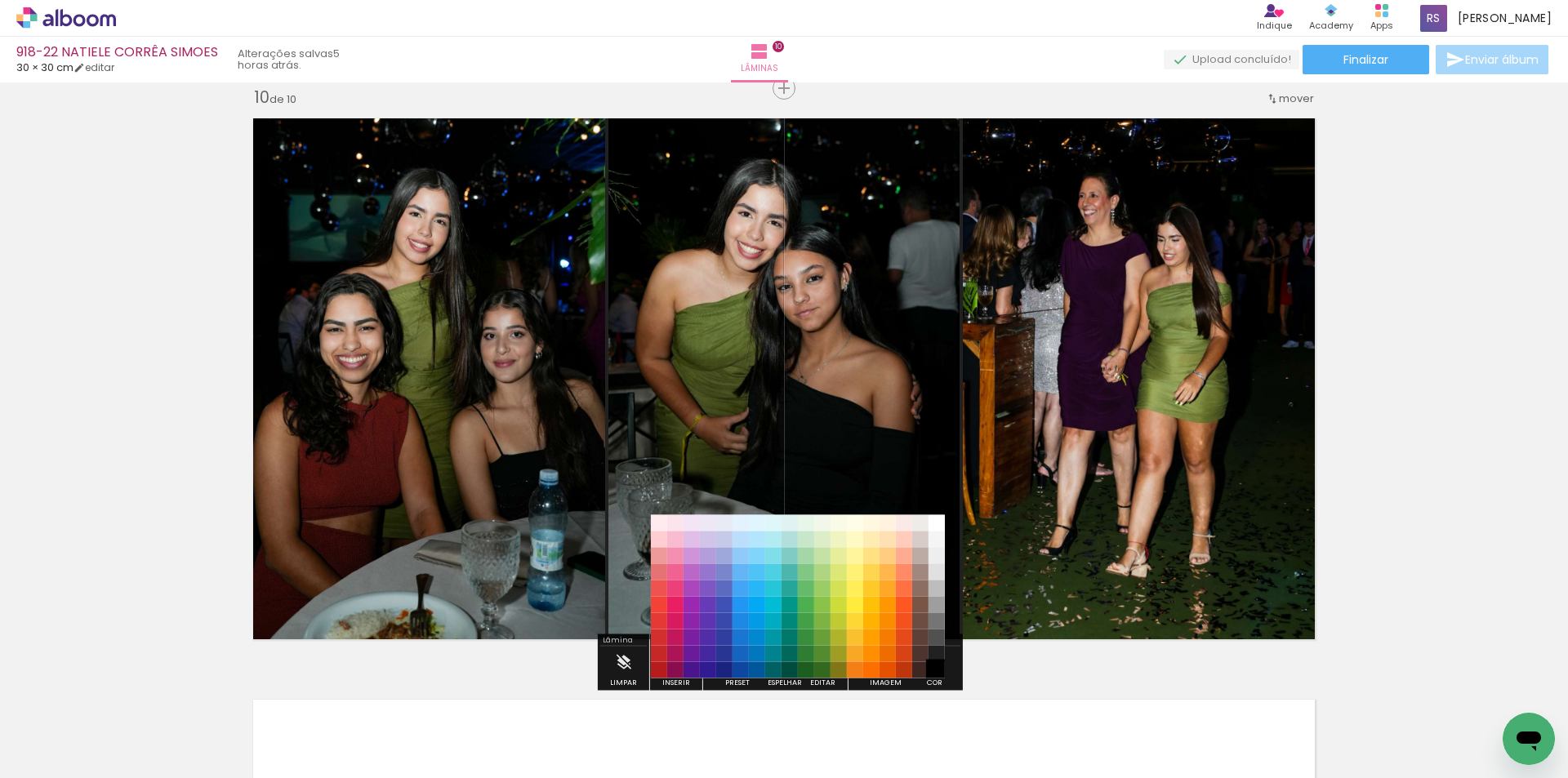
click at [935, 669] on paper-item "#000000" at bounding box center [936, 670] width 17 height 17
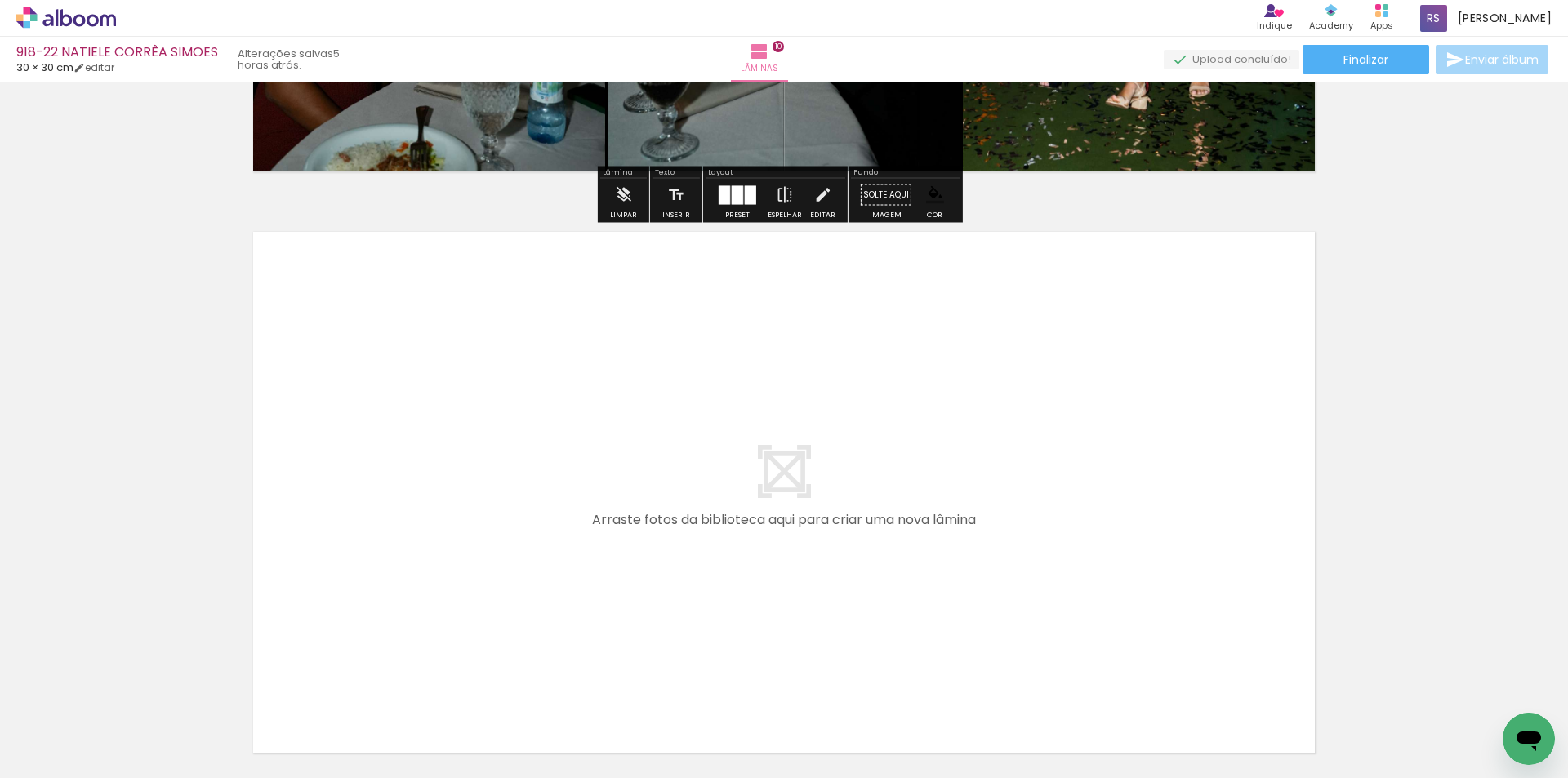
scroll to position [5740, 0]
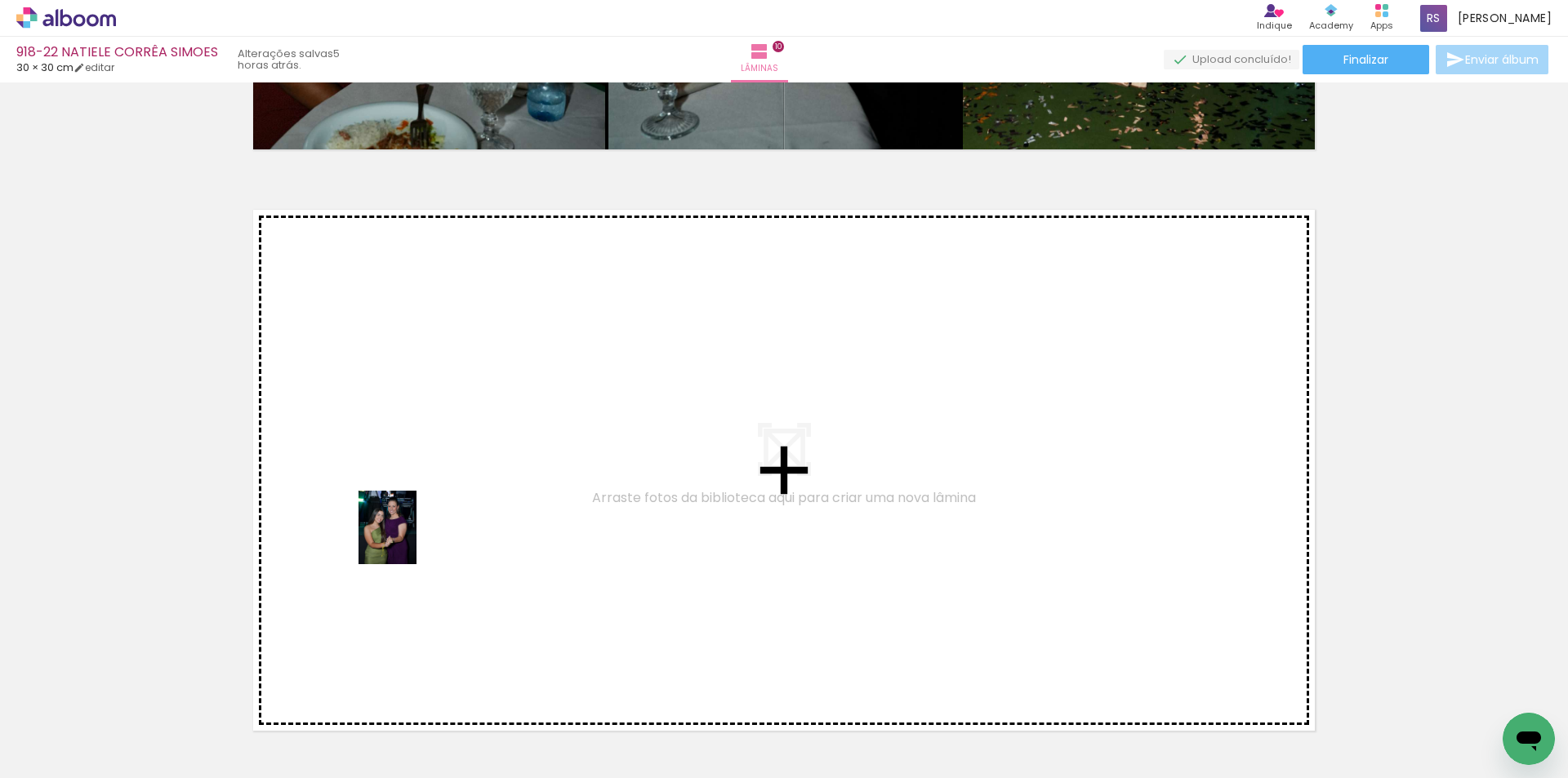
drag, startPoint x: 169, startPoint y: 726, endPoint x: 411, endPoint y: 534, distance: 308.9
click at [411, 534] on quentale-workspace at bounding box center [784, 389] width 1568 height 778
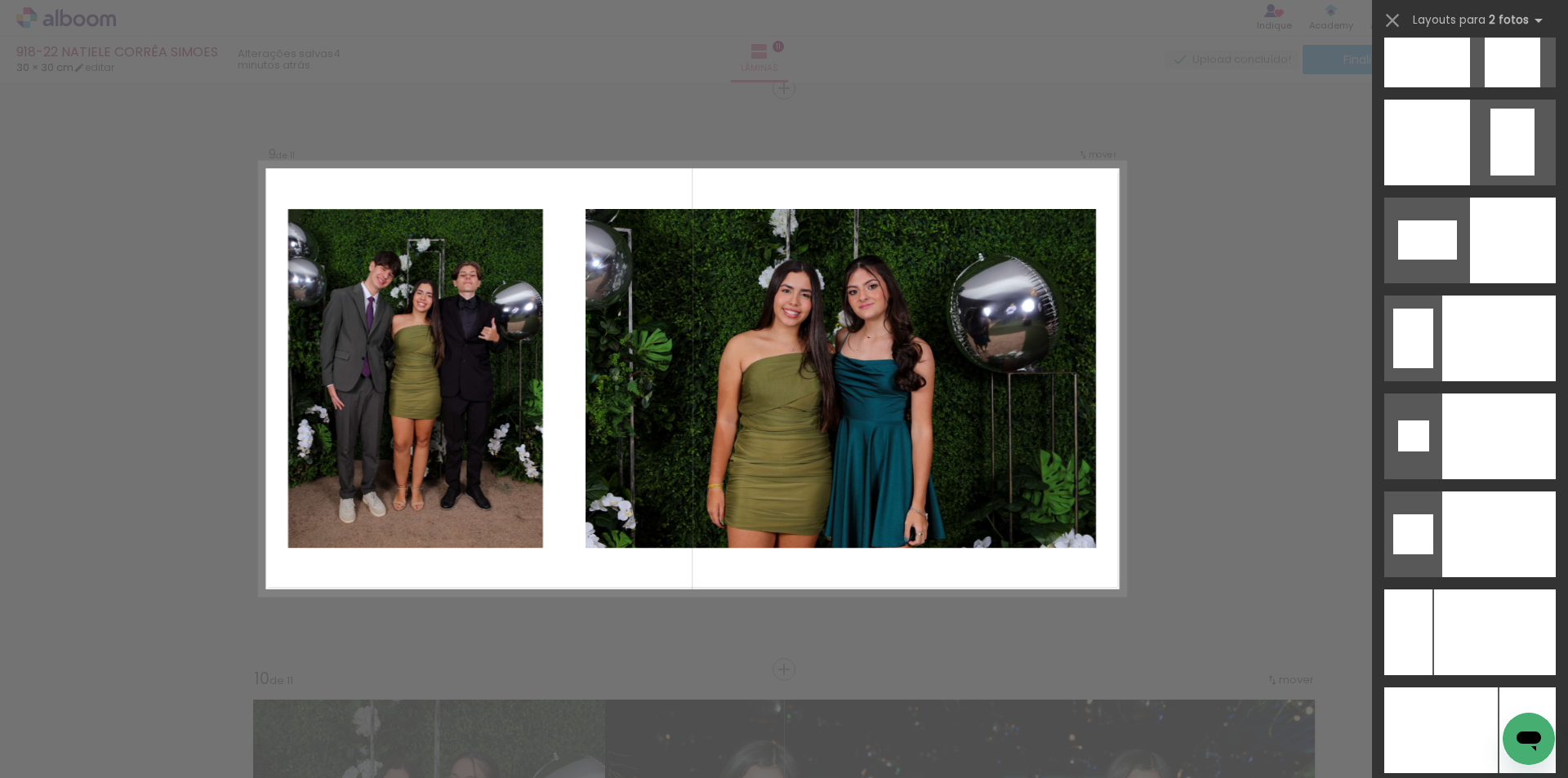
scroll to position [6726, 0]
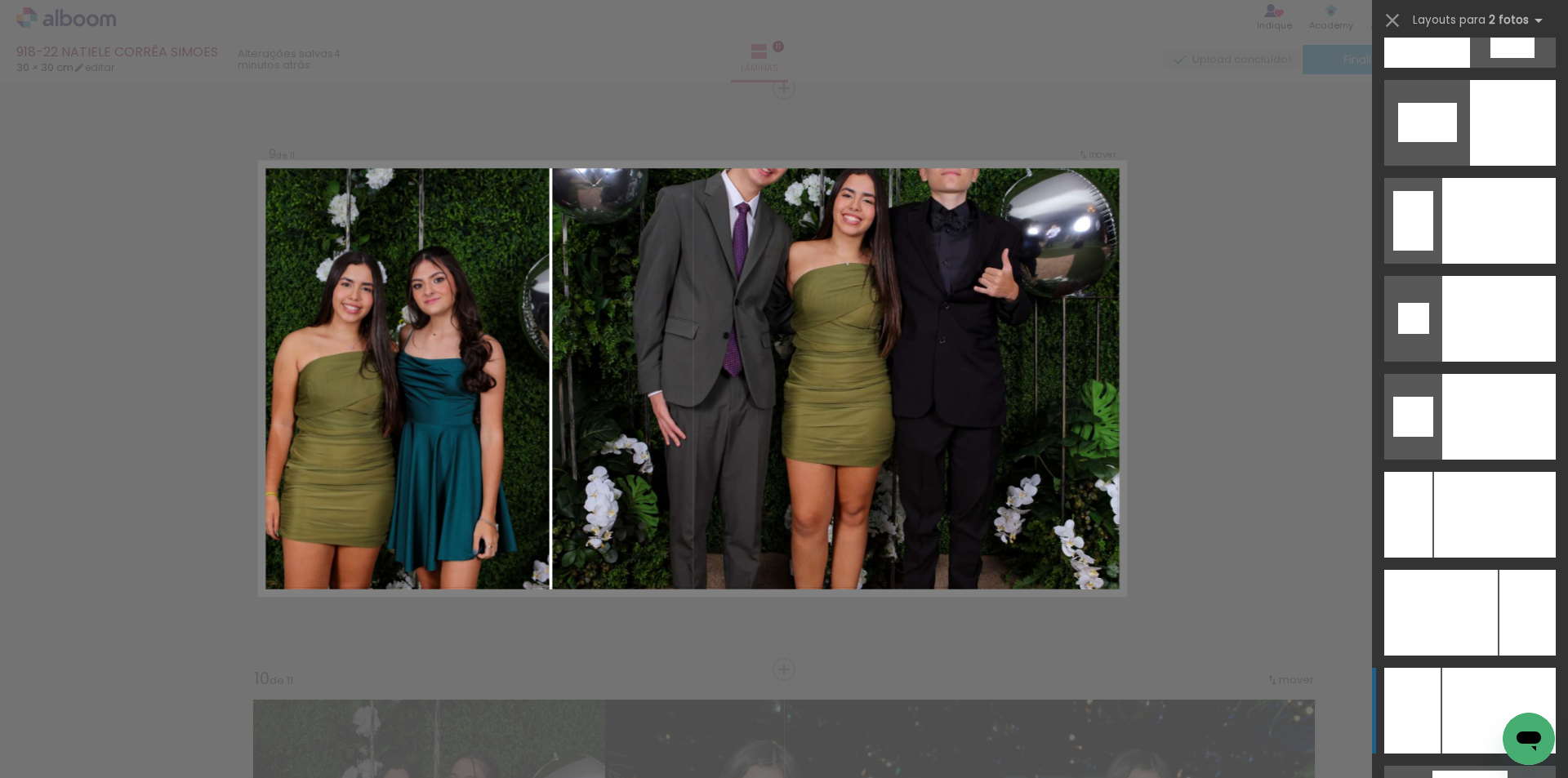
click at [1495, 684] on div at bounding box center [1499, 709] width 114 height 85
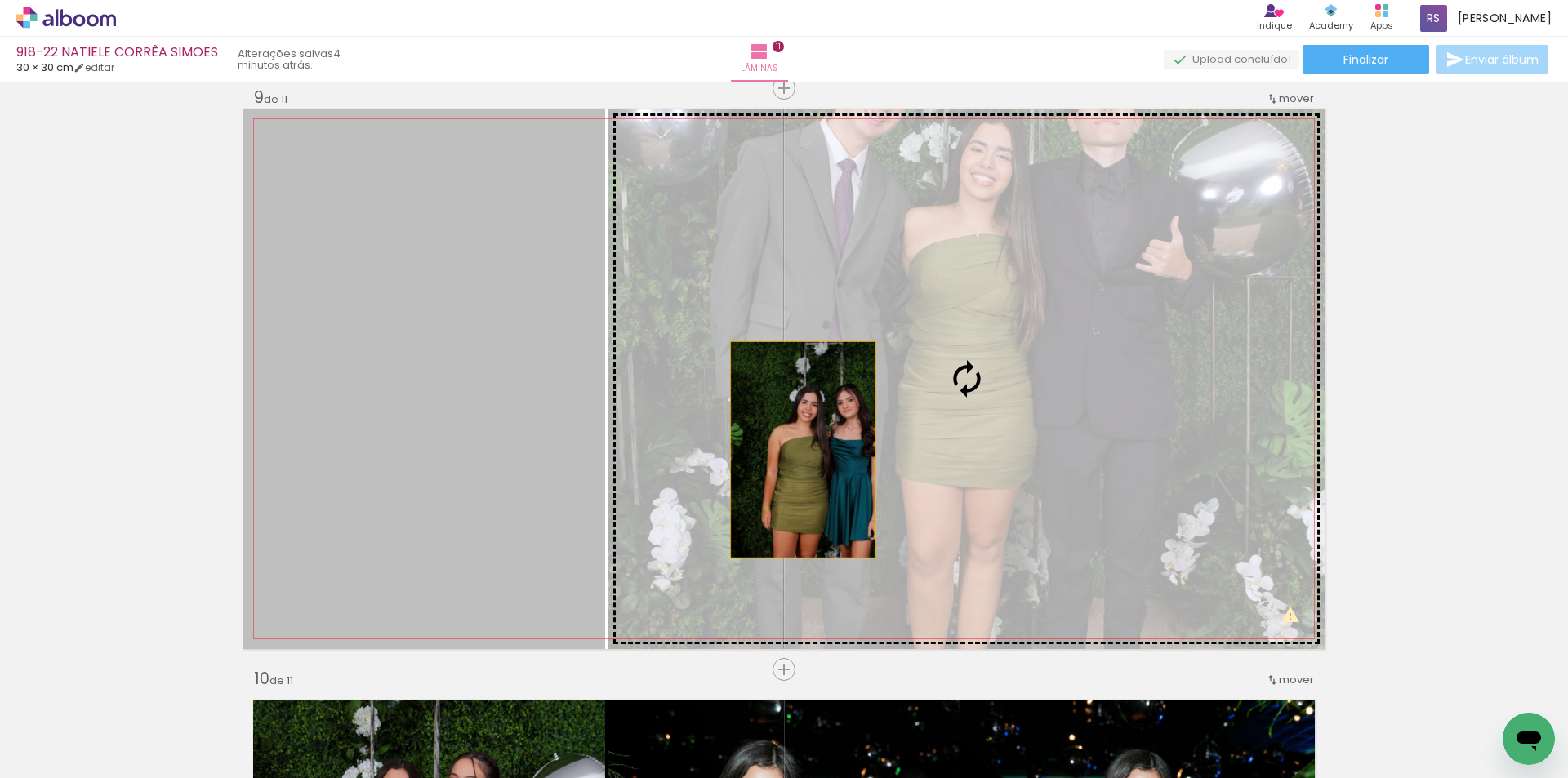
drag, startPoint x: 483, startPoint y: 445, endPoint x: 823, endPoint y: 451, distance: 340.1
click at [0, 0] on slot at bounding box center [0, 0] width 0 height 0
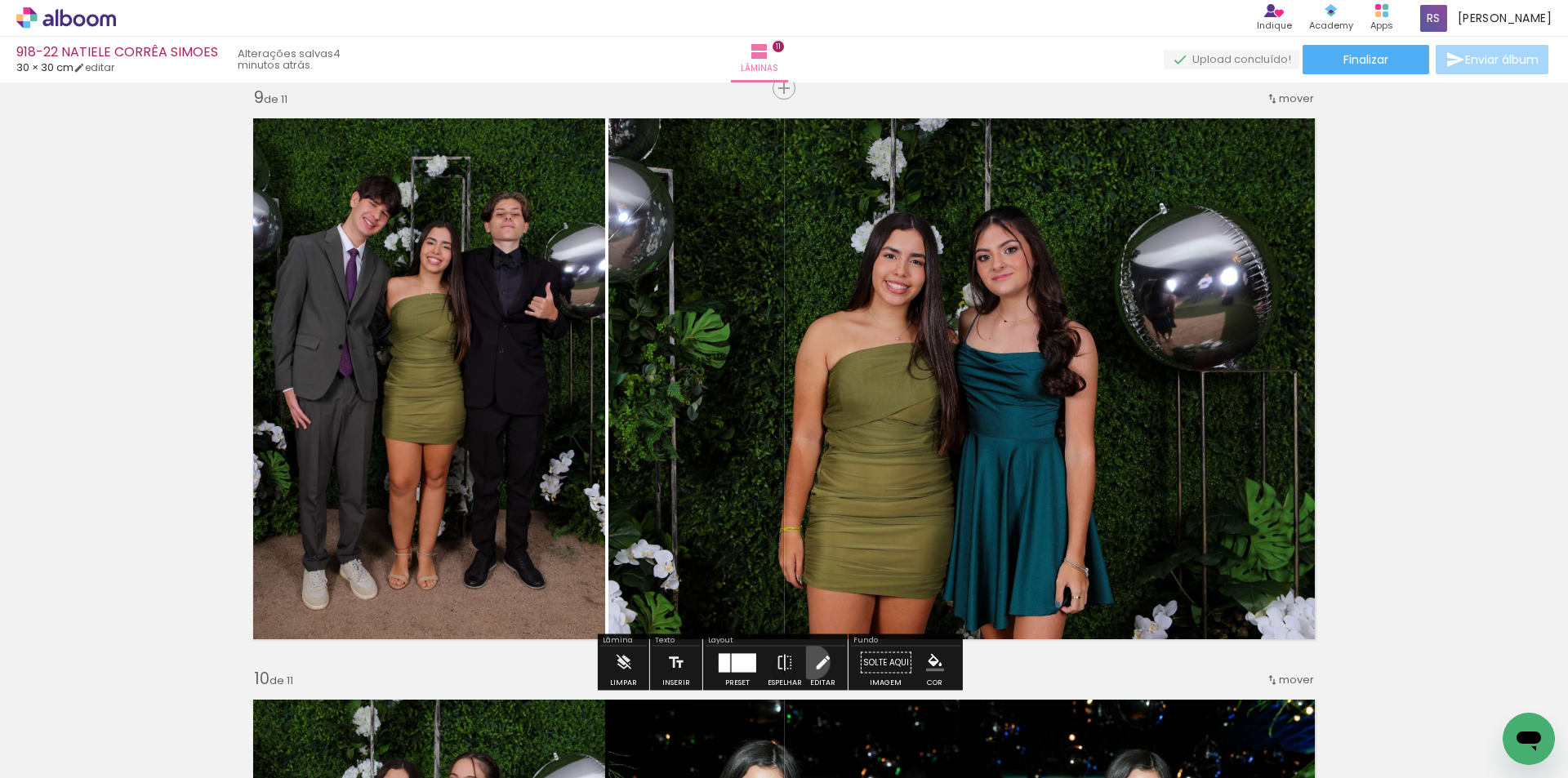
click at [813, 661] on iron-icon at bounding box center [823, 662] width 18 height 33
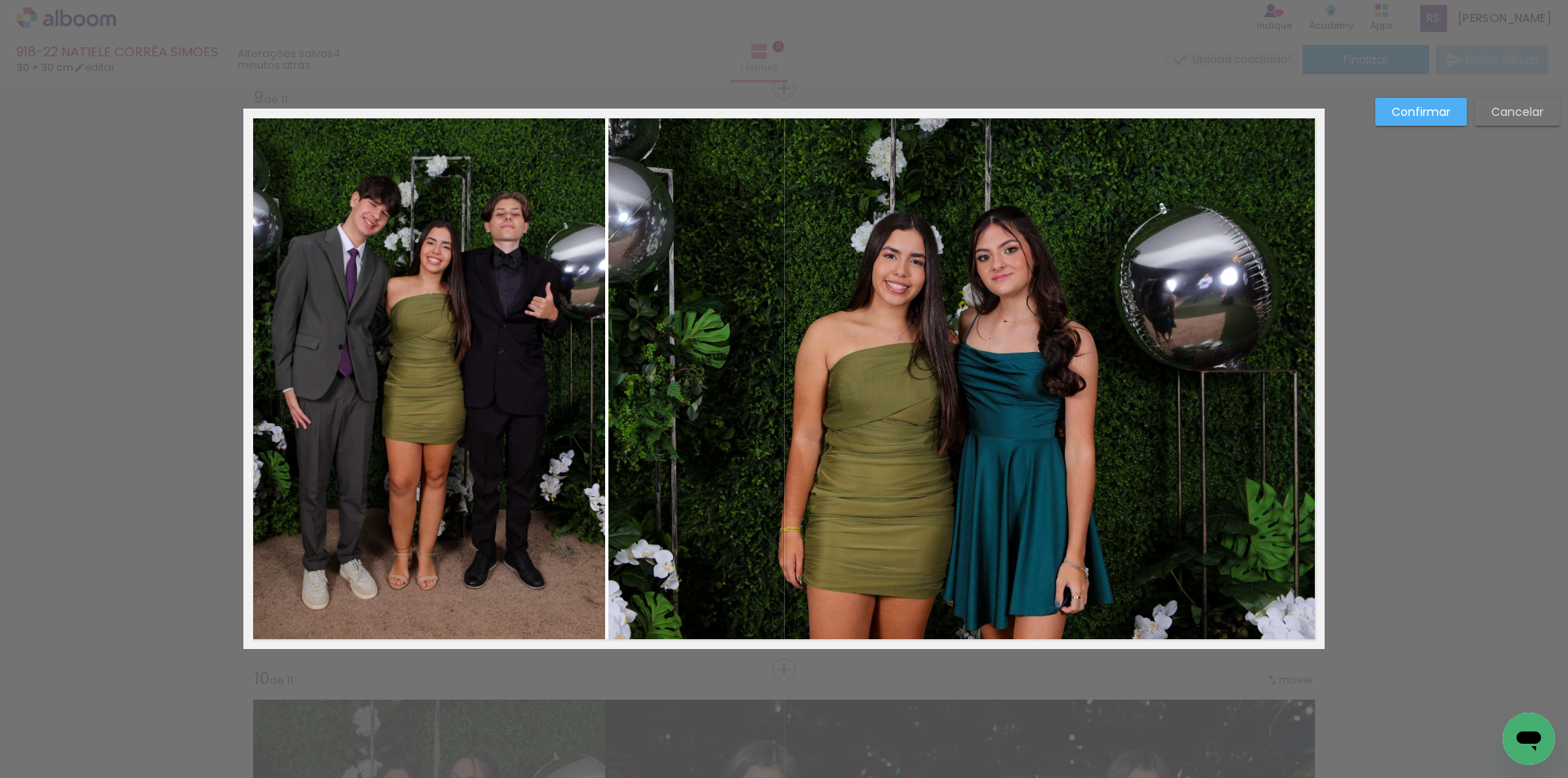
click at [678, 480] on quentale-photo at bounding box center [967, 378] width 716 height 540
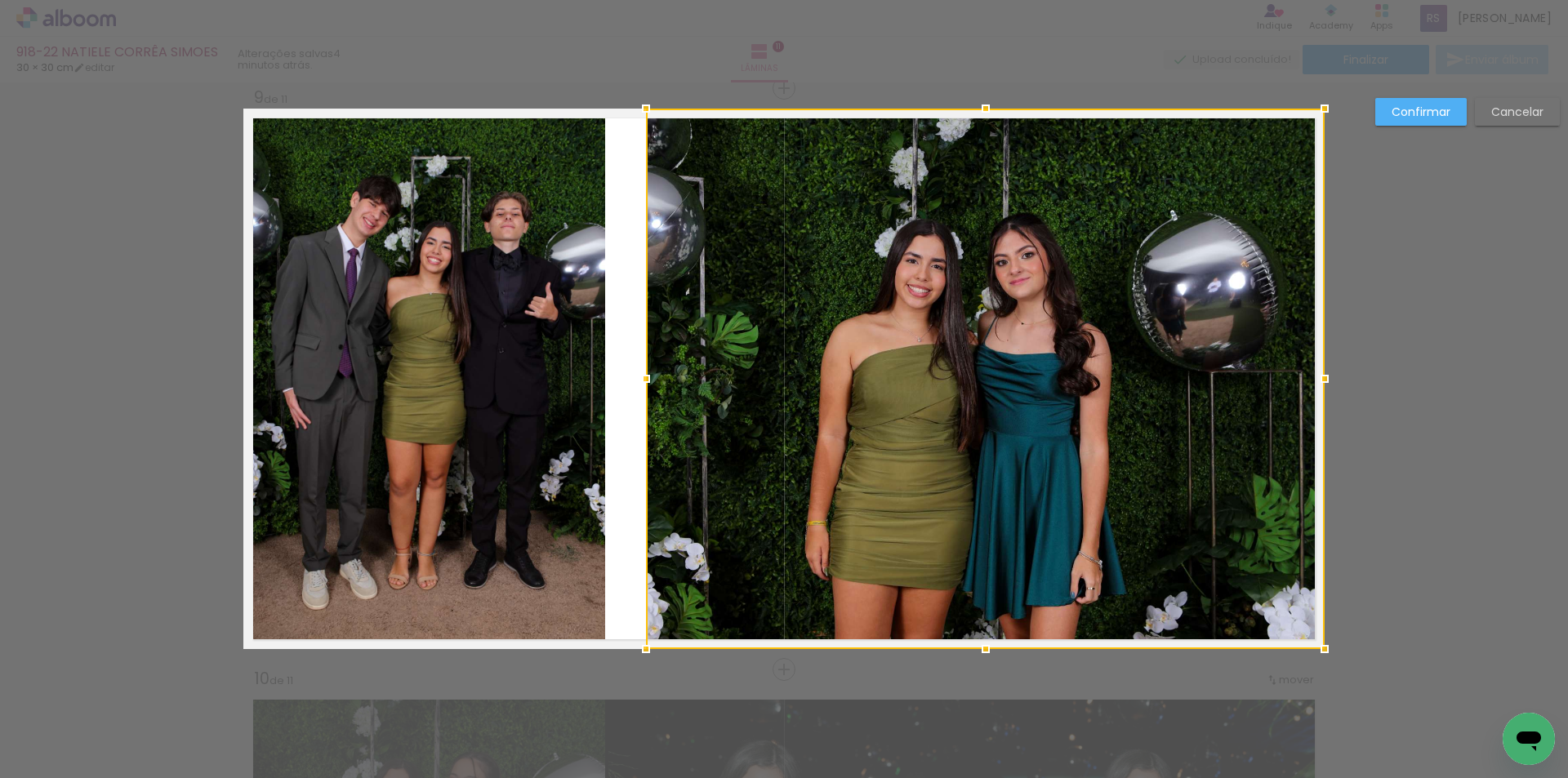
drag, startPoint x: 606, startPoint y: 384, endPoint x: 644, endPoint y: 381, distance: 38.1
click at [644, 381] on div at bounding box center [646, 379] width 33 height 33
click at [534, 381] on quentale-photo at bounding box center [424, 378] width 362 height 540
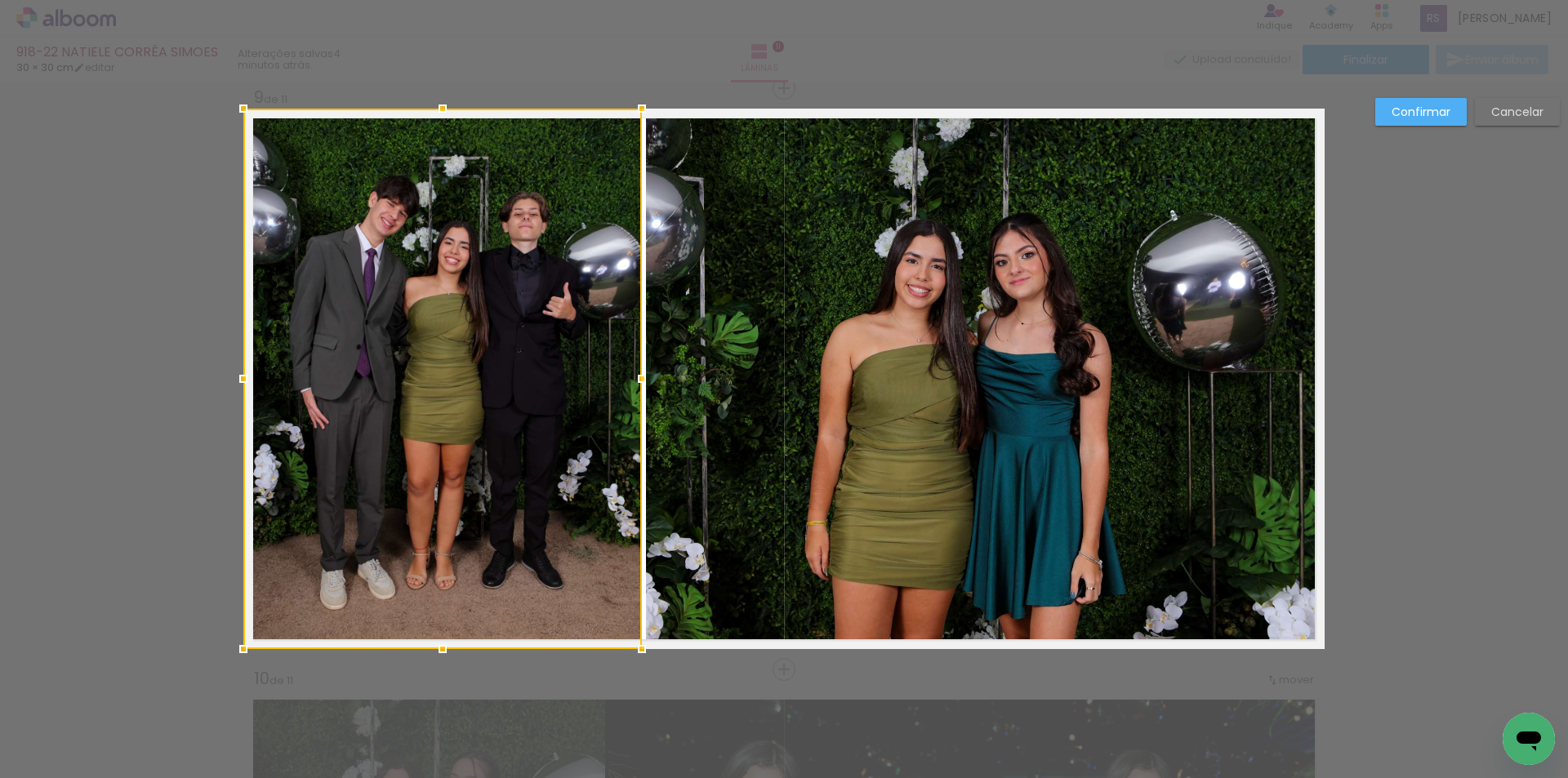
drag, startPoint x: 598, startPoint y: 379, endPoint x: 634, endPoint y: 374, distance: 36.3
click at [634, 374] on div at bounding box center [642, 379] width 33 height 33
click at [0, 0] on slot "Confirmar" at bounding box center [0, 0] width 0 height 0
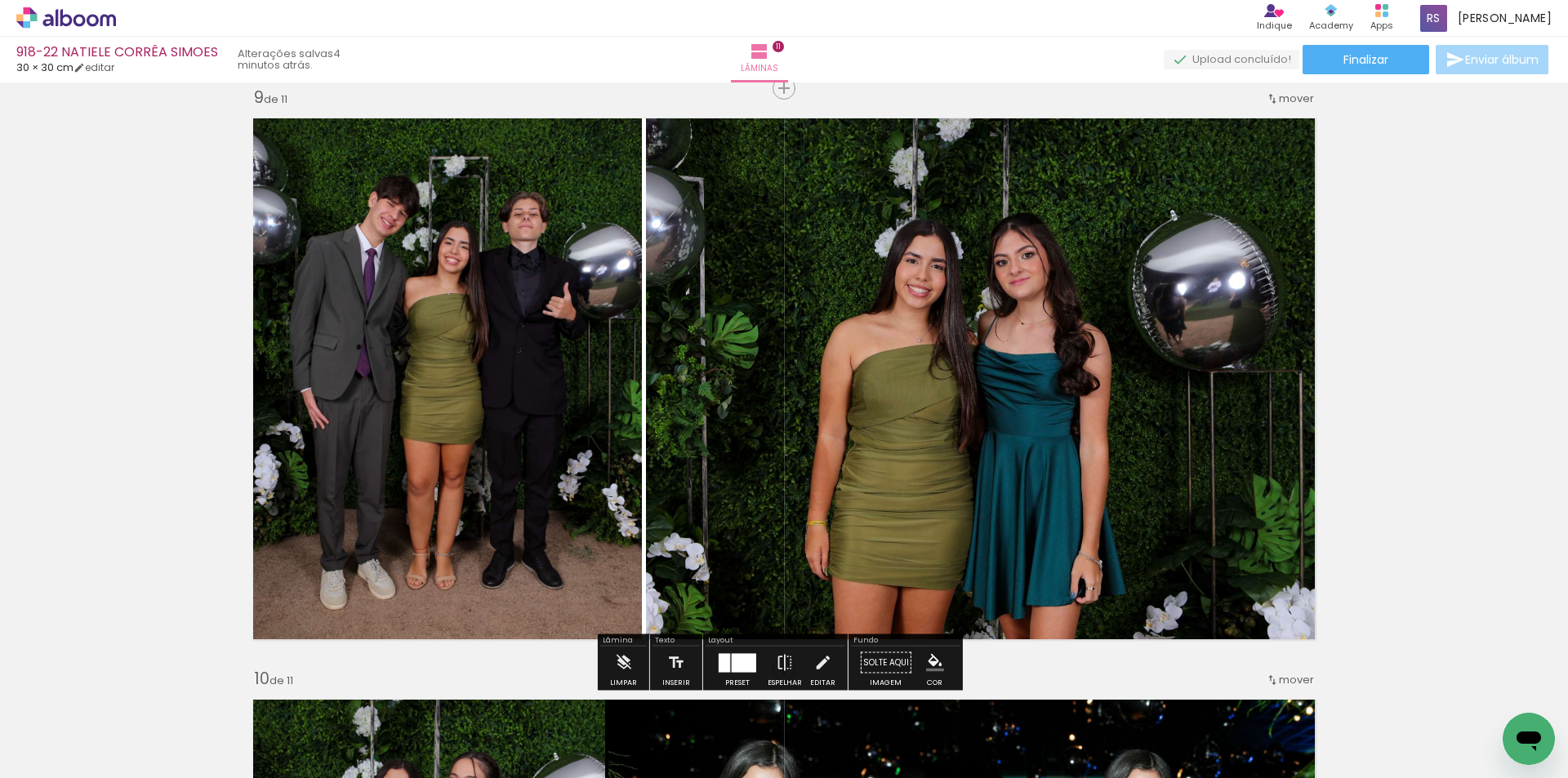
click at [931, 659] on iron-icon "color picker" at bounding box center [935, 662] width 18 height 18
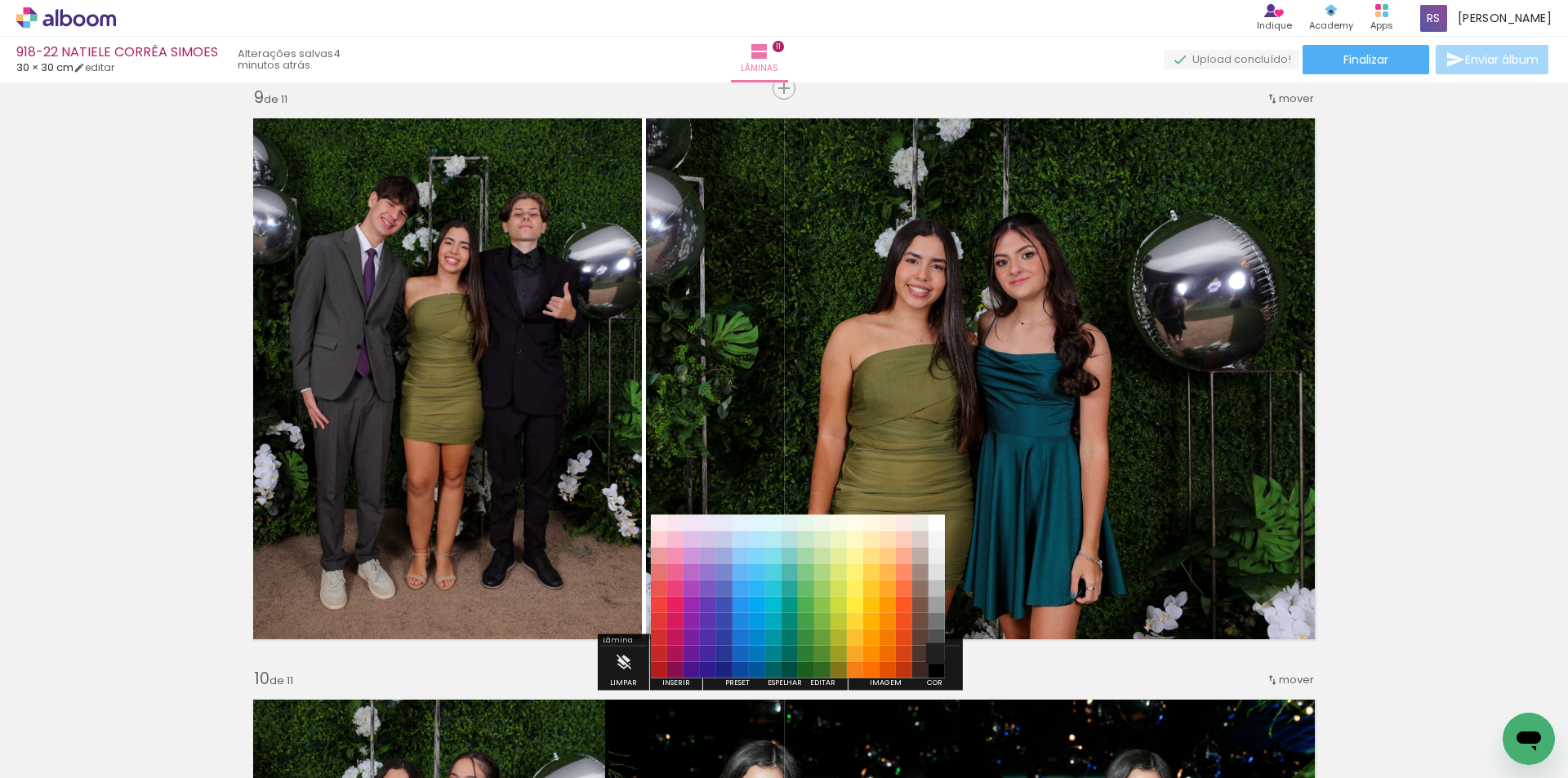
click at [932, 652] on paper-item "#212121" at bounding box center [936, 653] width 17 height 17
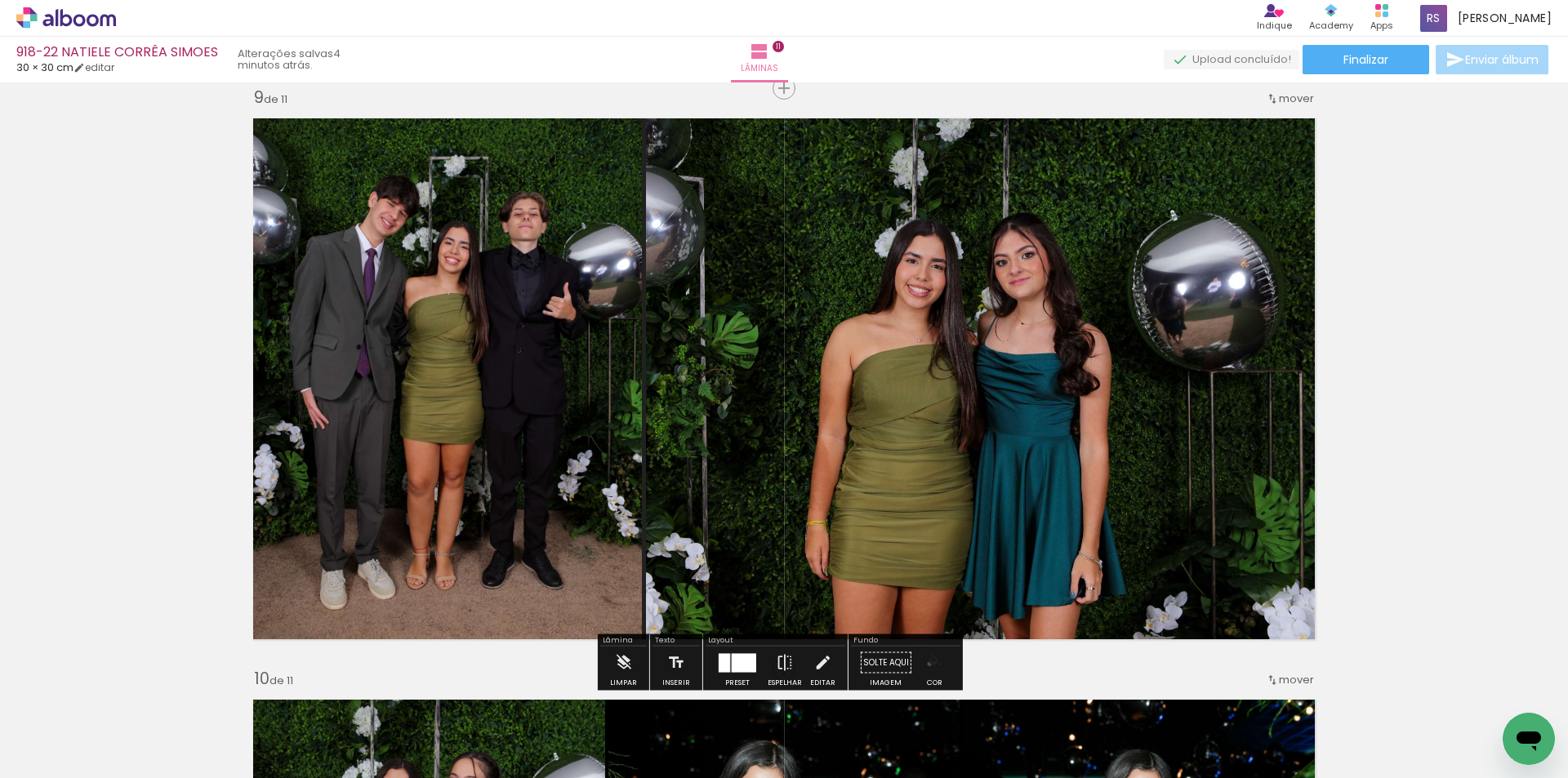
click at [925, 663] on iron-icon "color picker" at bounding box center [935, 662] width 18 height 18
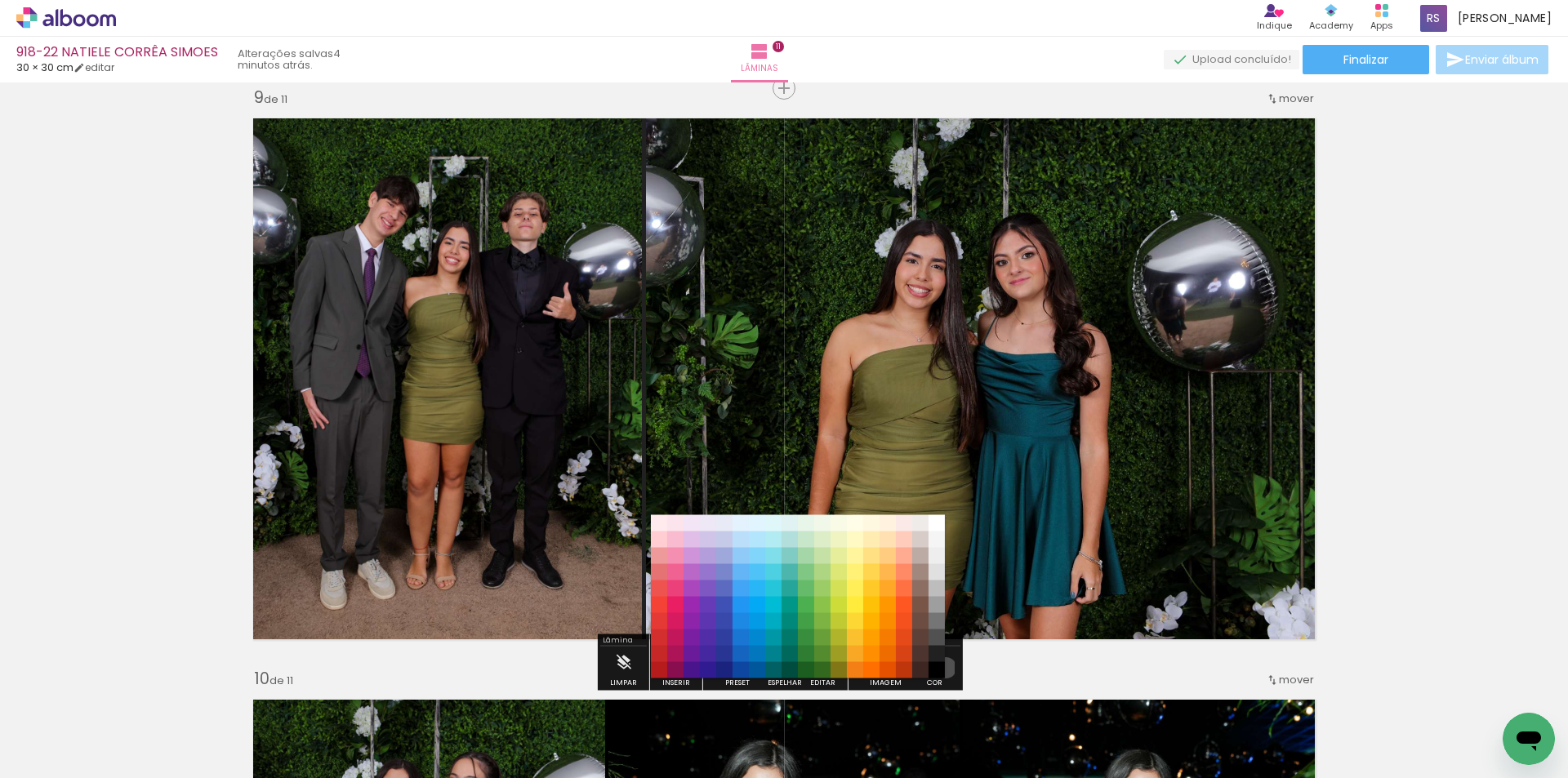
click at [940, 667] on paper-item "#000000" at bounding box center [936, 670] width 17 height 17
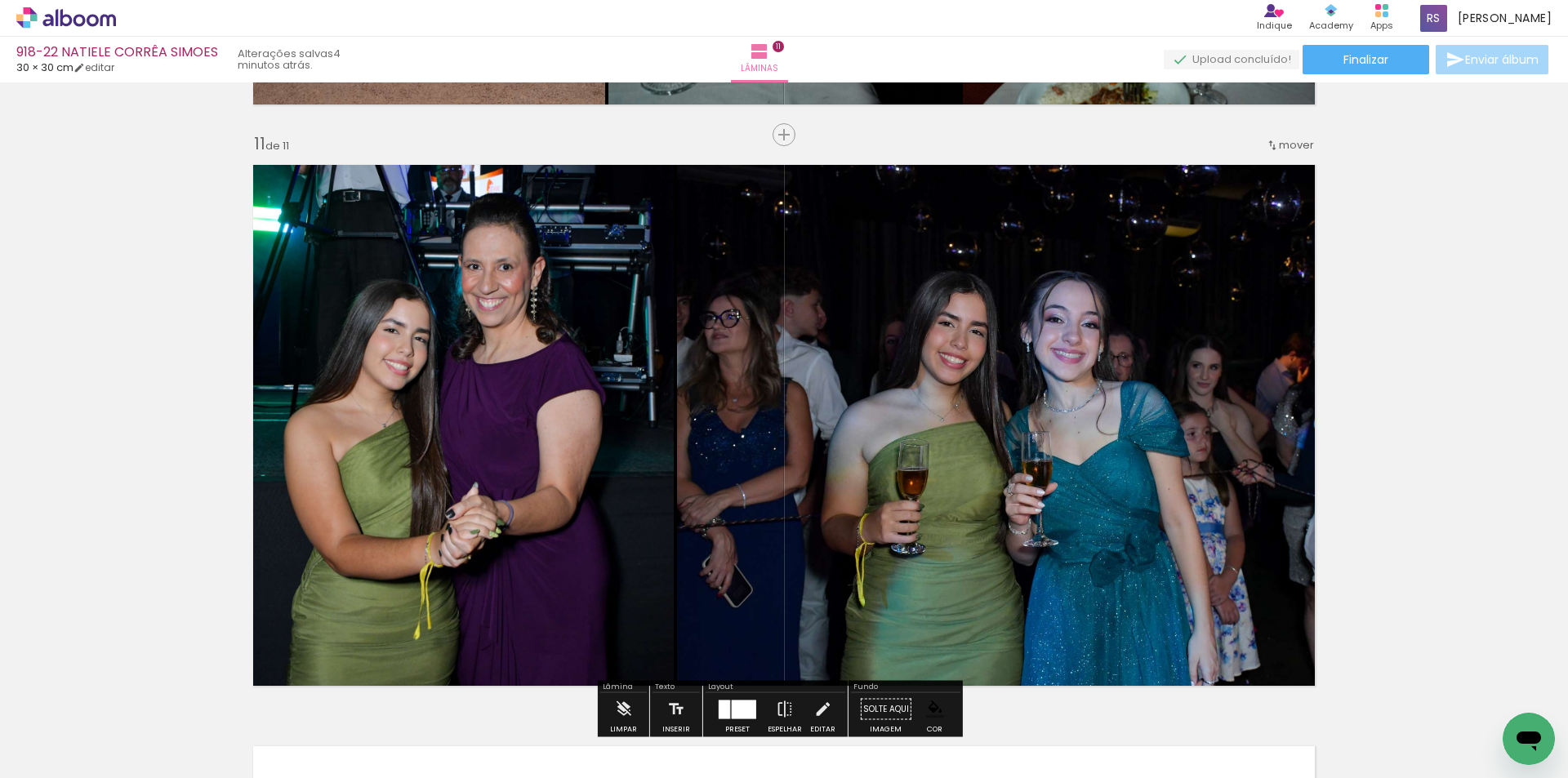
scroll to position [5811, 0]
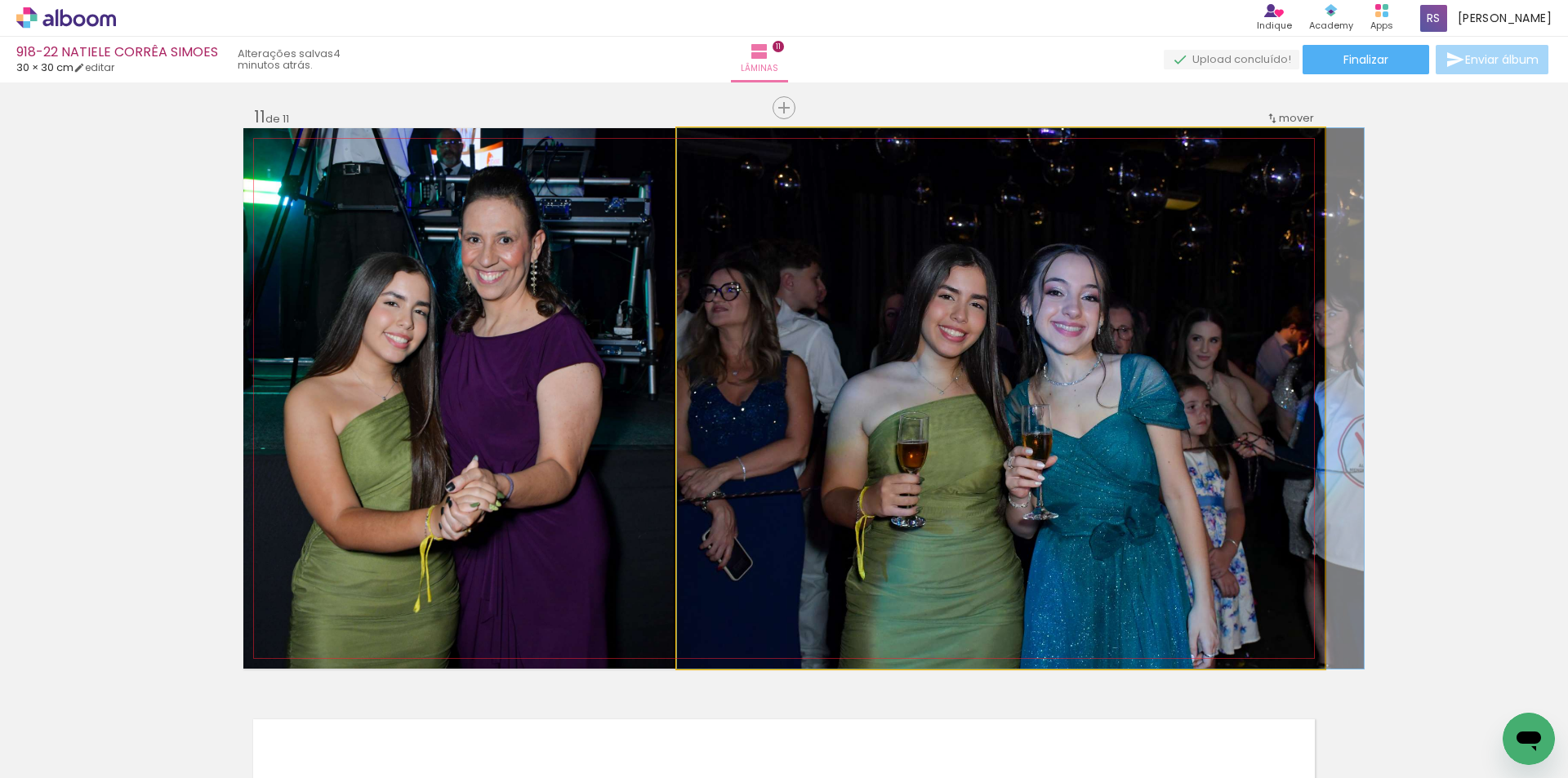
click at [724, 527] on quentale-photo at bounding box center [1000, 398] width 647 height 540
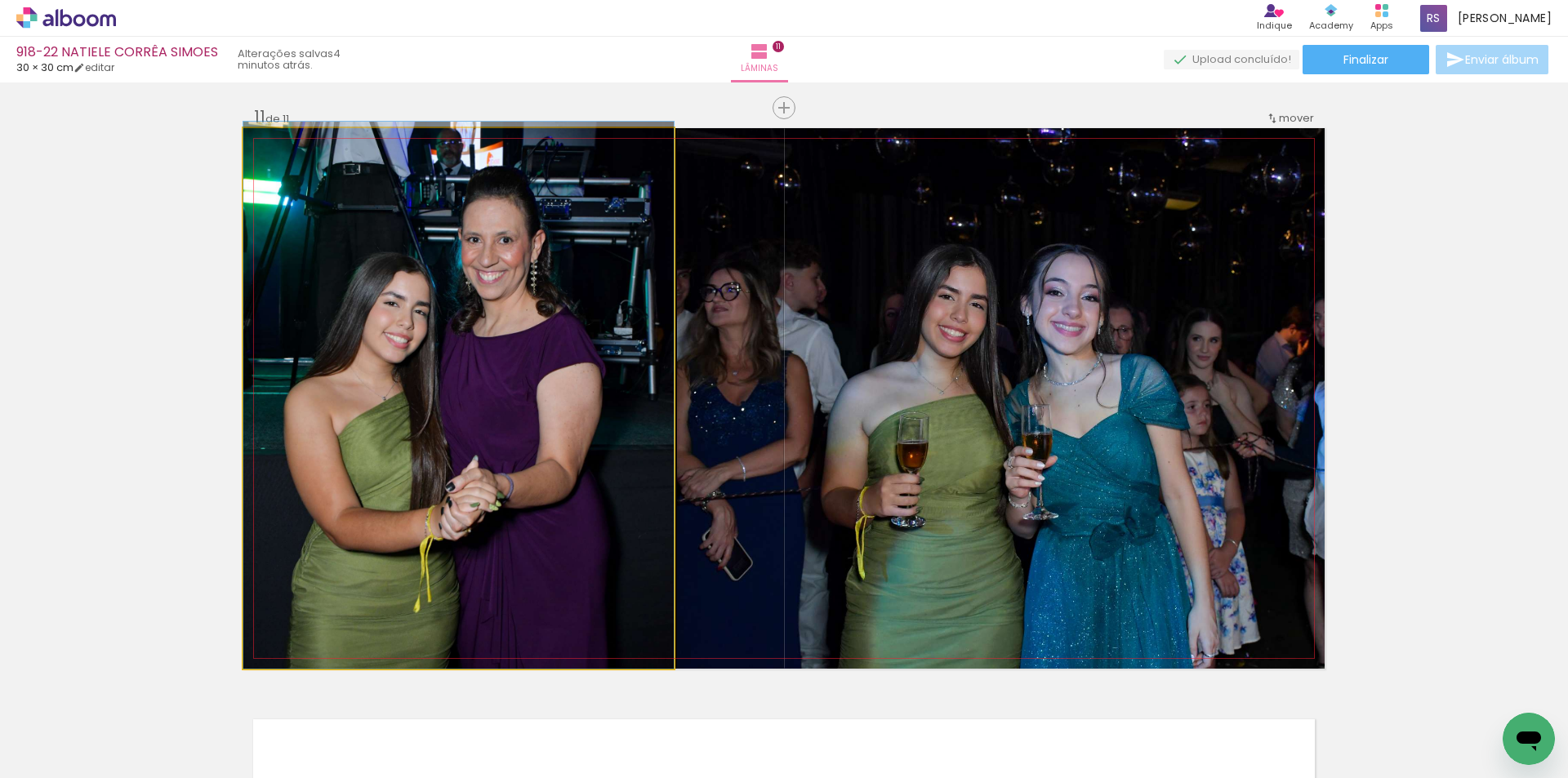
click at [548, 524] on quentale-photo at bounding box center [458, 398] width 431 height 540
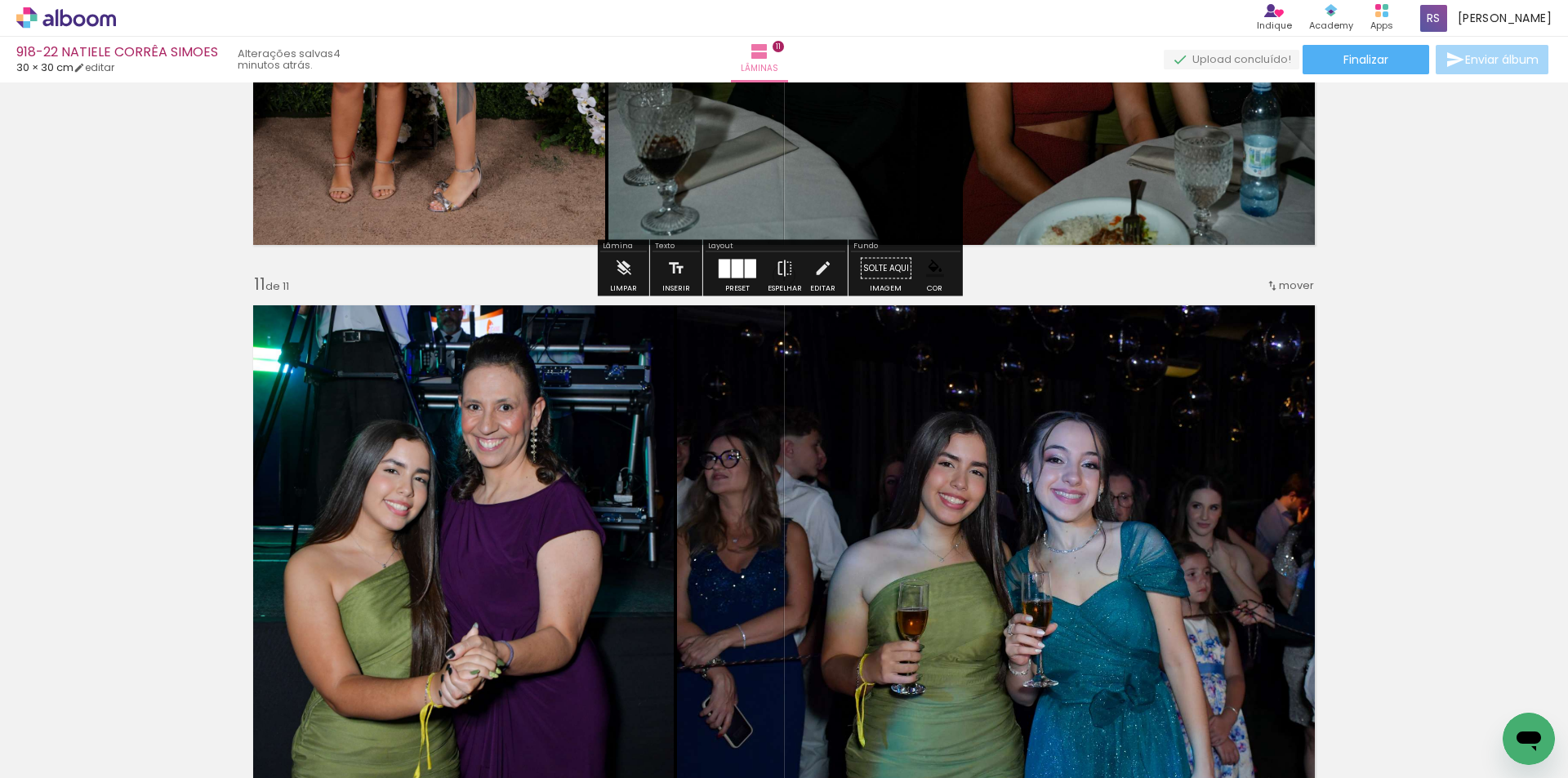
scroll to position [5648, 0]
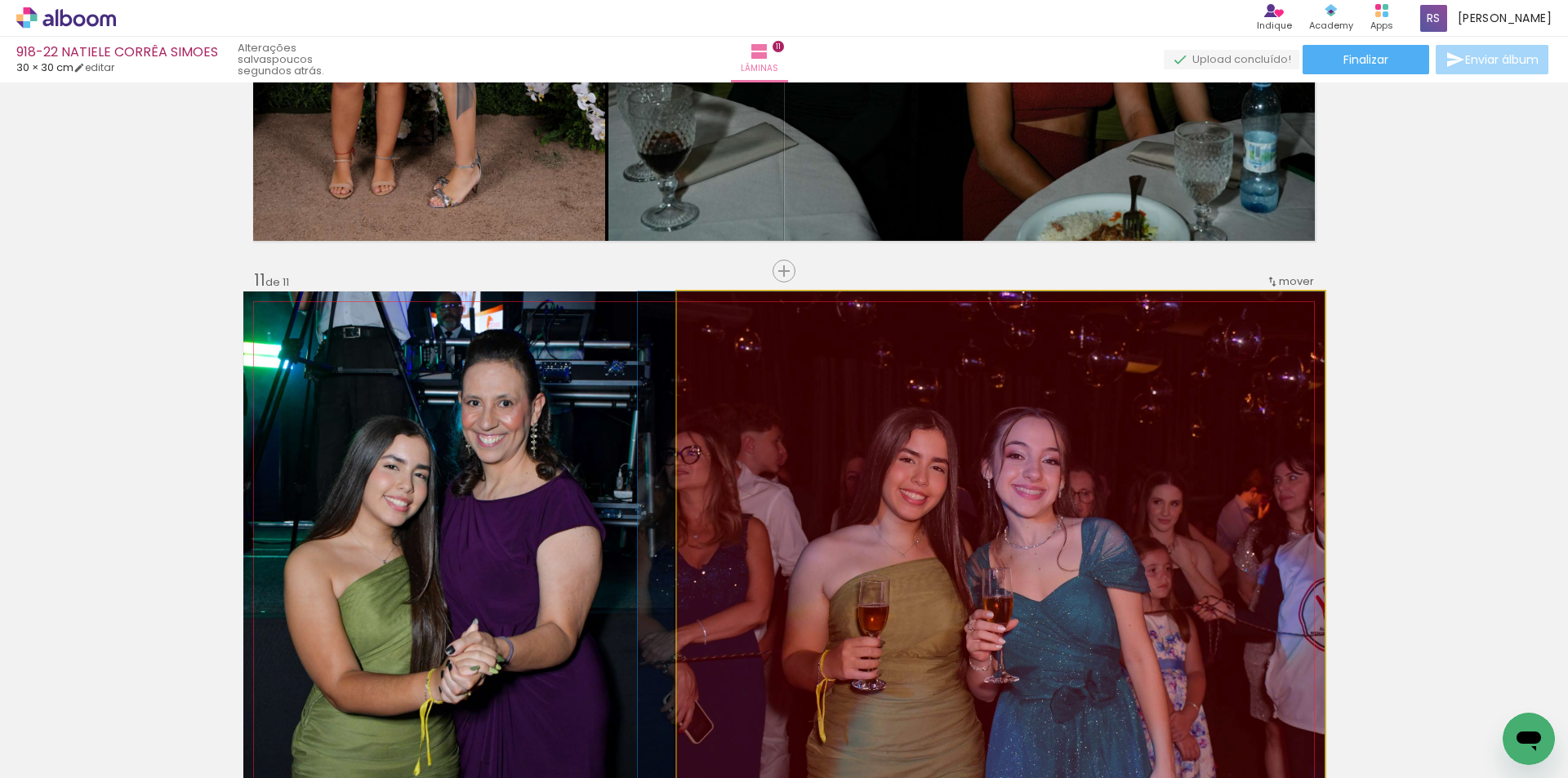
drag, startPoint x: 833, startPoint y: 525, endPoint x: 736, endPoint y: 773, distance: 266.3
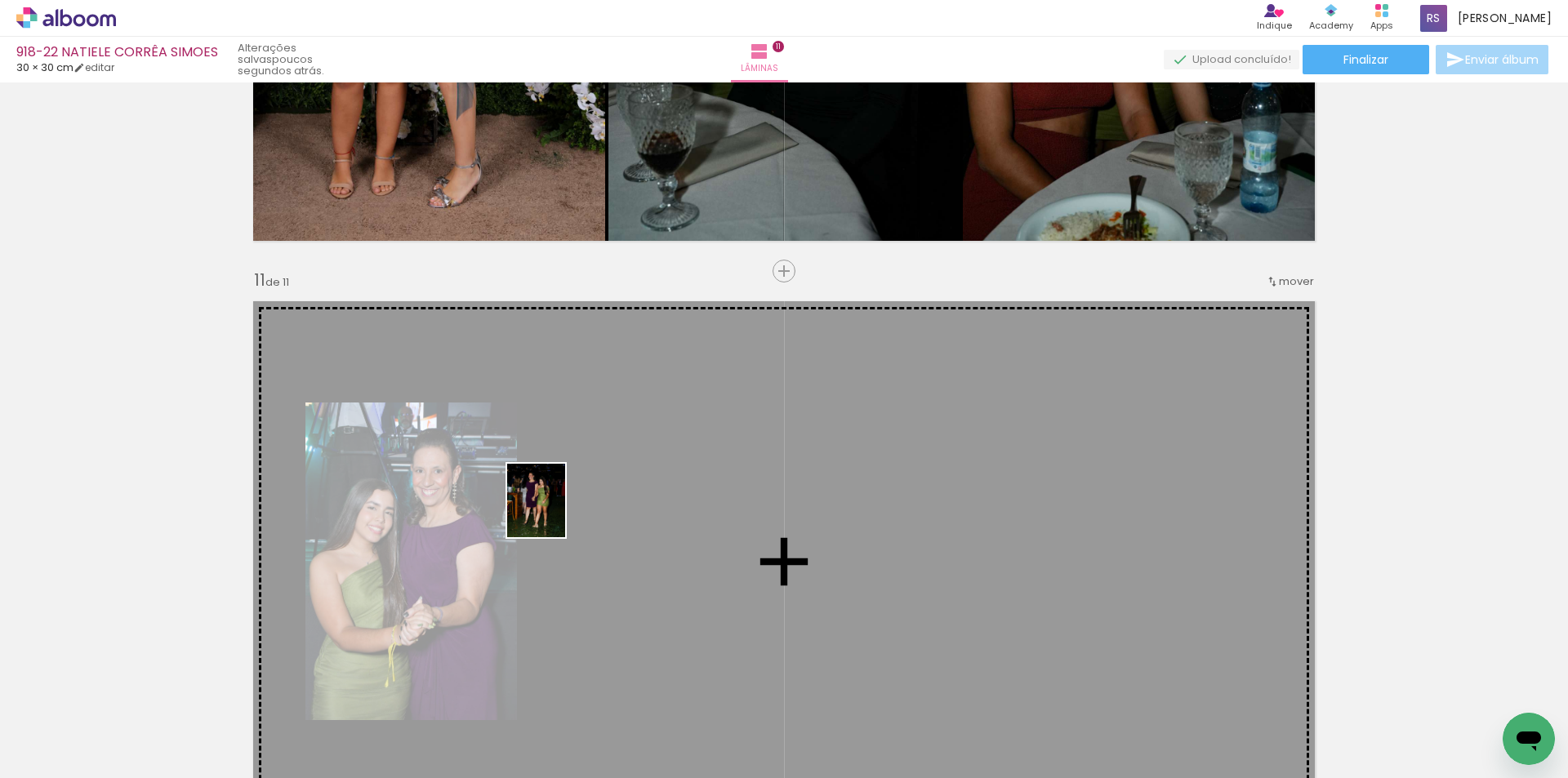
drag, startPoint x: 175, startPoint y: 718, endPoint x: 556, endPoint y: 512, distance: 433.1
click at [556, 512] on quentale-workspace at bounding box center [784, 389] width 1568 height 778
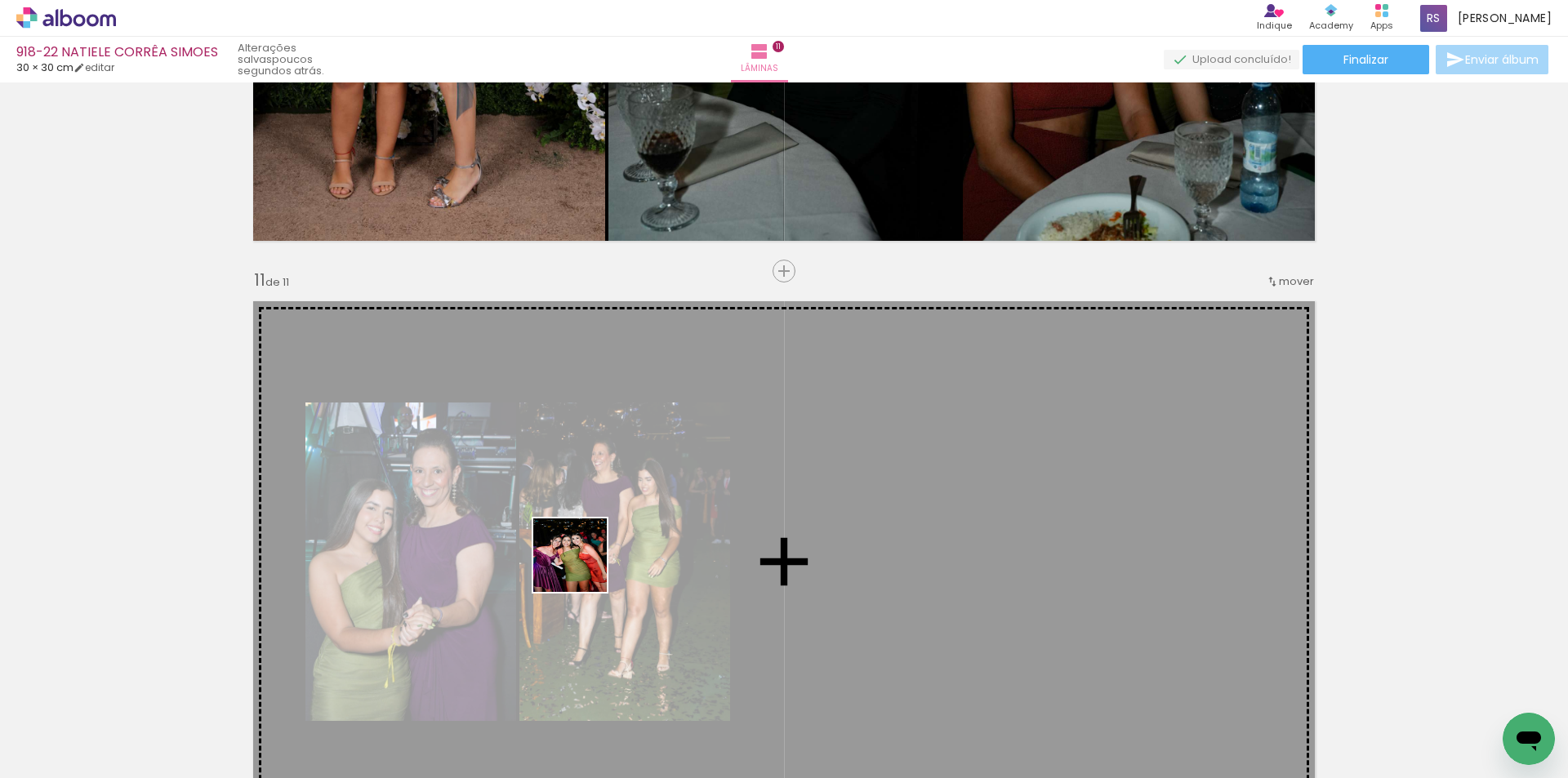
drag, startPoint x: 454, startPoint y: 728, endPoint x: 752, endPoint y: 669, distance: 303.8
click at [679, 520] on quentale-workspace at bounding box center [784, 389] width 1568 height 778
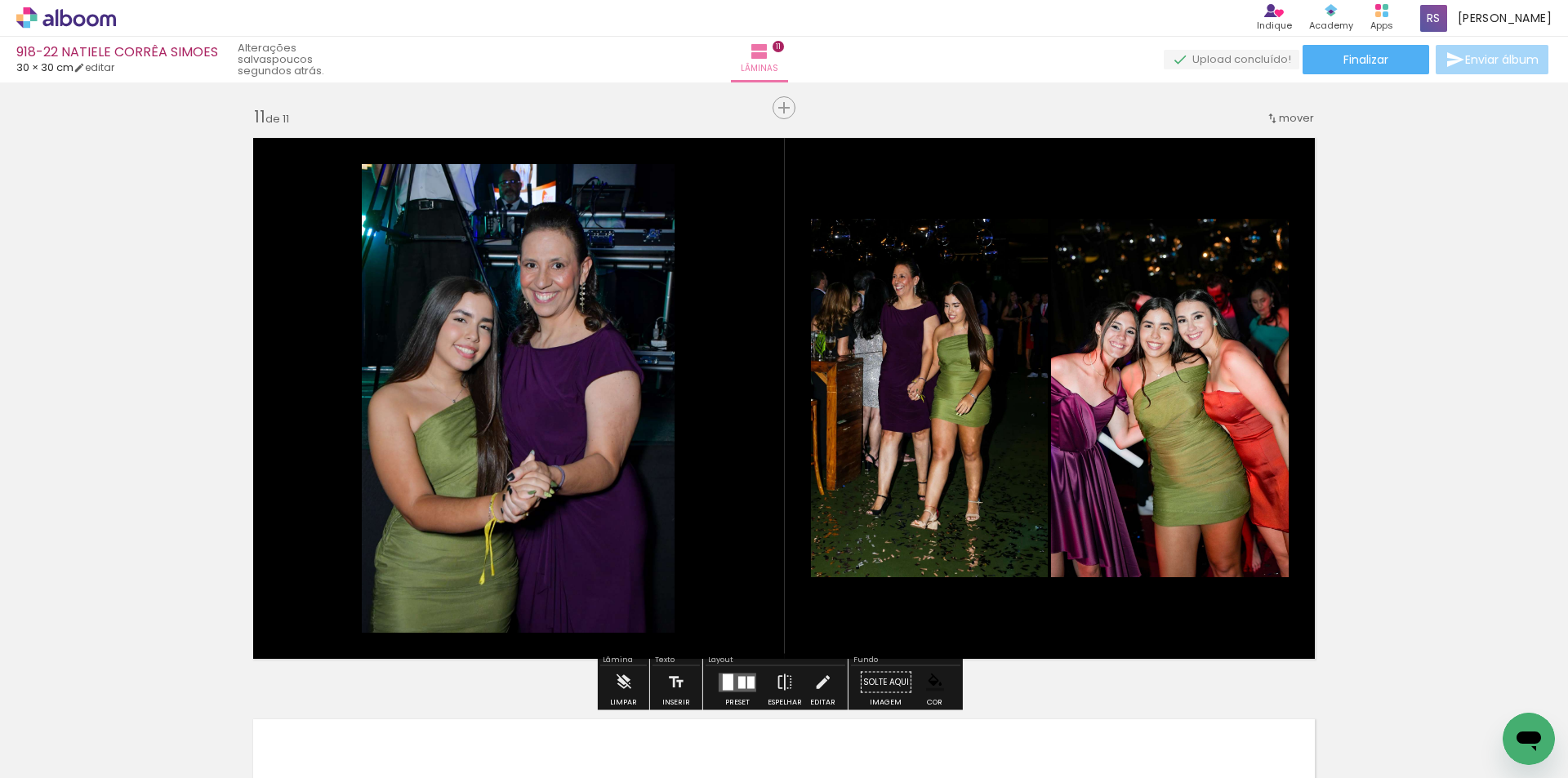
scroll to position [5893, 0]
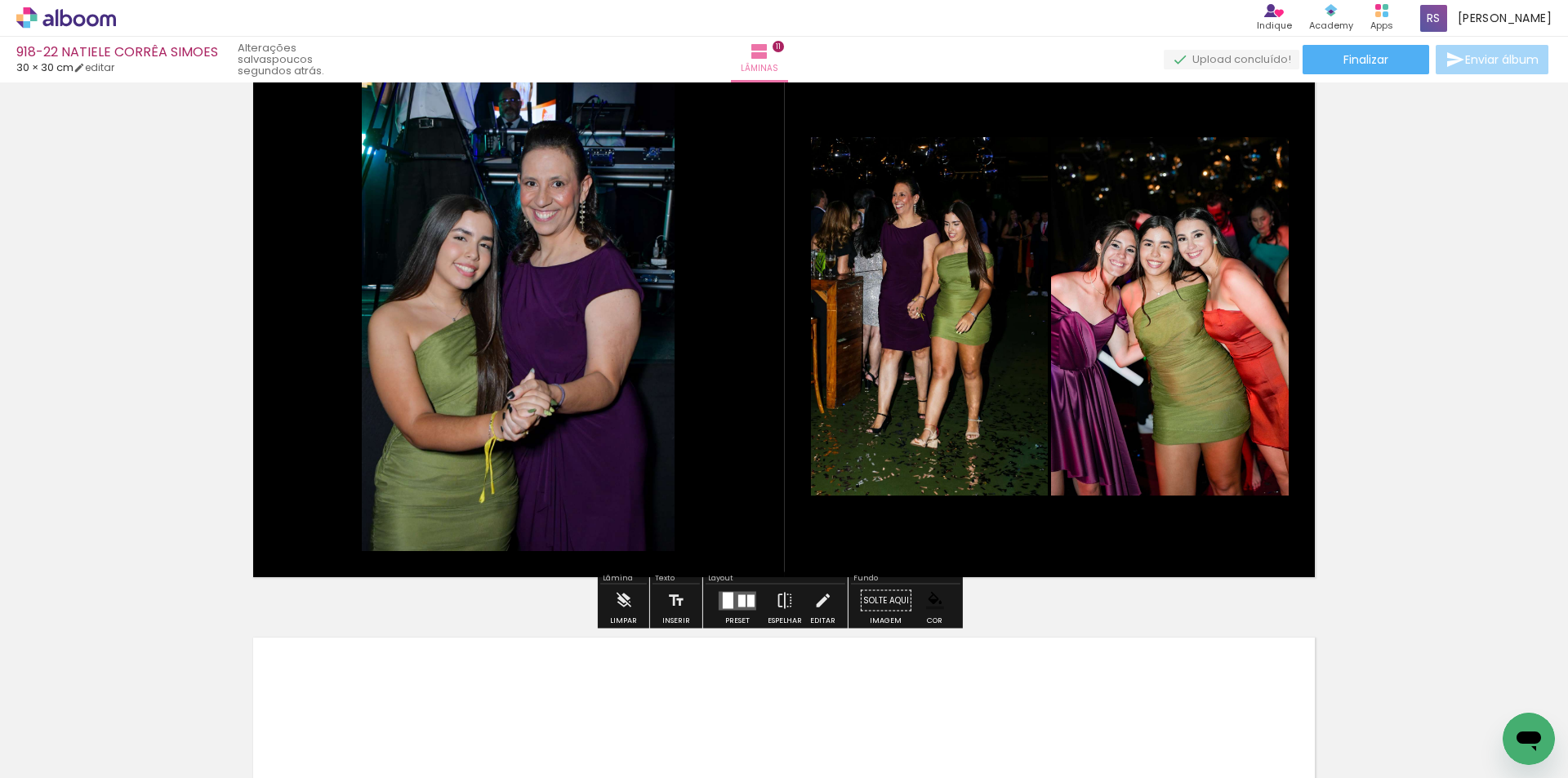
click at [730, 603] on quentale-layouter at bounding box center [737, 600] width 38 height 18
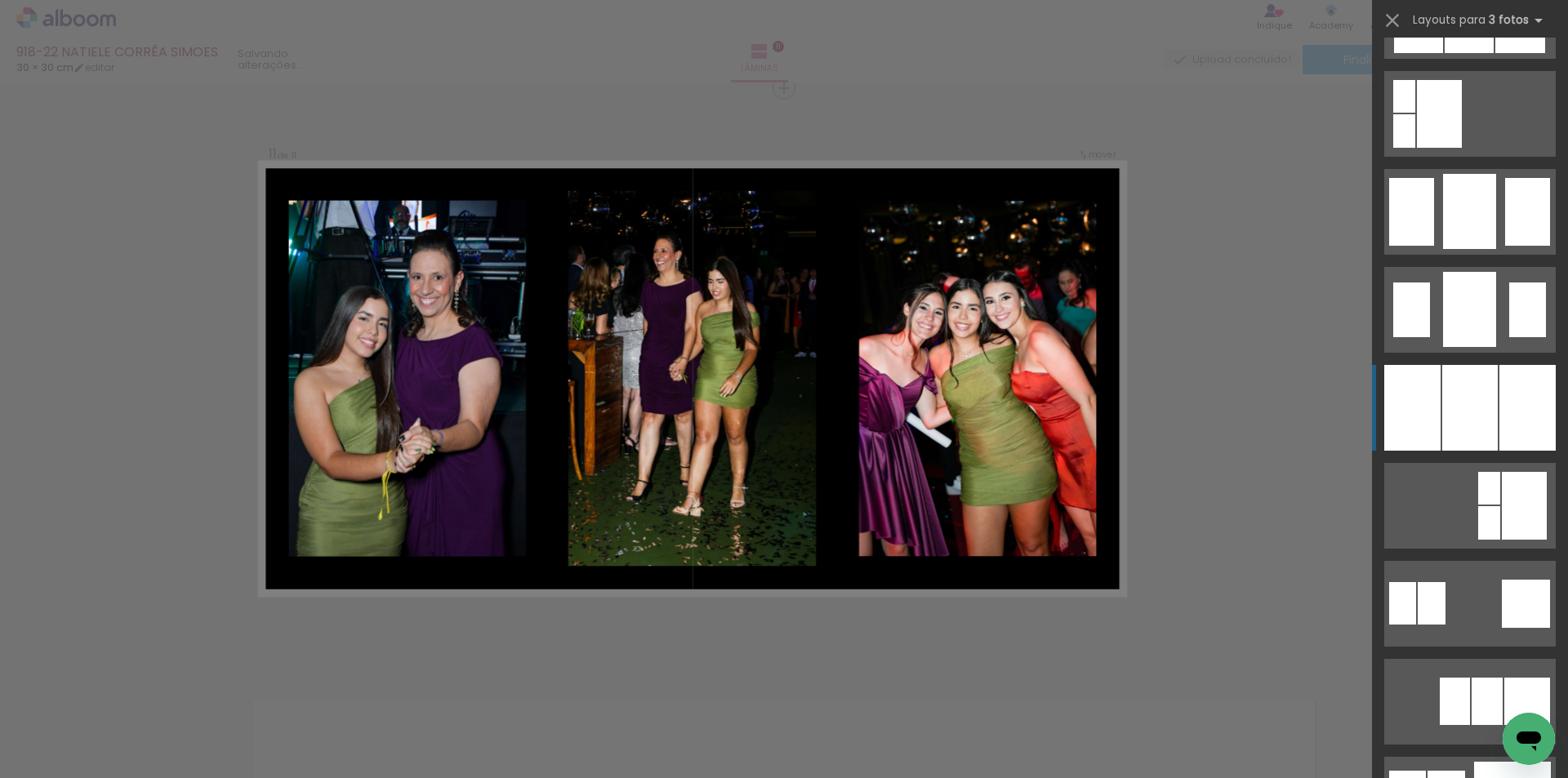
scroll to position [1224, 0]
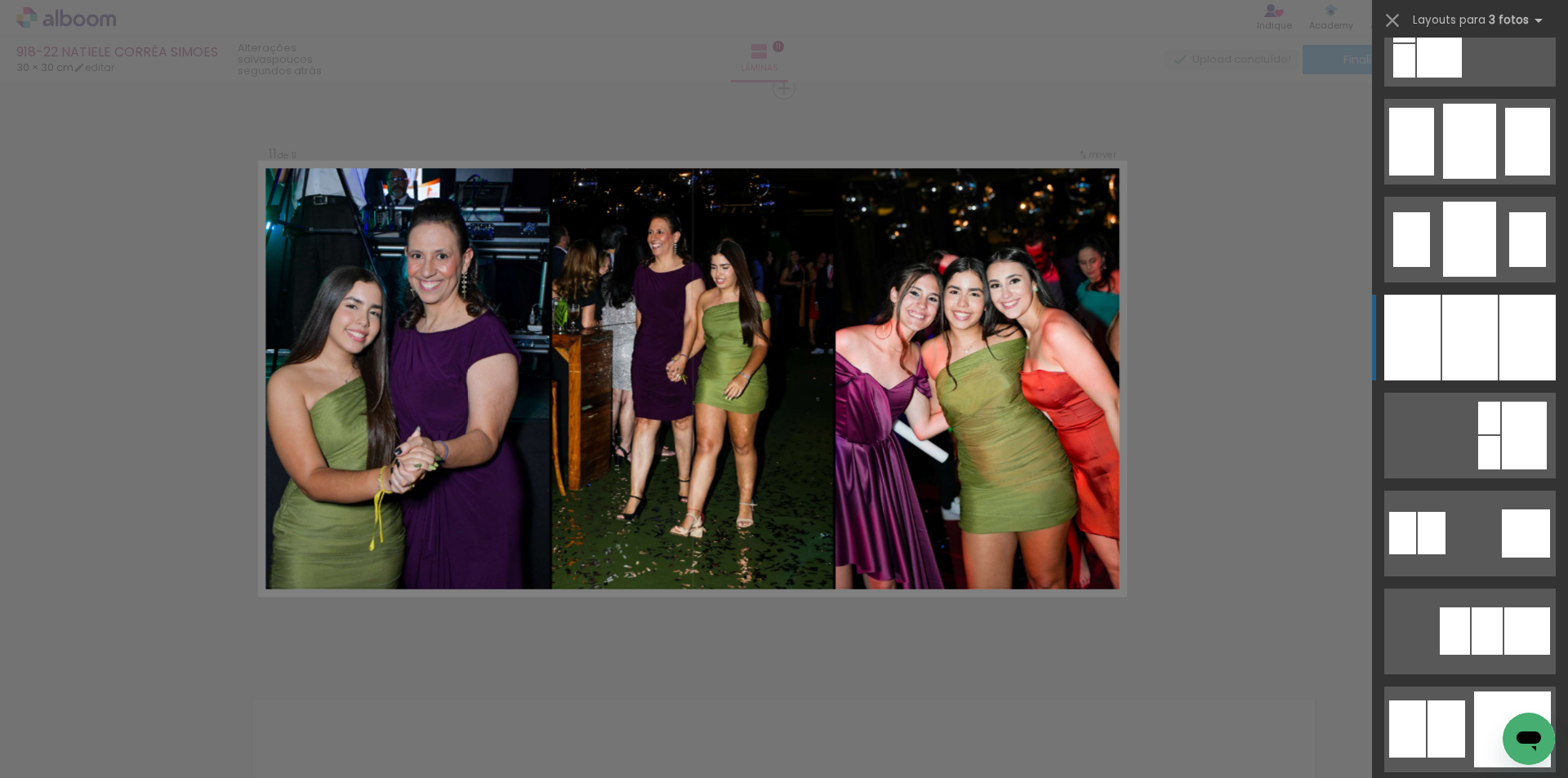
click at [1506, 324] on div at bounding box center [1527, 337] width 56 height 85
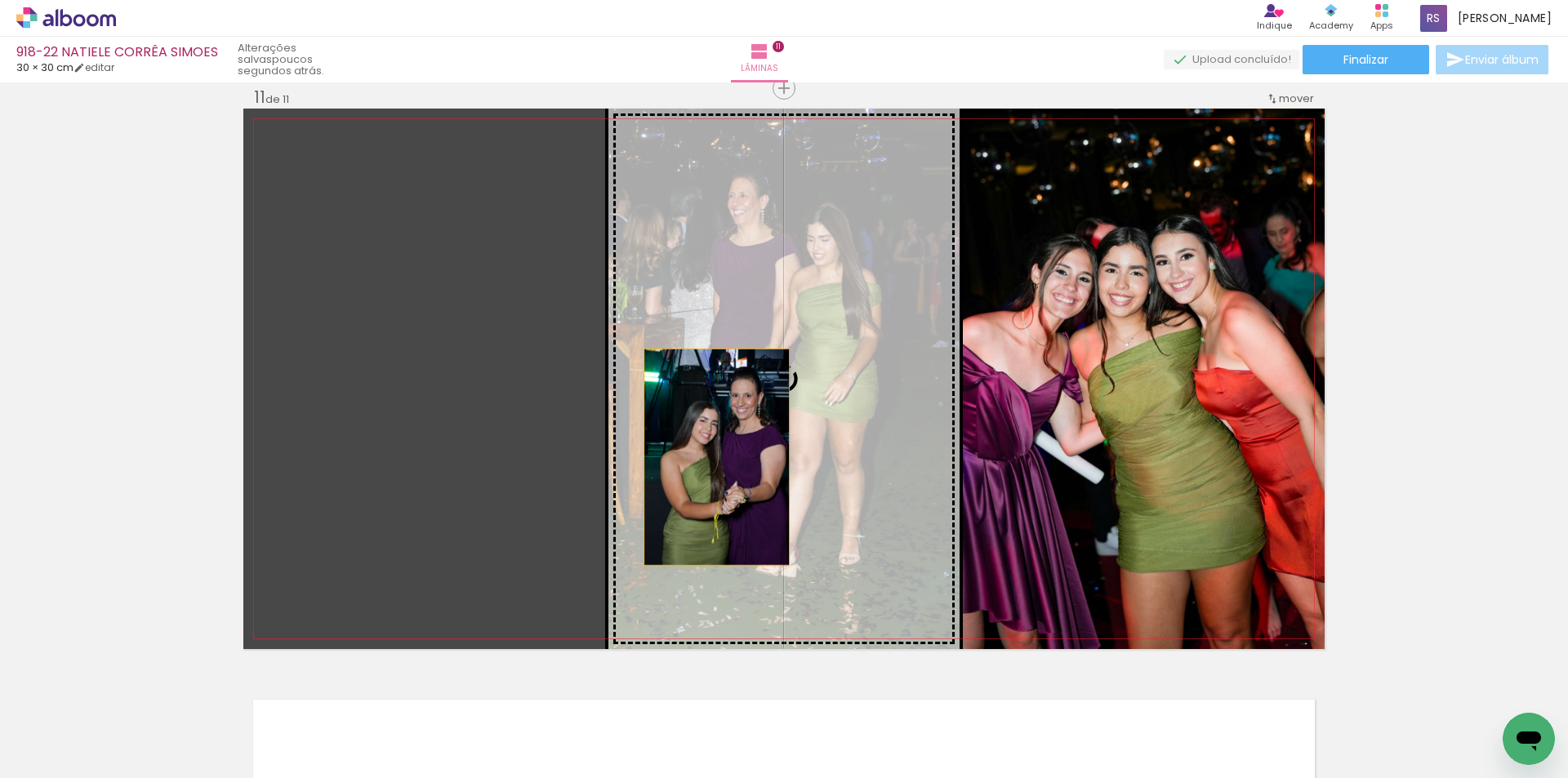
drag, startPoint x: 555, startPoint y: 461, endPoint x: 804, endPoint y: 460, distance: 249.0
click at [0, 0] on slot at bounding box center [0, 0] width 0 height 0
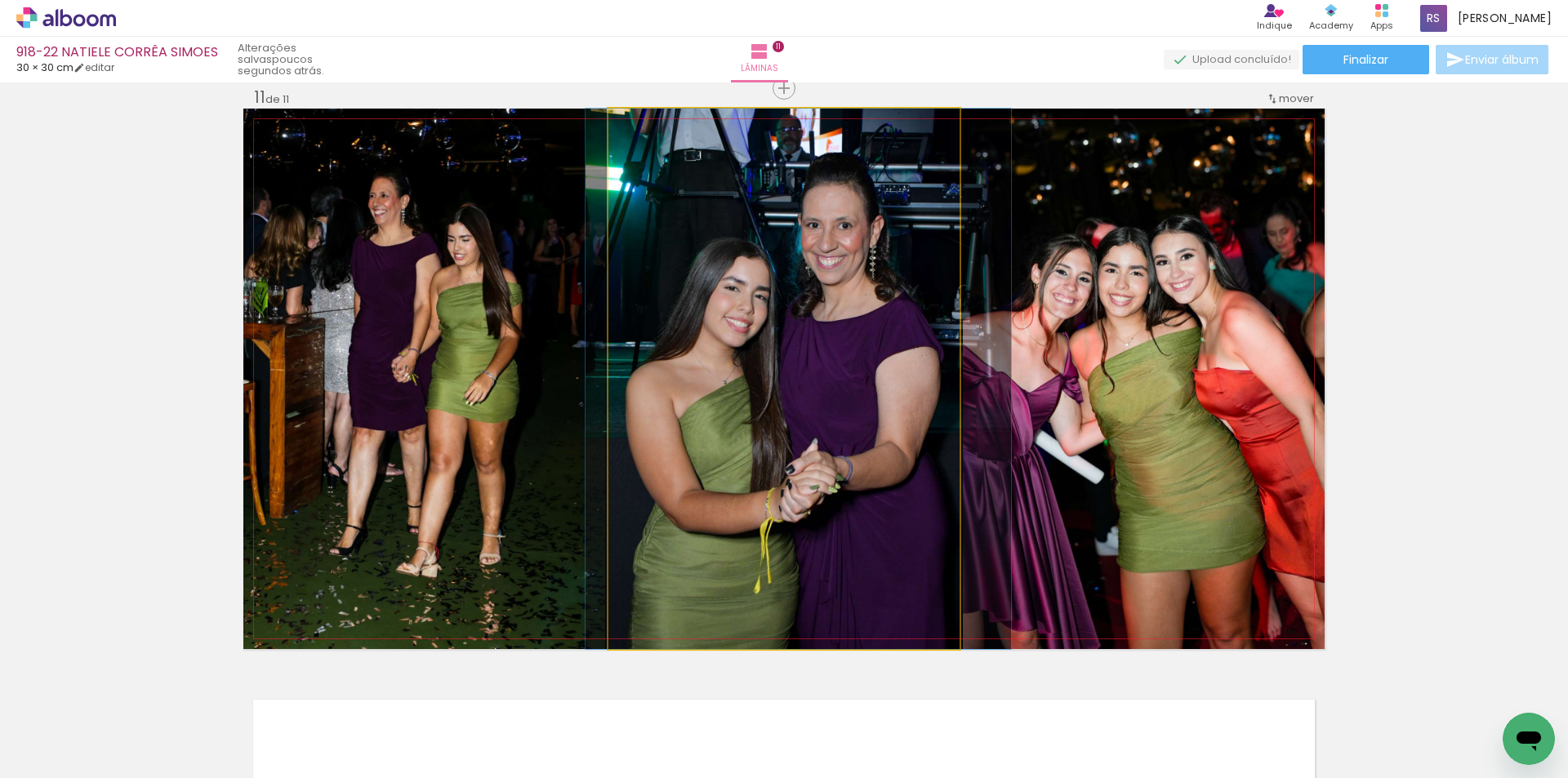
drag, startPoint x: 811, startPoint y: 446, endPoint x: 825, endPoint y: 442, distance: 14.6
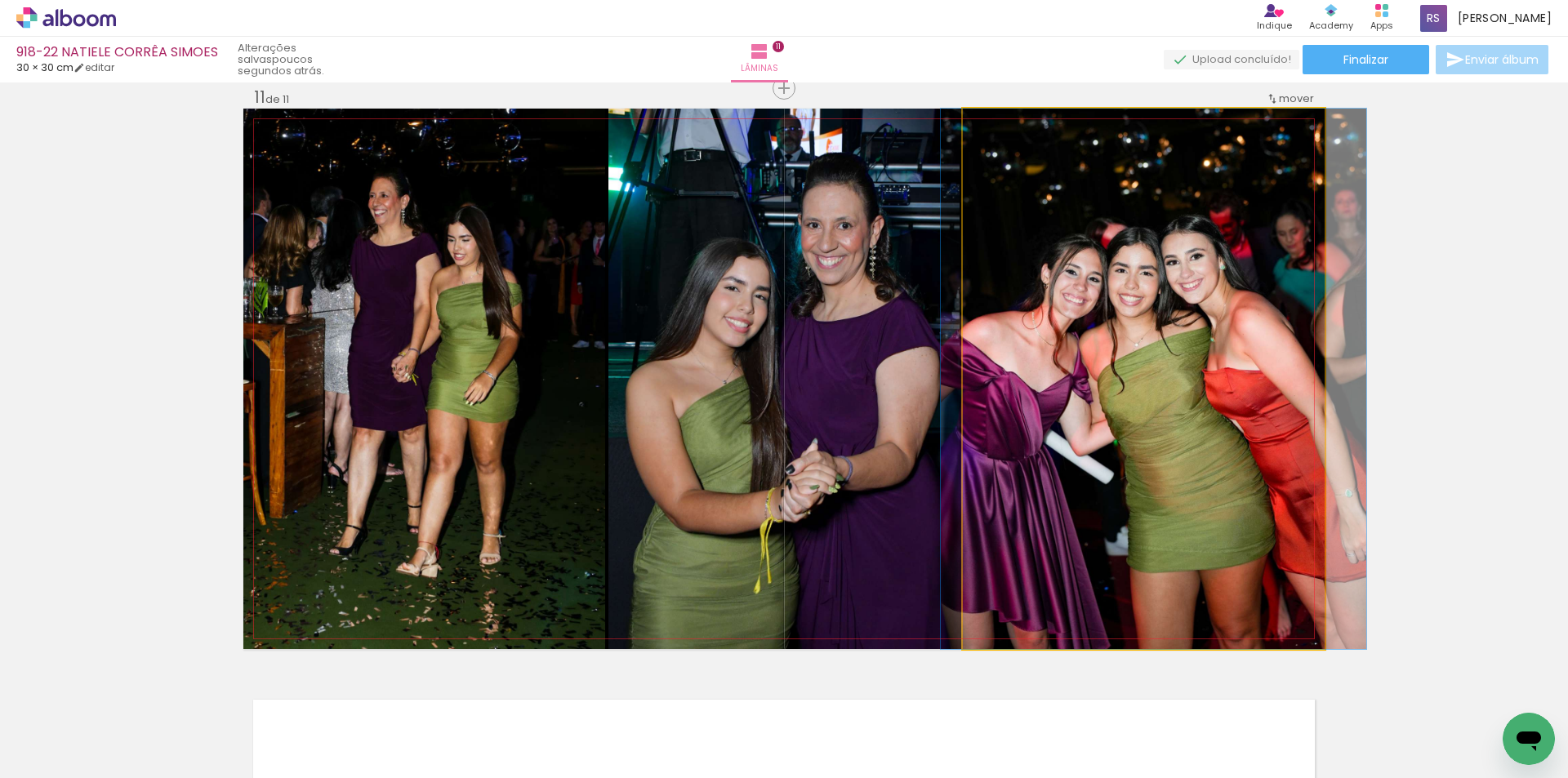
drag, startPoint x: 997, startPoint y: 461, endPoint x: 1007, endPoint y: 460, distance: 10.0
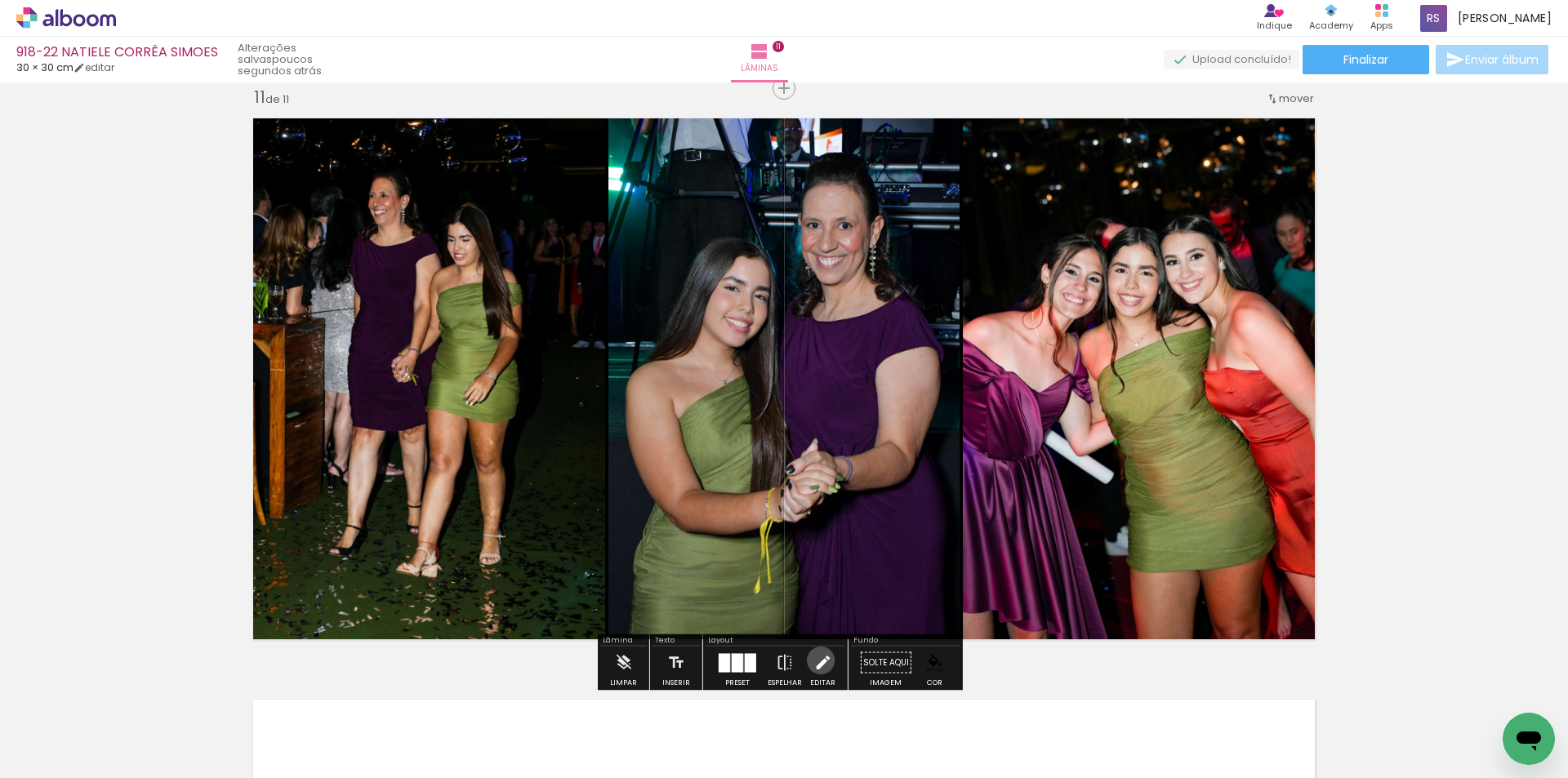
click at [816, 660] on iron-icon at bounding box center [823, 662] width 18 height 33
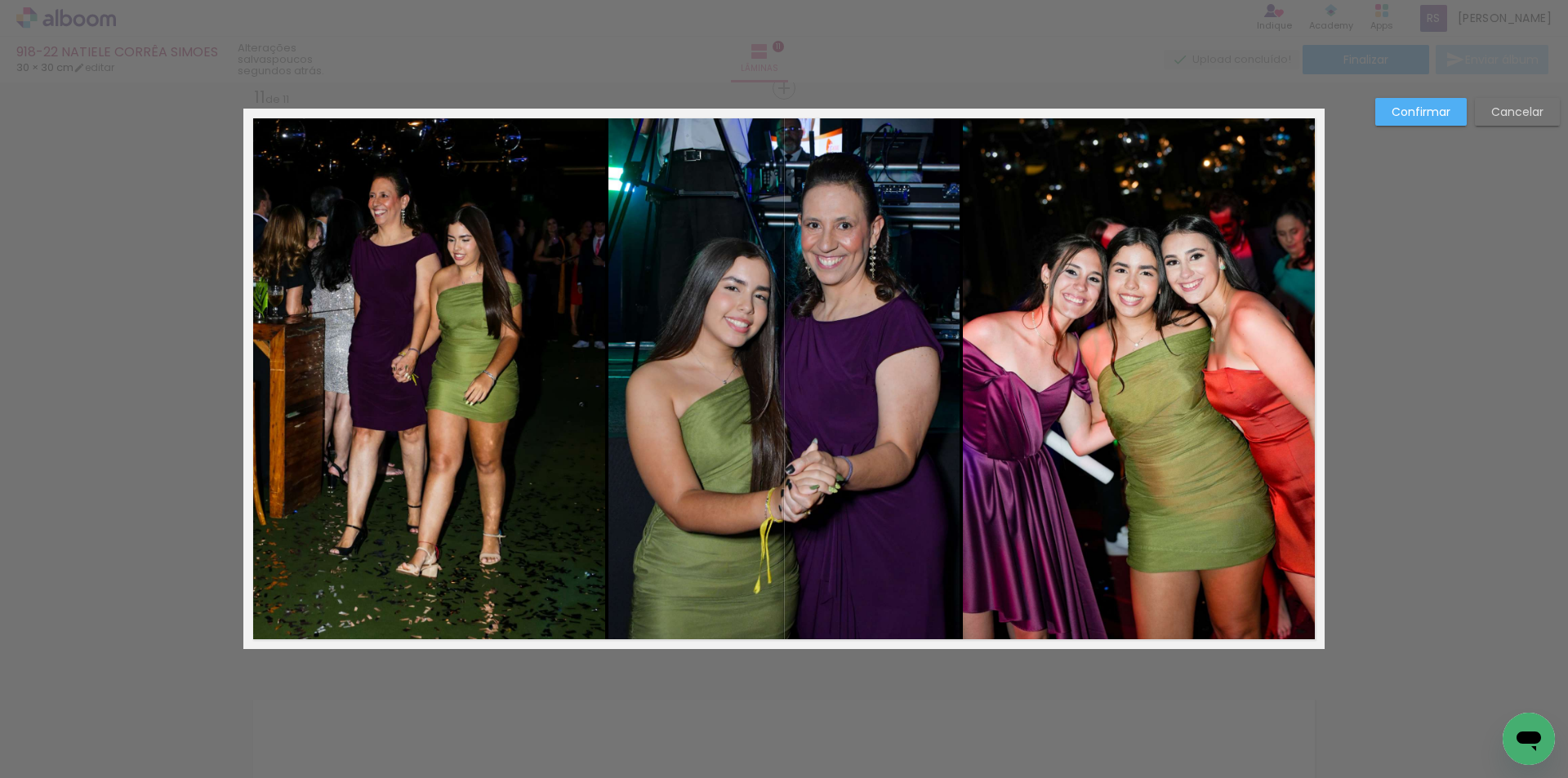
click at [561, 428] on quentale-photo at bounding box center [424, 378] width 362 height 540
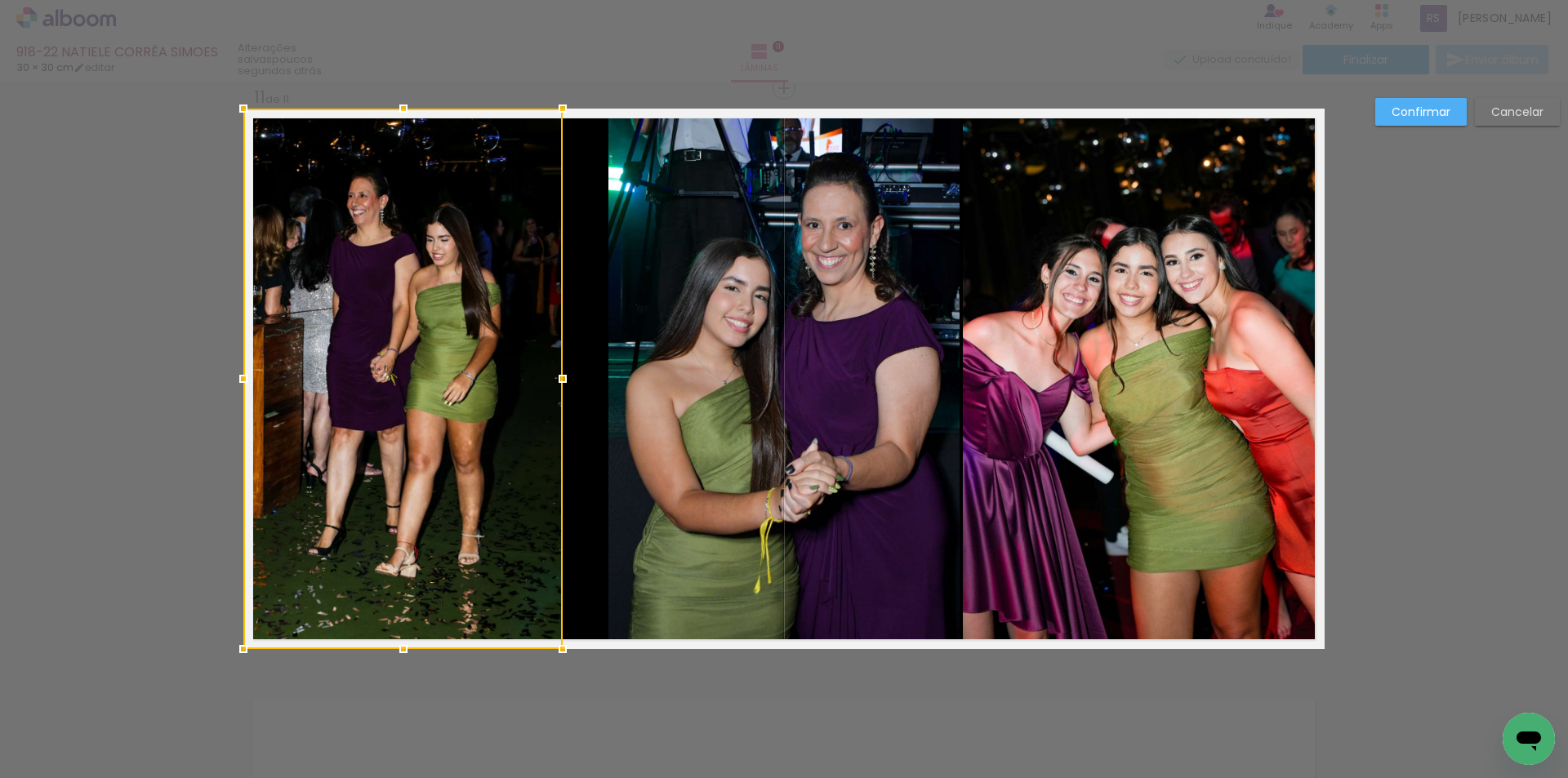
drag, startPoint x: 584, startPoint y: 383, endPoint x: 552, endPoint y: 379, distance: 32.2
click at [552, 379] on div at bounding box center [563, 379] width 33 height 33
click at [624, 371] on quentale-photo at bounding box center [784, 378] width 351 height 540
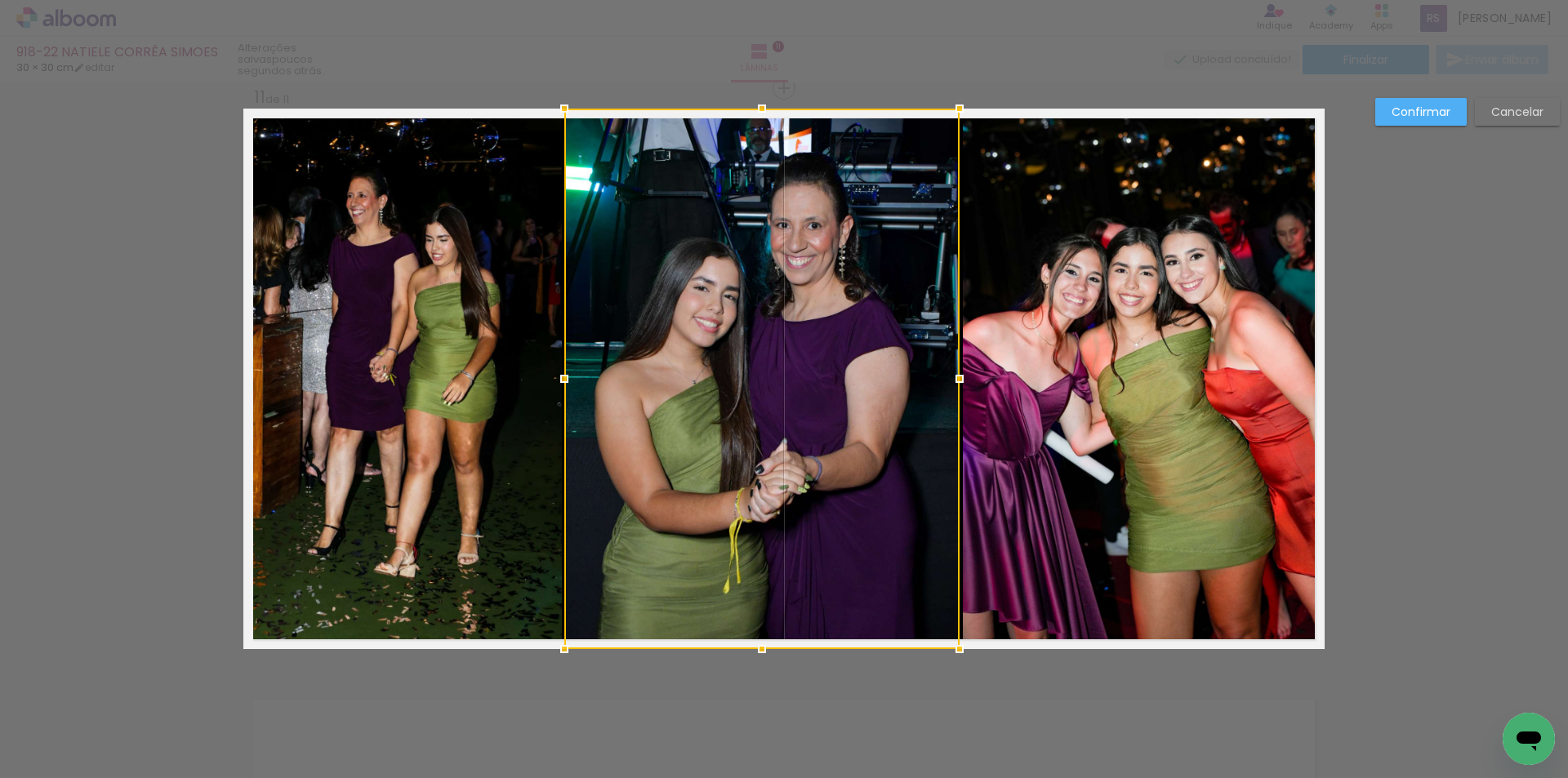
drag, startPoint x: 599, startPoint y: 372, endPoint x: 554, endPoint y: 365, distance: 45.5
click at [554, 365] on div at bounding box center [565, 379] width 33 height 33
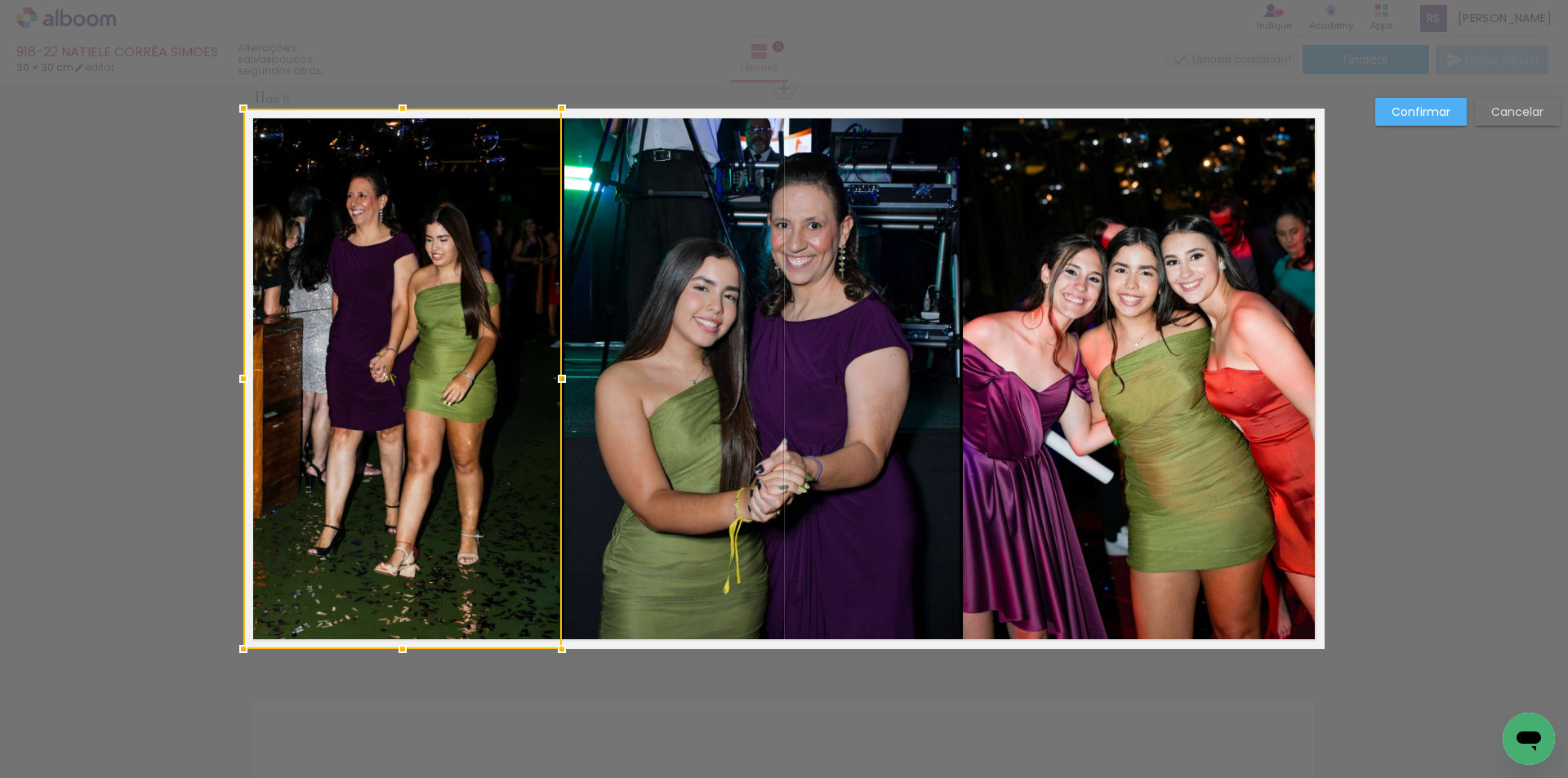
click at [950, 415] on quentale-photo at bounding box center [762, 378] width 395 height 540
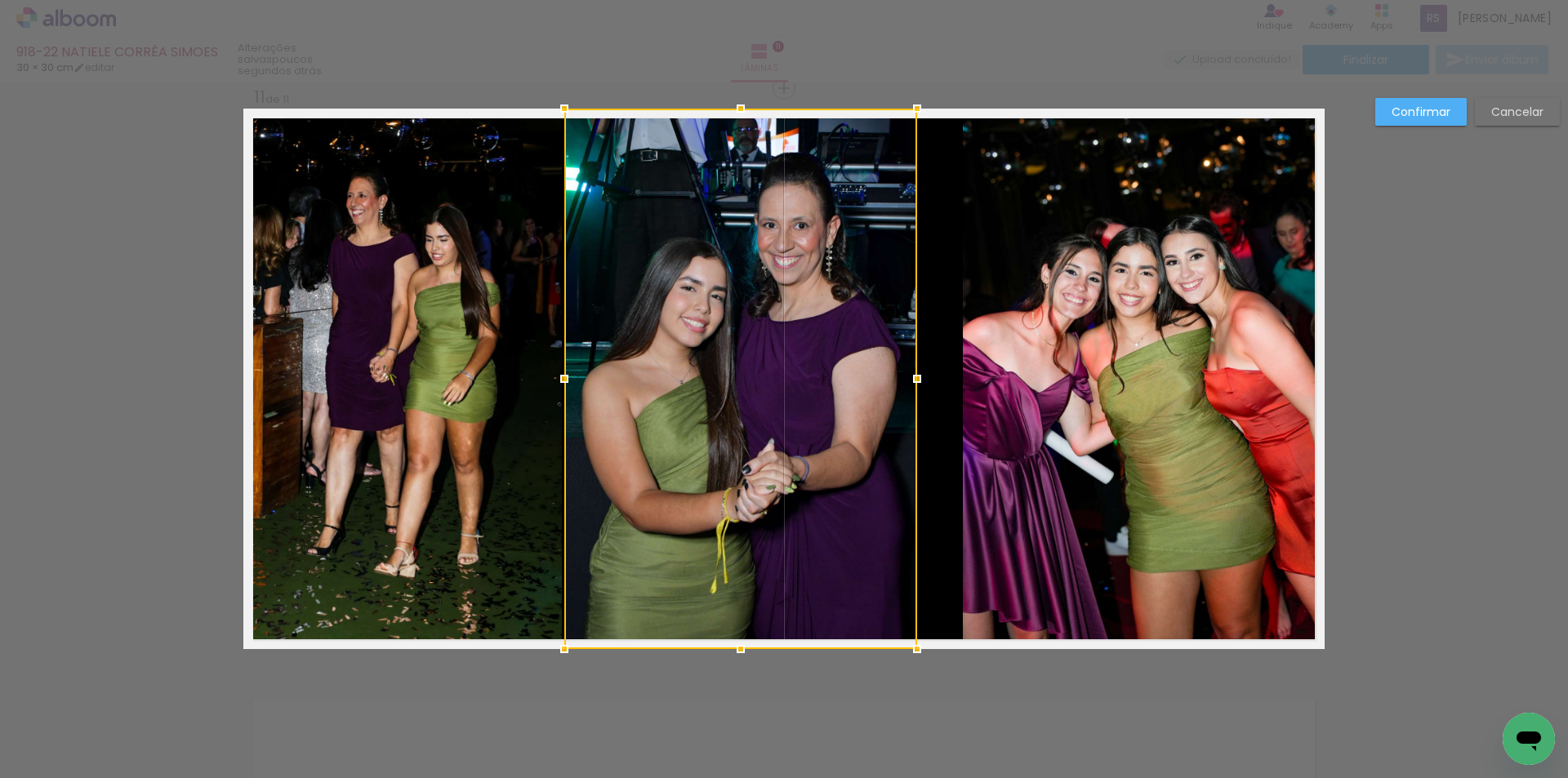
drag, startPoint x: 952, startPoint y: 381, endPoint x: 909, endPoint y: 382, distance: 43.0
click at [909, 382] on div at bounding box center [917, 379] width 33 height 33
click at [981, 390] on quentale-photo at bounding box center [1144, 378] width 362 height 540
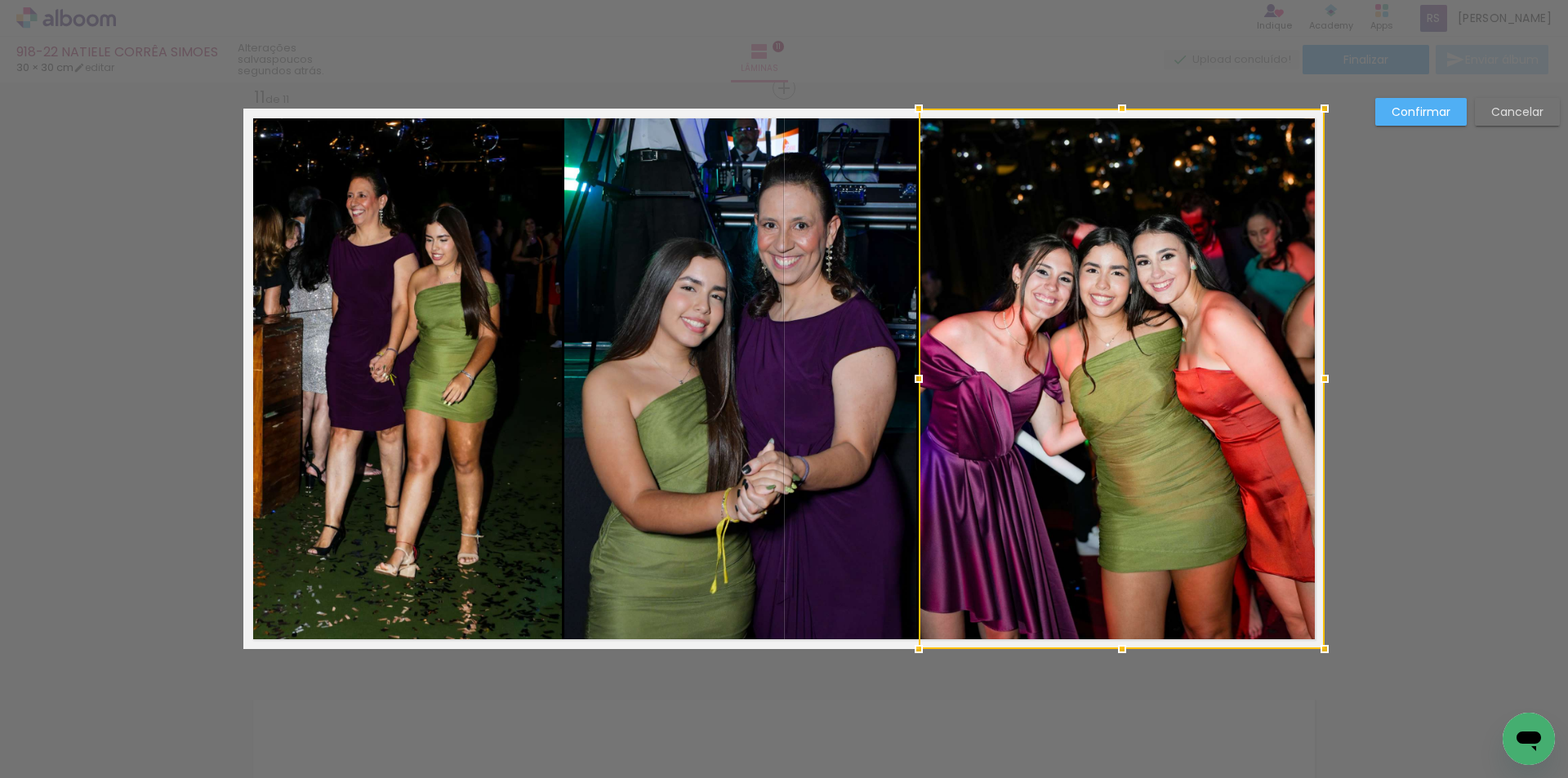
drag, startPoint x: 958, startPoint y: 381, endPoint x: 914, endPoint y: 383, distance: 44.0
click at [914, 383] on div at bounding box center [919, 379] width 33 height 33
click at [0, 0] on slot "Confirmar" at bounding box center [0, 0] width 0 height 0
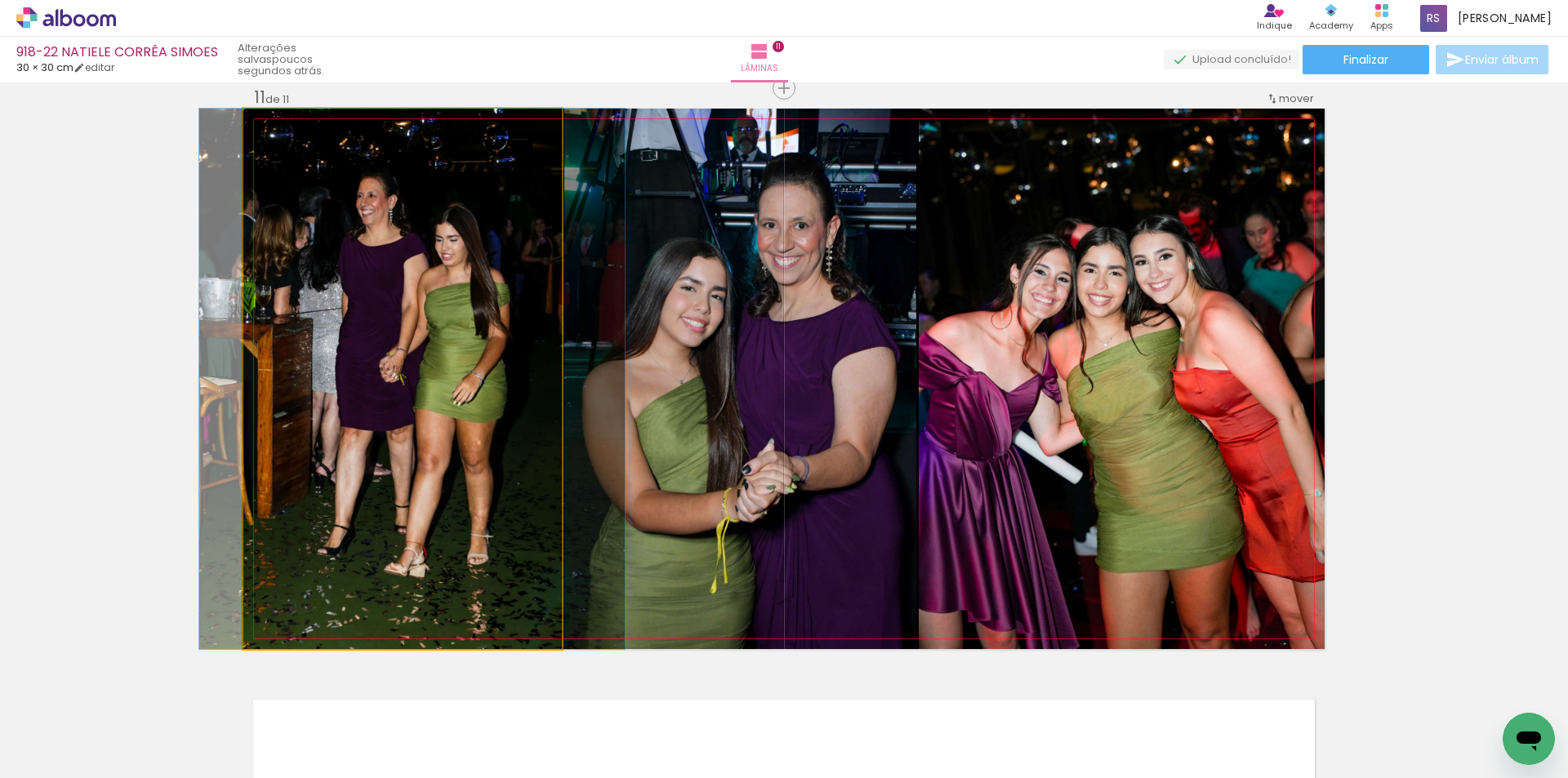
drag, startPoint x: 459, startPoint y: 464, endPoint x: 468, endPoint y: 461, distance: 9.5
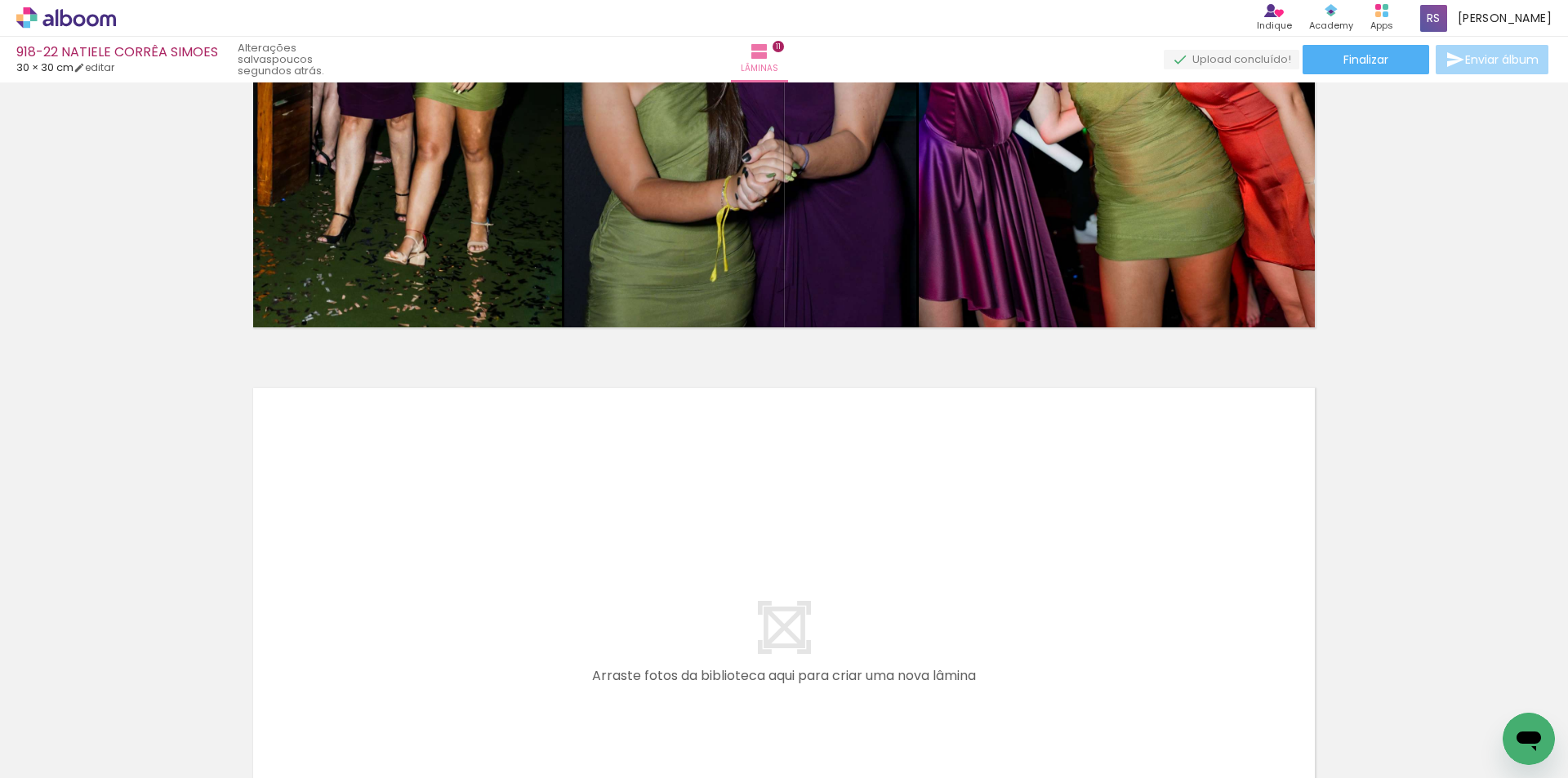
scroll to position [6373, 0]
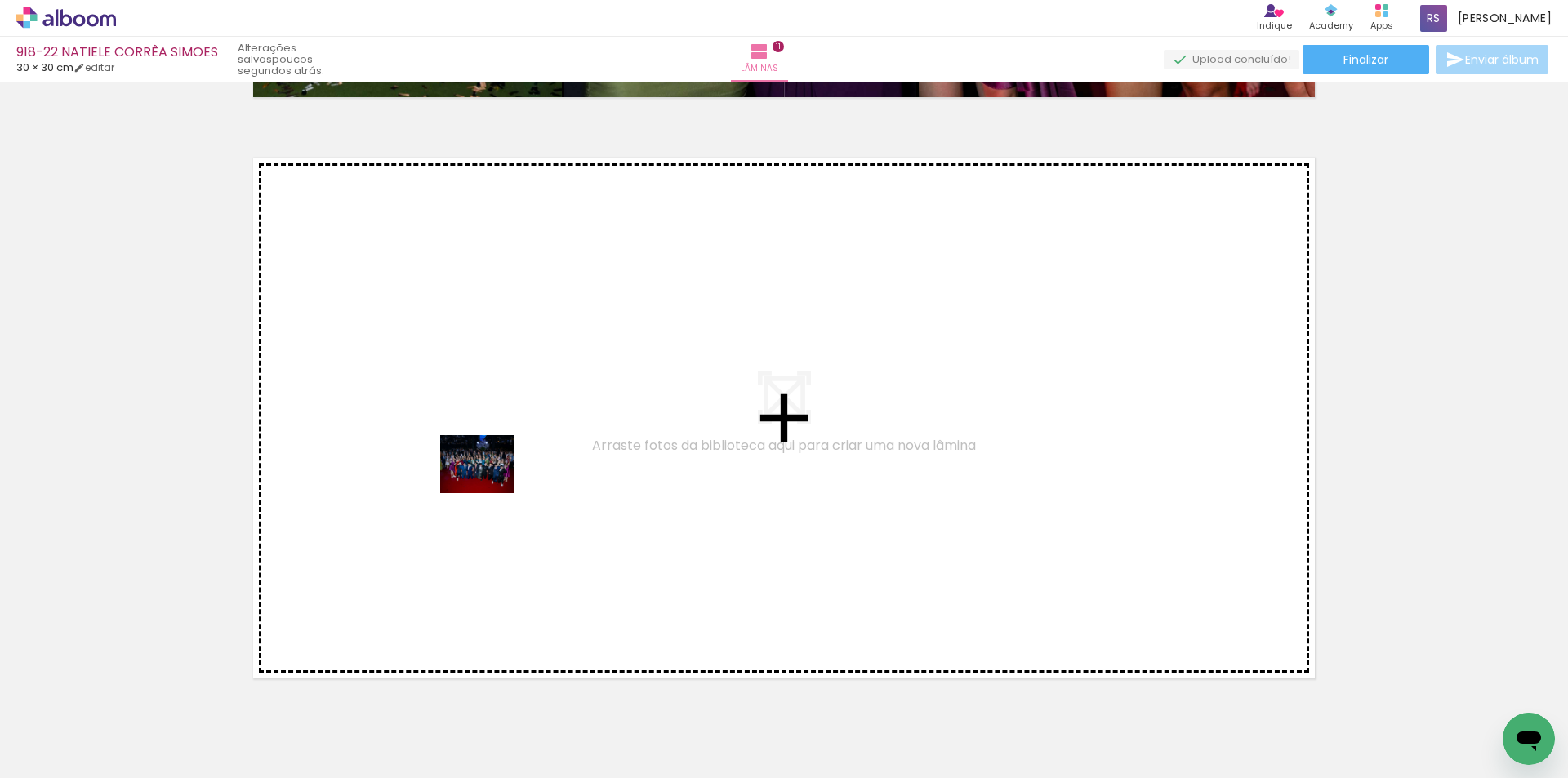
drag, startPoint x: 185, startPoint y: 726, endPoint x: 489, endPoint y: 483, distance: 389.2
click at [489, 483] on quentale-workspace at bounding box center [784, 389] width 1568 height 778
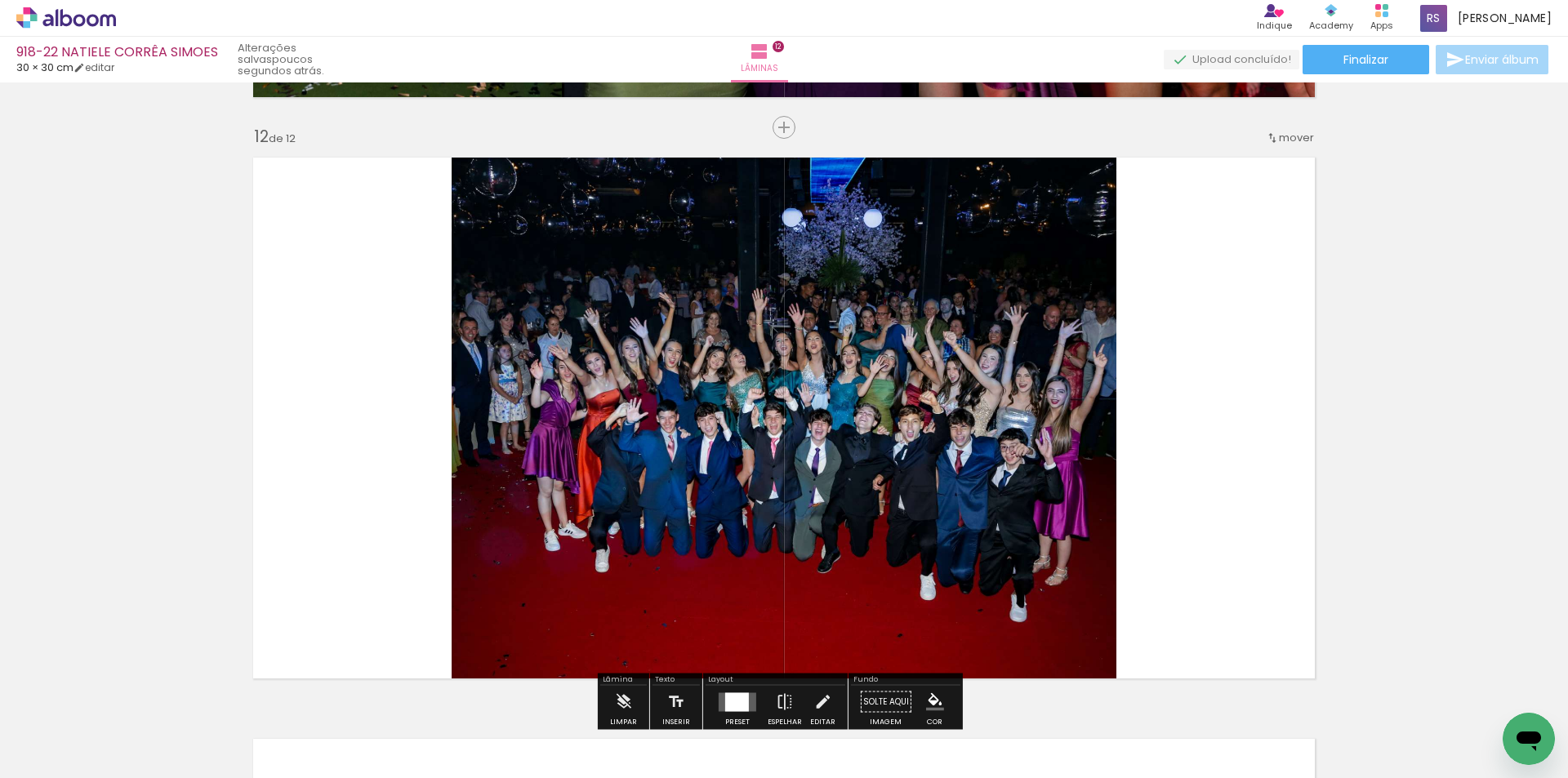
scroll to position [6411, 0]
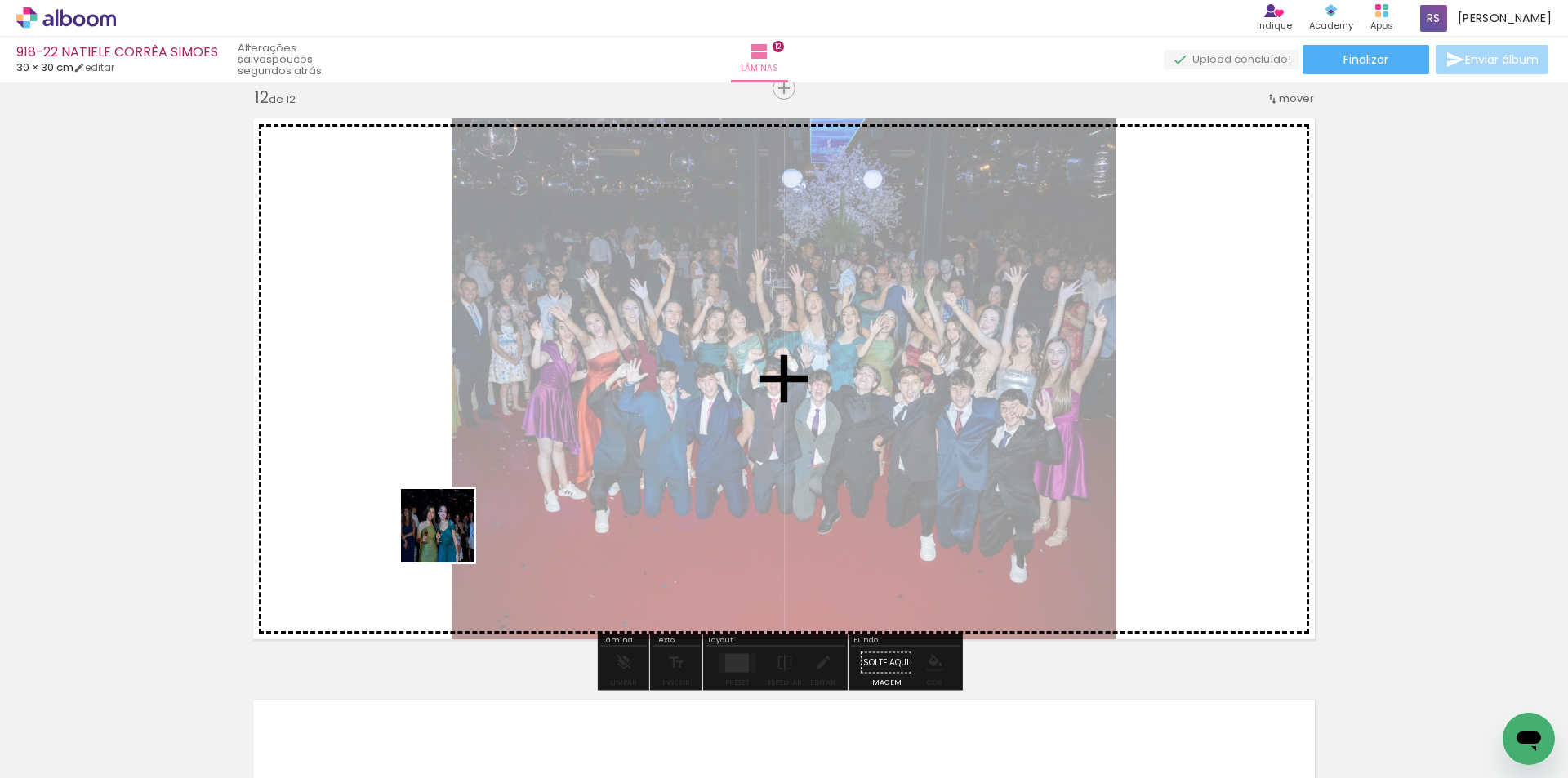
drag, startPoint x: 189, startPoint y: 730, endPoint x: 556, endPoint y: 472, distance: 448.6
click at [556, 472] on quentale-workspace at bounding box center [784, 389] width 1568 height 778
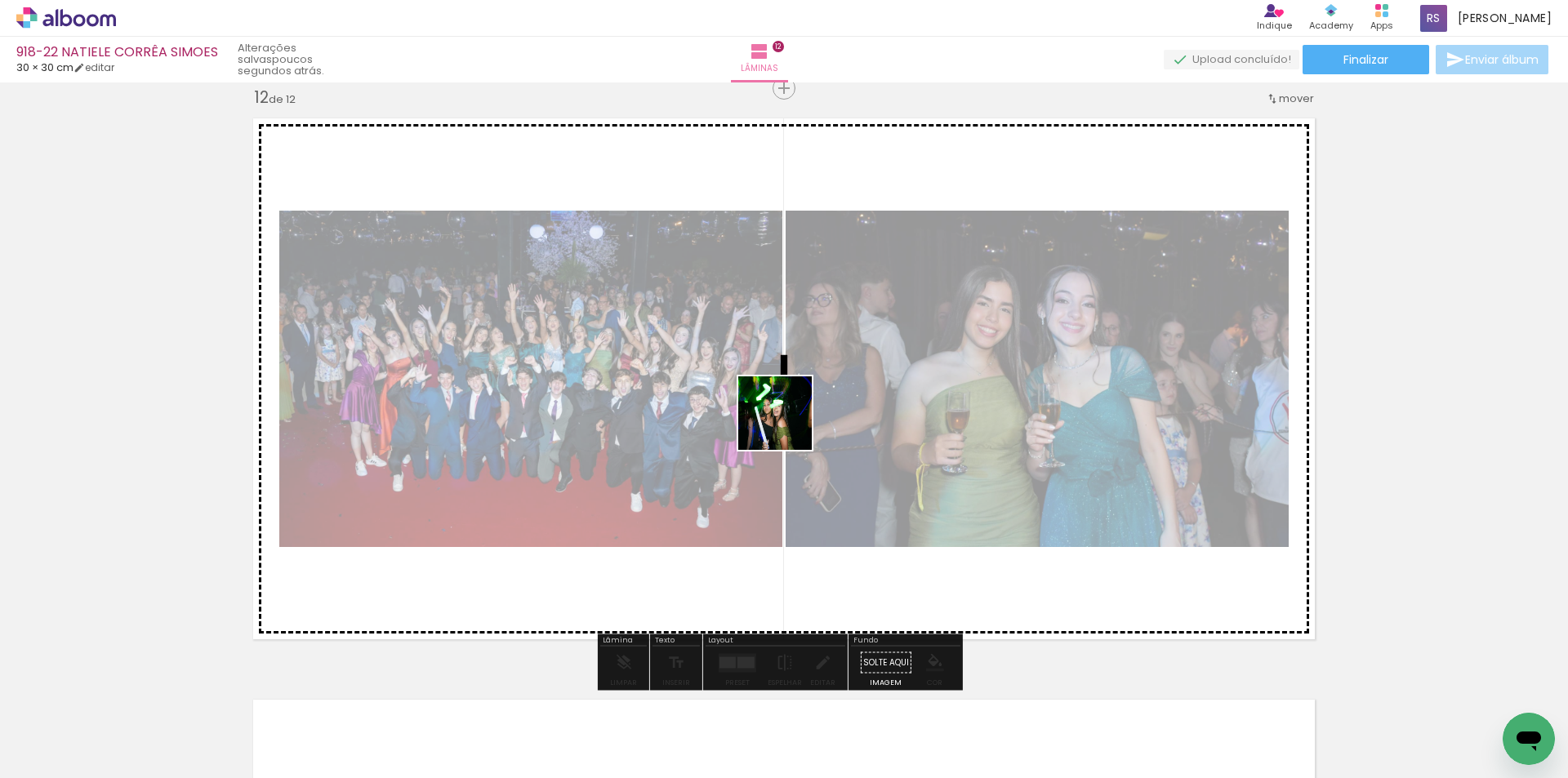
drag, startPoint x: 169, startPoint y: 726, endPoint x: 842, endPoint y: 406, distance: 745.2
click at [842, 406] on quentale-workspace at bounding box center [784, 389] width 1568 height 778
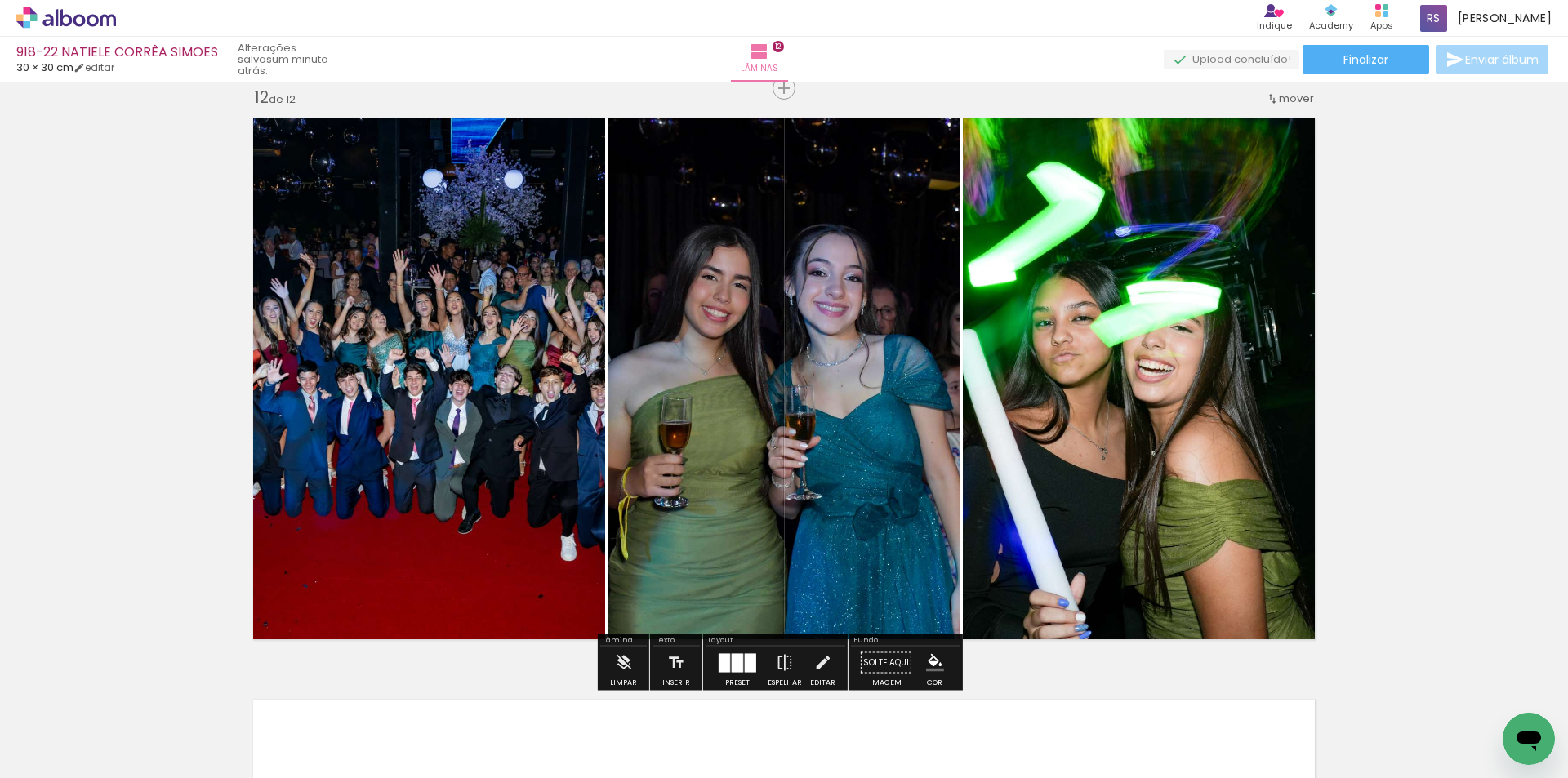
click at [745, 667] on div at bounding box center [750, 661] width 11 height 18
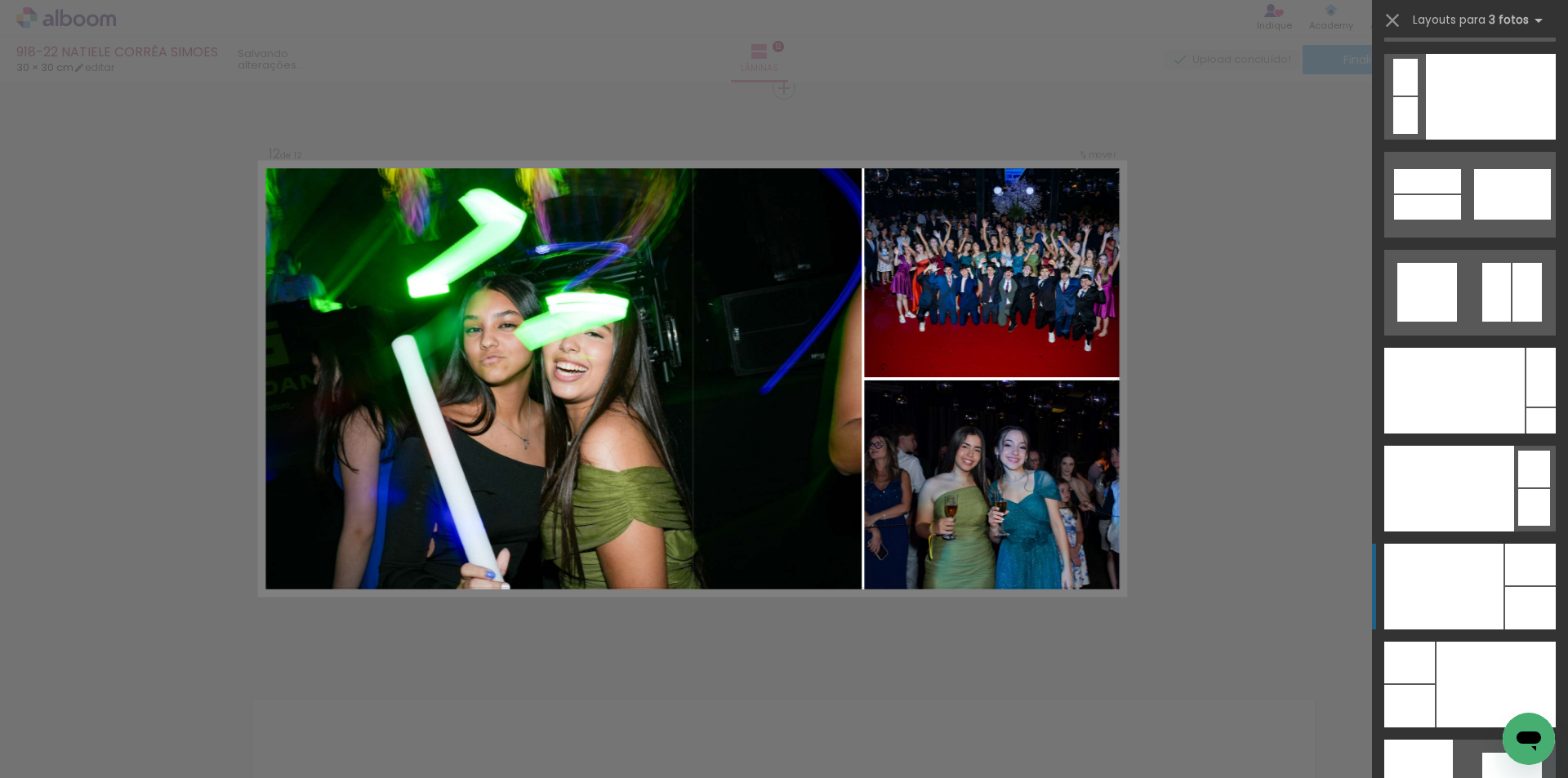
scroll to position [19510, 0]
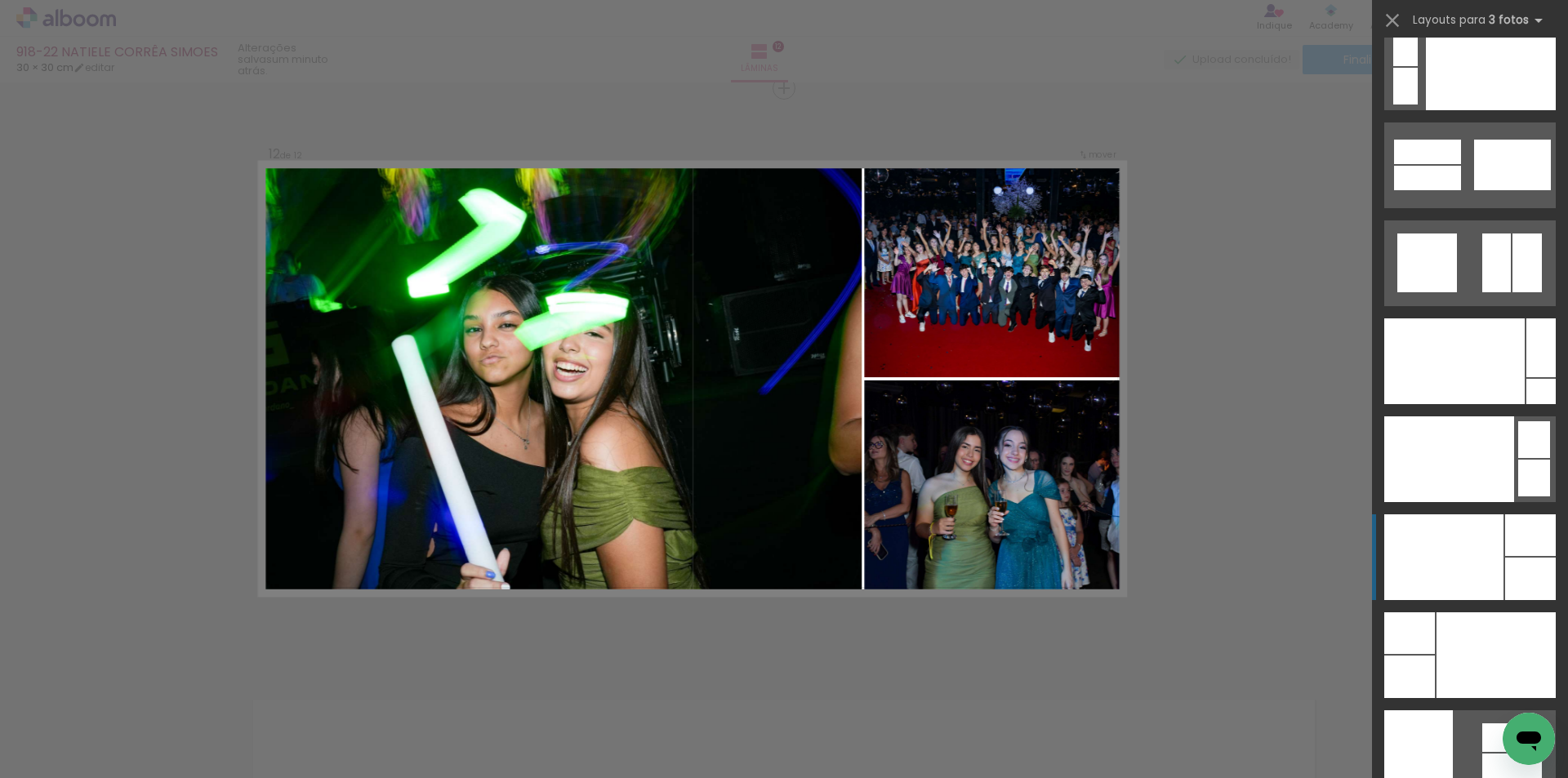
click at [1505, 544] on div at bounding box center [1529, 534] width 50 height 41
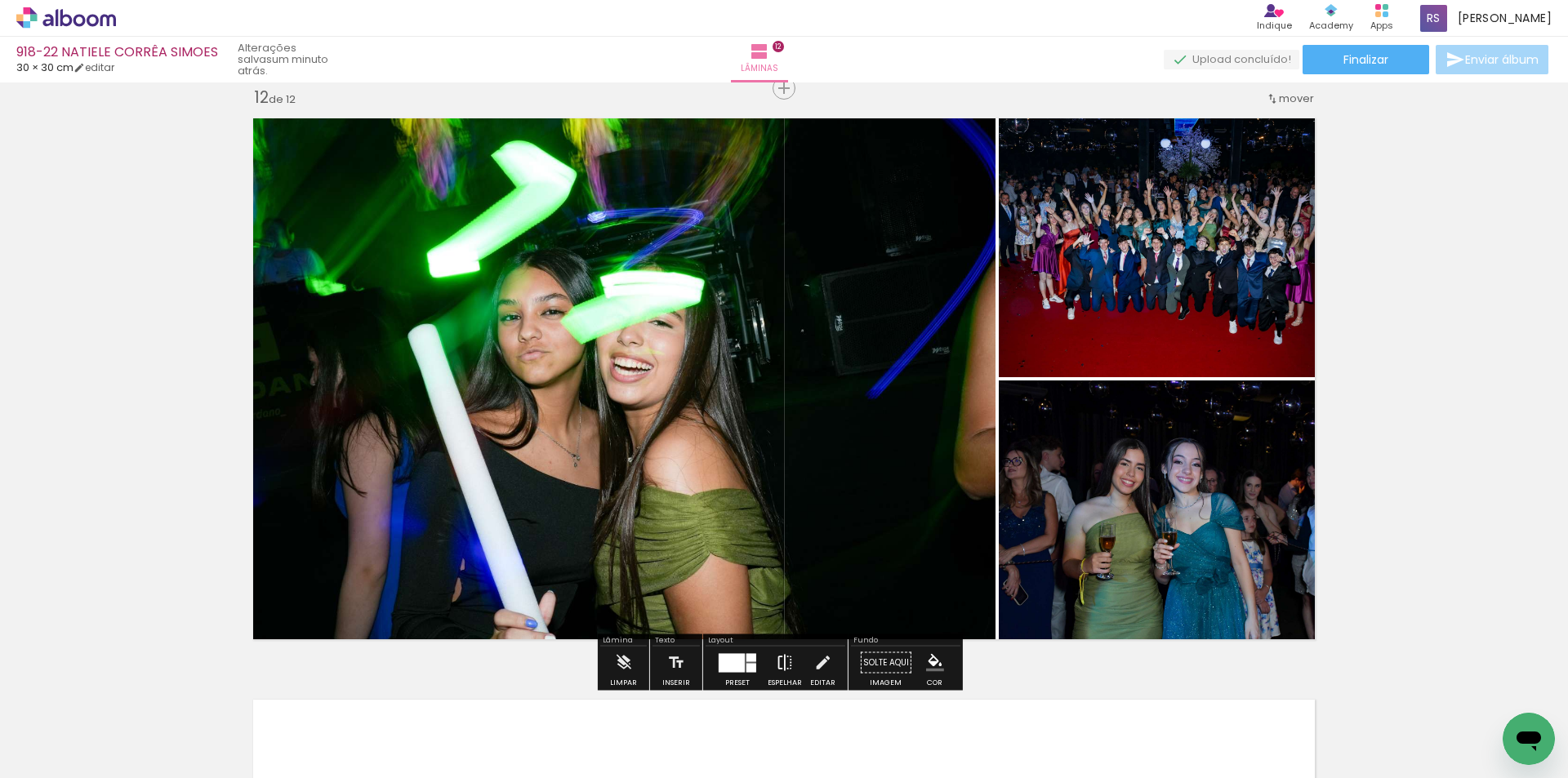
click at [778, 658] on iron-icon at bounding box center [785, 662] width 18 height 33
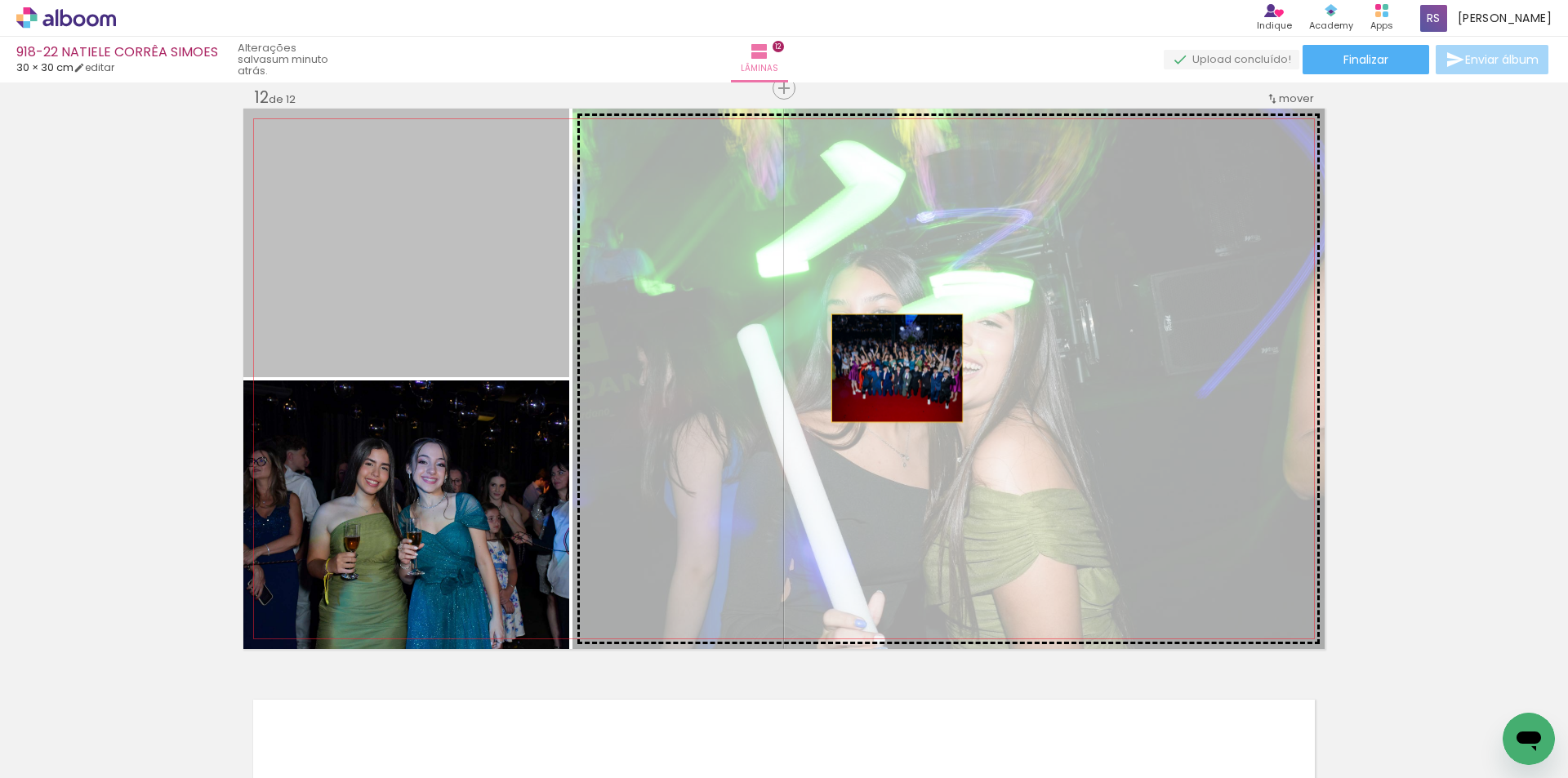
drag, startPoint x: 399, startPoint y: 268, endPoint x: 925, endPoint y: 380, distance: 537.8
click at [0, 0] on slot at bounding box center [0, 0] width 0 height 0
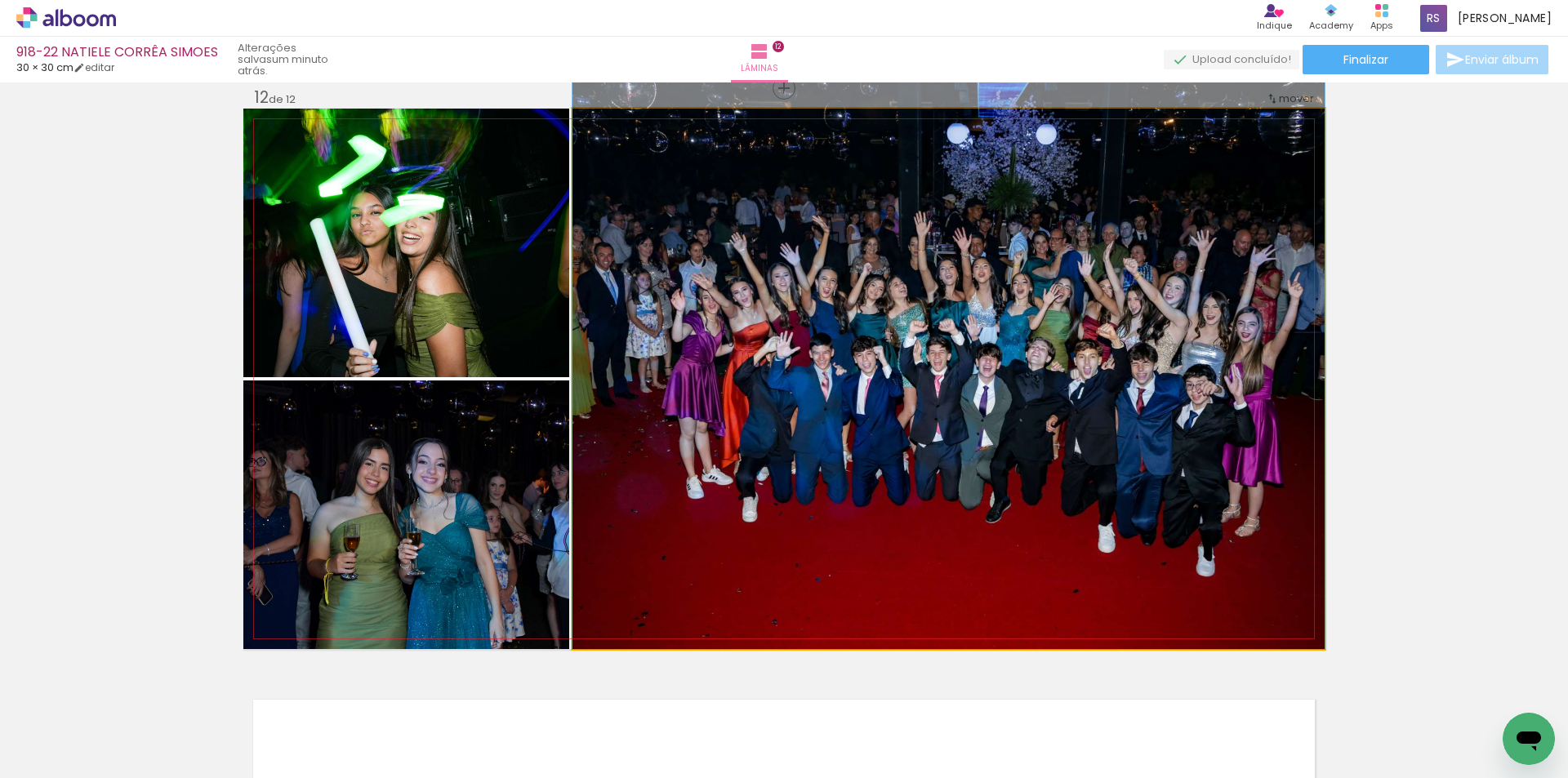
drag, startPoint x: 1004, startPoint y: 530, endPoint x: 977, endPoint y: 428, distance: 105.5
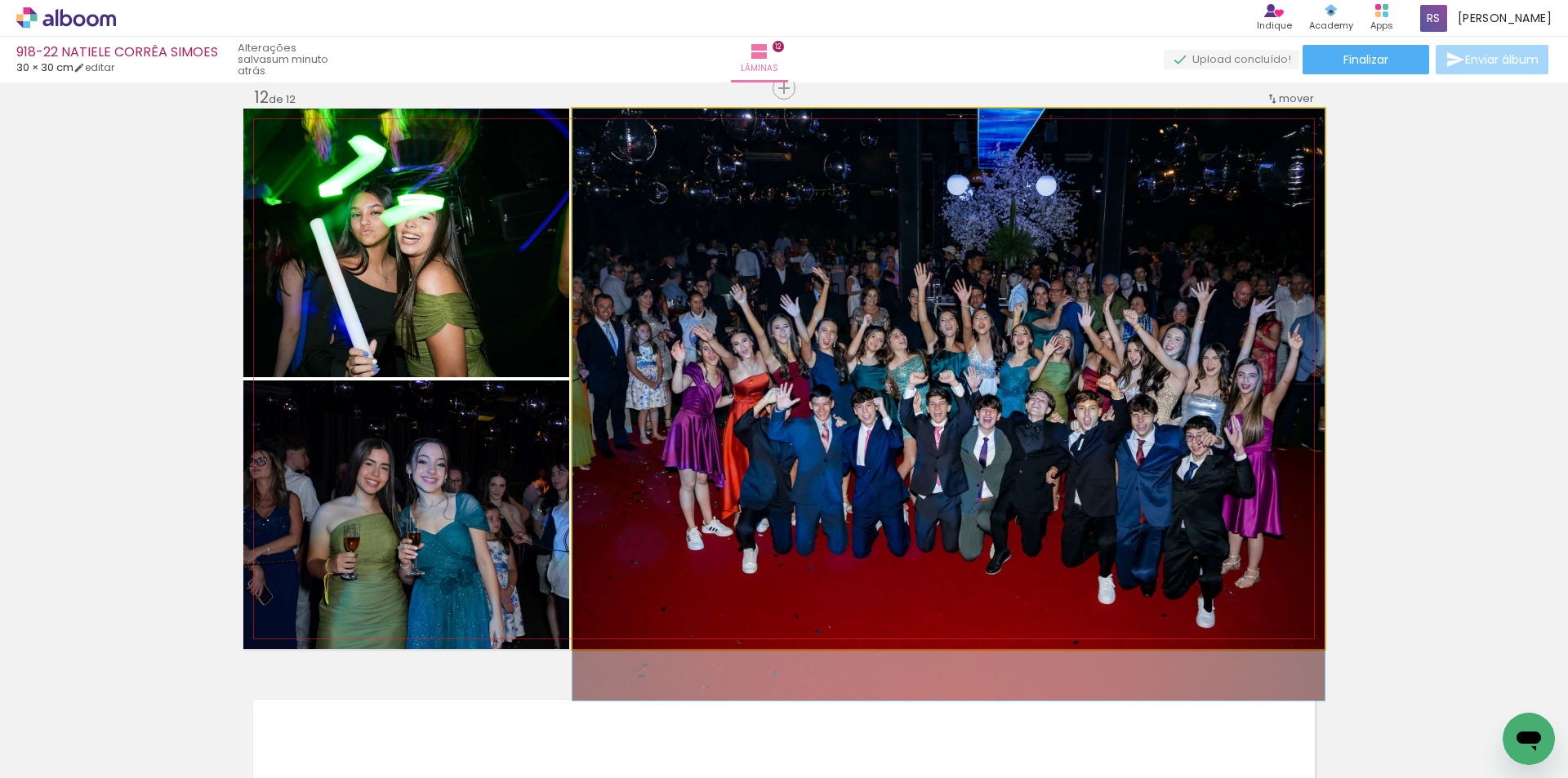
drag, startPoint x: 995, startPoint y: 422, endPoint x: 1005, endPoint y: 503, distance: 81.6
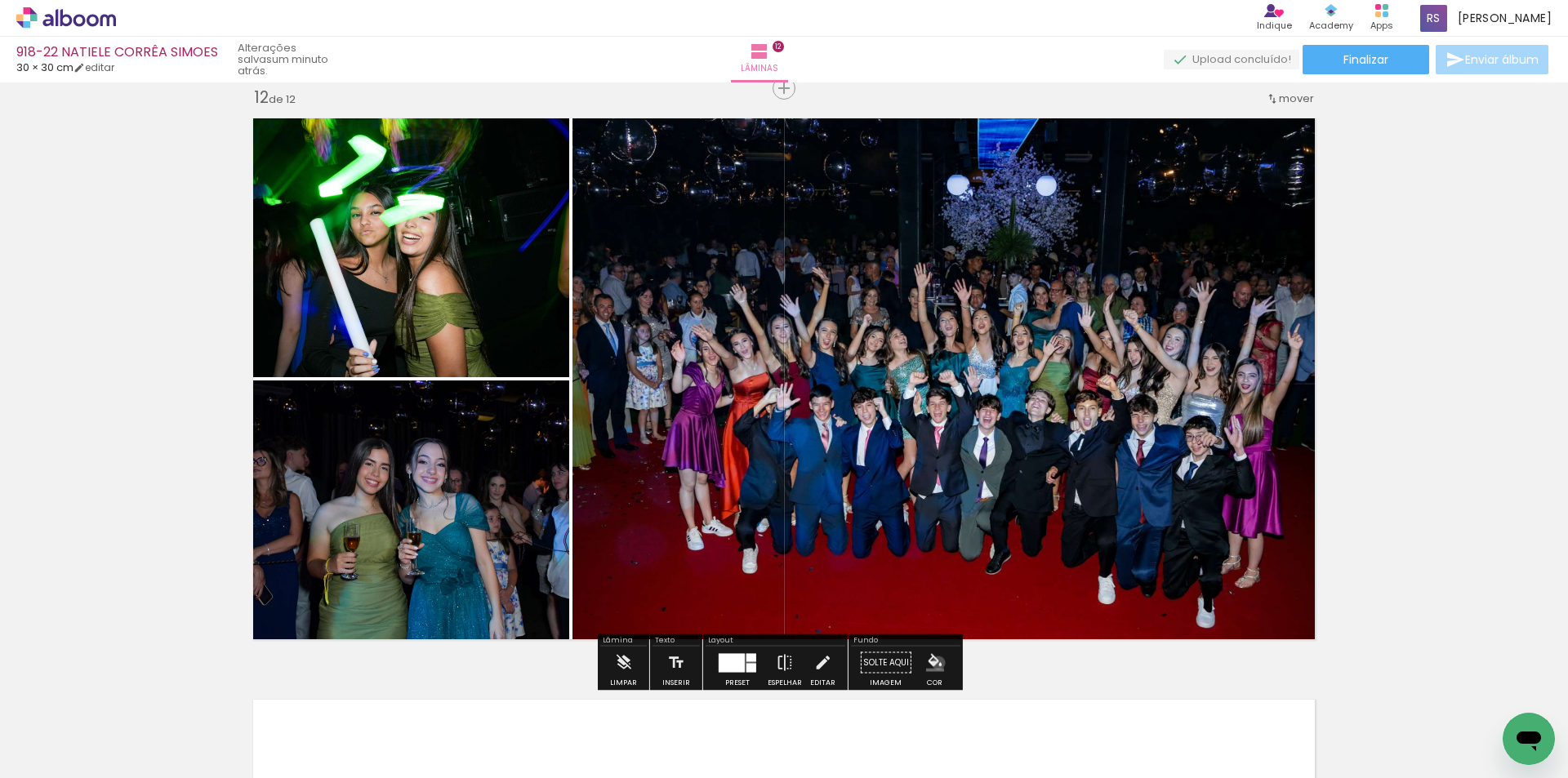
click at [933, 662] on iron-icon "color picker" at bounding box center [935, 662] width 18 height 18
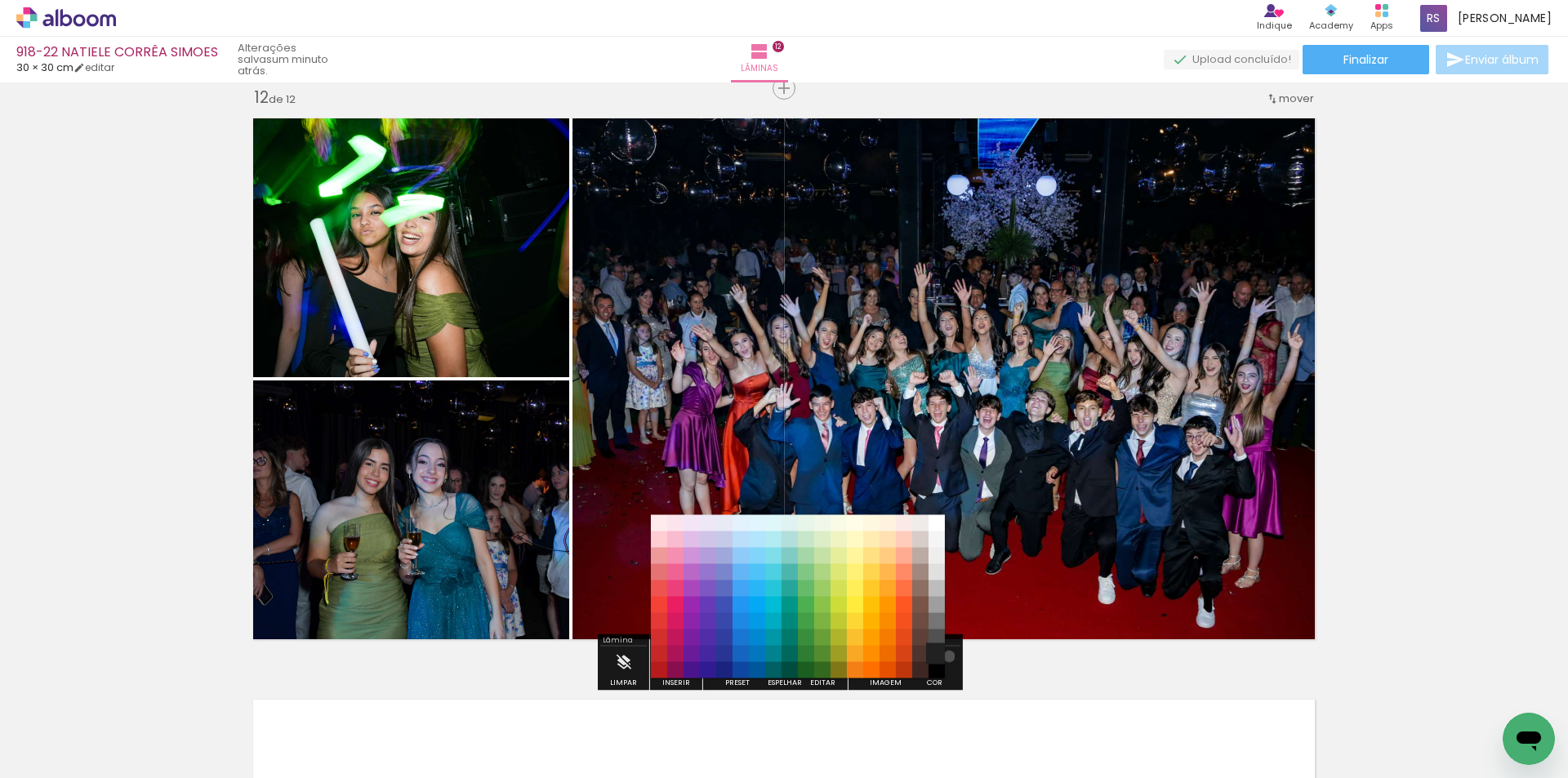
click at [943, 656] on paper-item "#212121" at bounding box center [936, 653] width 17 height 17
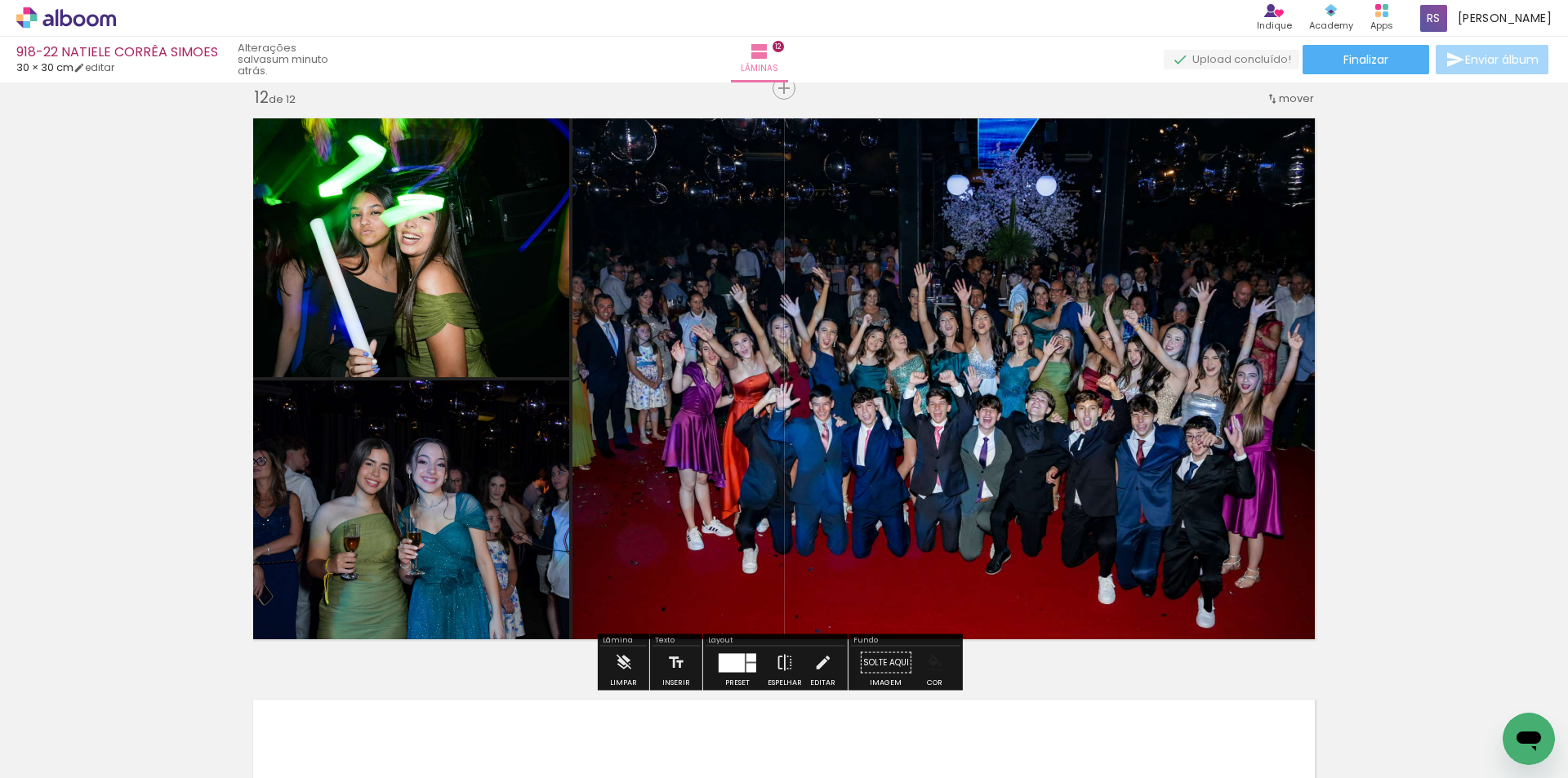
click at [931, 661] on iron-icon "color picker" at bounding box center [935, 662] width 18 height 18
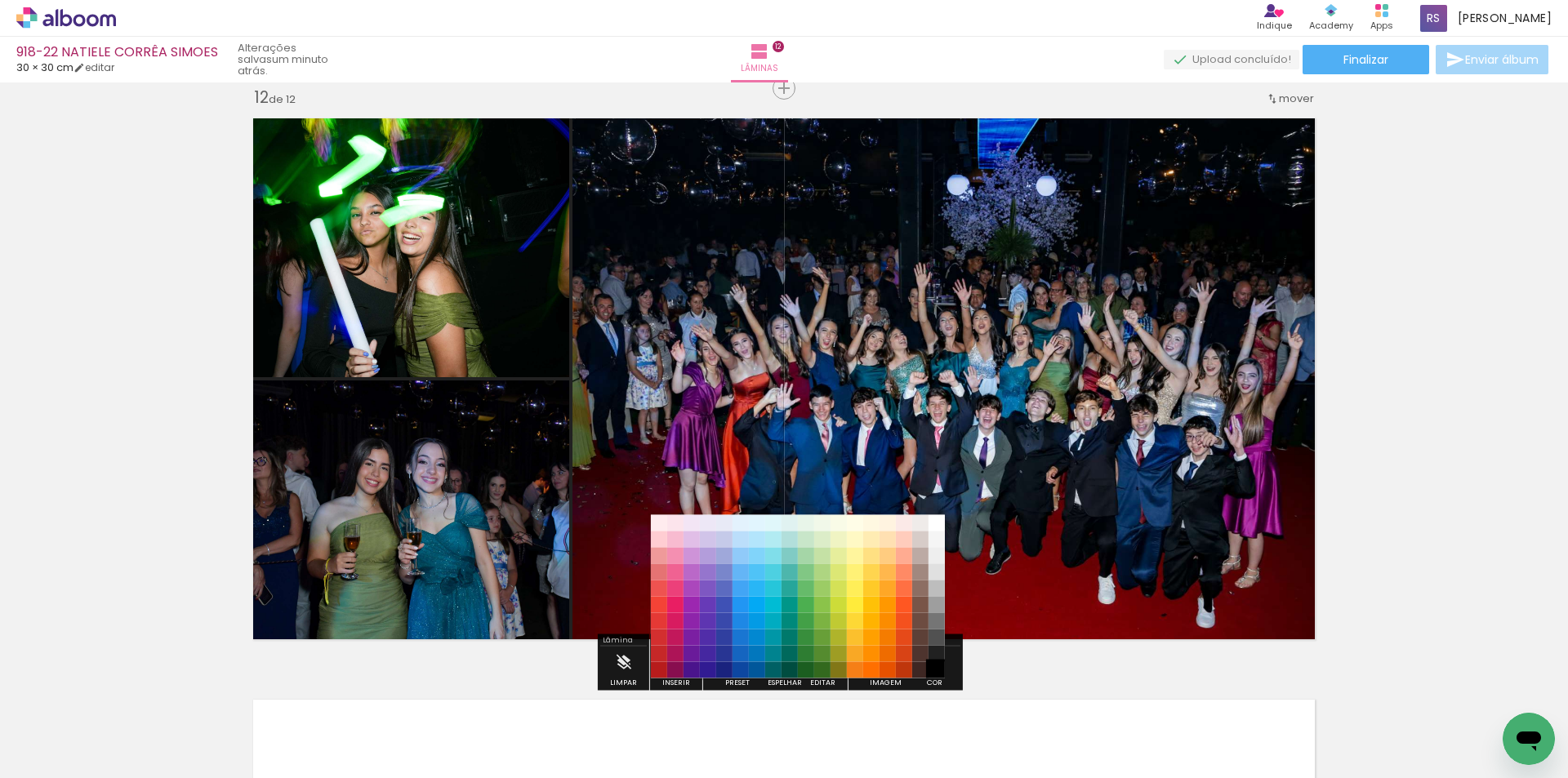
click at [935, 668] on paper-item "#000000" at bounding box center [936, 670] width 17 height 17
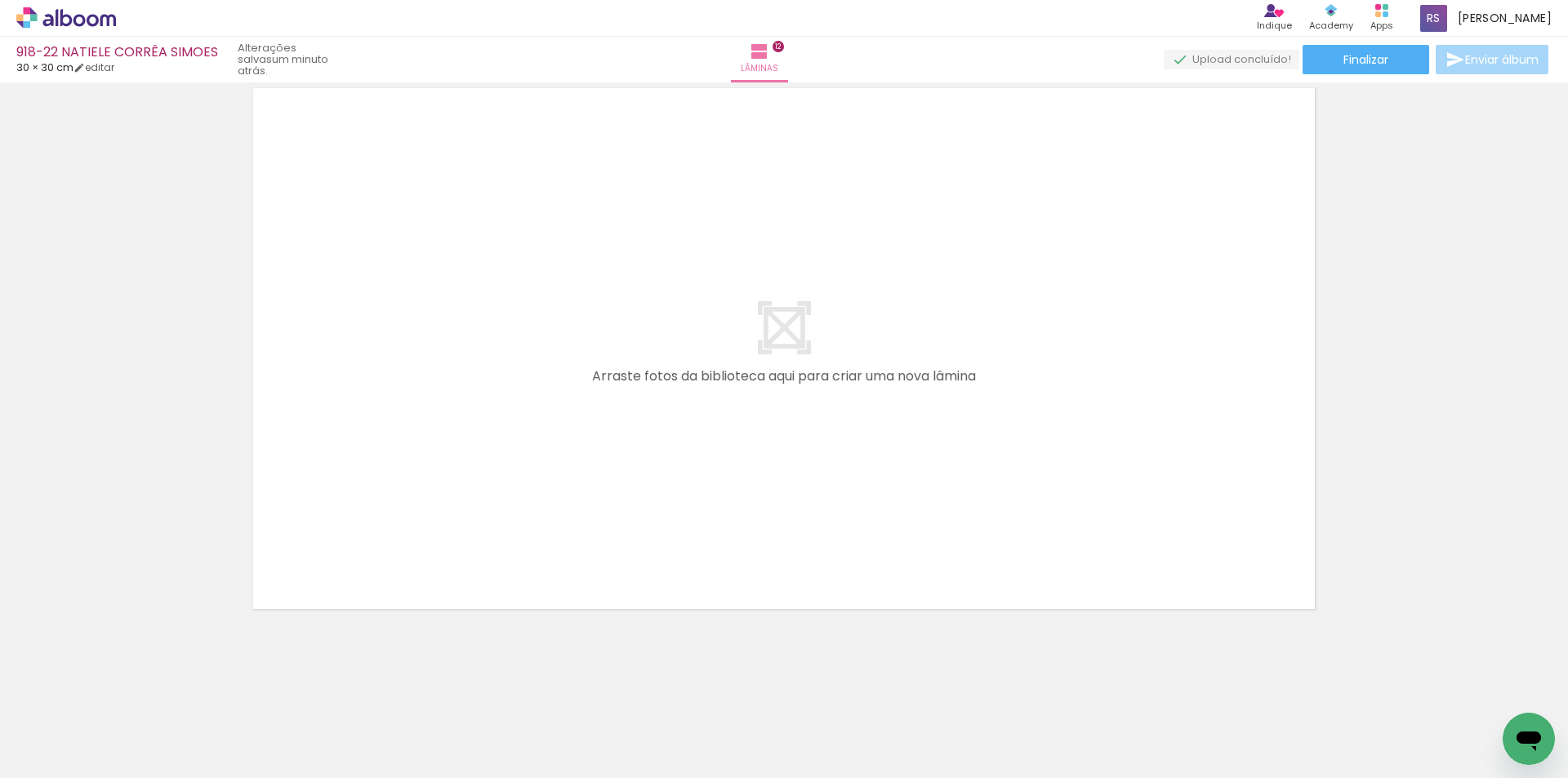
scroll to position [6953, 0]
